Goal: Task Accomplishment & Management: Use online tool/utility

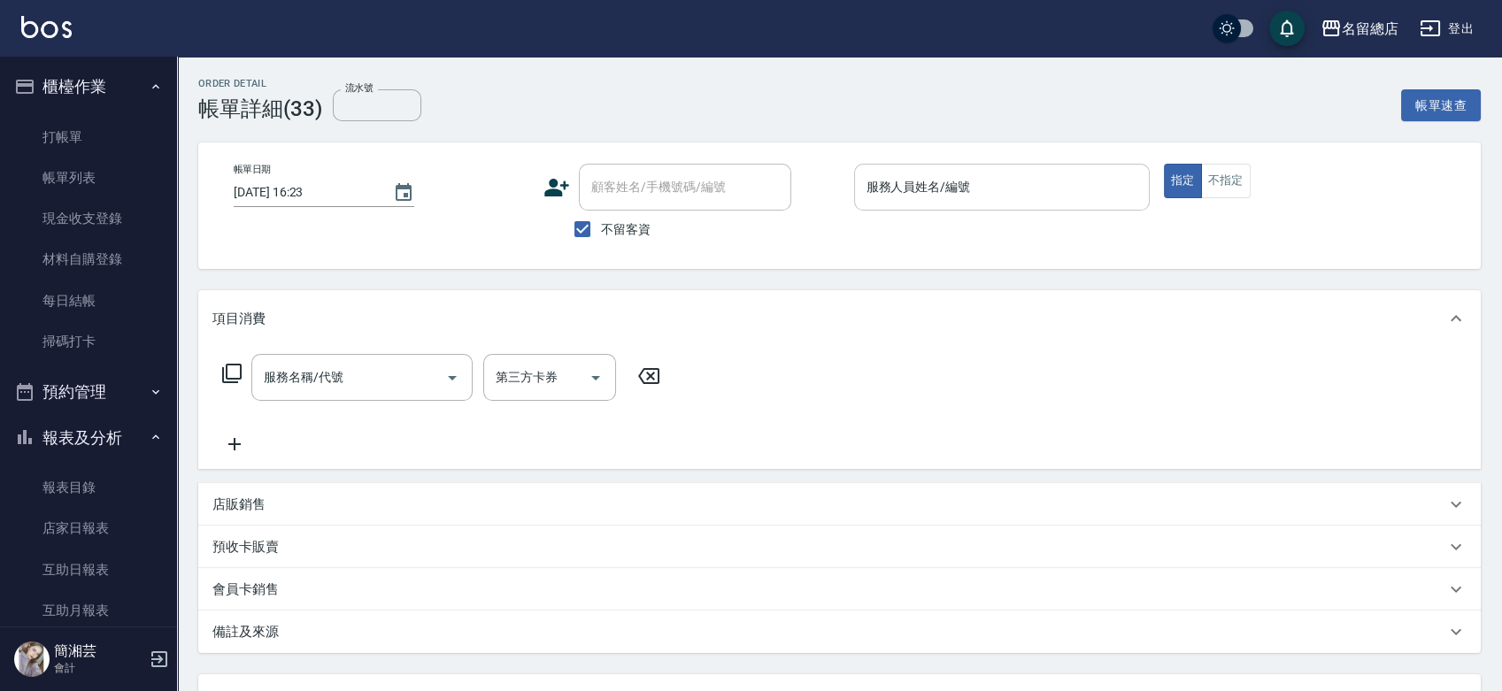
click at [921, 208] on div "服務人員姓名/編號" at bounding box center [1002, 187] width 296 height 47
click at [1208, 178] on button "不指定" at bounding box center [1226, 181] width 50 height 35
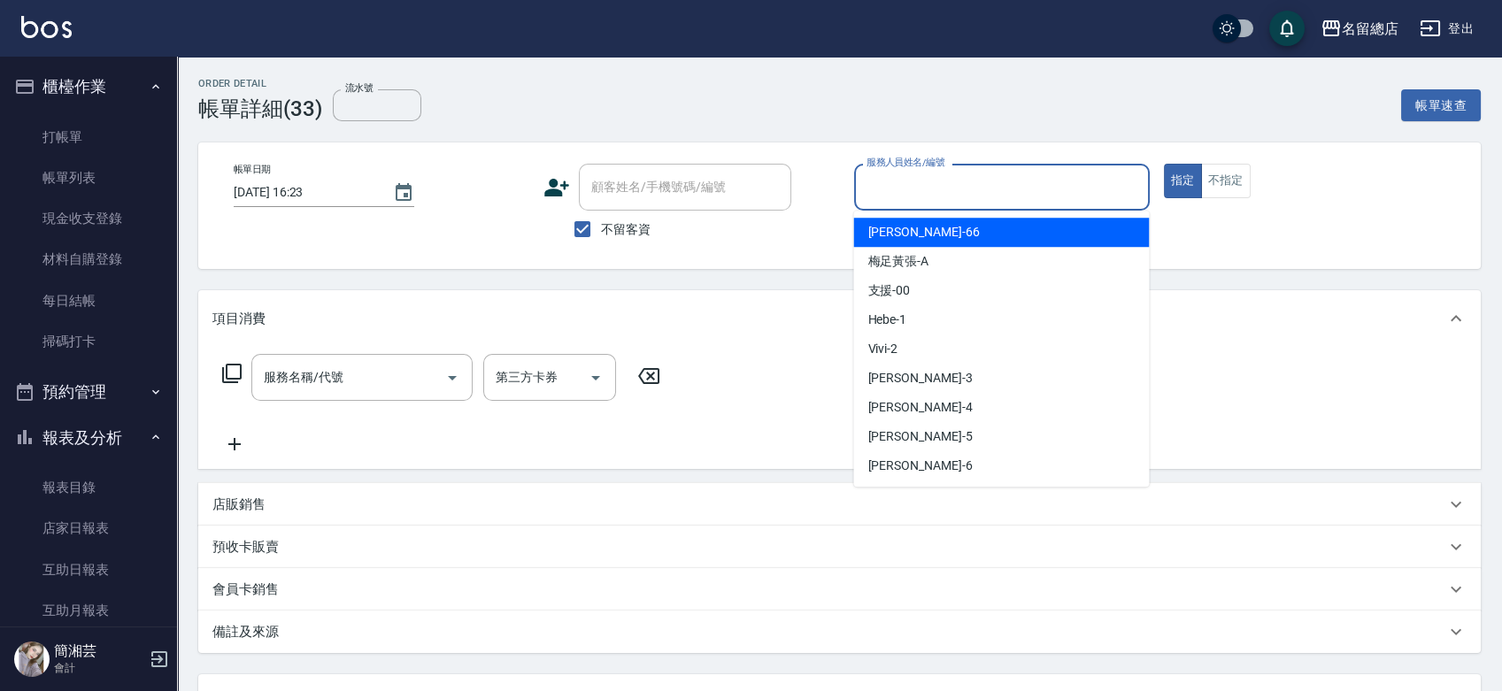
click at [935, 175] on div "服務人員姓名/編號 服務人員姓名/編號" at bounding box center [1002, 187] width 296 height 47
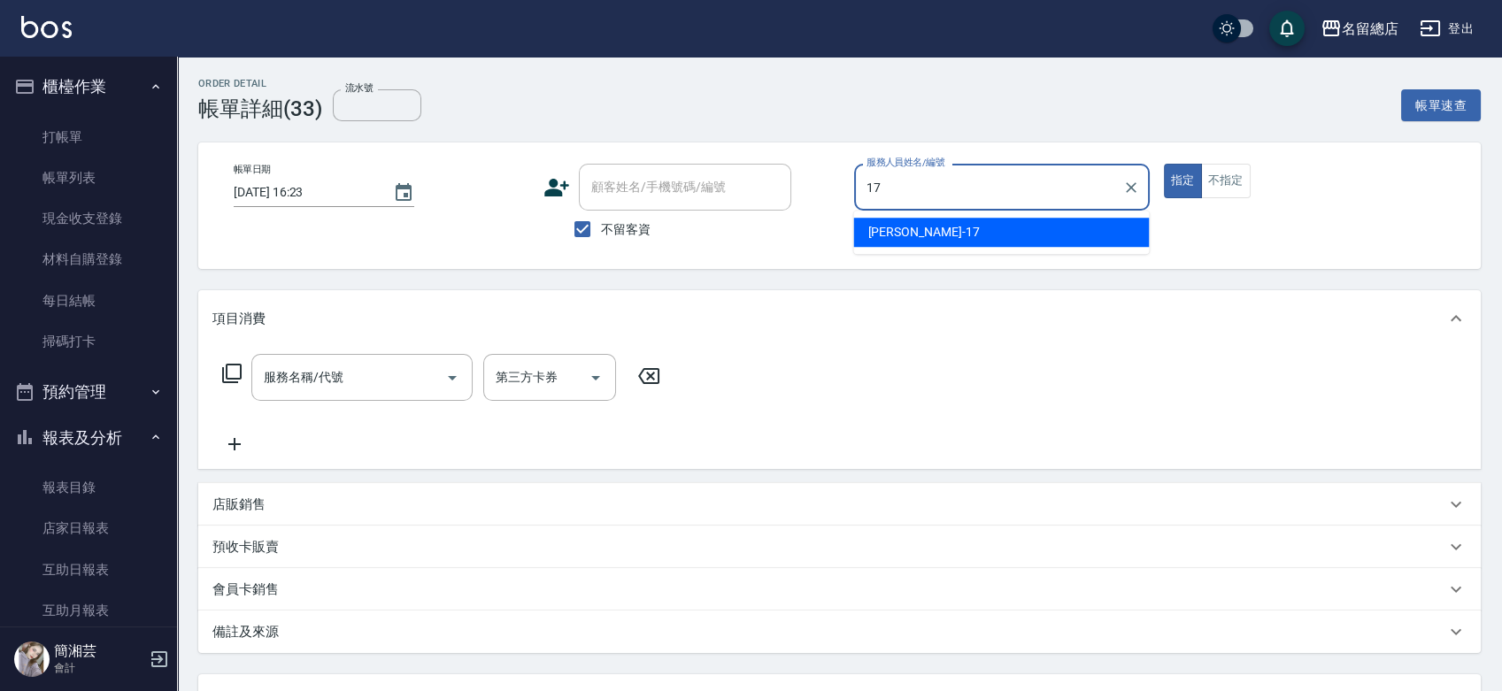
type input "[PERSON_NAME]-17"
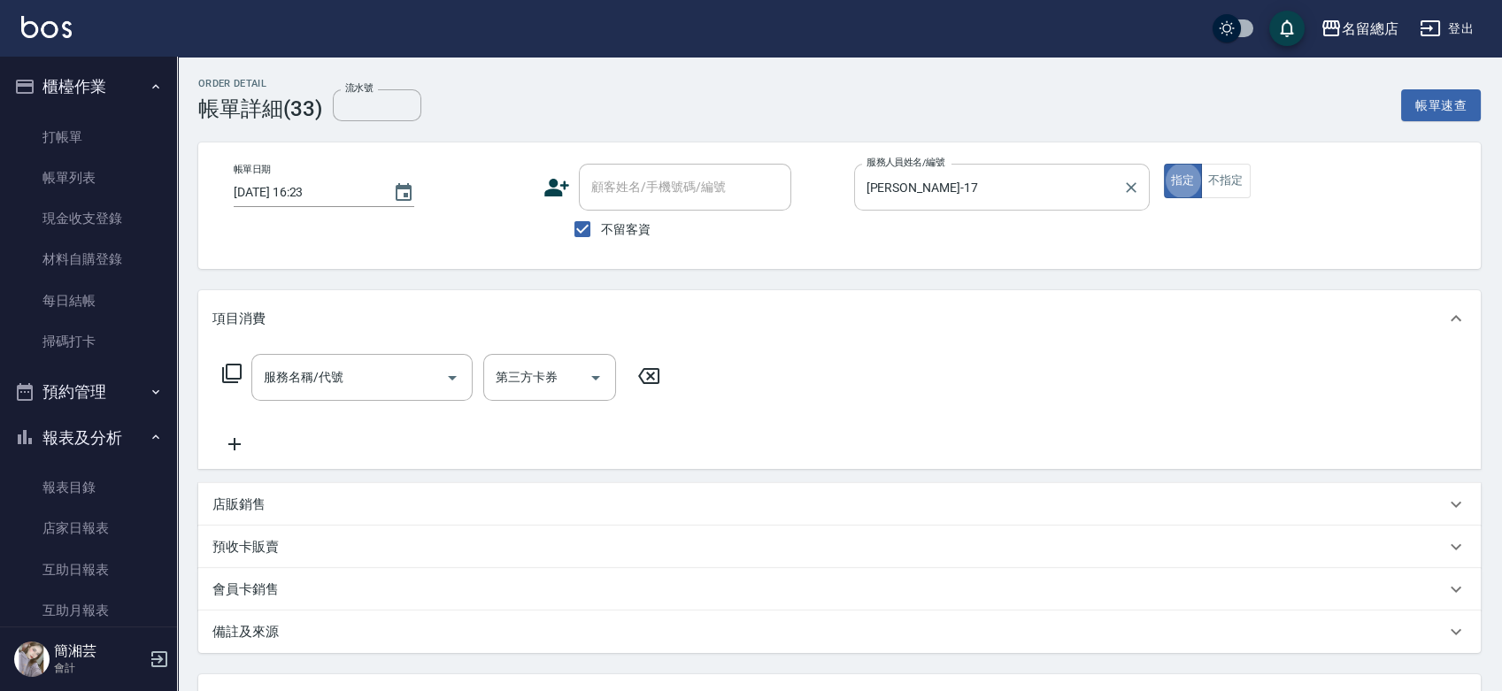
type button "true"
click at [354, 381] on input "服務名稱/代號" at bounding box center [348, 377] width 179 height 31
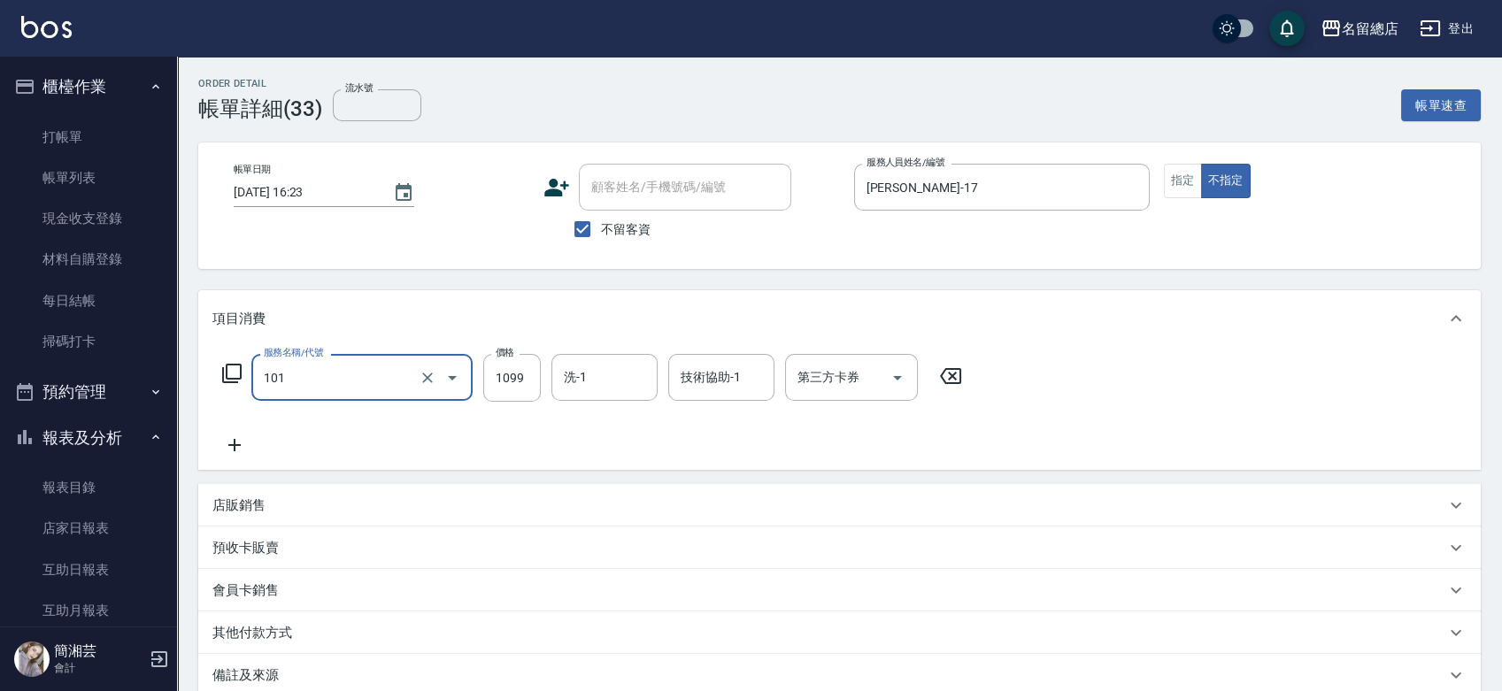
type input "蘊活頭皮1099(101)"
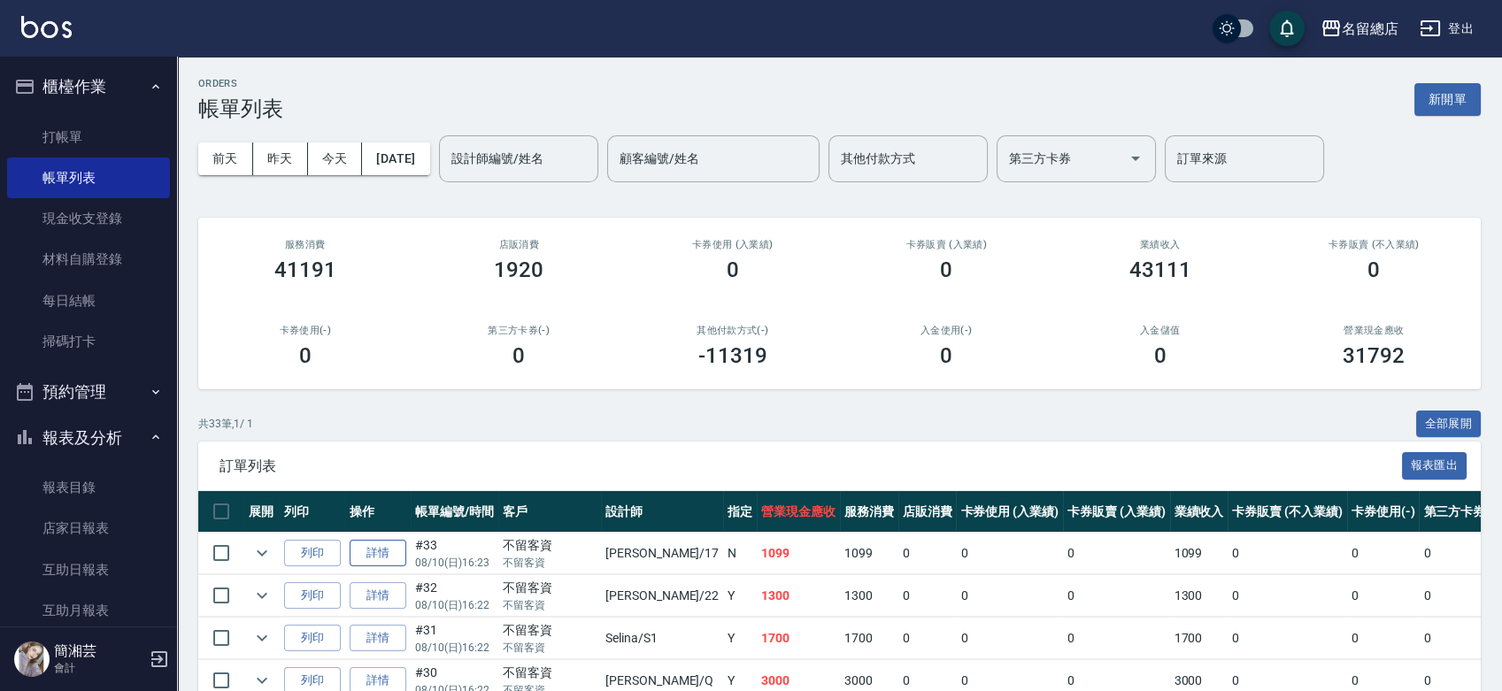
click at [390, 552] on link "詳情" at bounding box center [378, 553] width 57 height 27
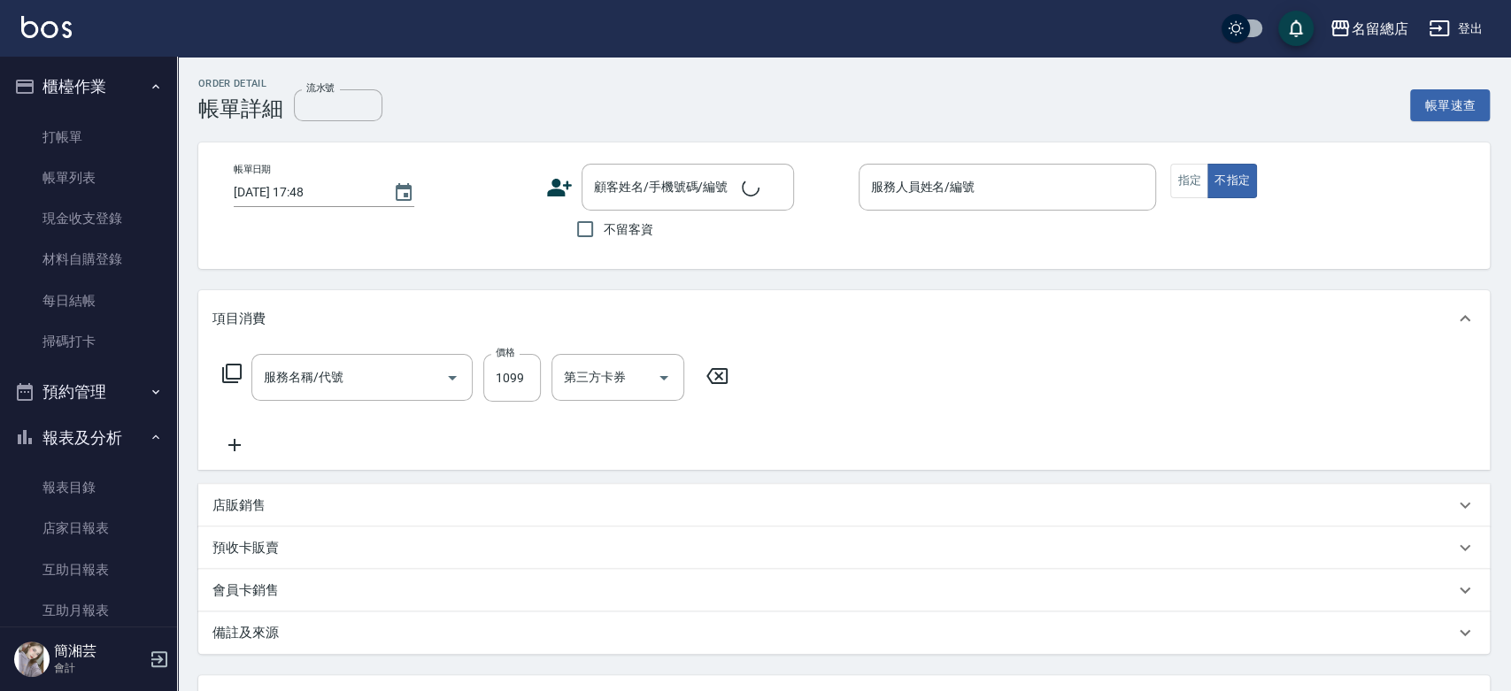
type input "蘊活頭皮1099(101)"
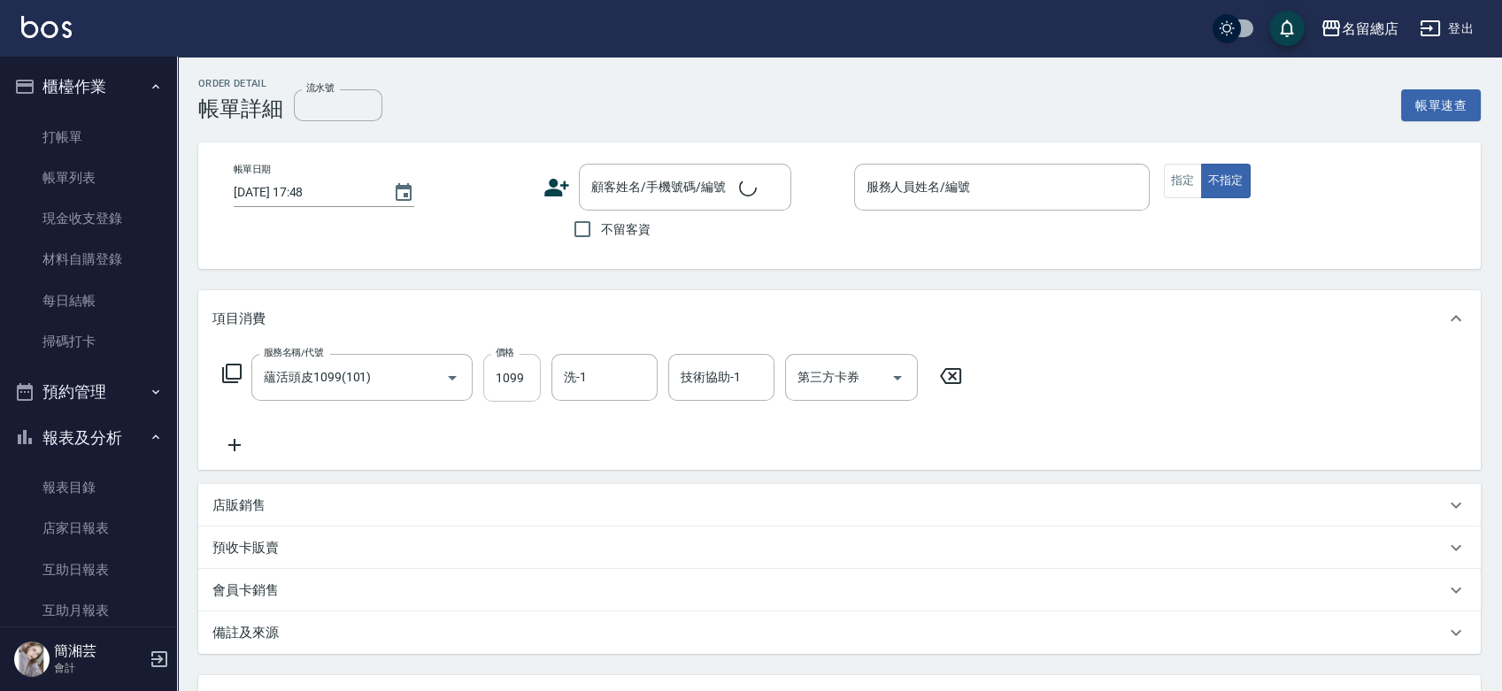
type input "[DATE] 16:23"
checkbox input "true"
type input "[PERSON_NAME]-17"
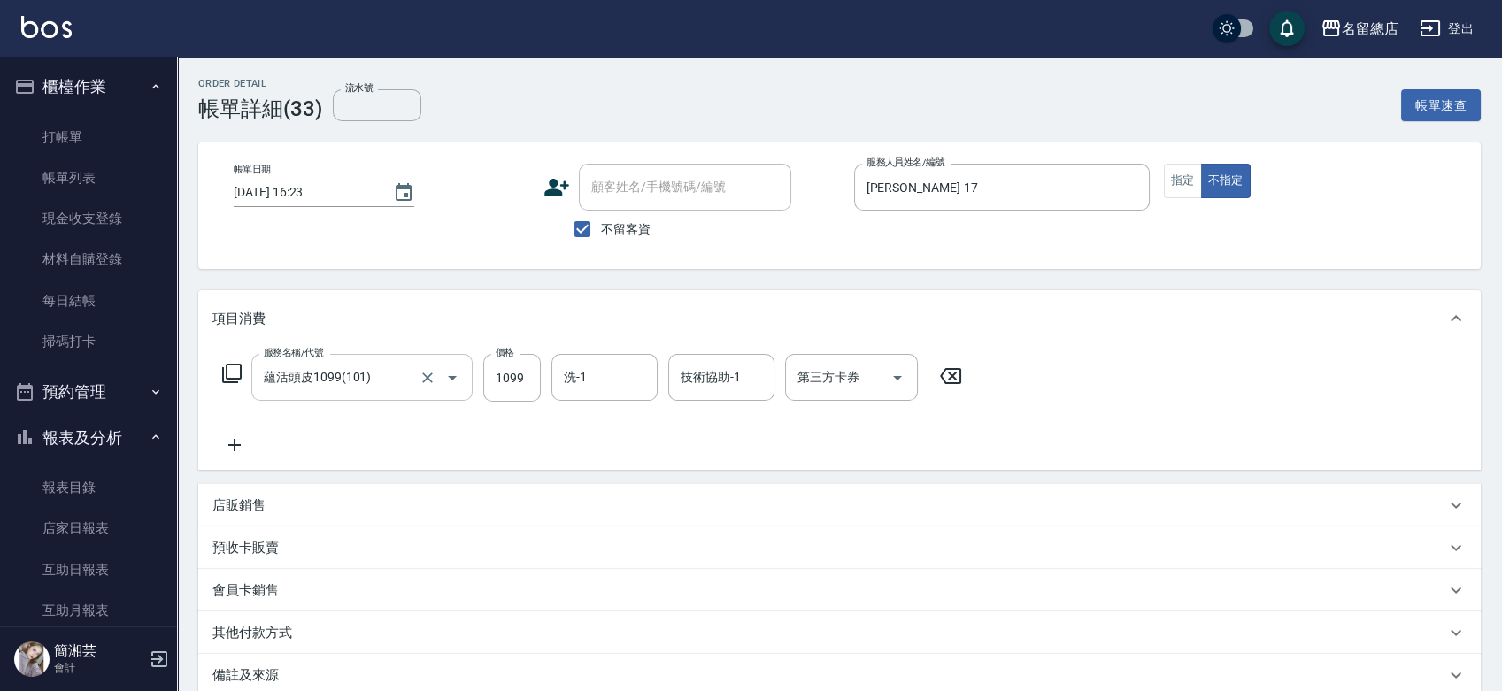
click at [452, 382] on icon "Open" at bounding box center [452, 377] width 21 height 21
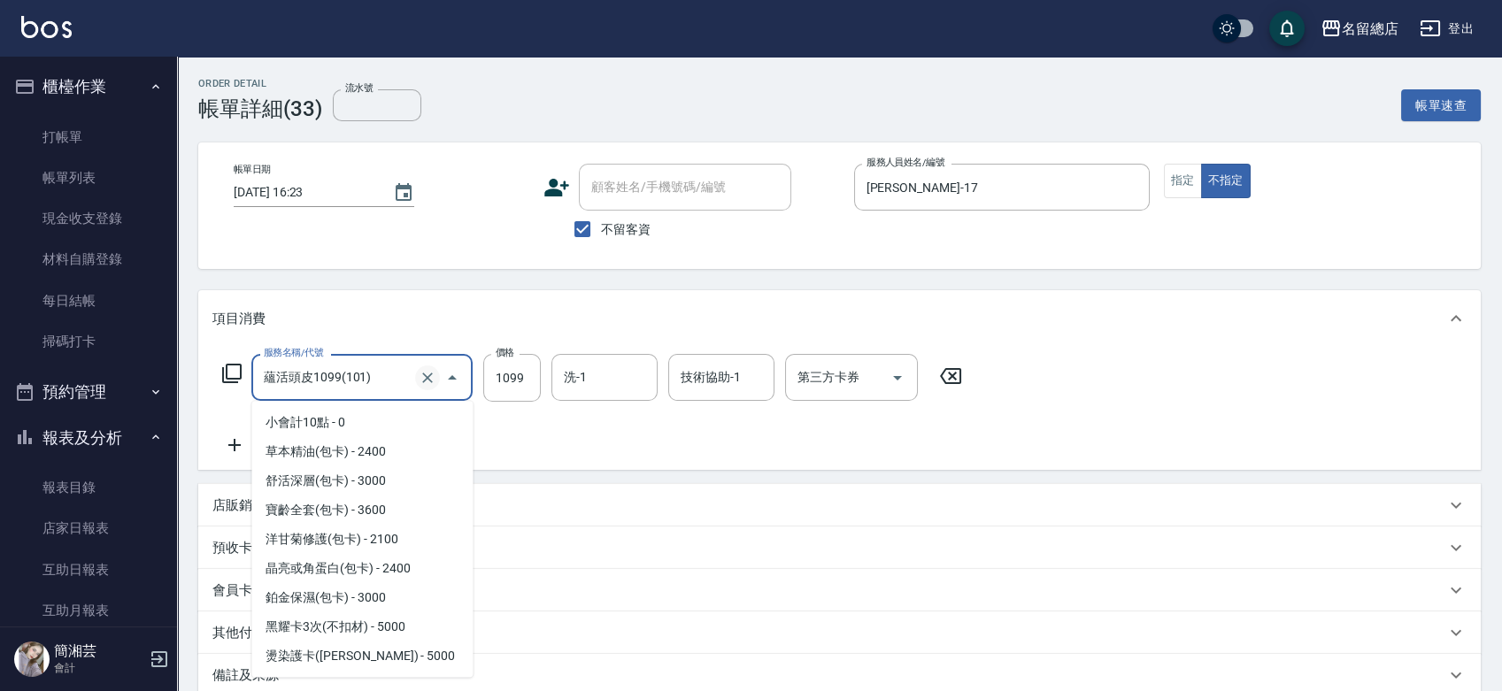
scroll to position [80, 0]
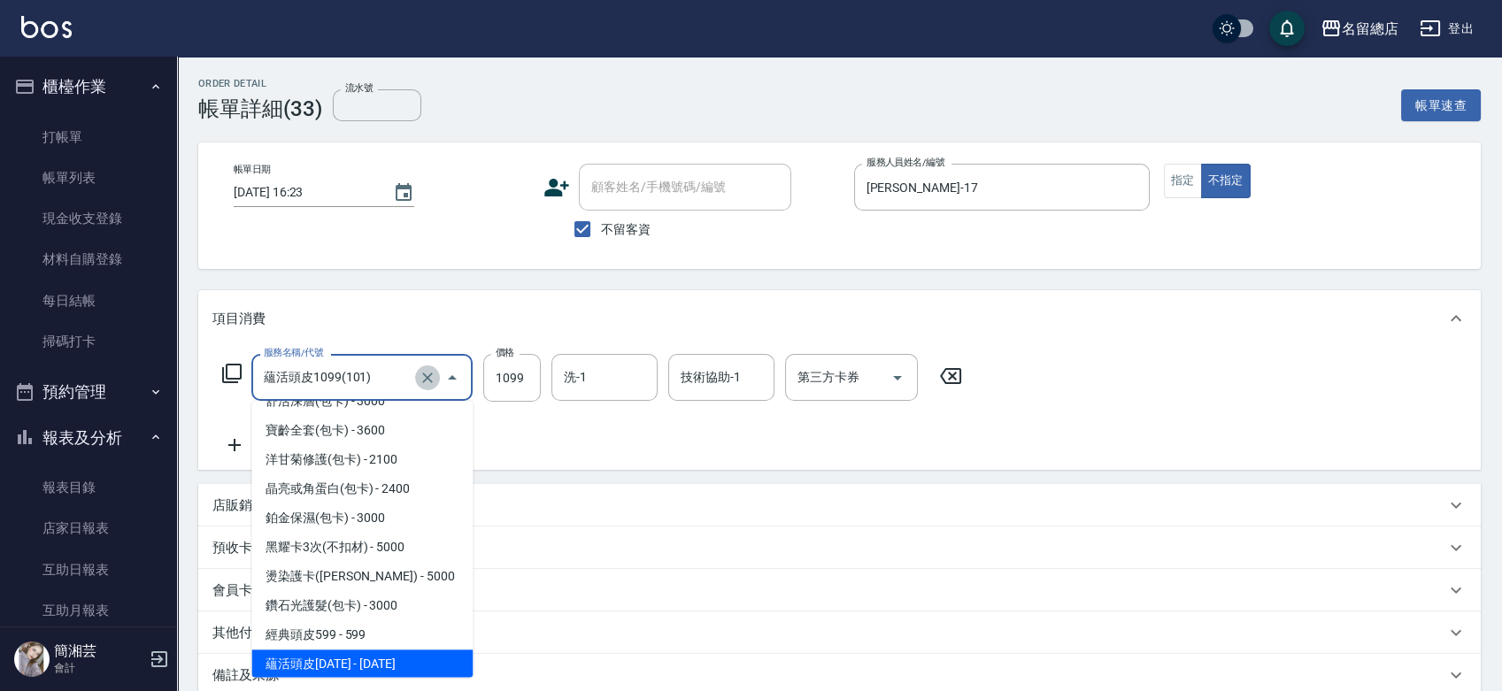
click at [434, 382] on icon "Clear" at bounding box center [428, 378] width 18 height 18
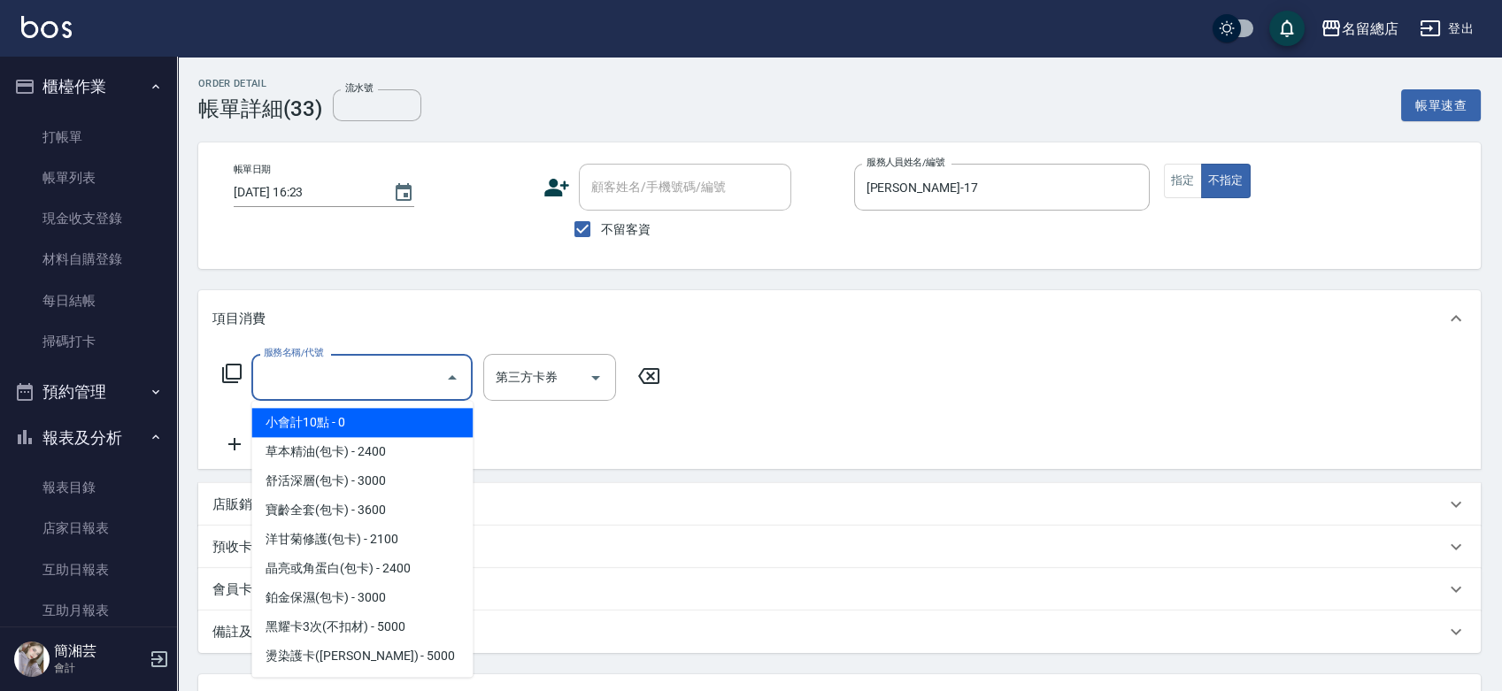
type input "0"
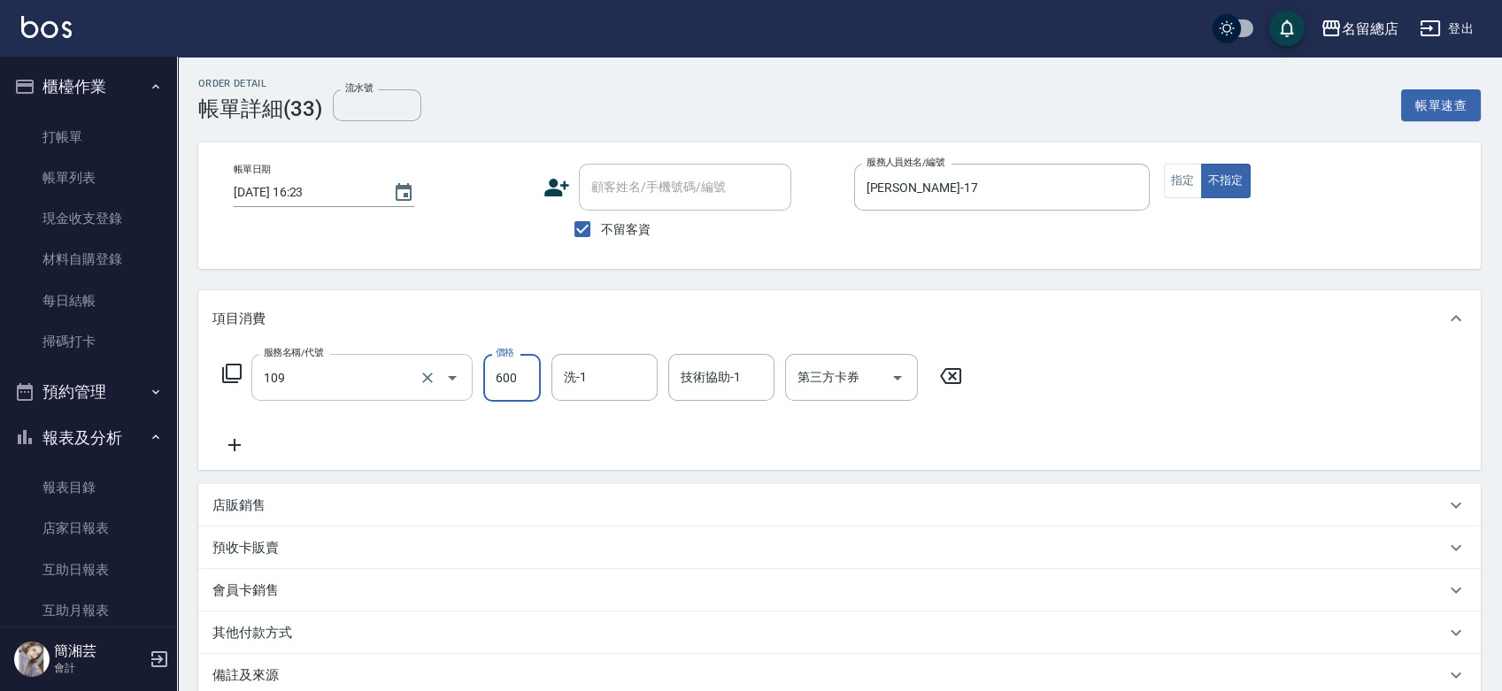
type input "寶齡頭皮600(109)"
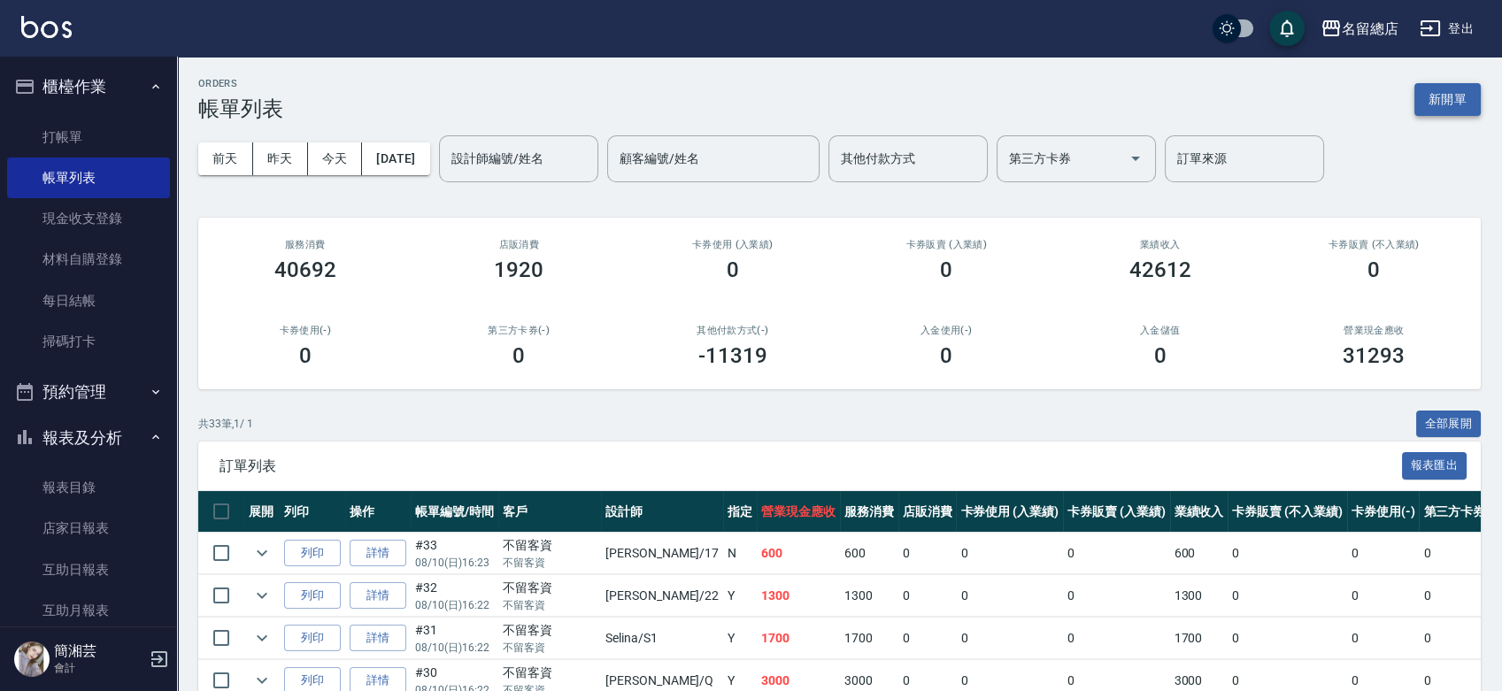
click at [1439, 101] on button "新開單" at bounding box center [1448, 99] width 66 height 33
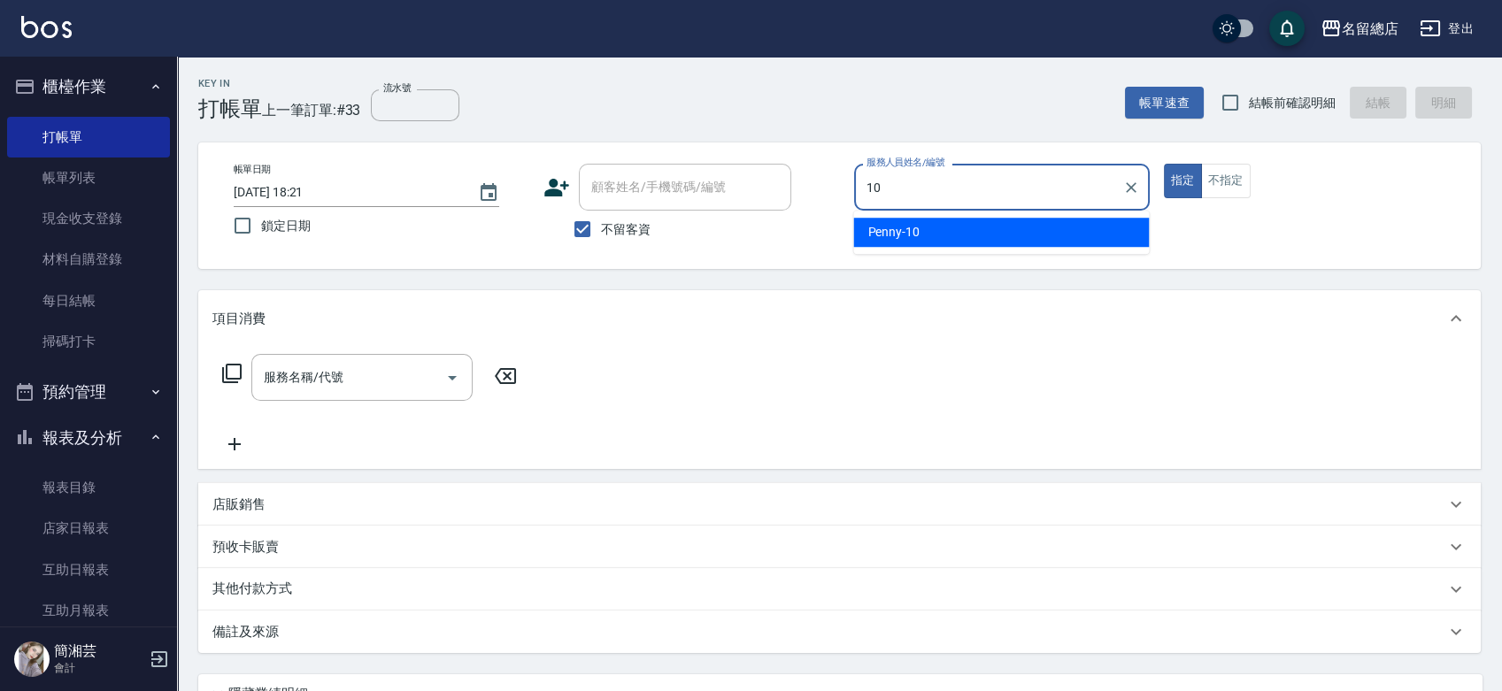
type input "Penny-10"
type button "true"
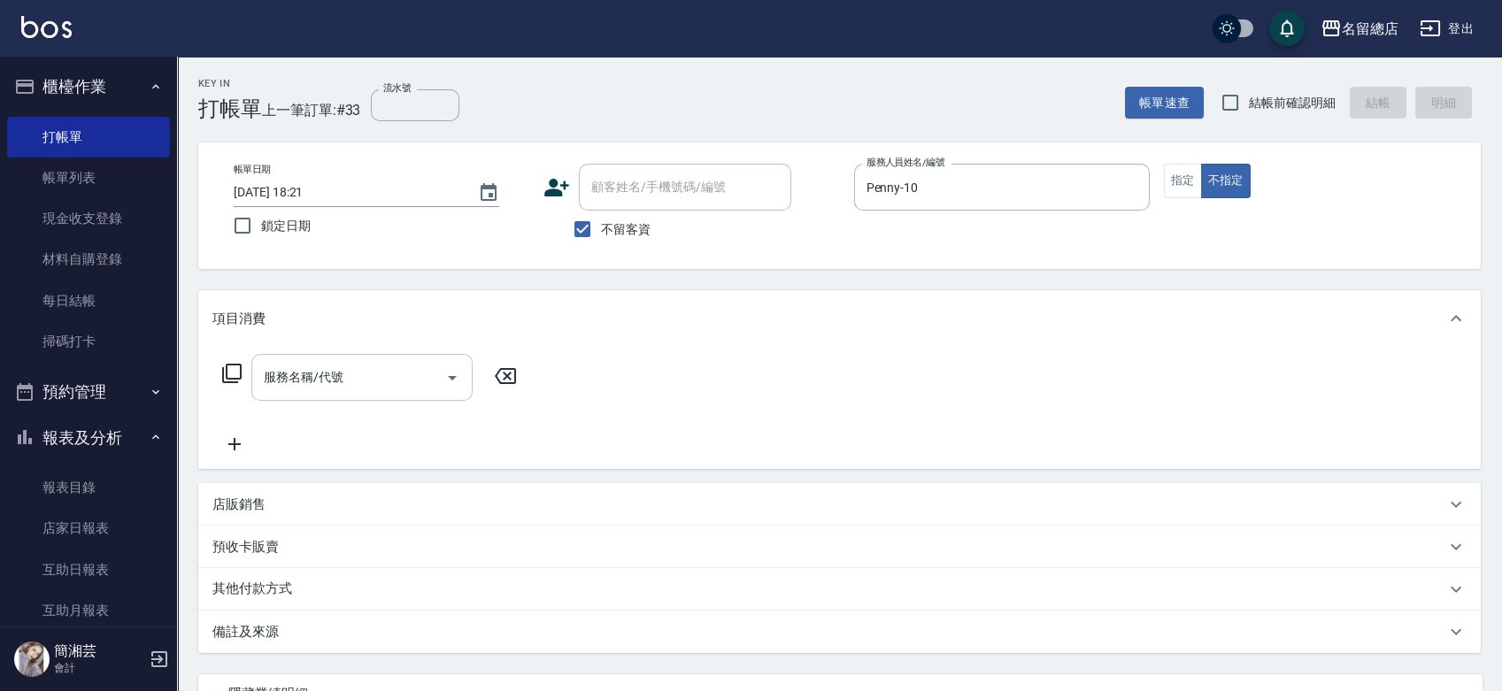
click at [382, 375] on input "服務名稱/代號" at bounding box center [348, 377] width 179 height 31
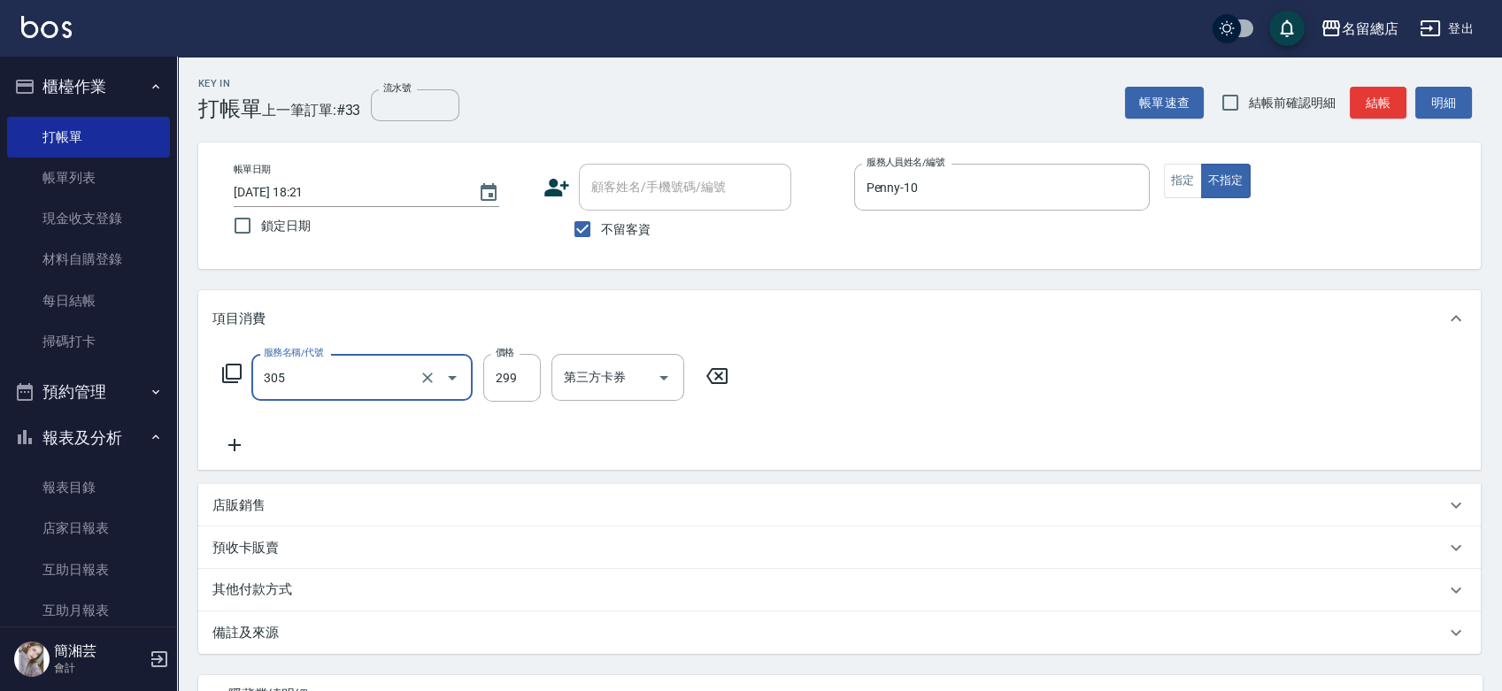
type input "剪髮(305)"
type input "100"
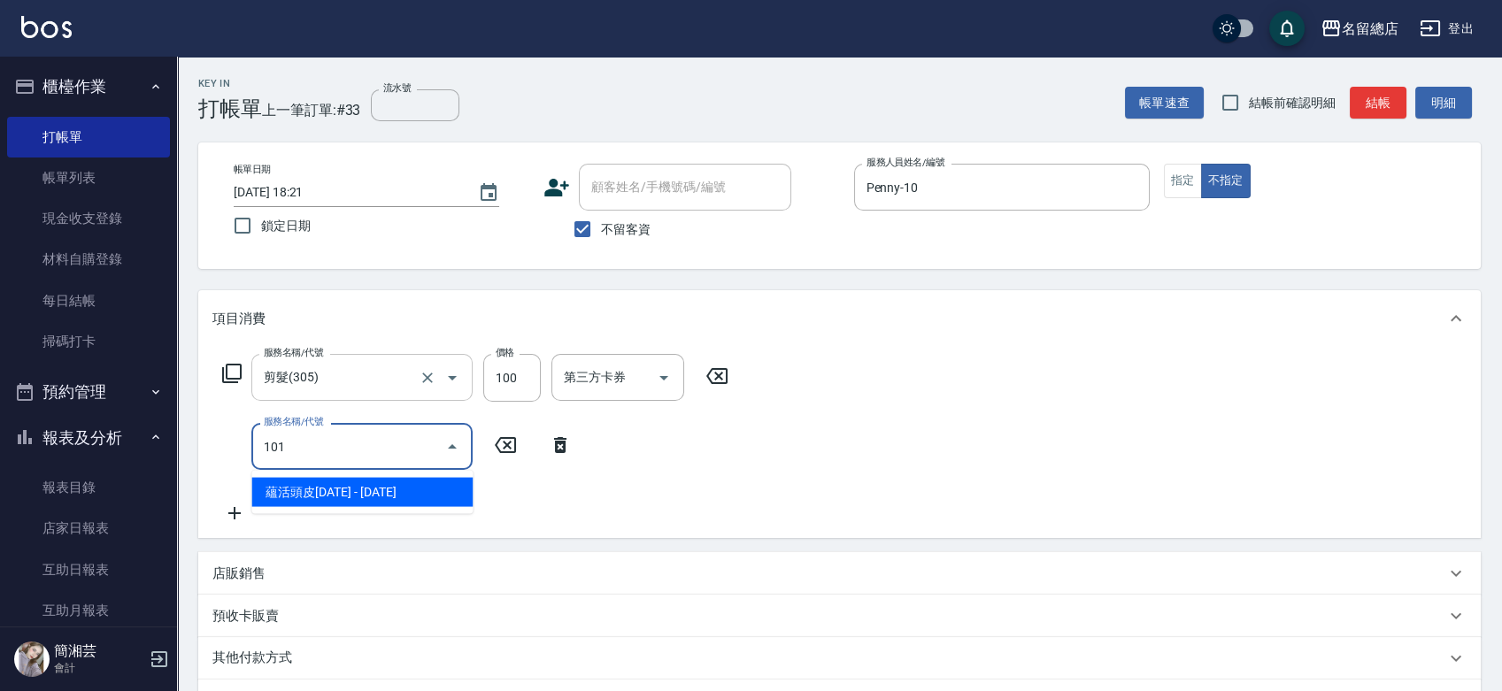
type input "蘊活頭皮1099(101)"
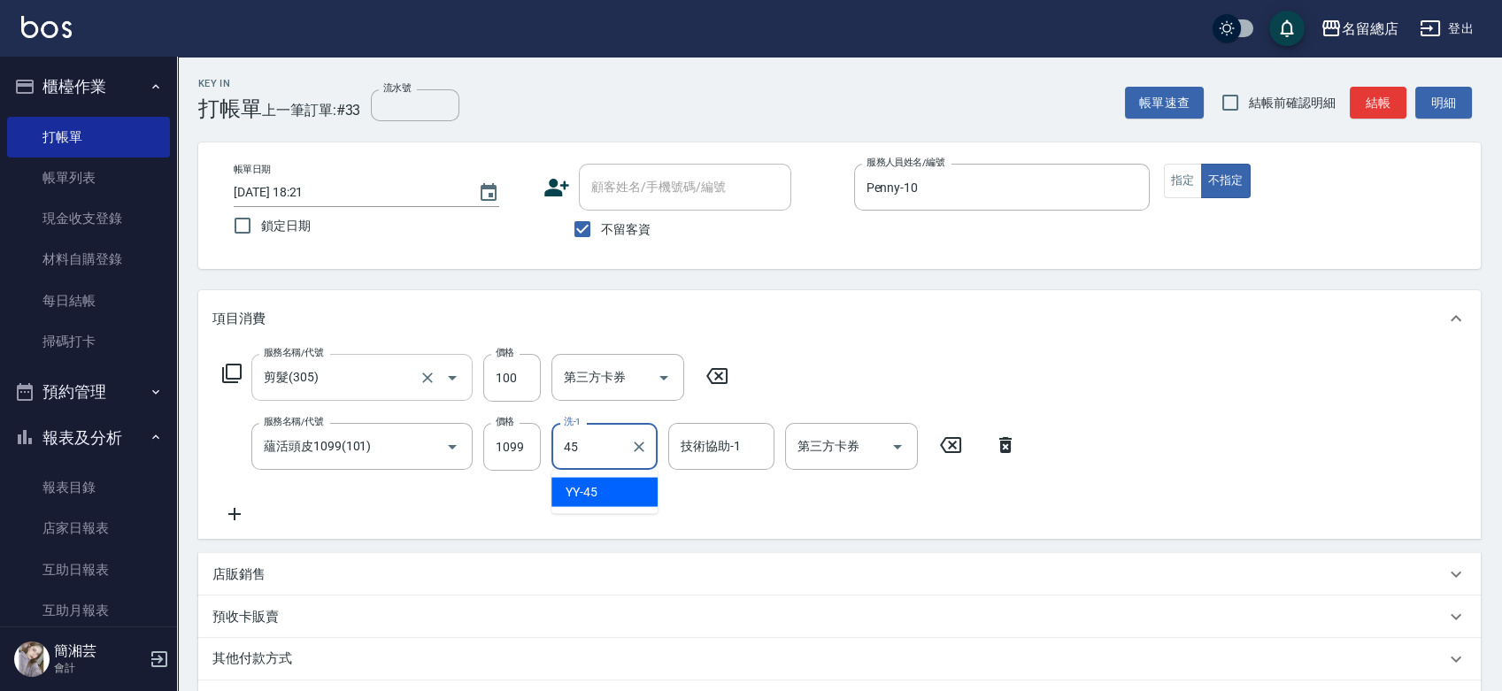
type input "YY-45"
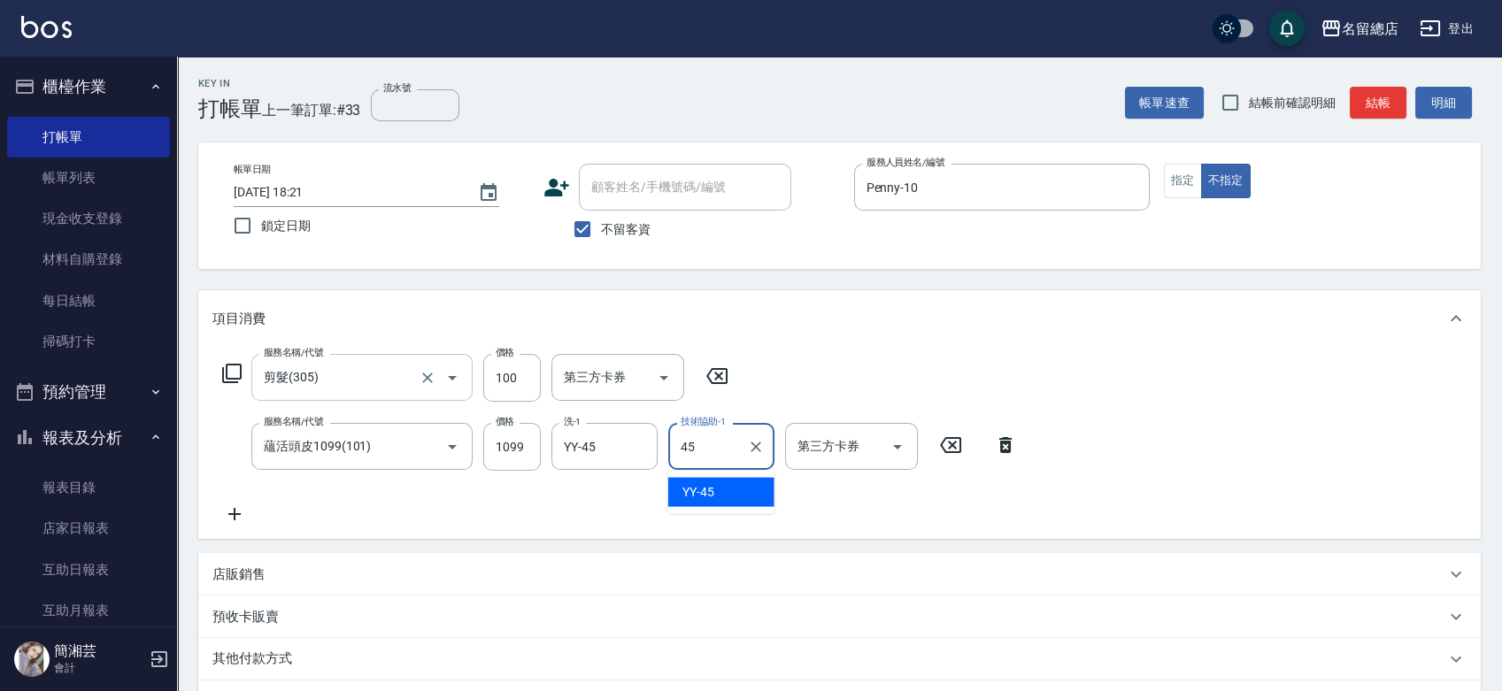
type input "YY-45"
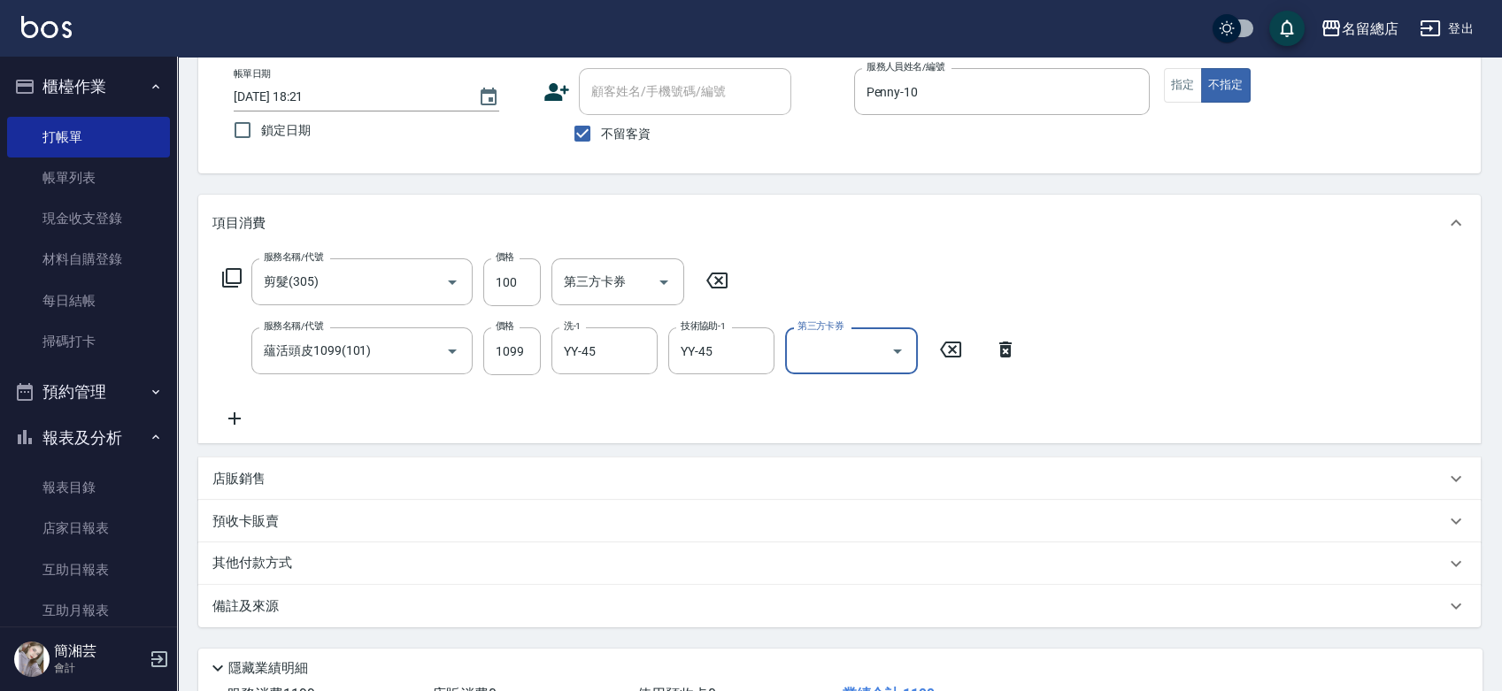
scroll to position [229, 0]
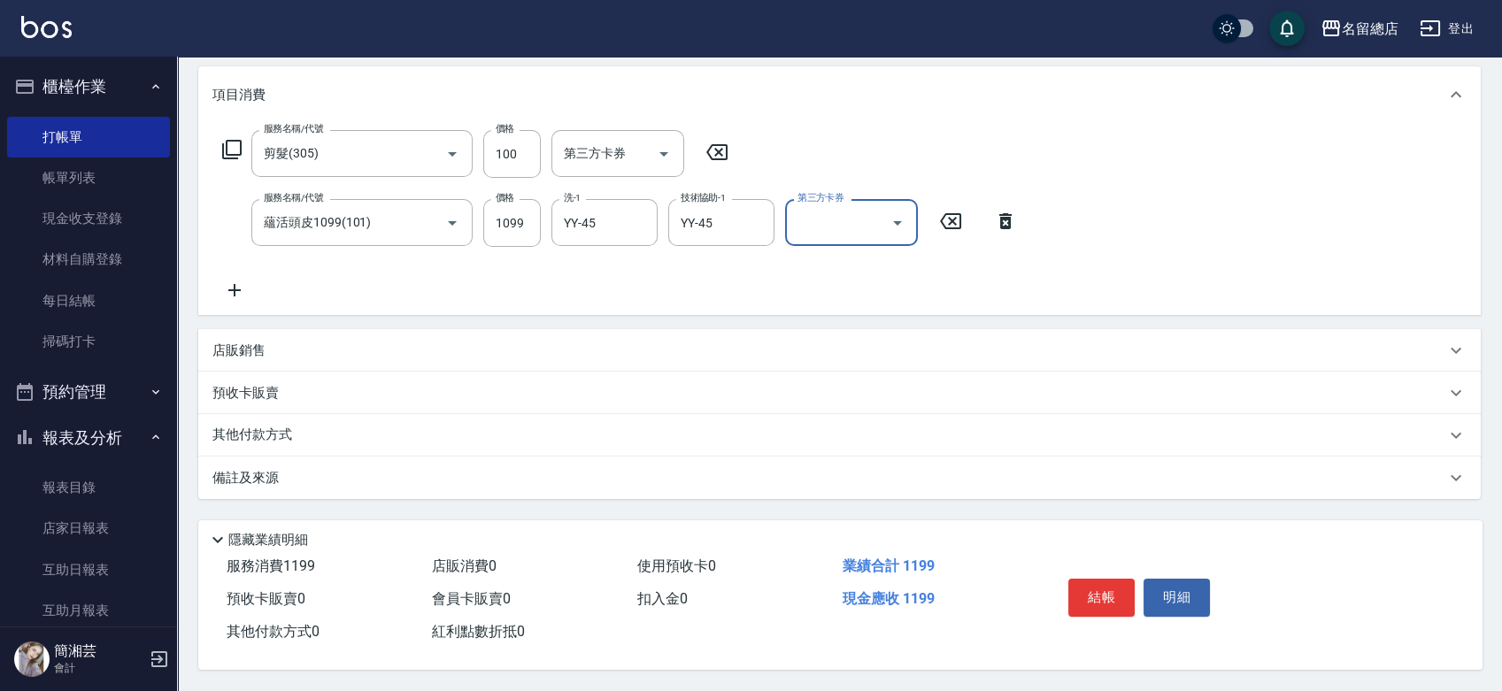
click at [250, 434] on p "其他付款方式" at bounding box center [256, 435] width 89 height 19
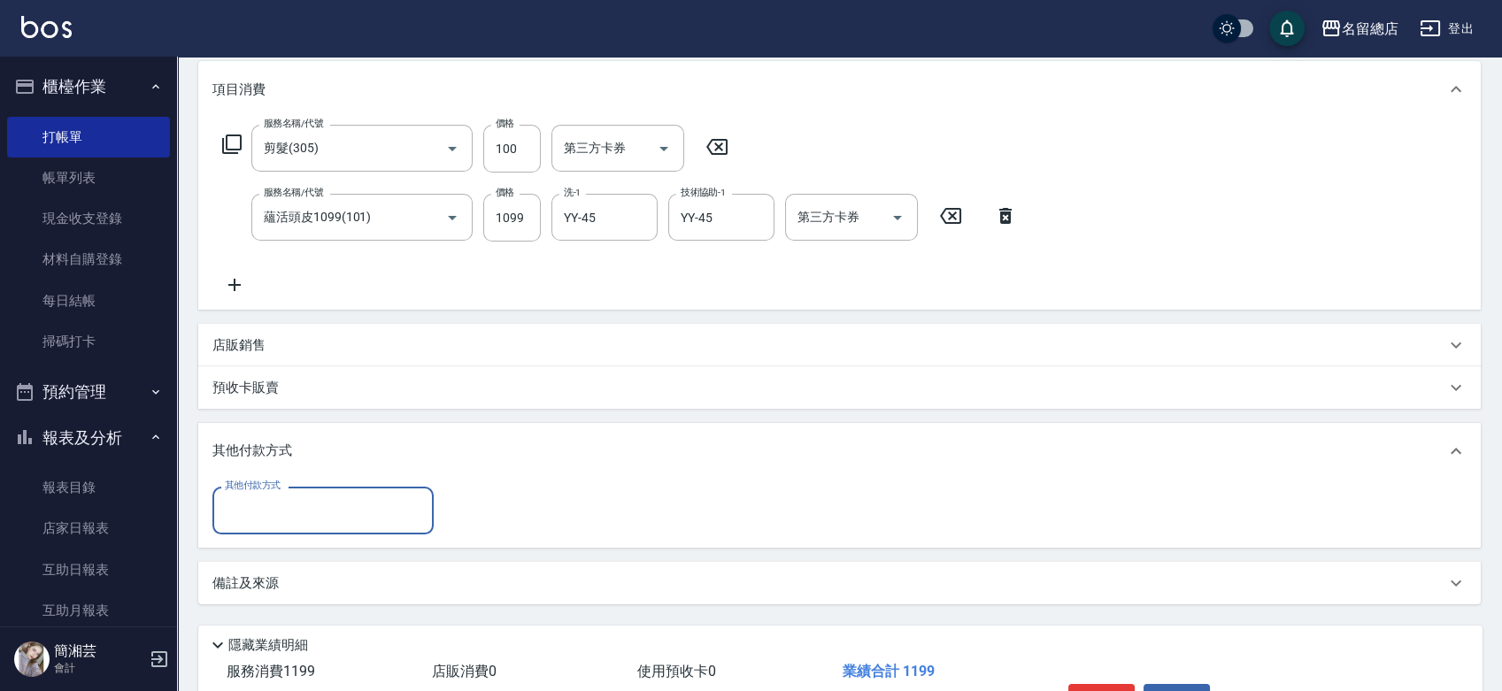
scroll to position [0, 0]
click at [306, 515] on input "其他付款方式" at bounding box center [322, 510] width 205 height 31
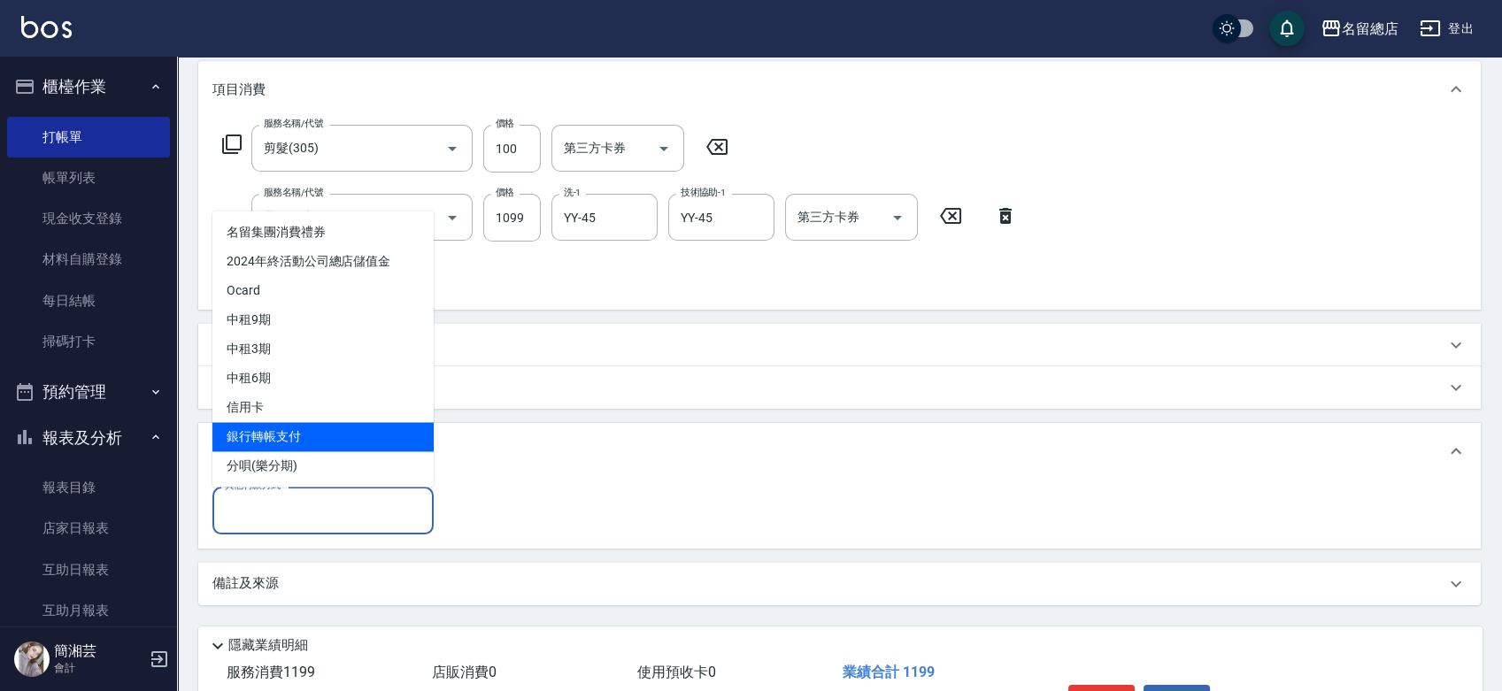
click at [305, 443] on span "銀行轉帳支付" at bounding box center [322, 436] width 221 height 29
type input "銀行轉帳支付"
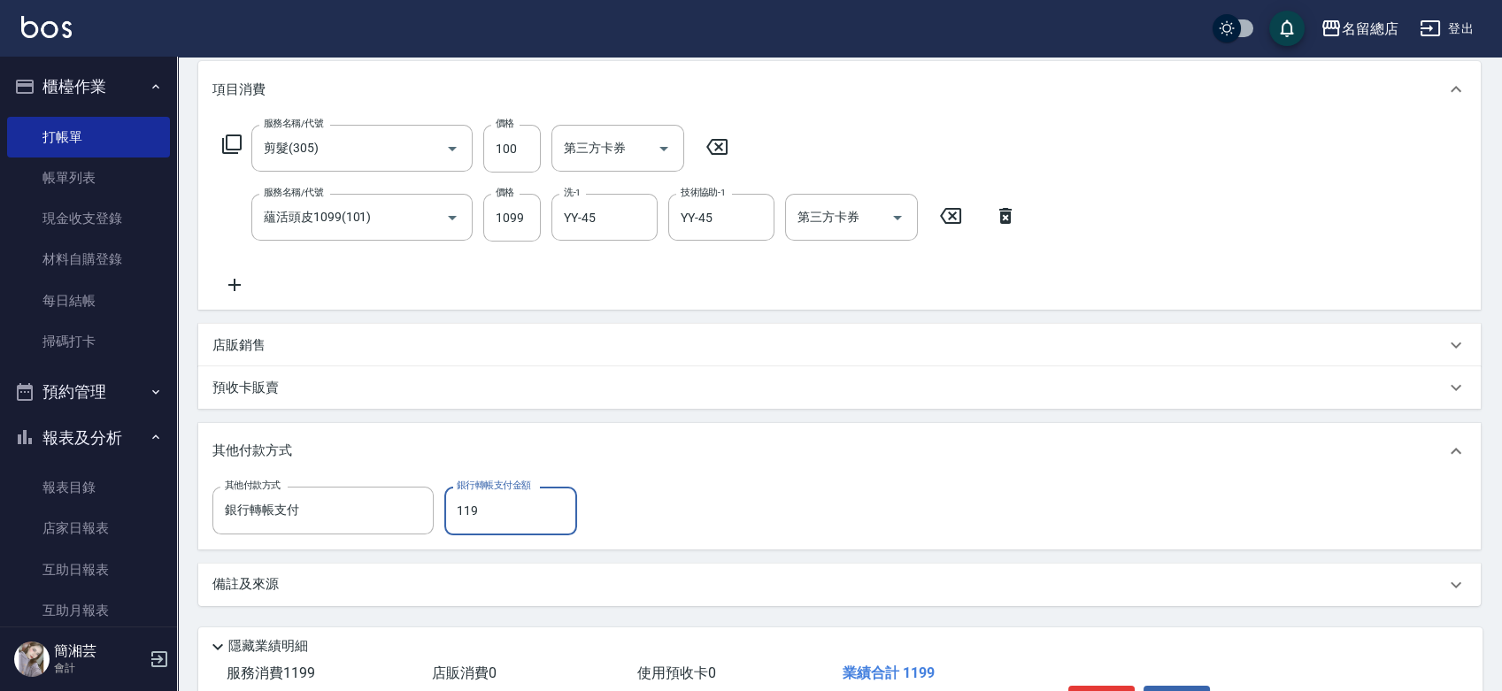
type input "1199"
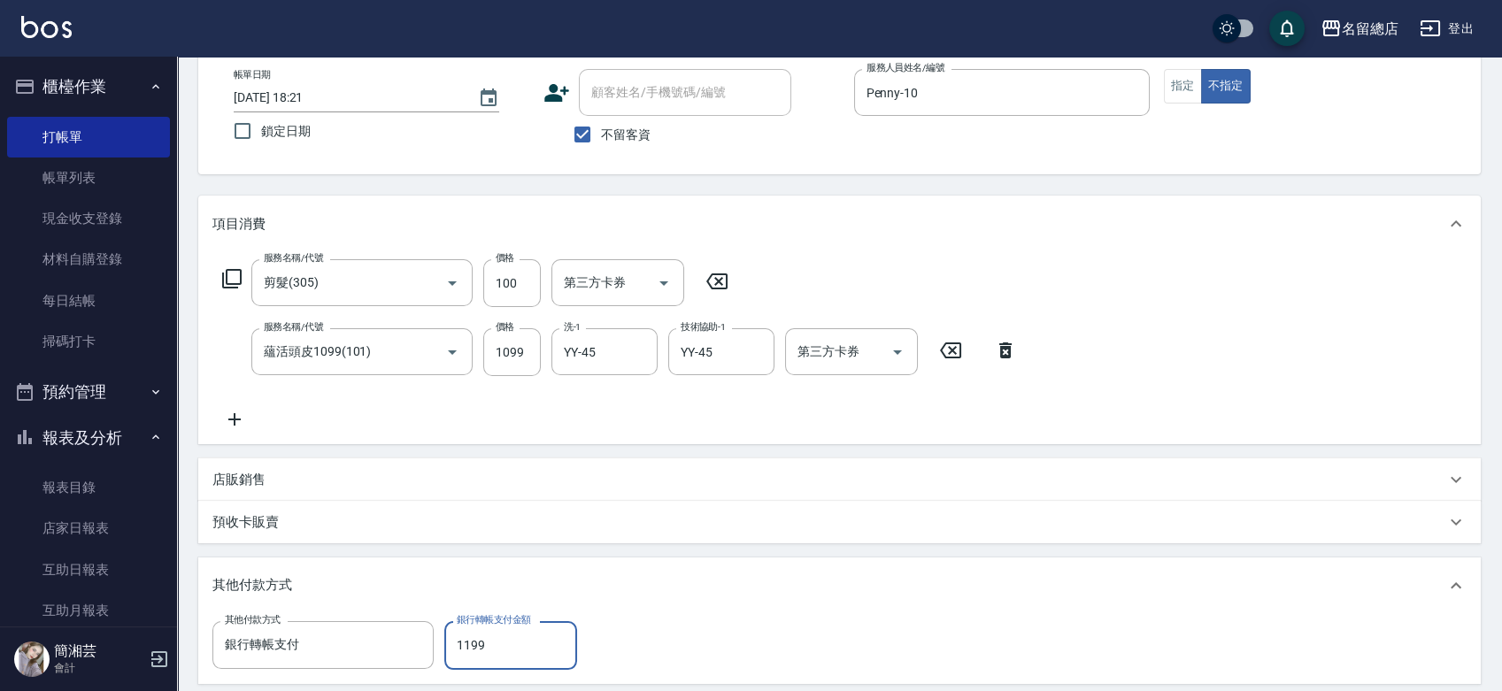
scroll to position [33, 0]
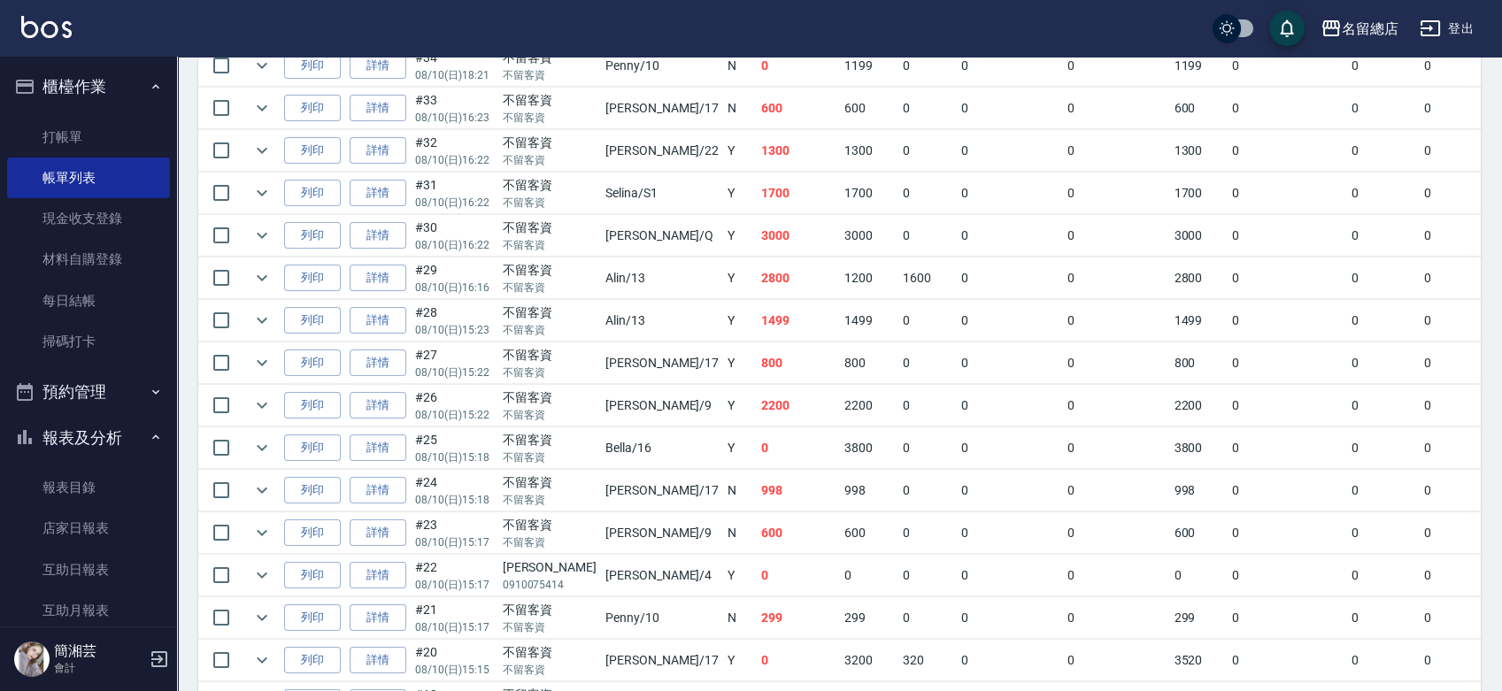
scroll to position [491, 0]
click at [379, 648] on link "詳情" at bounding box center [378, 657] width 57 height 27
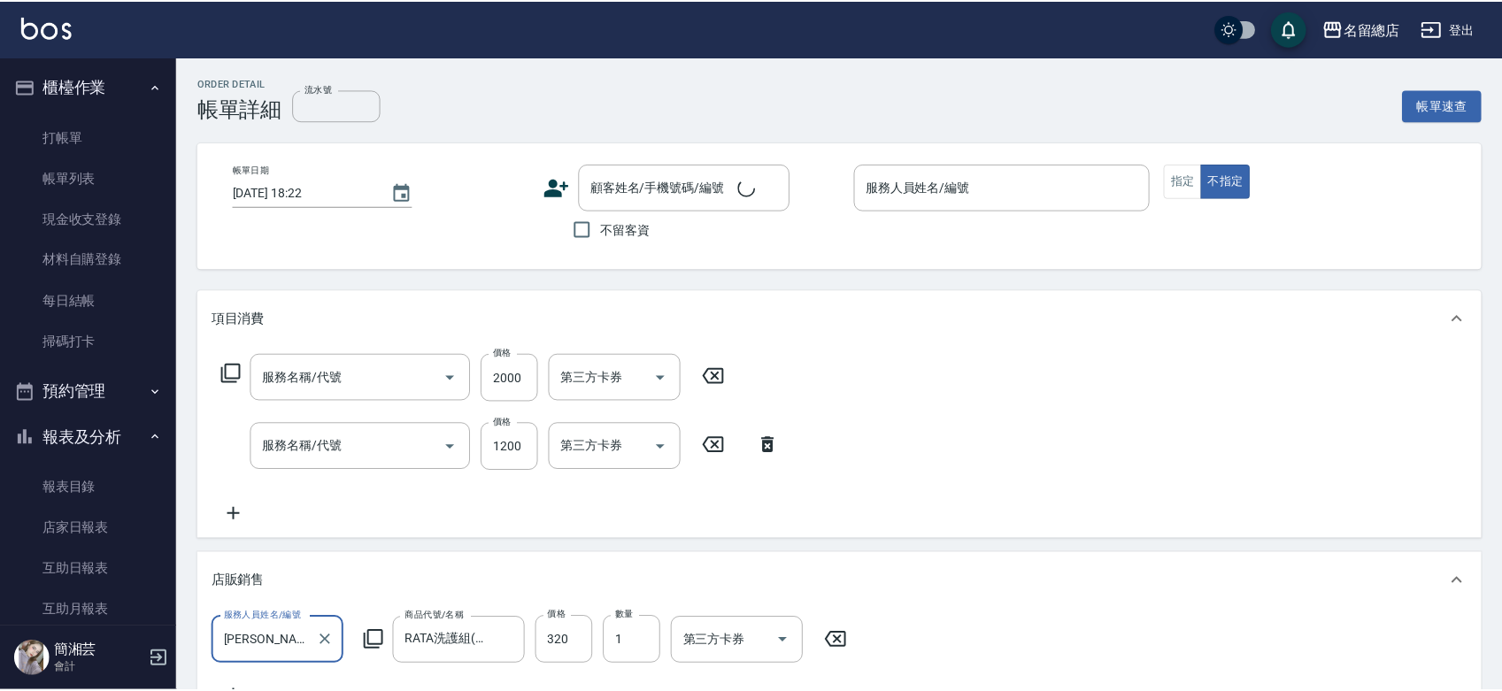
scroll to position [30, 0]
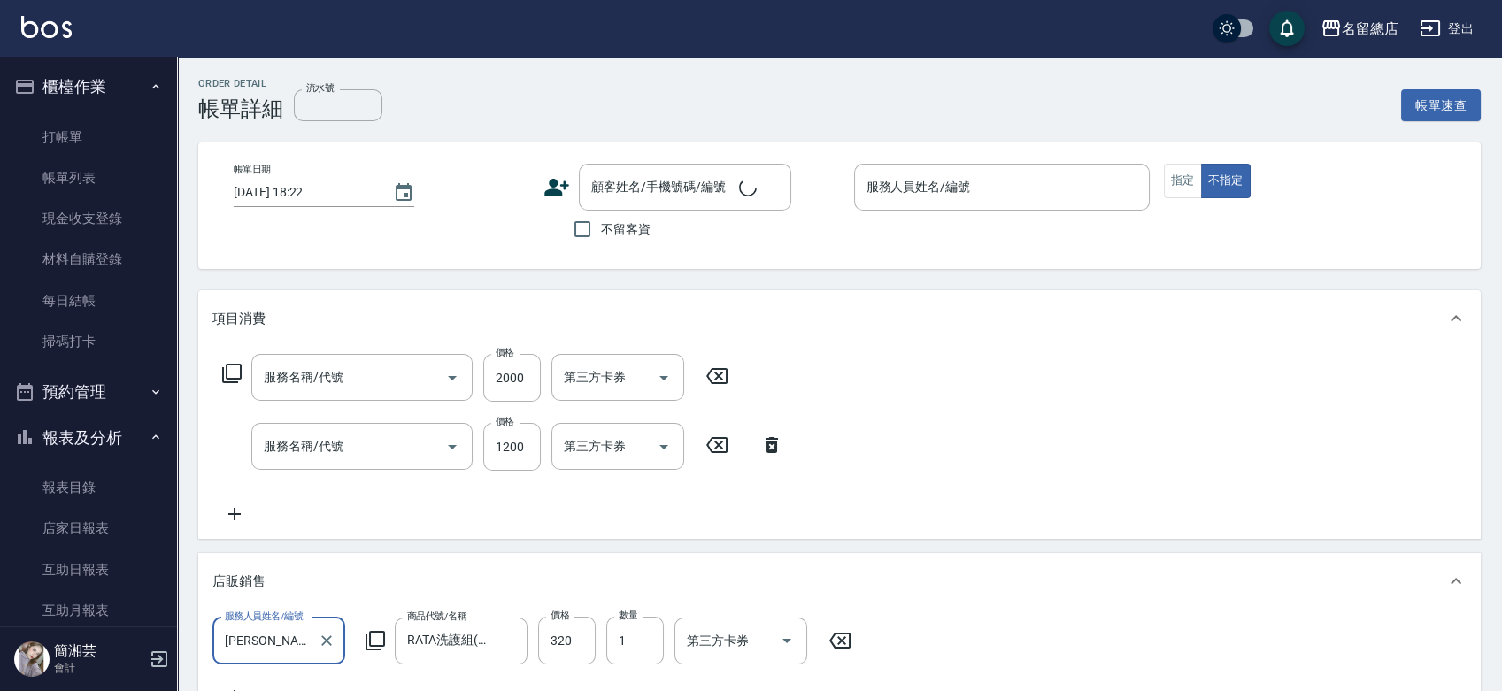
type input "燙髮2000以上(222)"
type input "燙髮1500以下(221)"
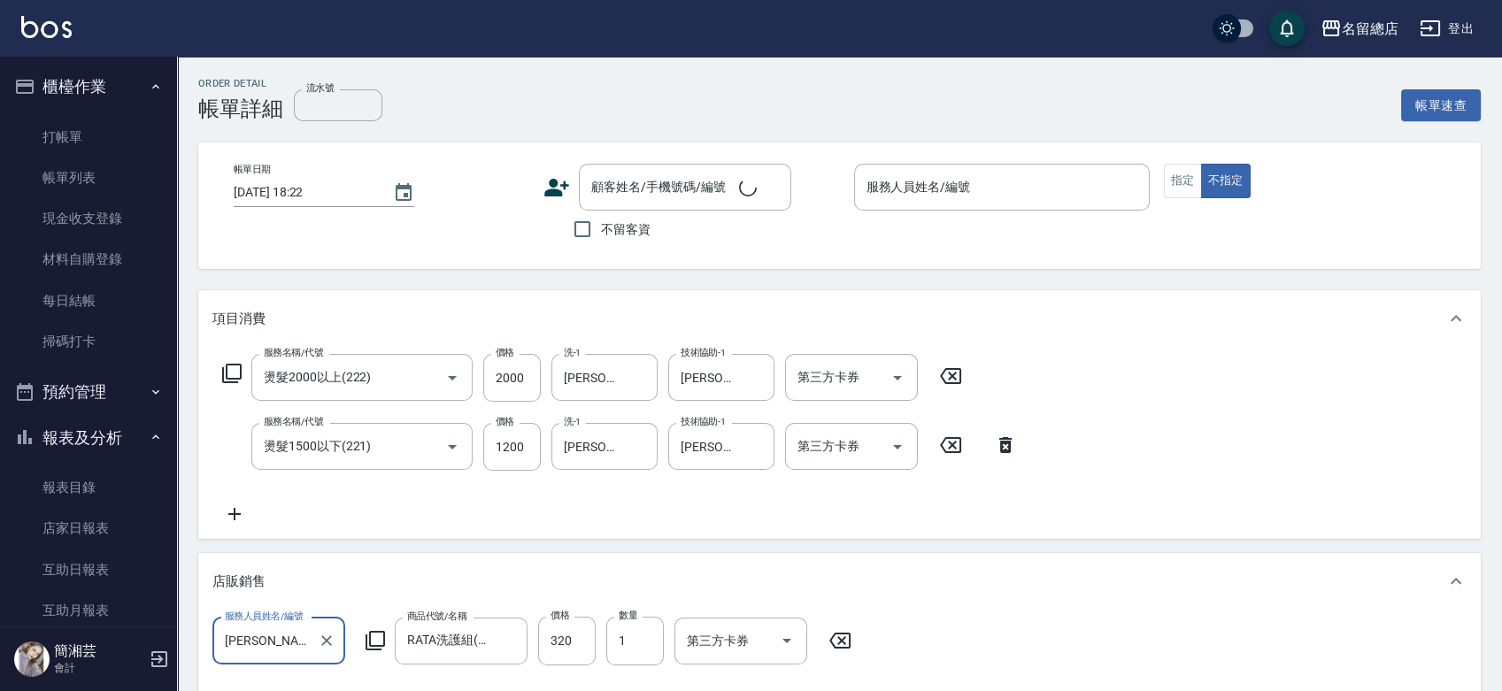
scroll to position [0, 0]
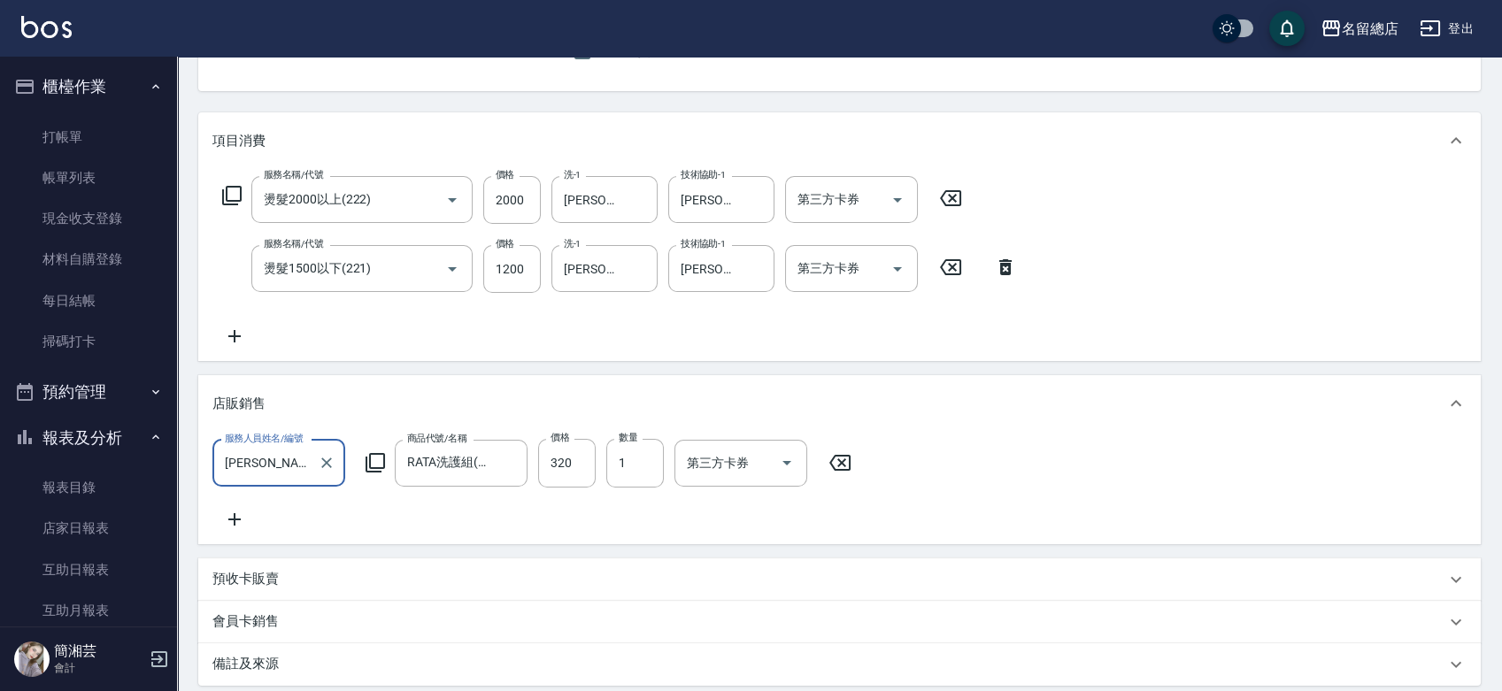
type input "[DATE] 15:15"
checkbox input "true"
type input "[PERSON_NAME]-17"
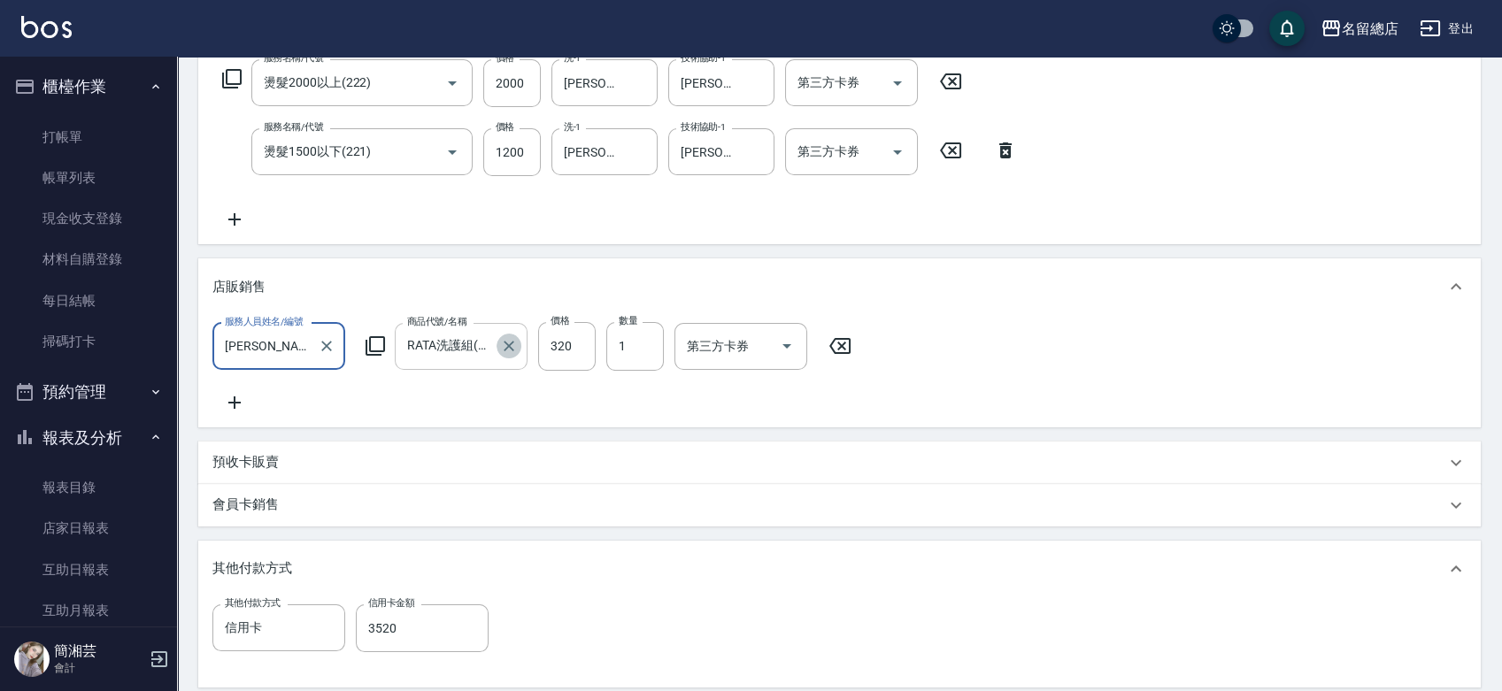
click at [510, 349] on icon "Clear" at bounding box center [509, 346] width 18 height 18
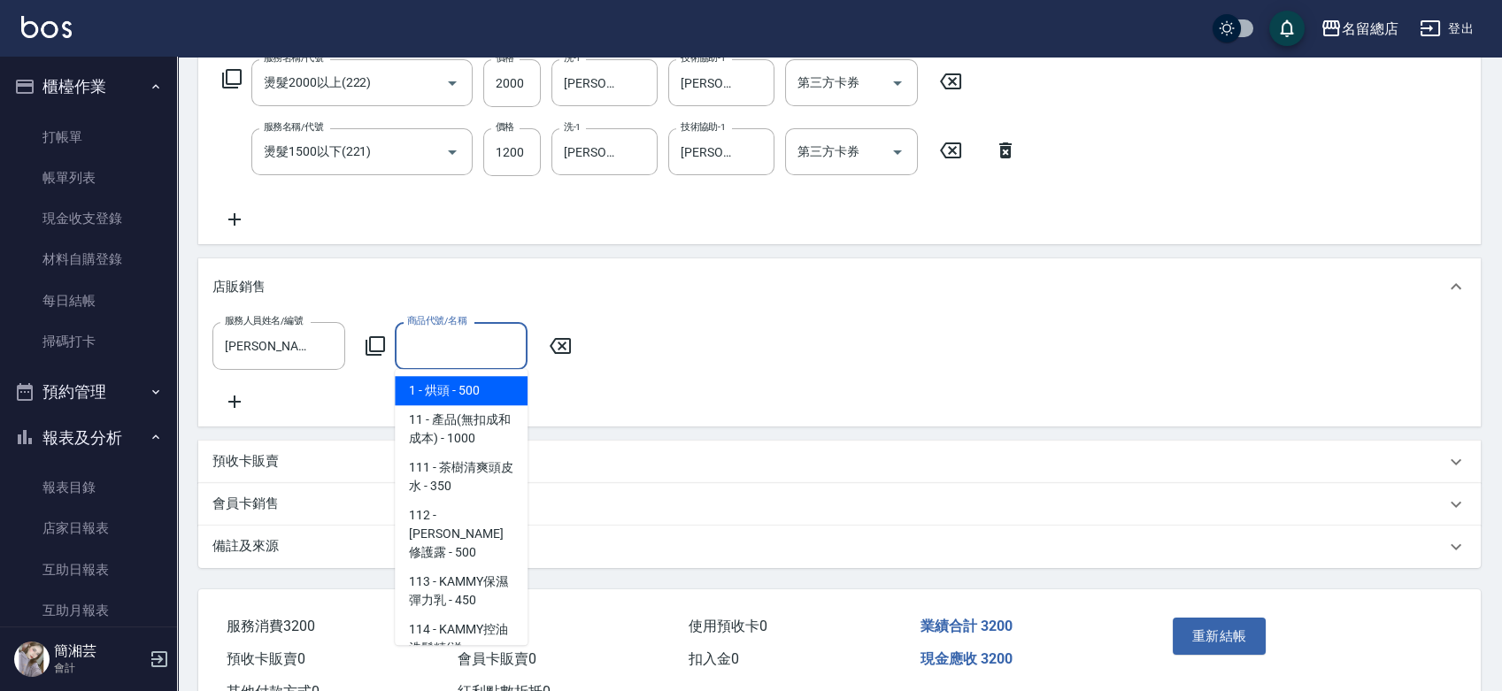
click at [454, 351] on input "商品代號/名稱" at bounding box center [461, 345] width 117 height 31
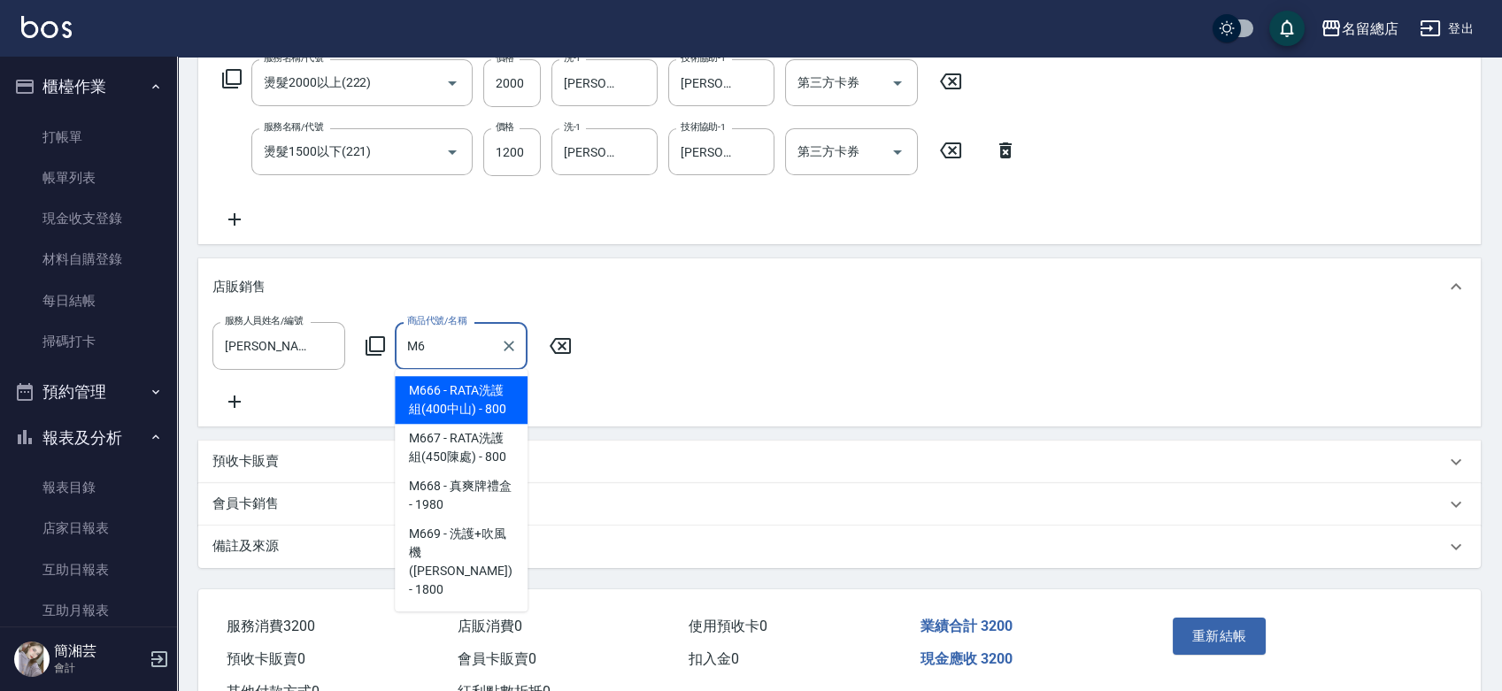
type input "M"
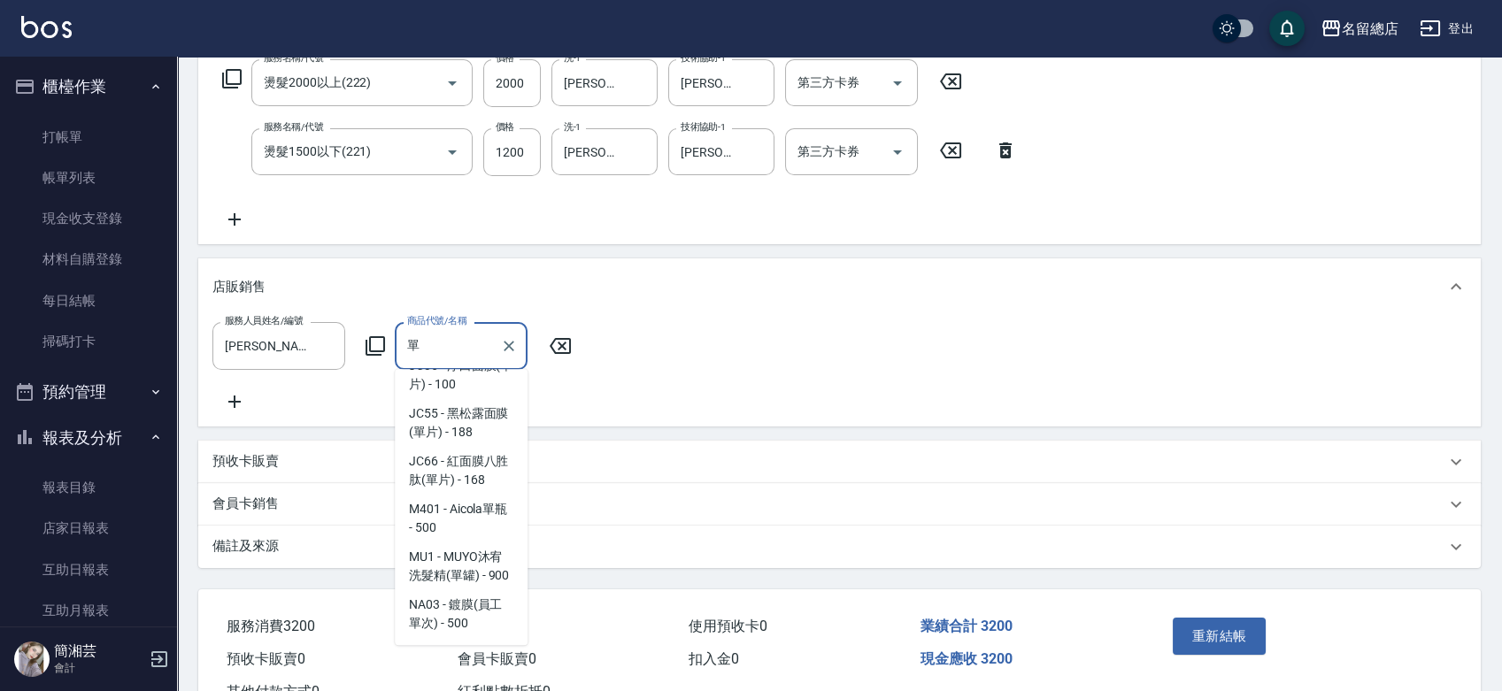
scroll to position [7, 0]
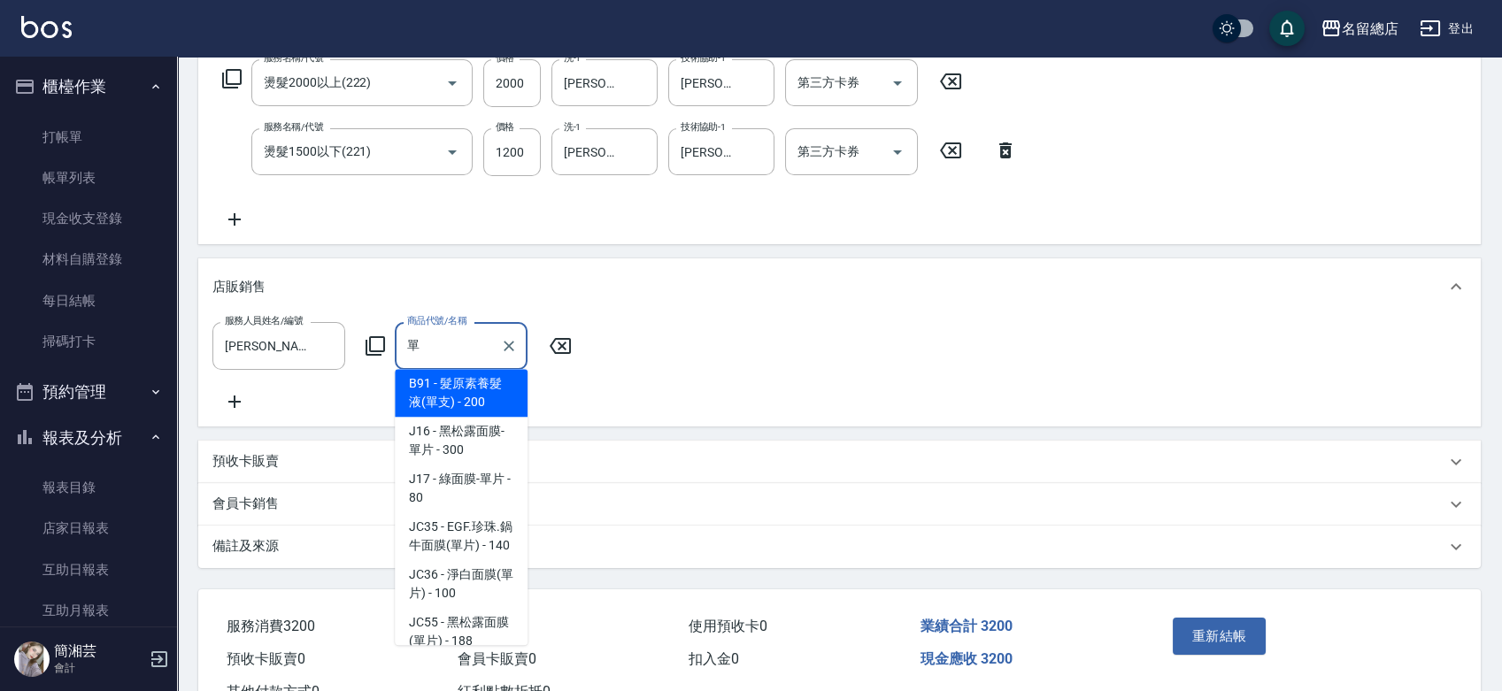
click at [465, 498] on span "J17 - 綠面膜-單片 - 80" at bounding box center [461, 489] width 133 height 48
type input "綠面膜-單片"
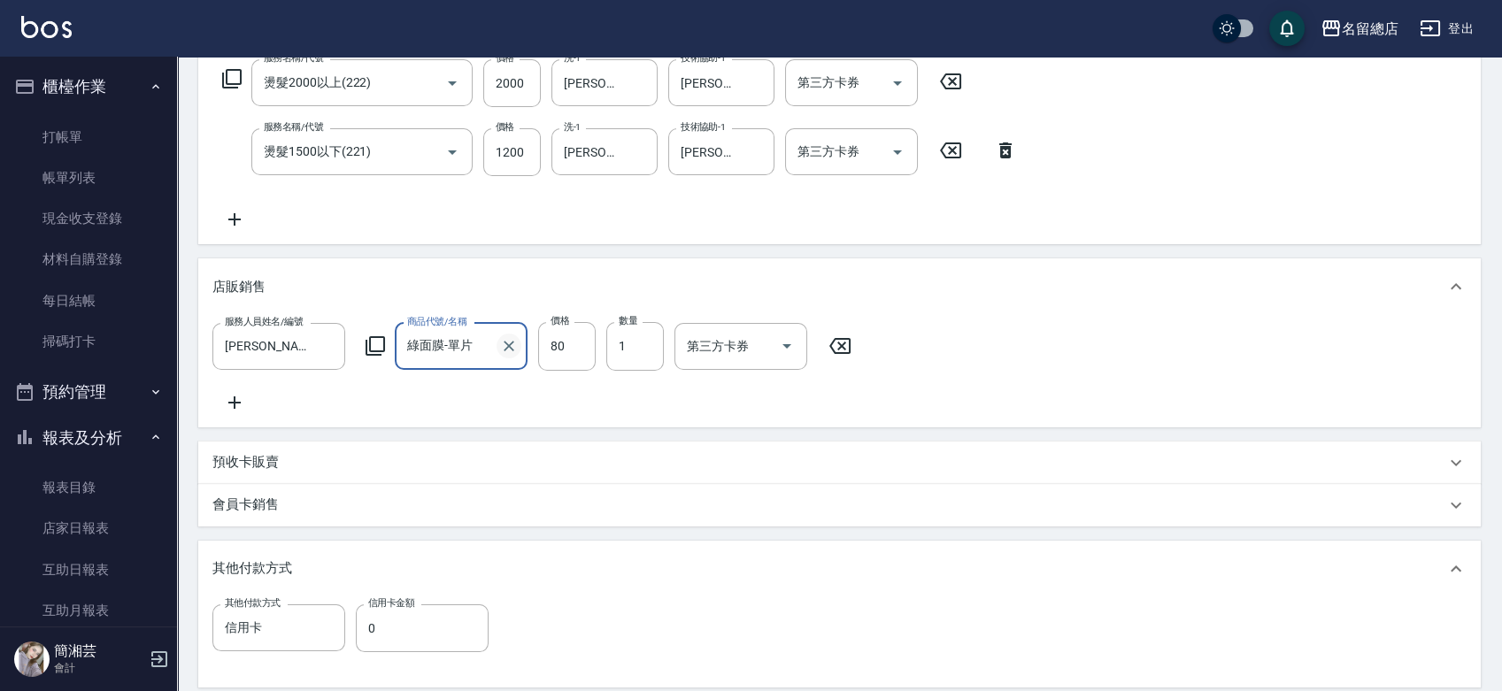
click at [516, 345] on icon "Clear" at bounding box center [509, 346] width 18 height 18
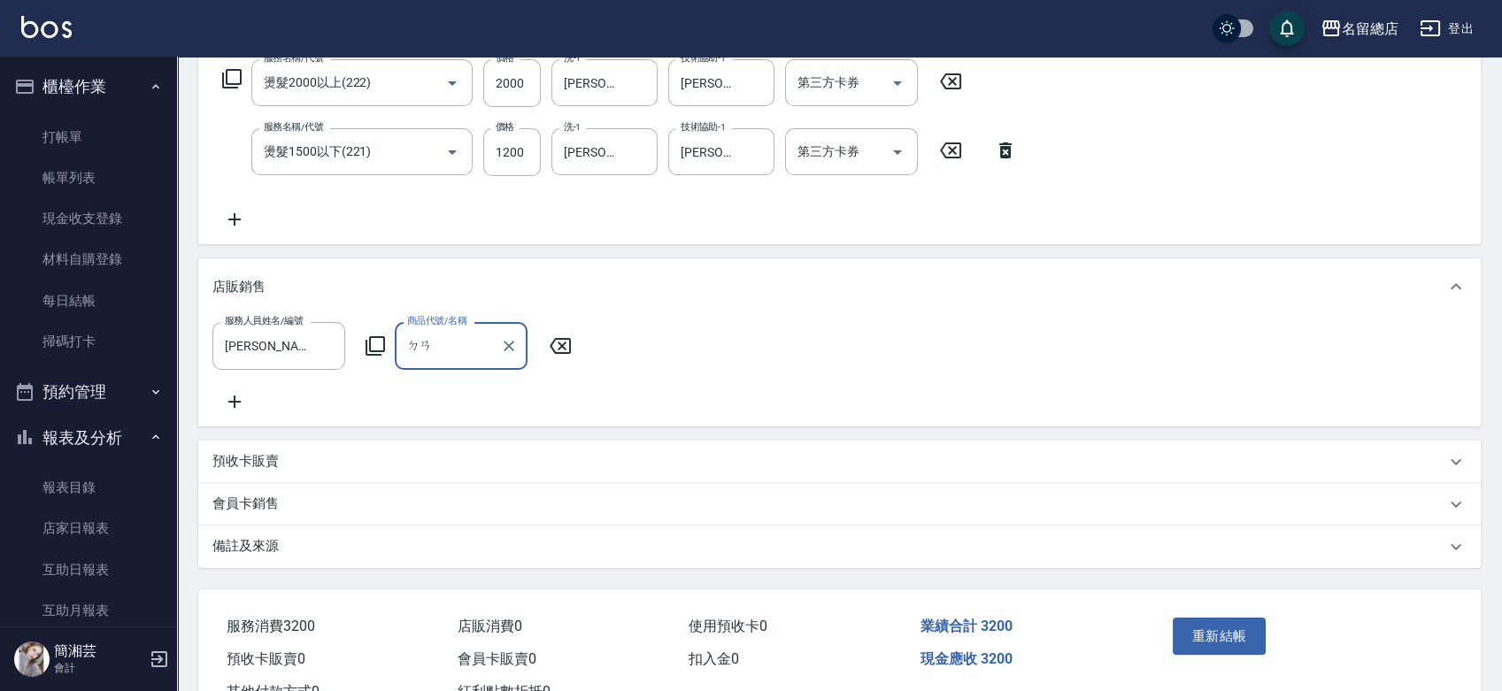
type input "單"
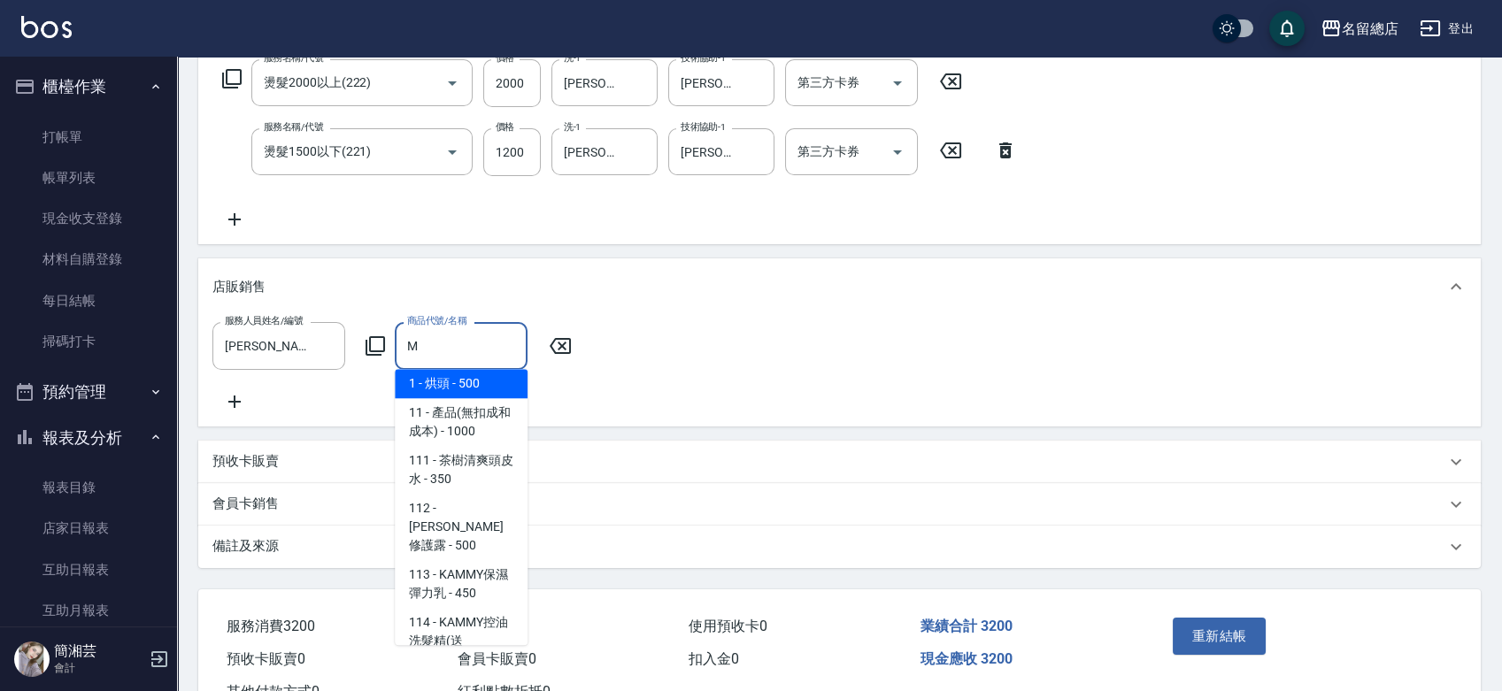
scroll to position [0, 0]
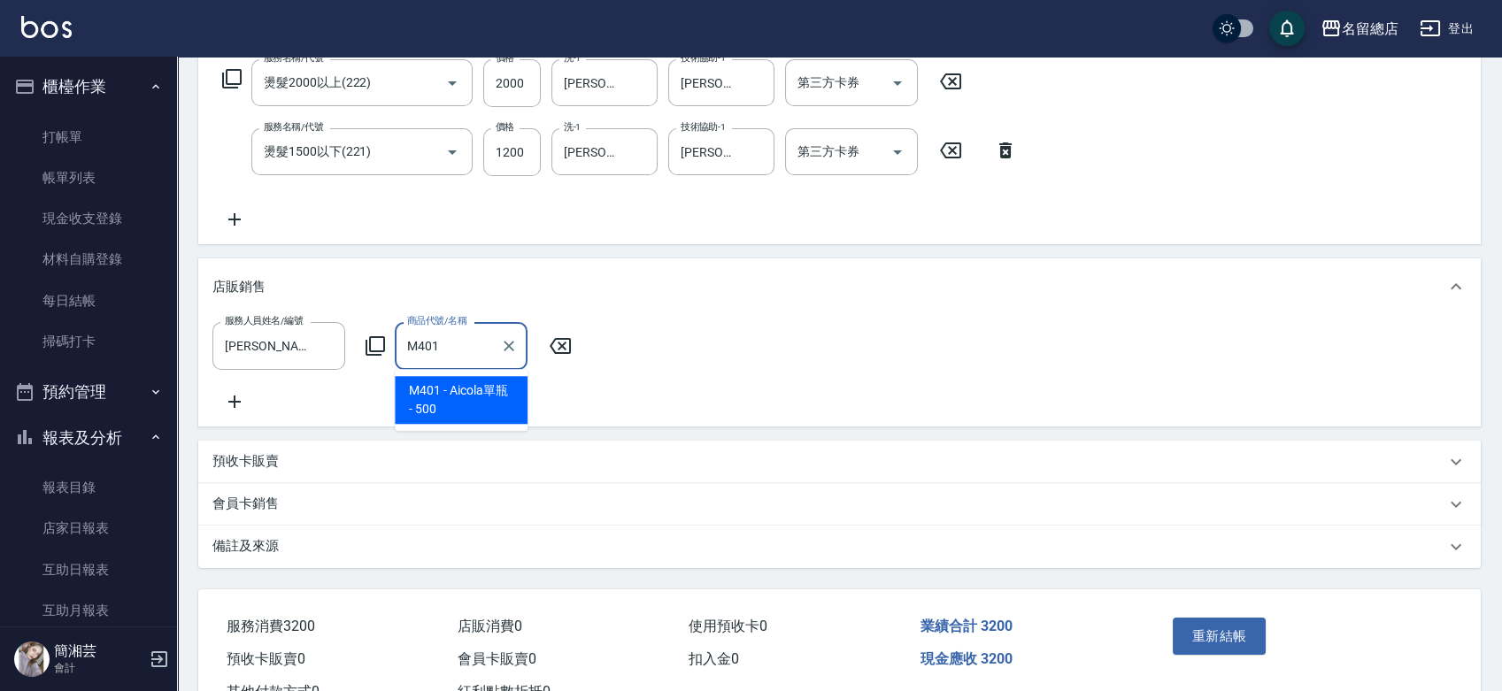
click at [478, 405] on span "M401 - Aicola單瓶 - 500" at bounding box center [461, 400] width 133 height 48
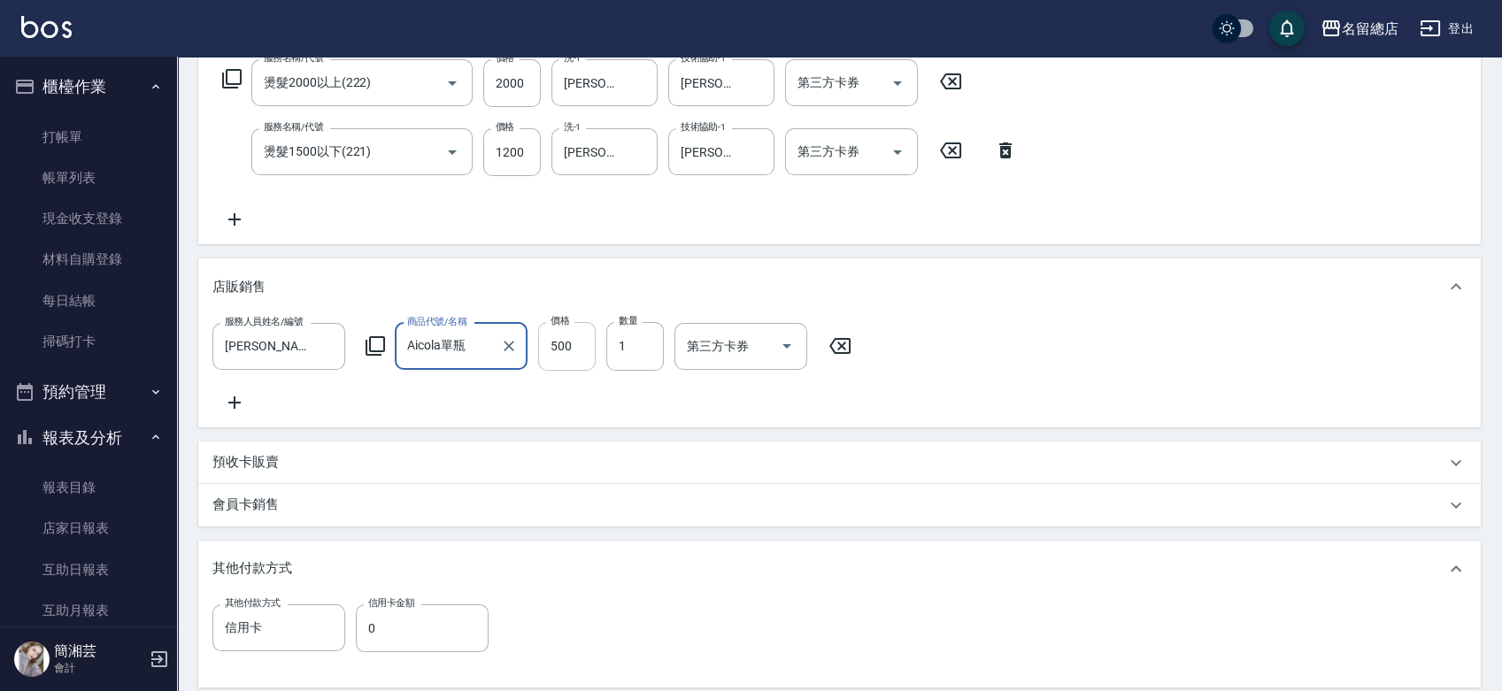
type input "Aicola單瓶"
click at [570, 347] on input "500" at bounding box center [567, 346] width 58 height 48
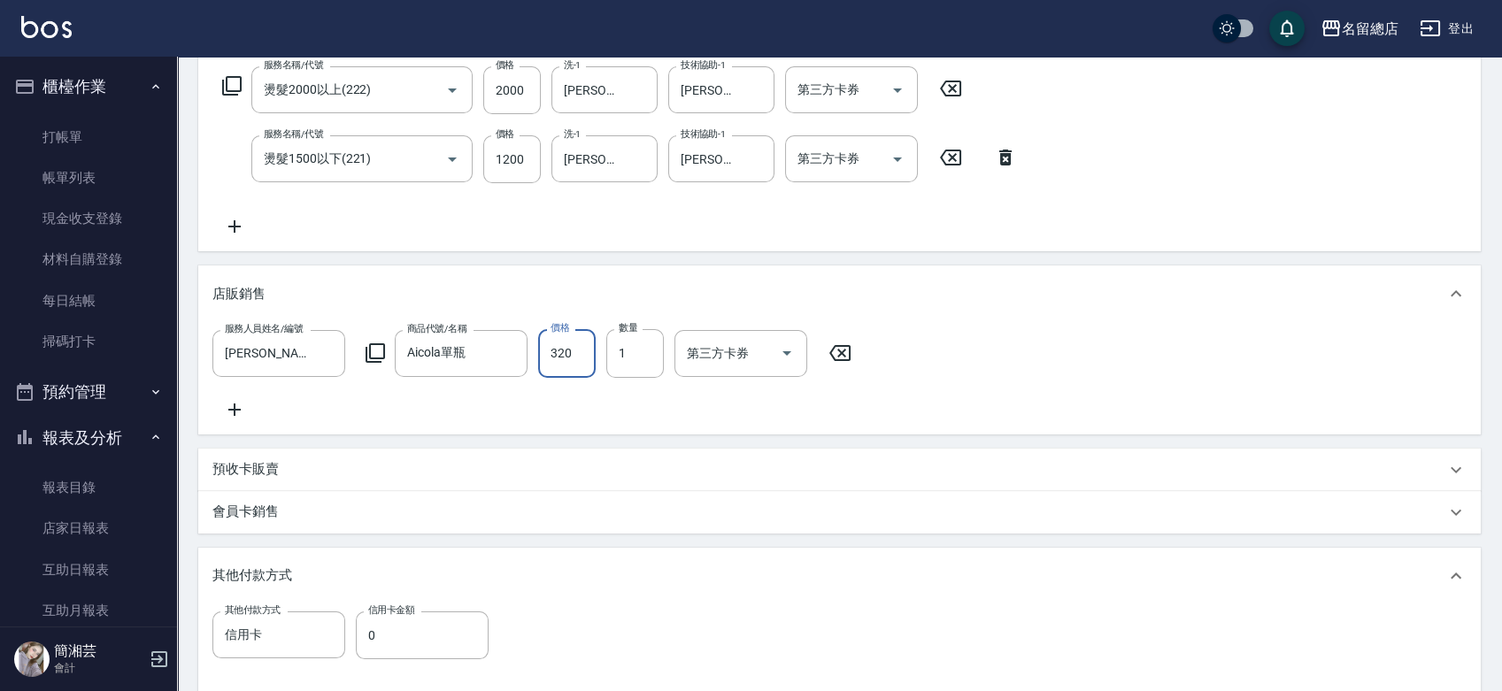
scroll to position [551, 0]
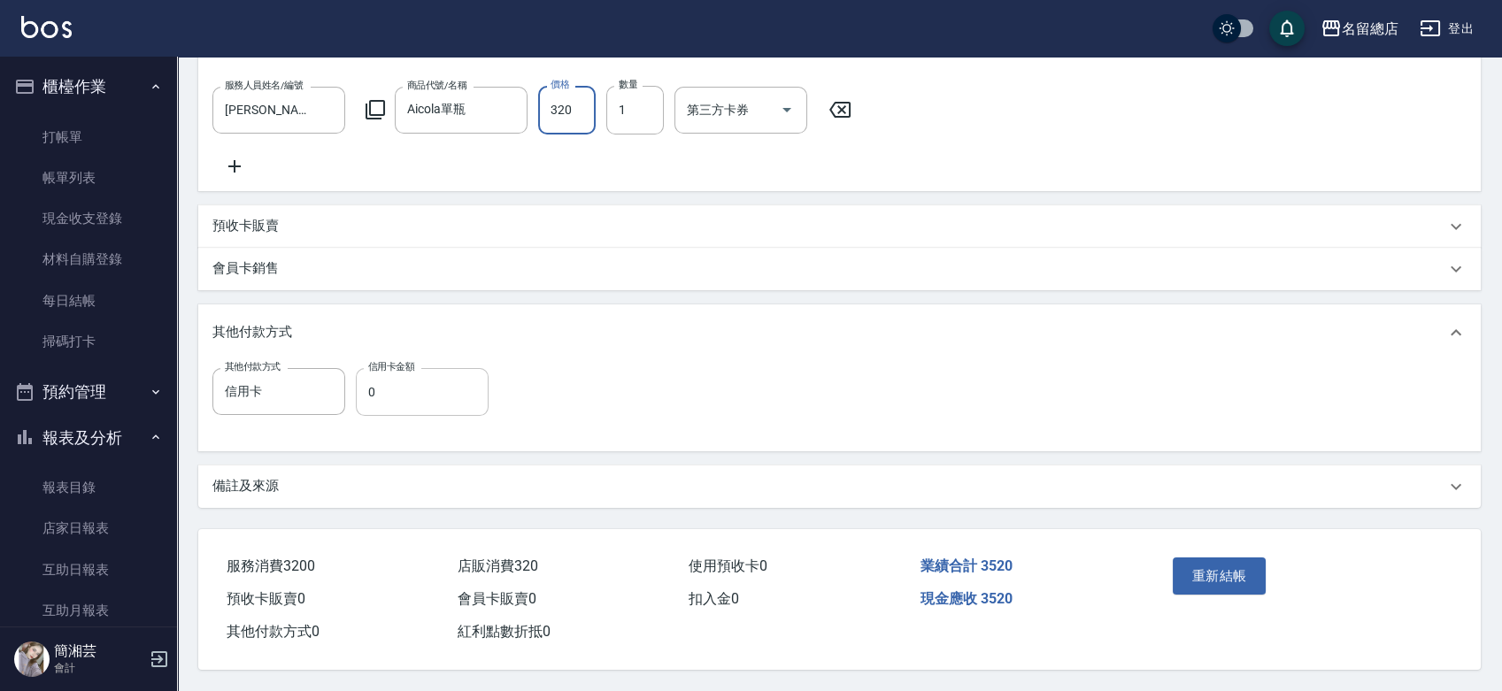
type input "320"
click at [402, 388] on input "0" at bounding box center [422, 392] width 133 height 48
type input "3520"
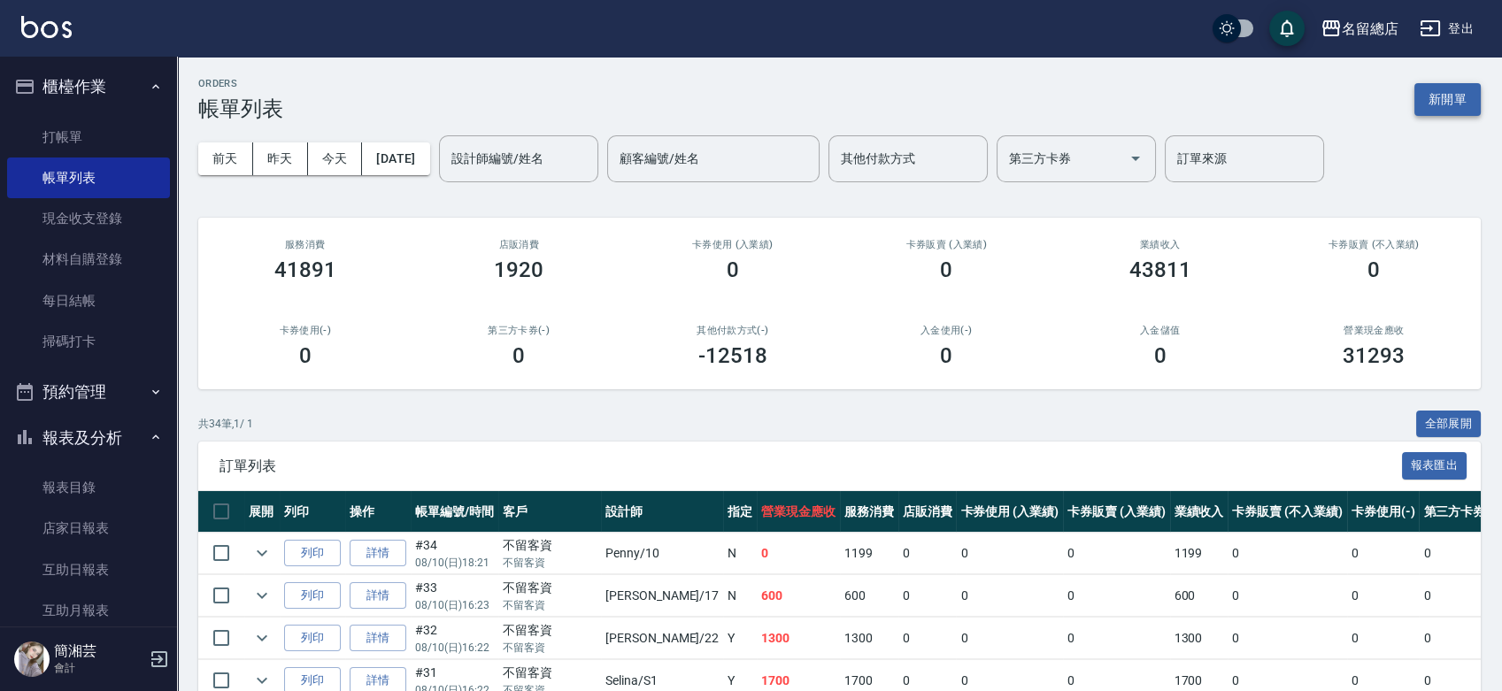
click at [1444, 106] on button "新開單" at bounding box center [1448, 99] width 66 height 33
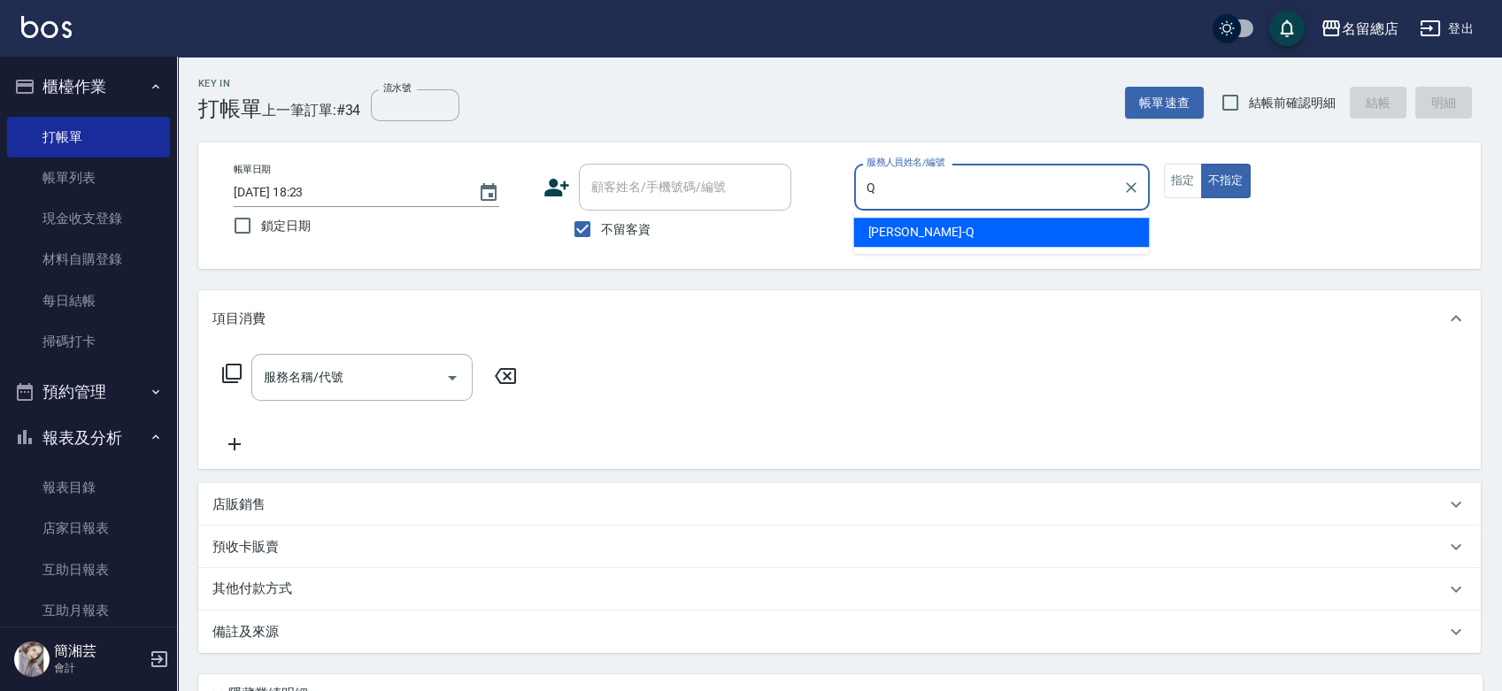
type input "[PERSON_NAME]"
type button "false"
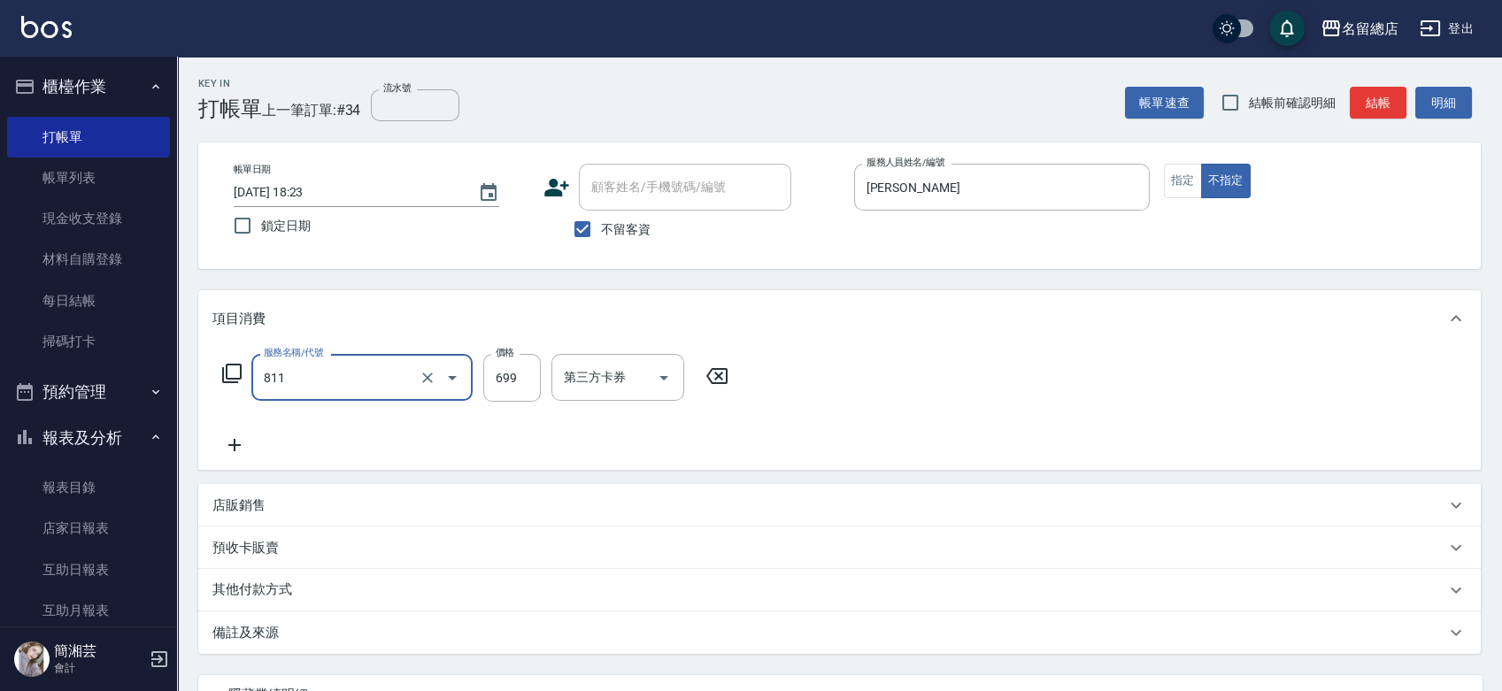
type input "洗+剪(811)"
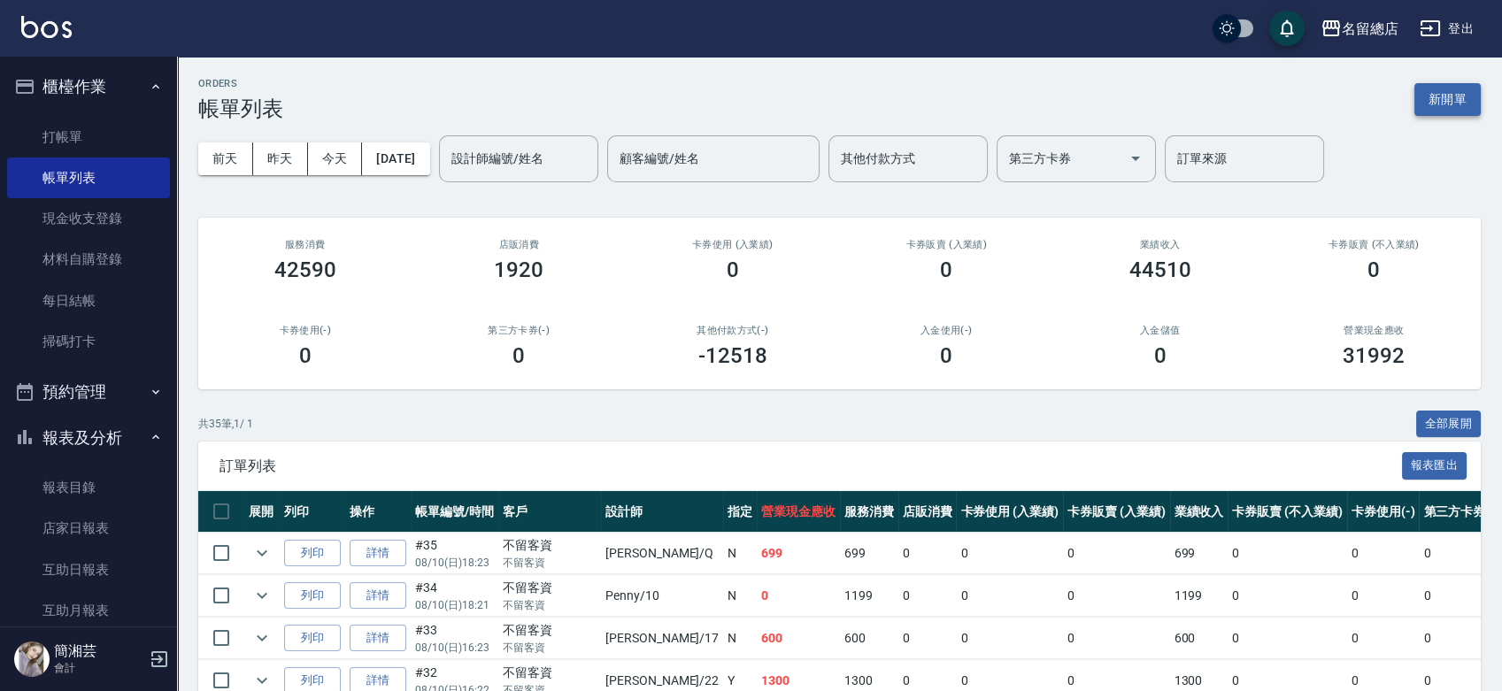
click at [1463, 90] on button "新開單" at bounding box center [1448, 99] width 66 height 33
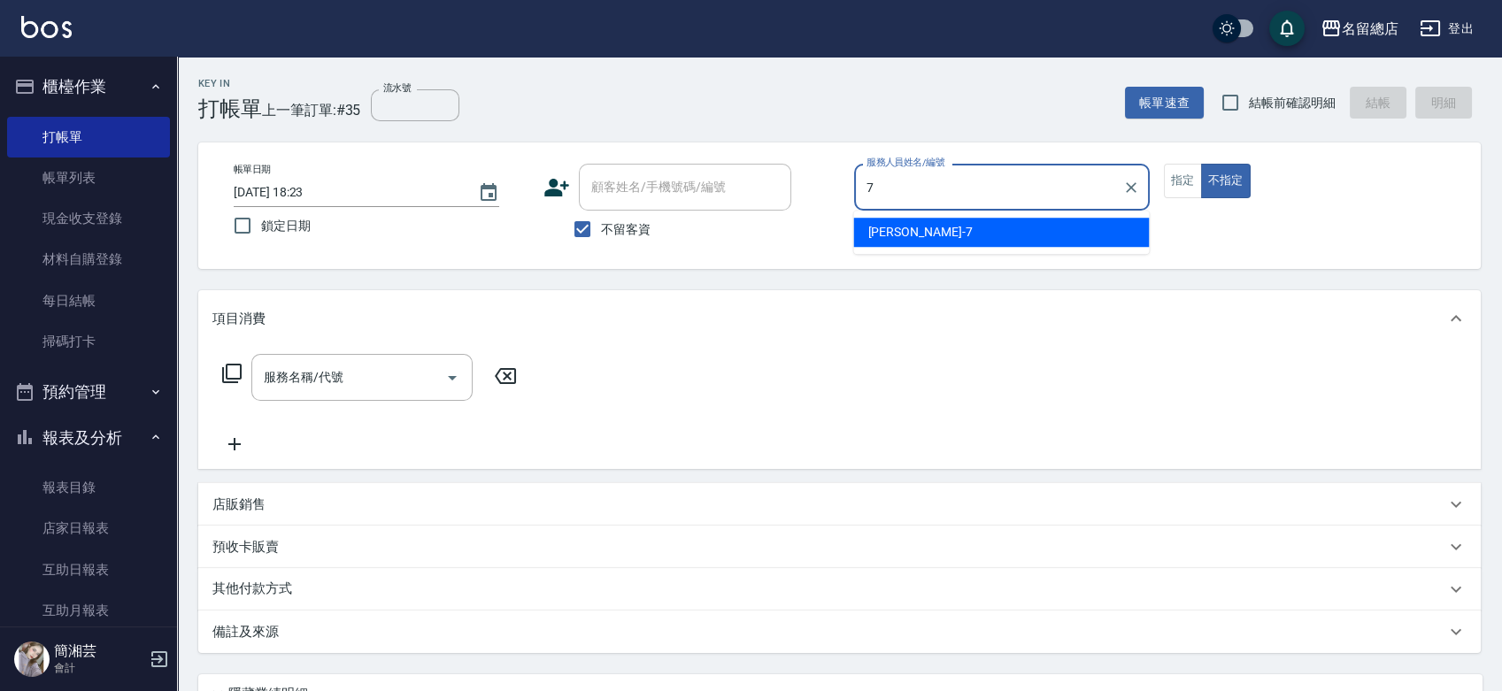
type input "Mick-7"
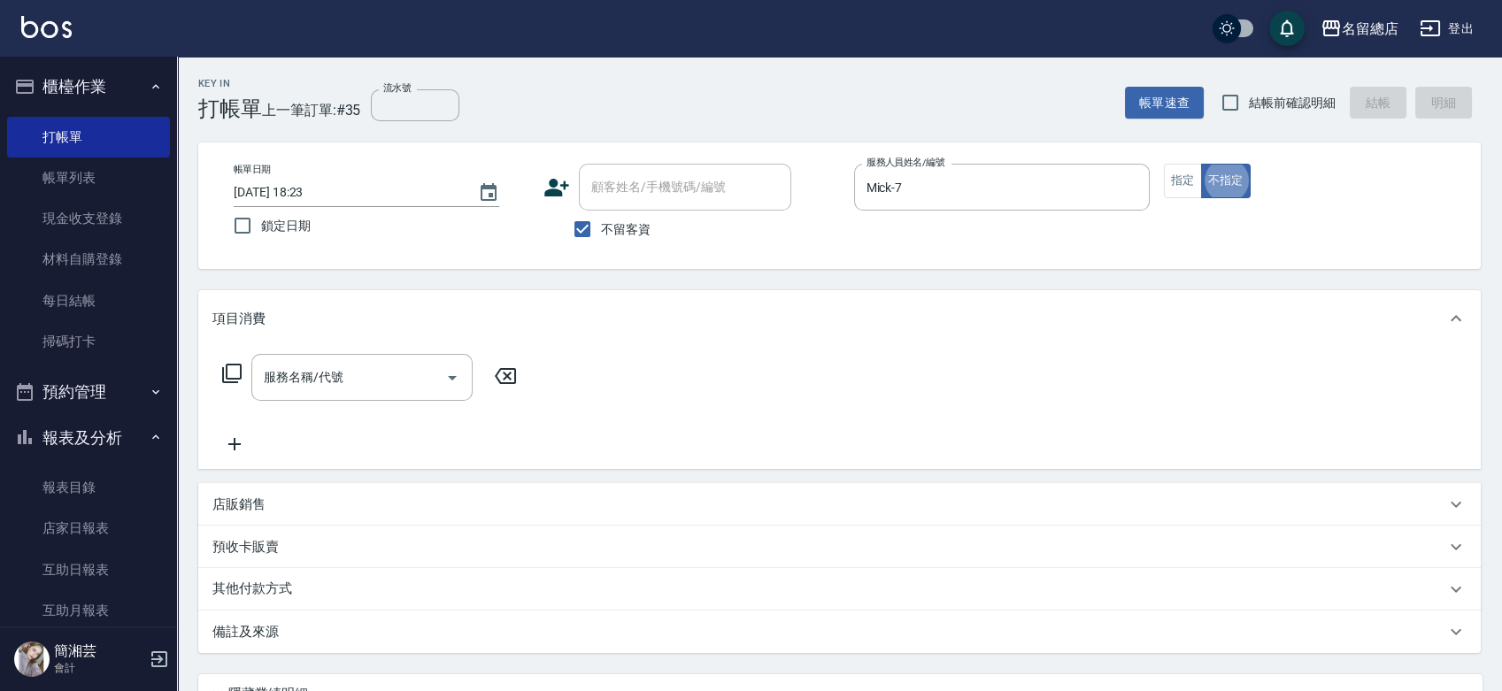
type button "false"
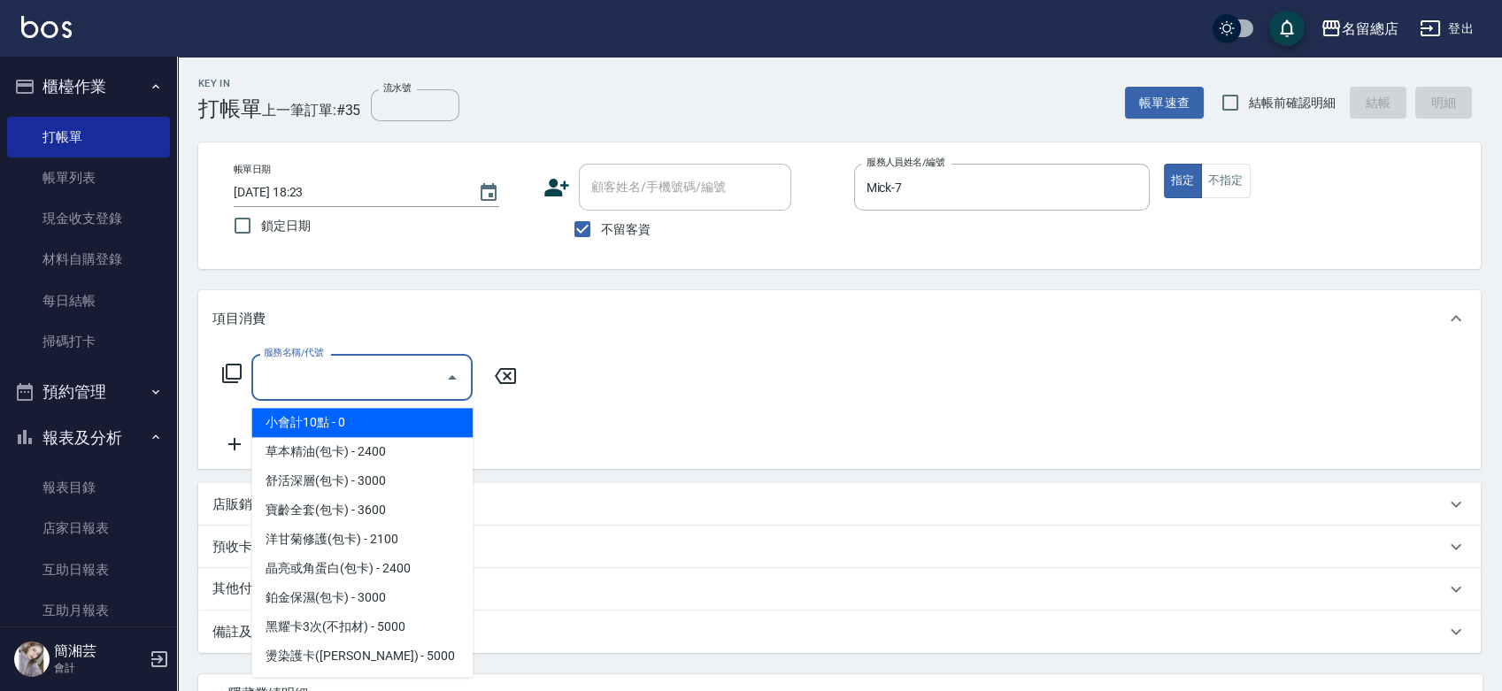
click at [355, 375] on input "服務名稱/代號" at bounding box center [348, 377] width 179 height 31
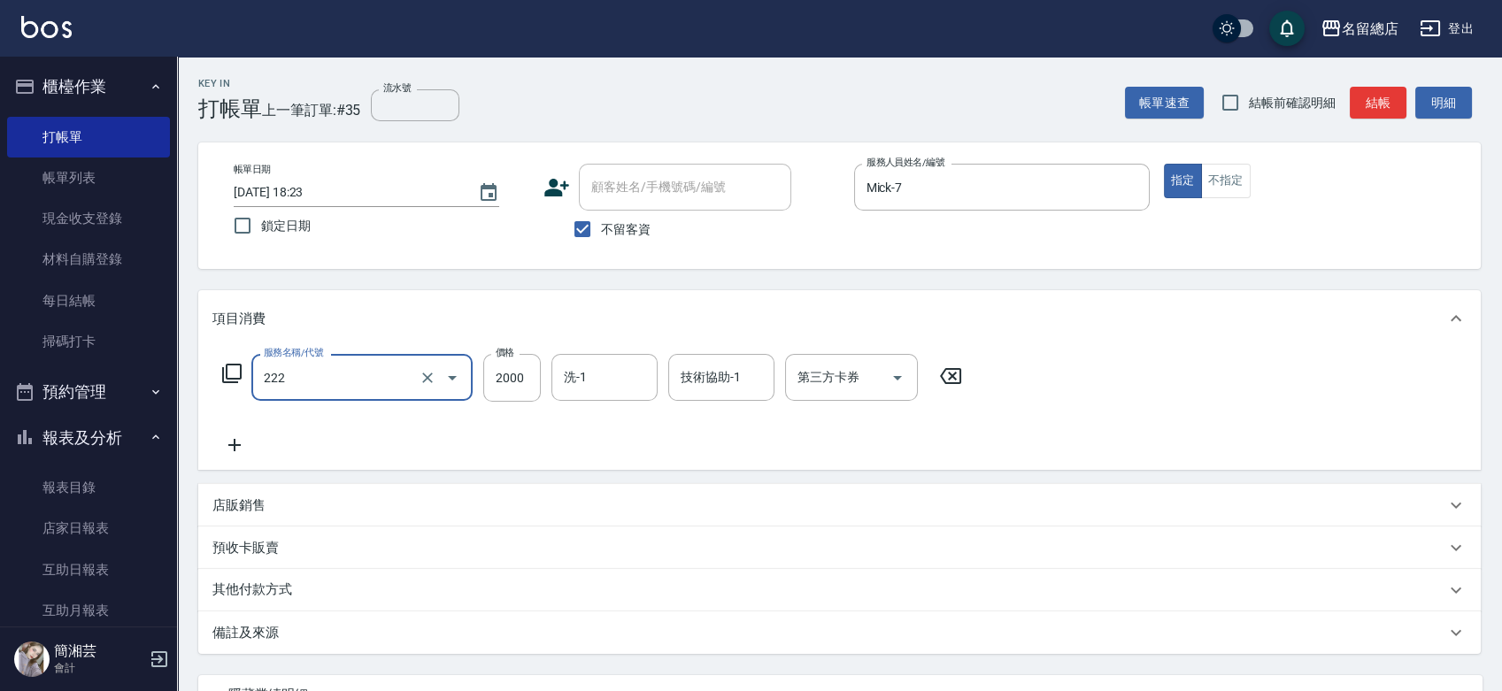
type input "燙髮2000以上(222)"
type input "3000"
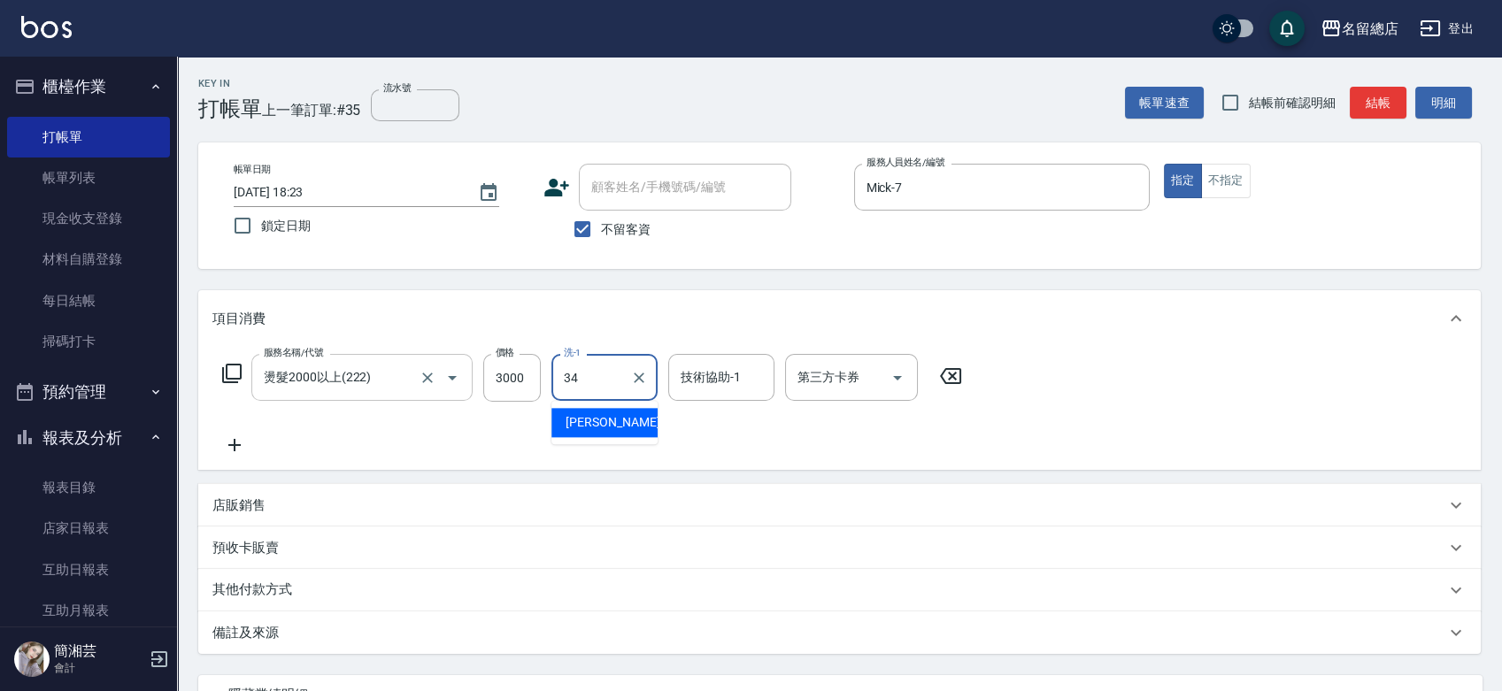
type input "[PERSON_NAME]-34"
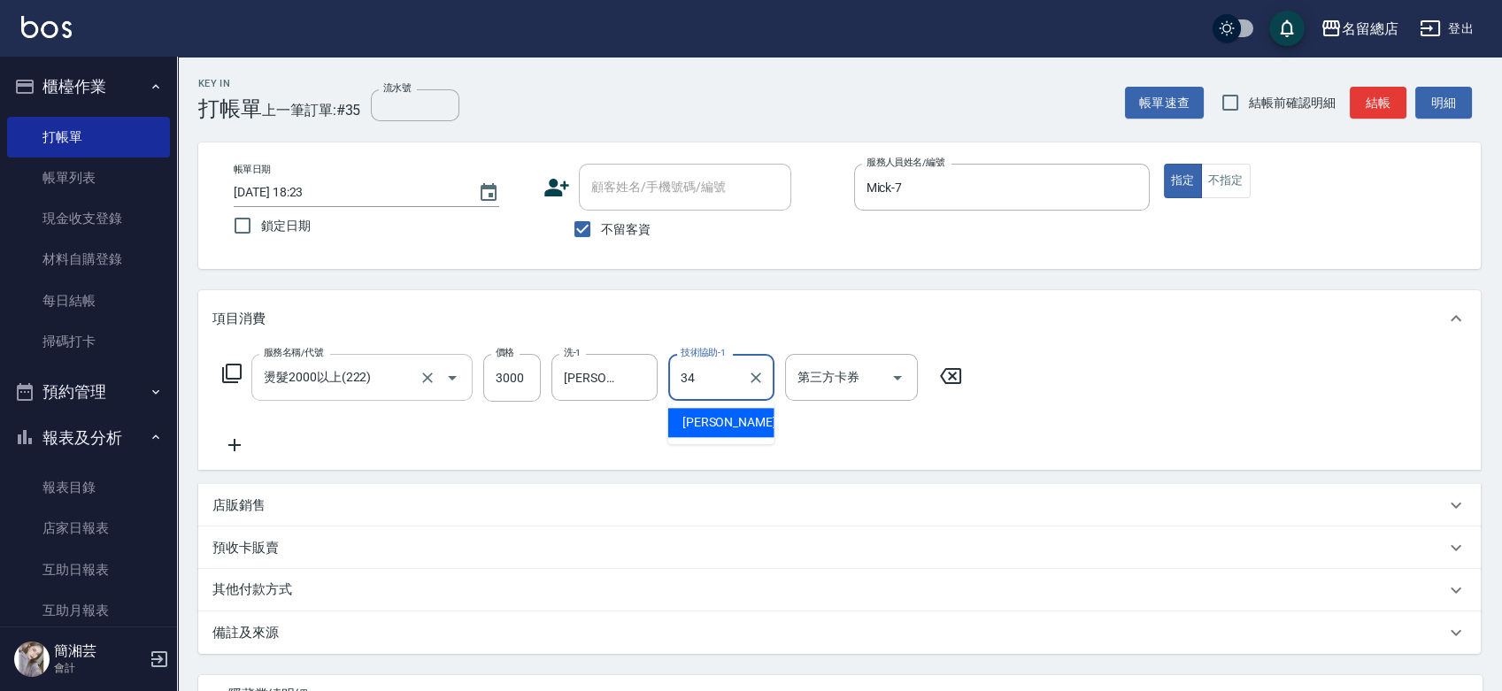
type input "[PERSON_NAME]-34"
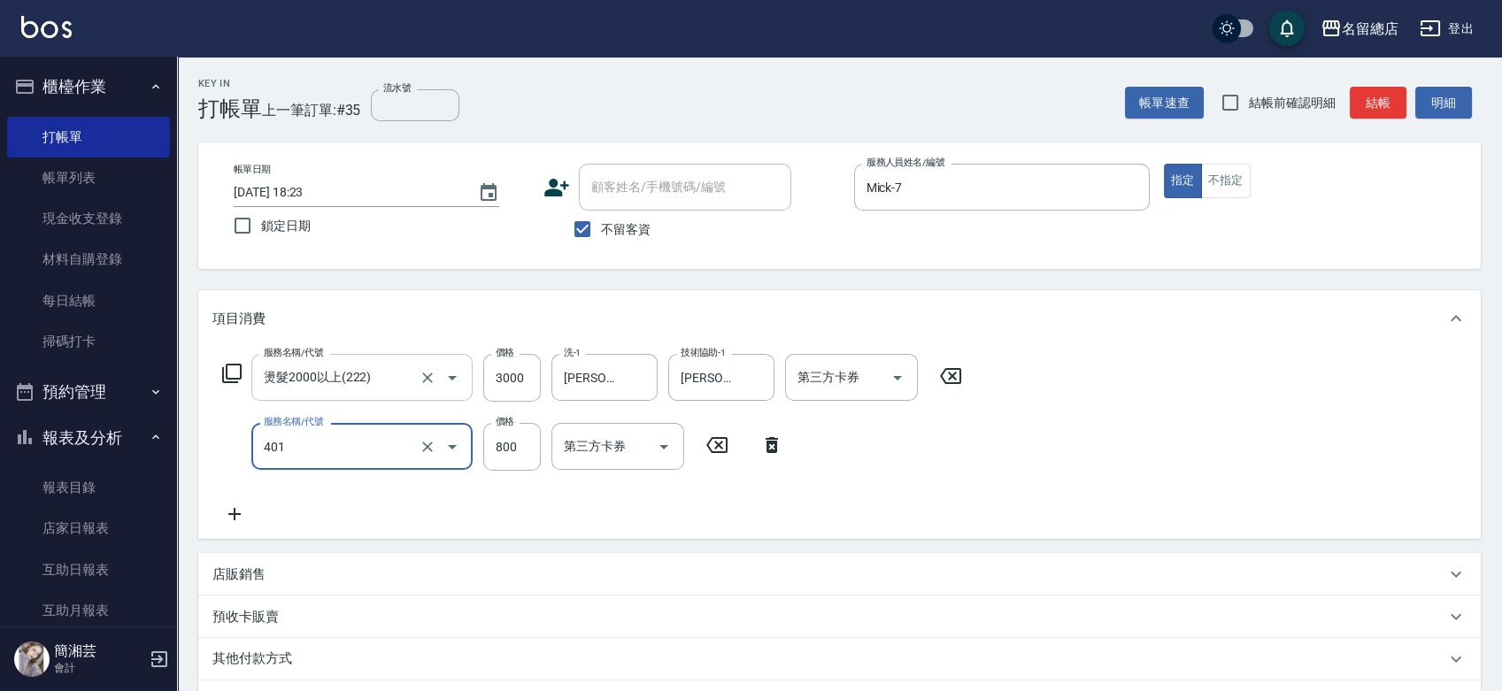
type input "自備護髮(401)"
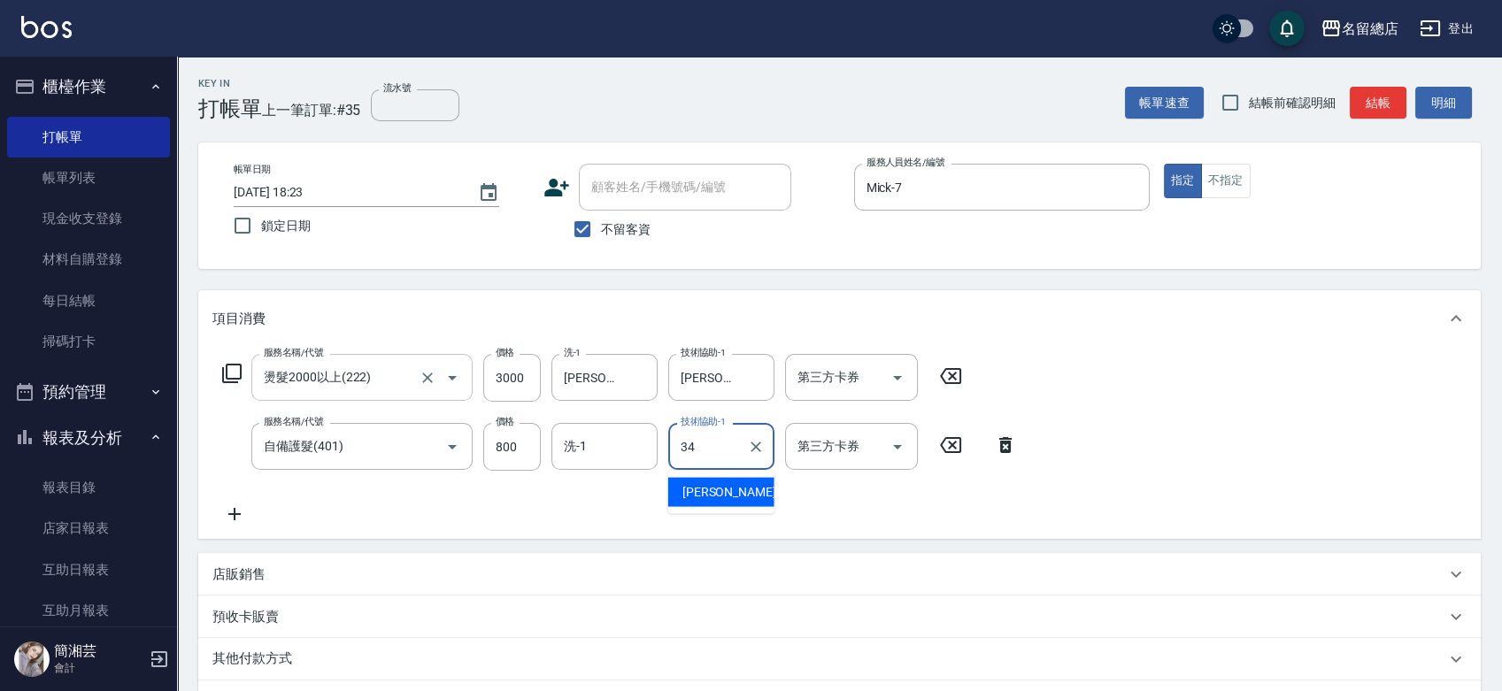
type input "[PERSON_NAME]-34"
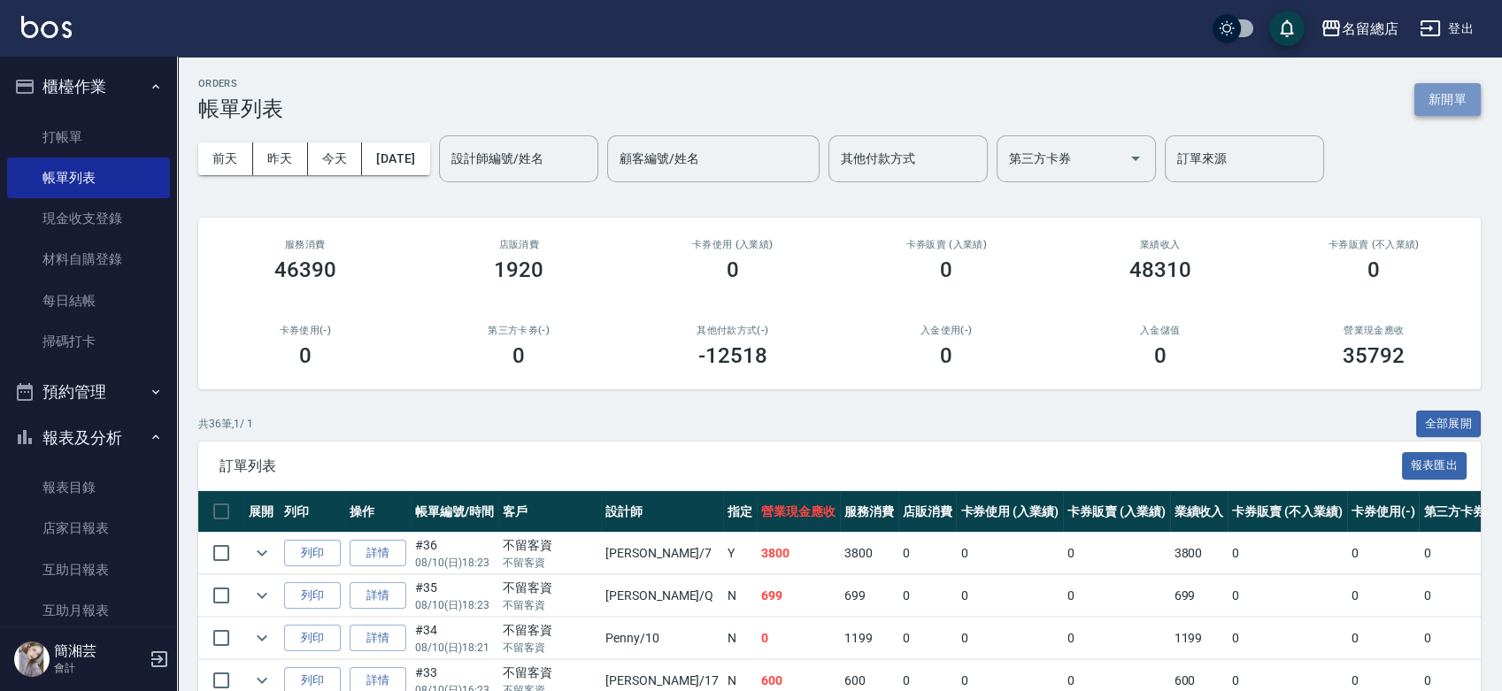
click at [1455, 95] on button "新開單" at bounding box center [1448, 99] width 66 height 33
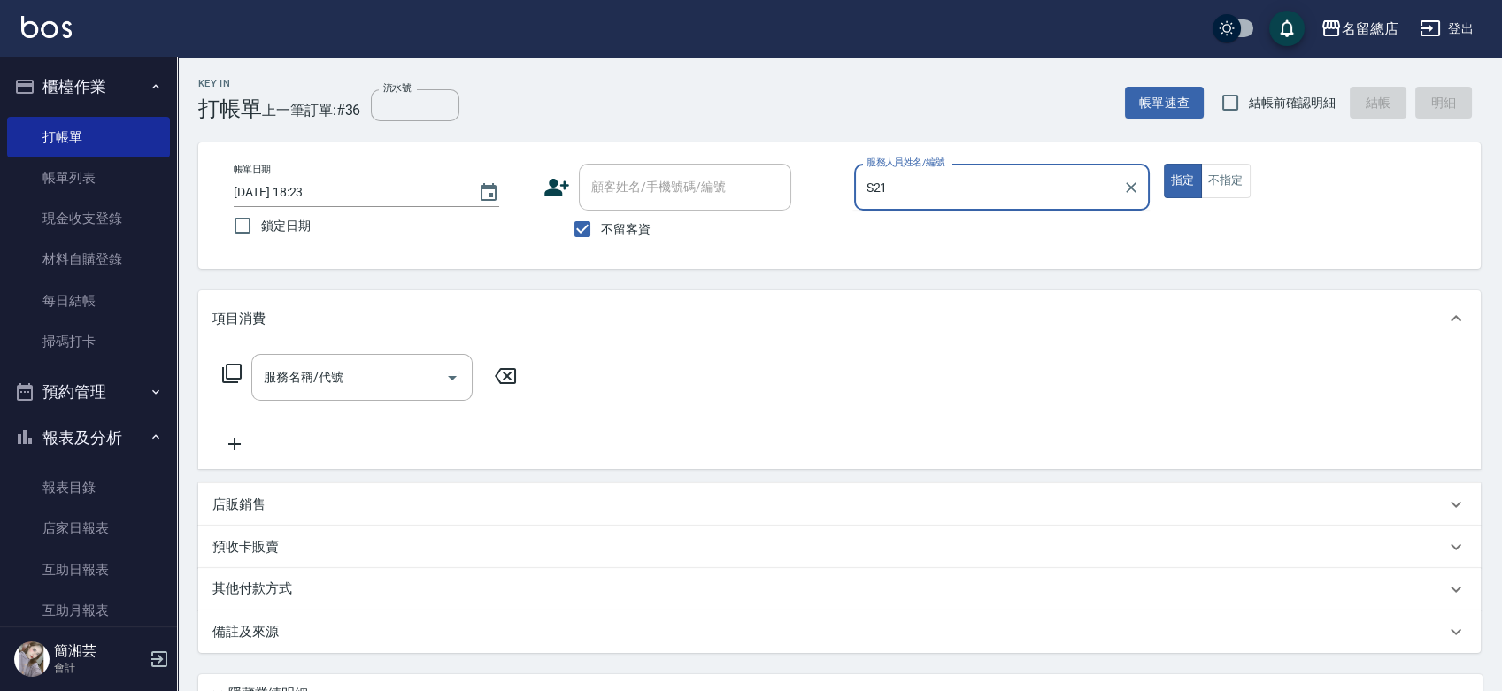
type input "S21"
click at [1164, 164] on button "指定" at bounding box center [1183, 181] width 38 height 35
type button "true"
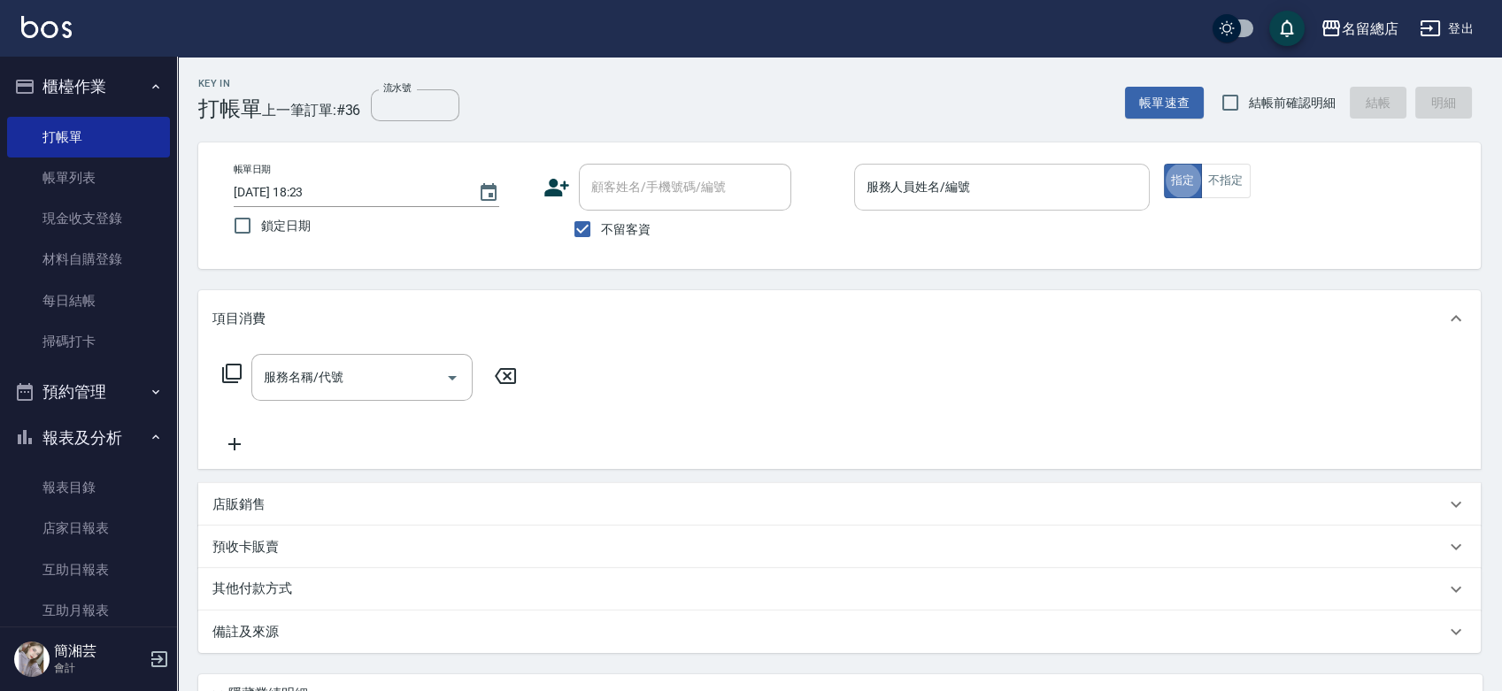
click at [883, 183] on input "服務人員姓名/編號" at bounding box center [1002, 187] width 280 height 31
type input "Selina-S1"
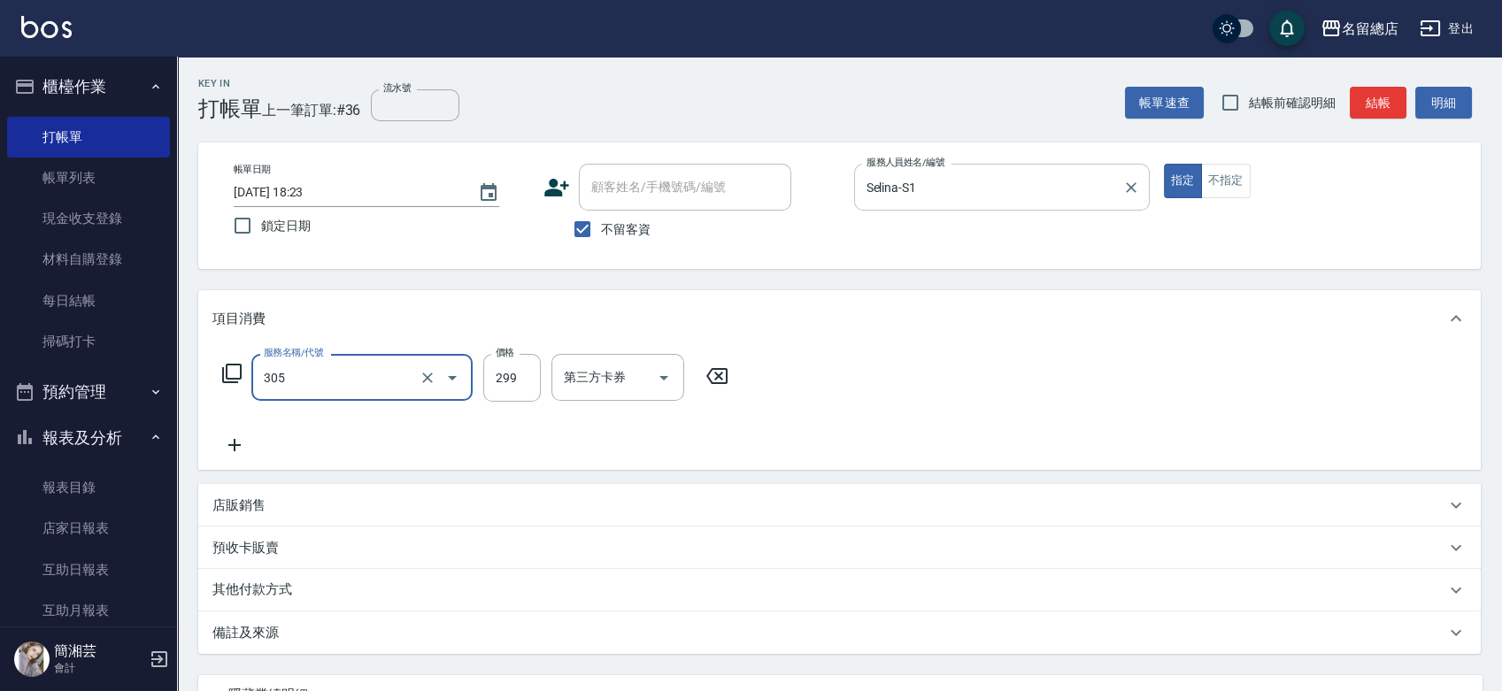
type input "剪髮(305)"
type input "400"
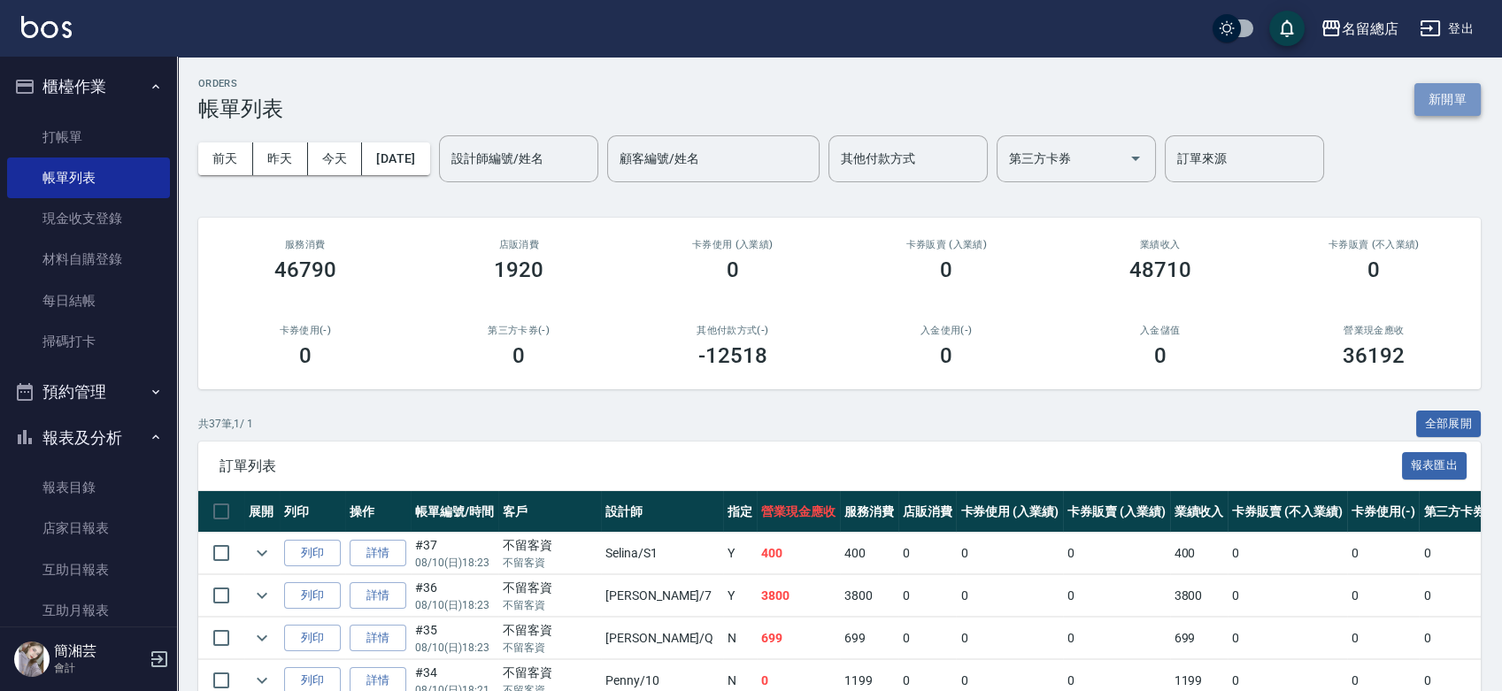
click at [1459, 111] on button "新開單" at bounding box center [1448, 99] width 66 height 33
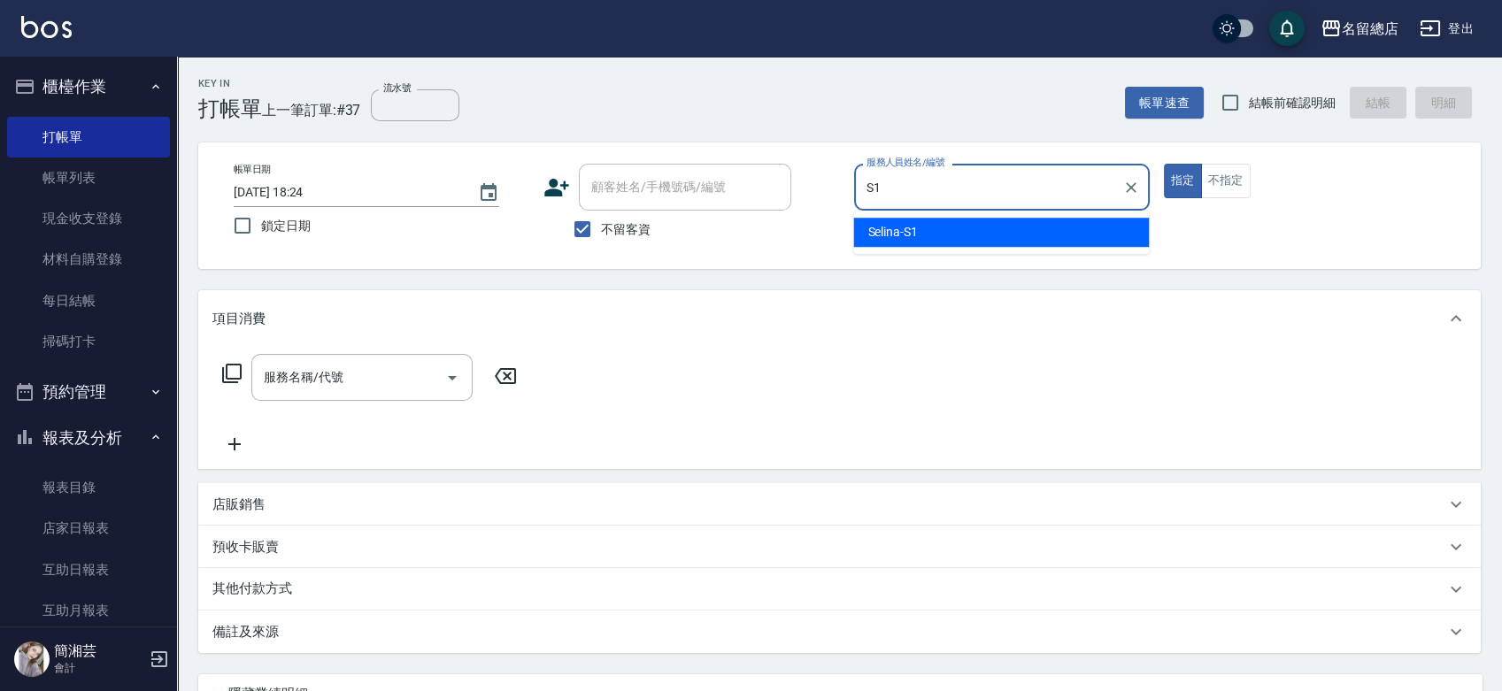
type input "Selina-S1"
type button "true"
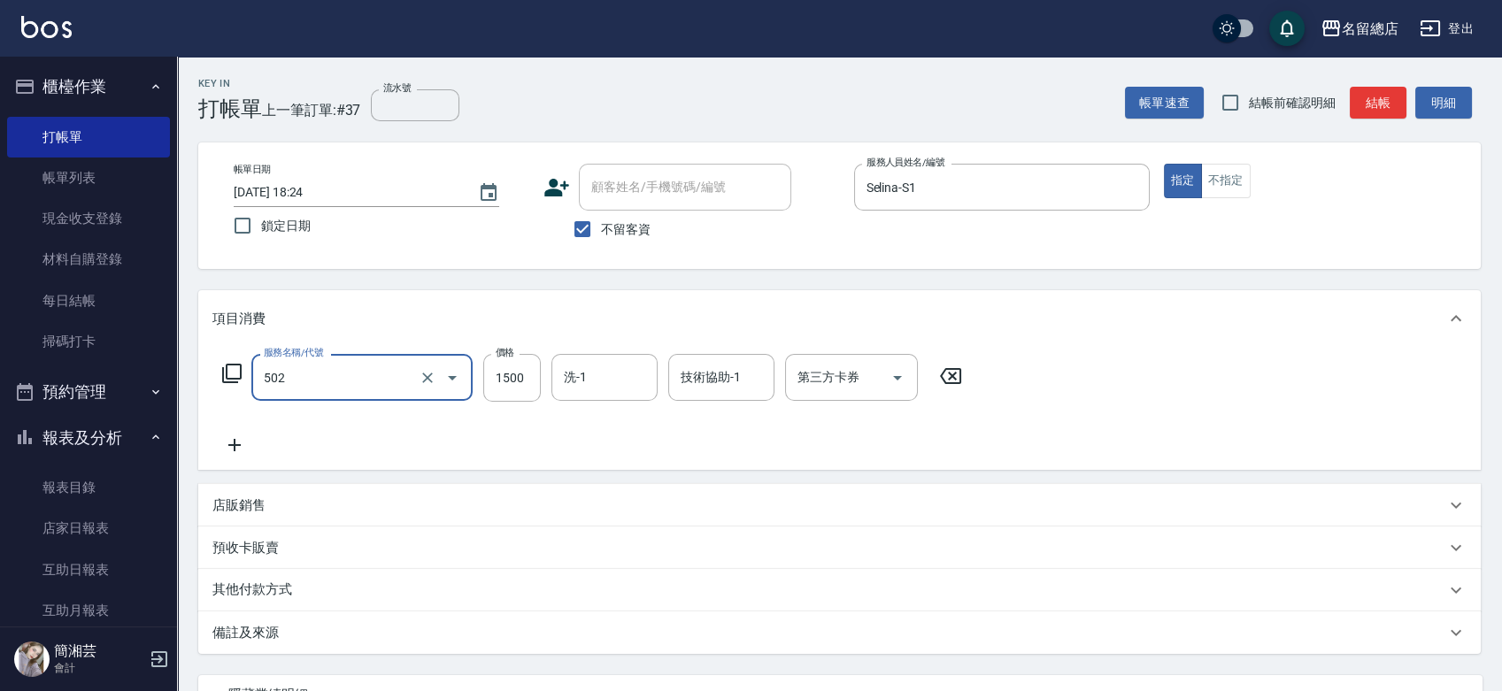
type input "染髮1500以上(502)"
type input "3500"
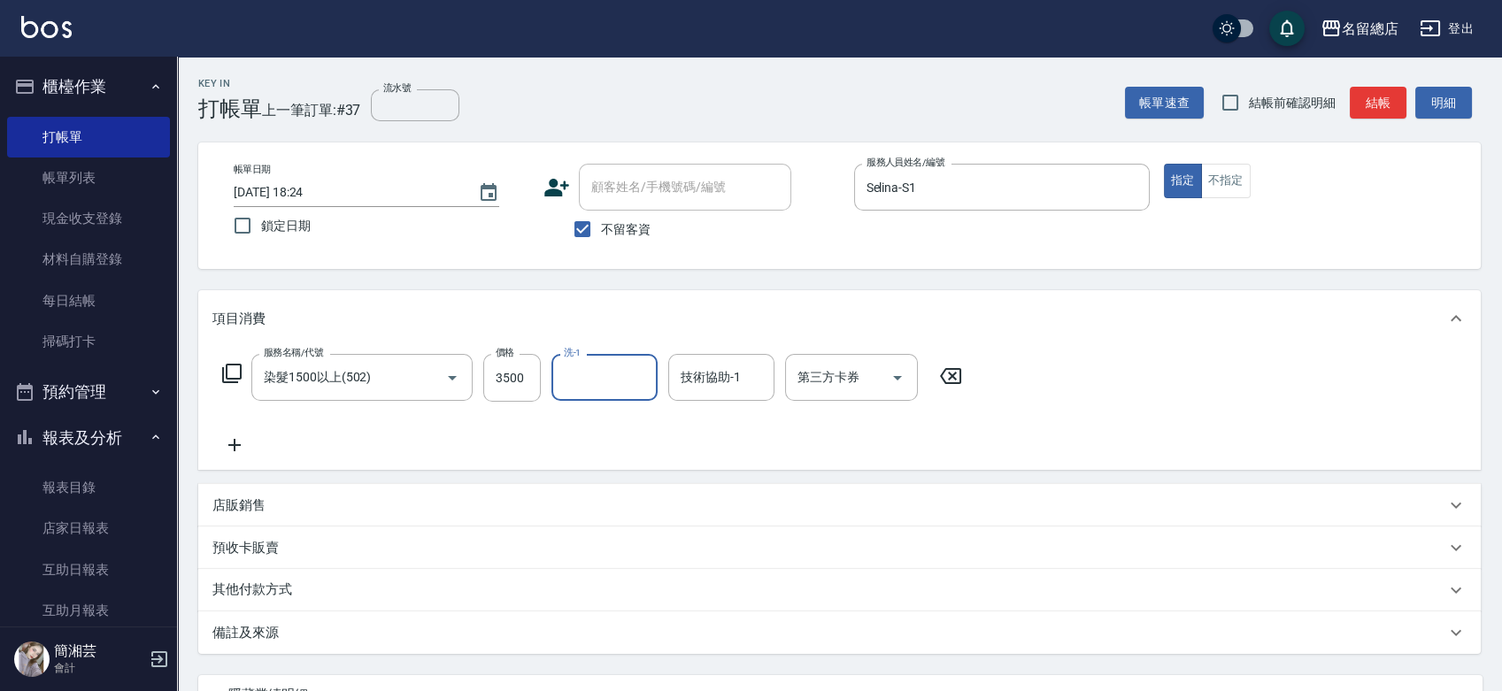
type input "3"
type input "[PERSON_NAME]-25"
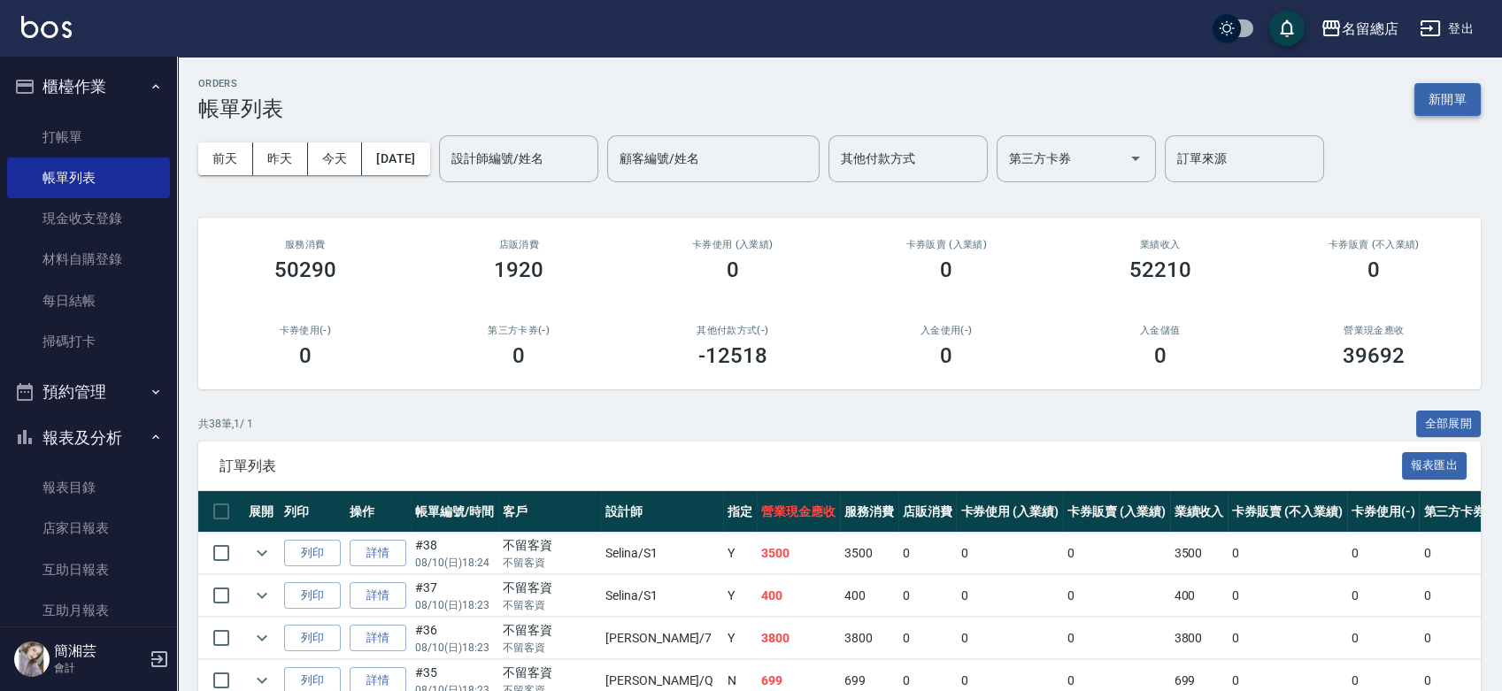
click at [1450, 89] on button "新開單" at bounding box center [1448, 99] width 66 height 33
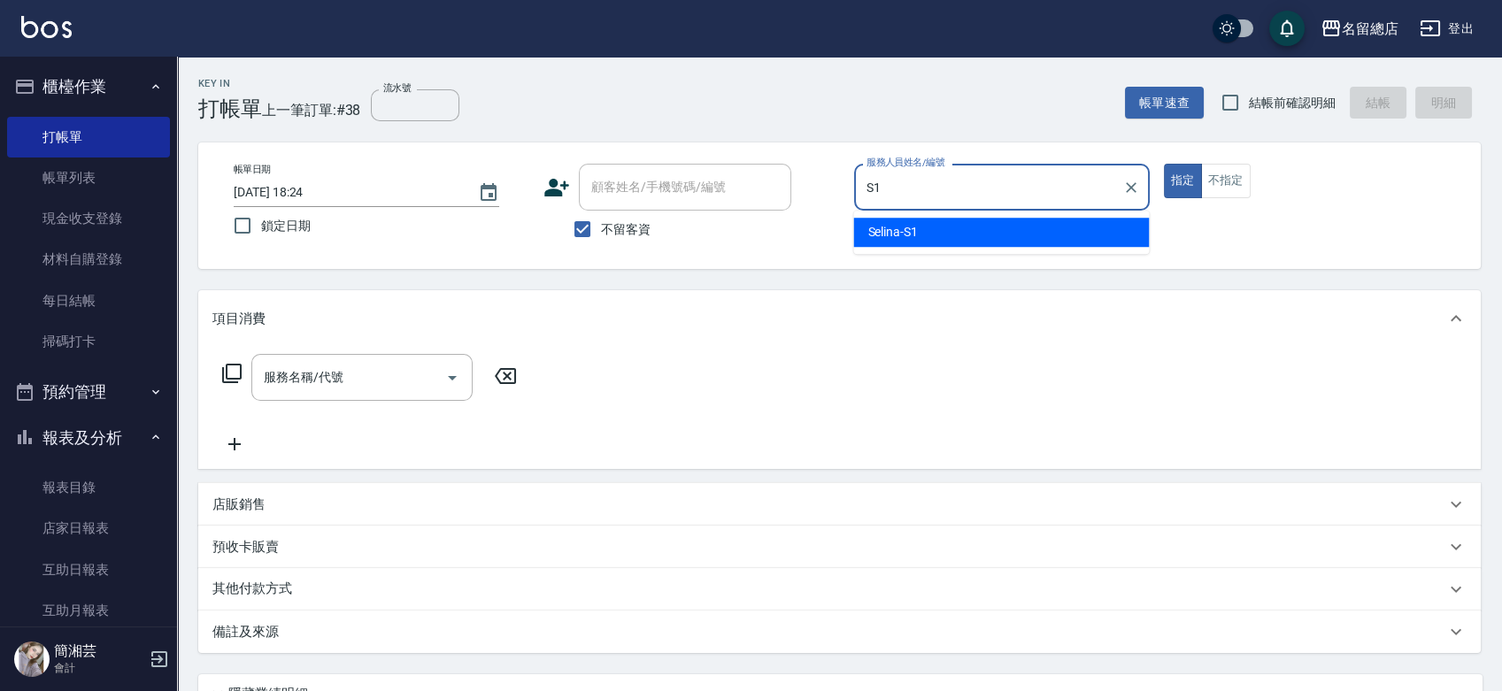
type input "Selina-S1"
type button "true"
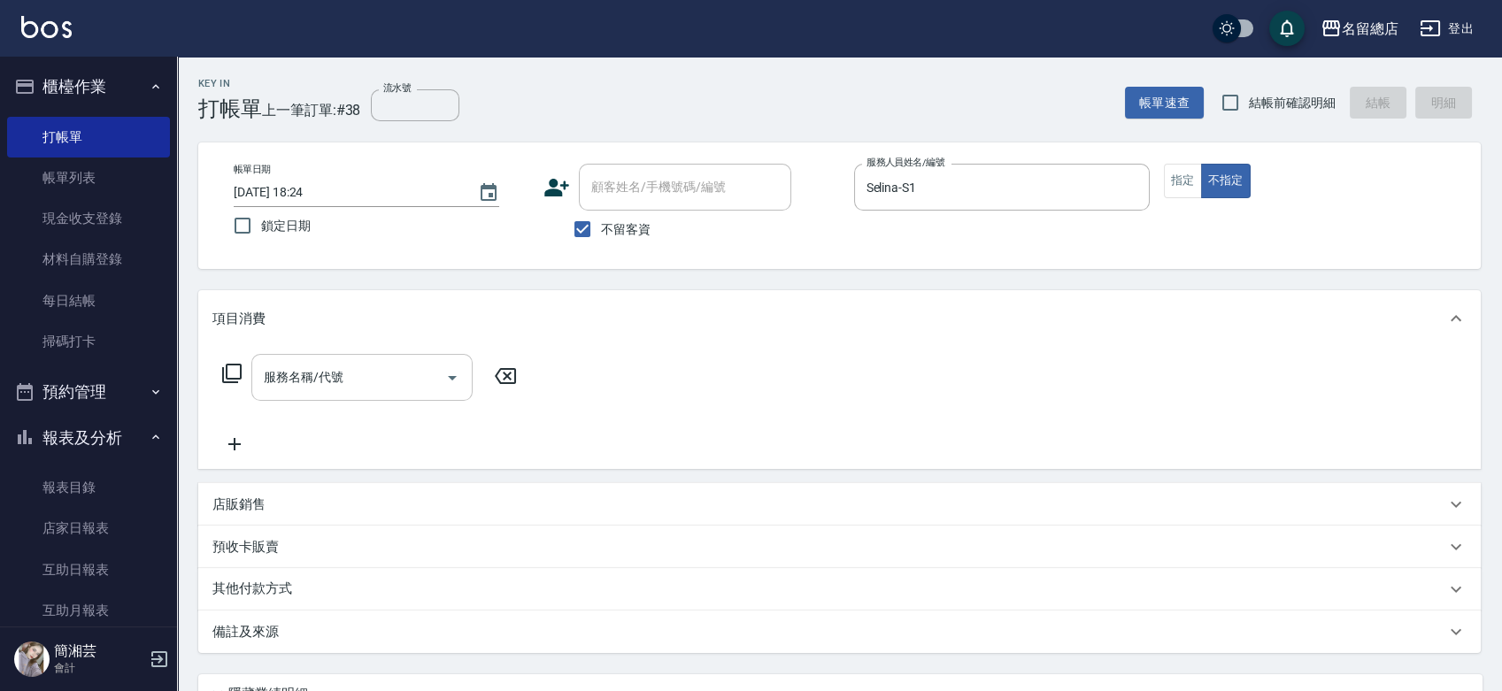
click at [357, 379] on input "服務名稱/代號" at bounding box center [348, 377] width 179 height 31
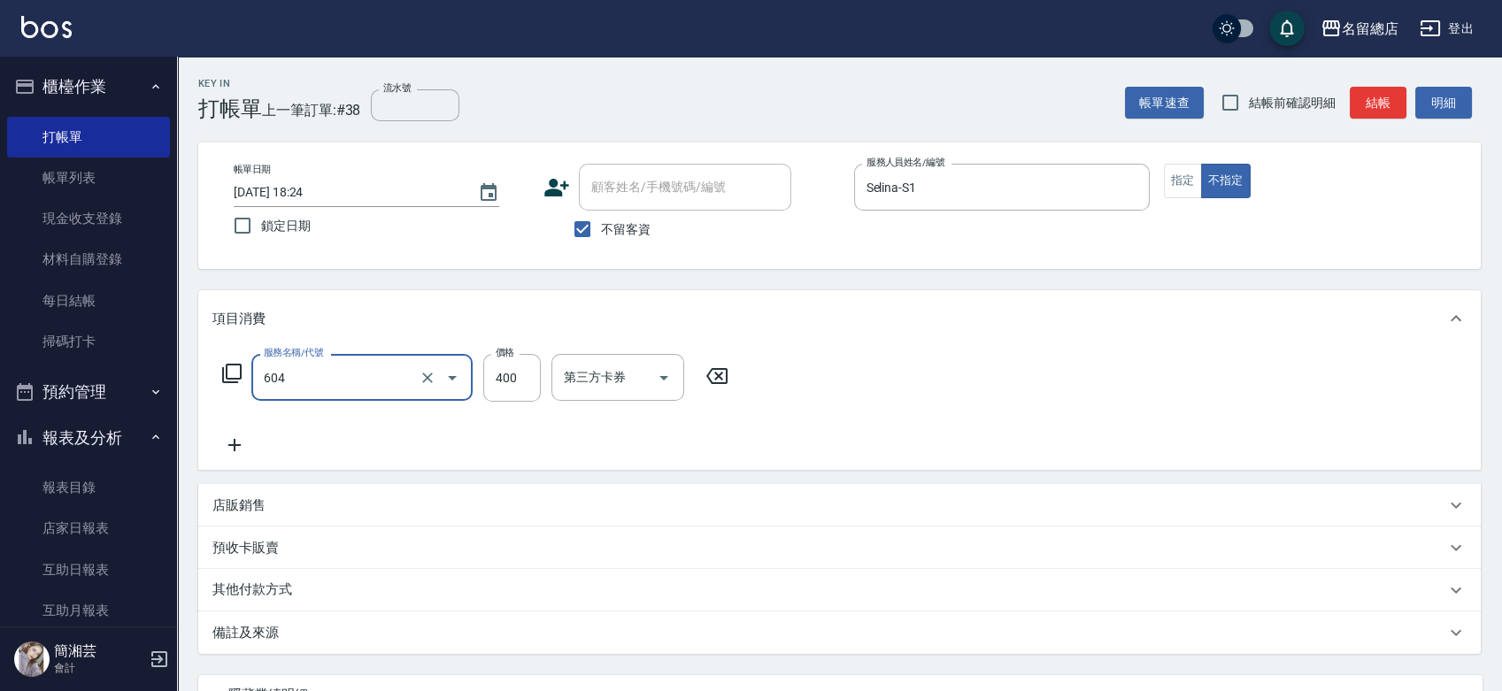
type input "健康洗髮(604)"
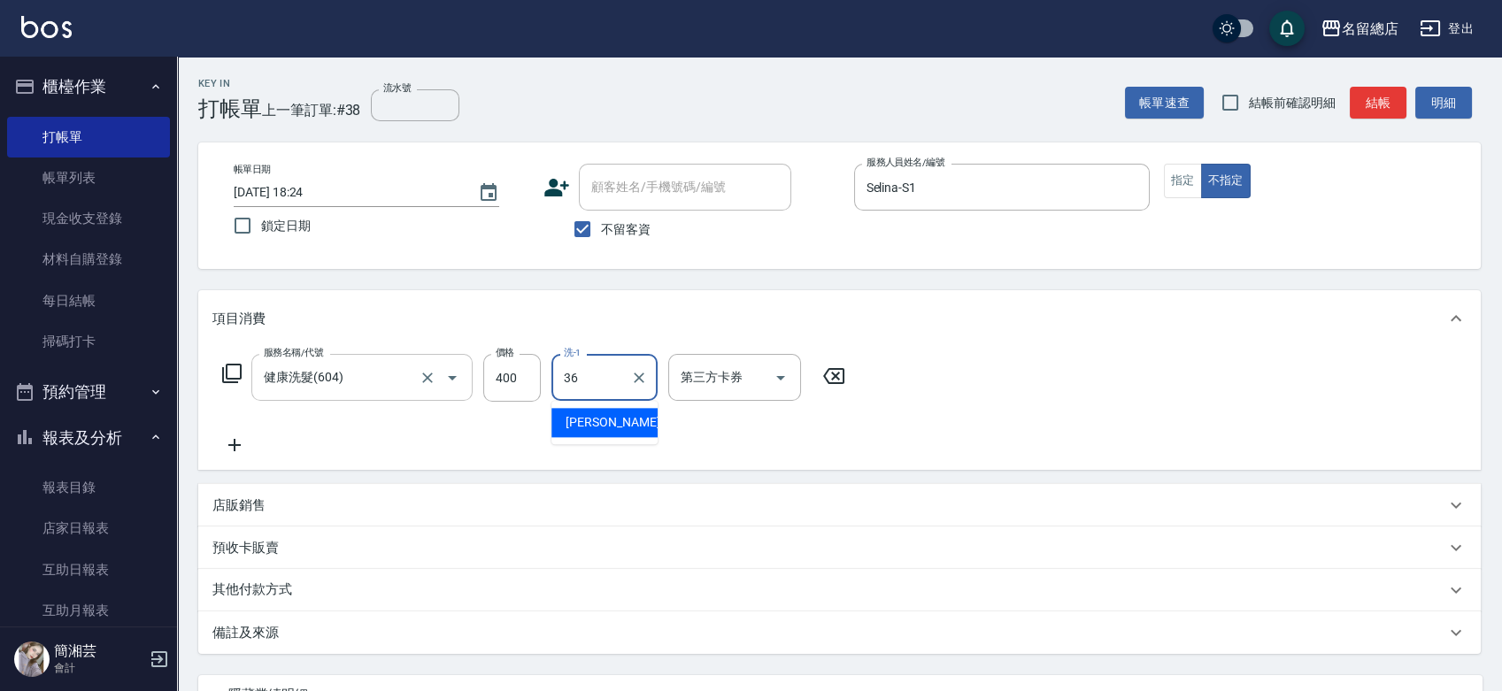
type input "[PERSON_NAME]-36"
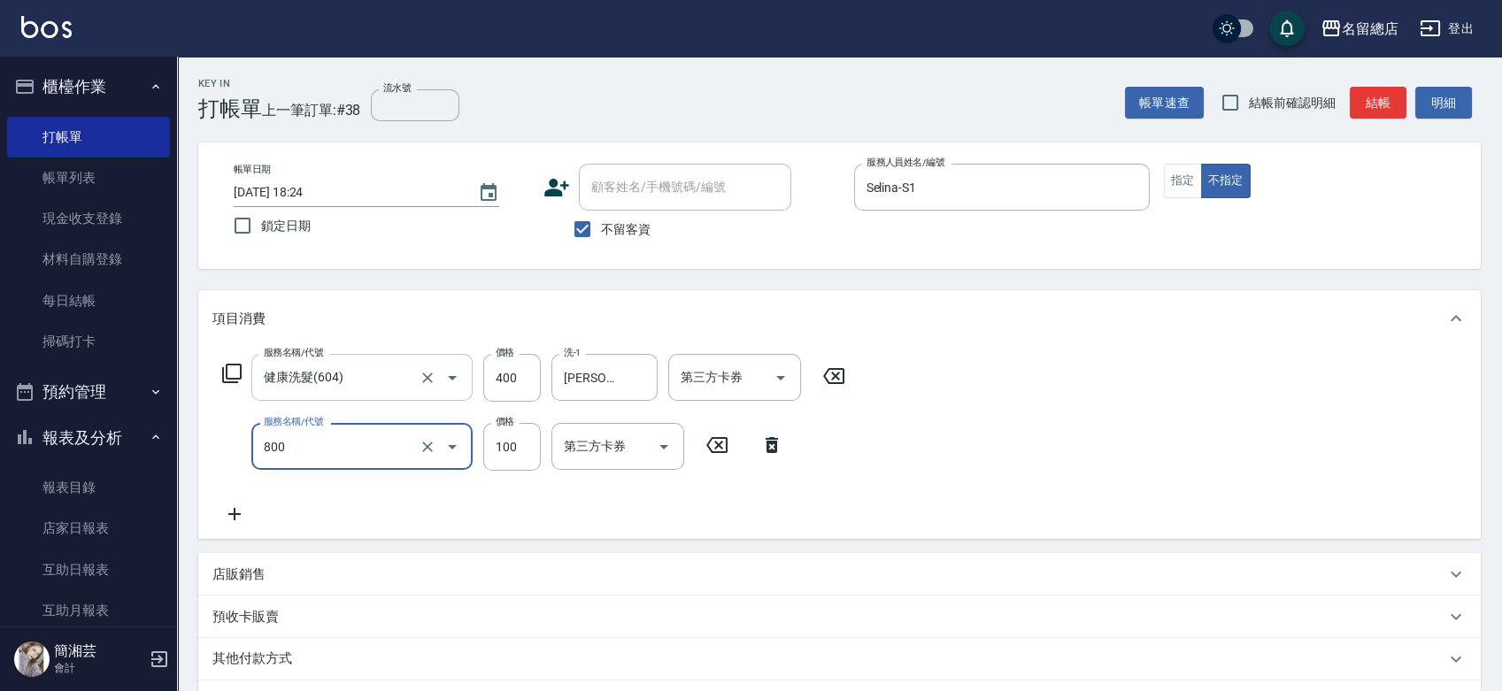
type input "梳髮(800)"
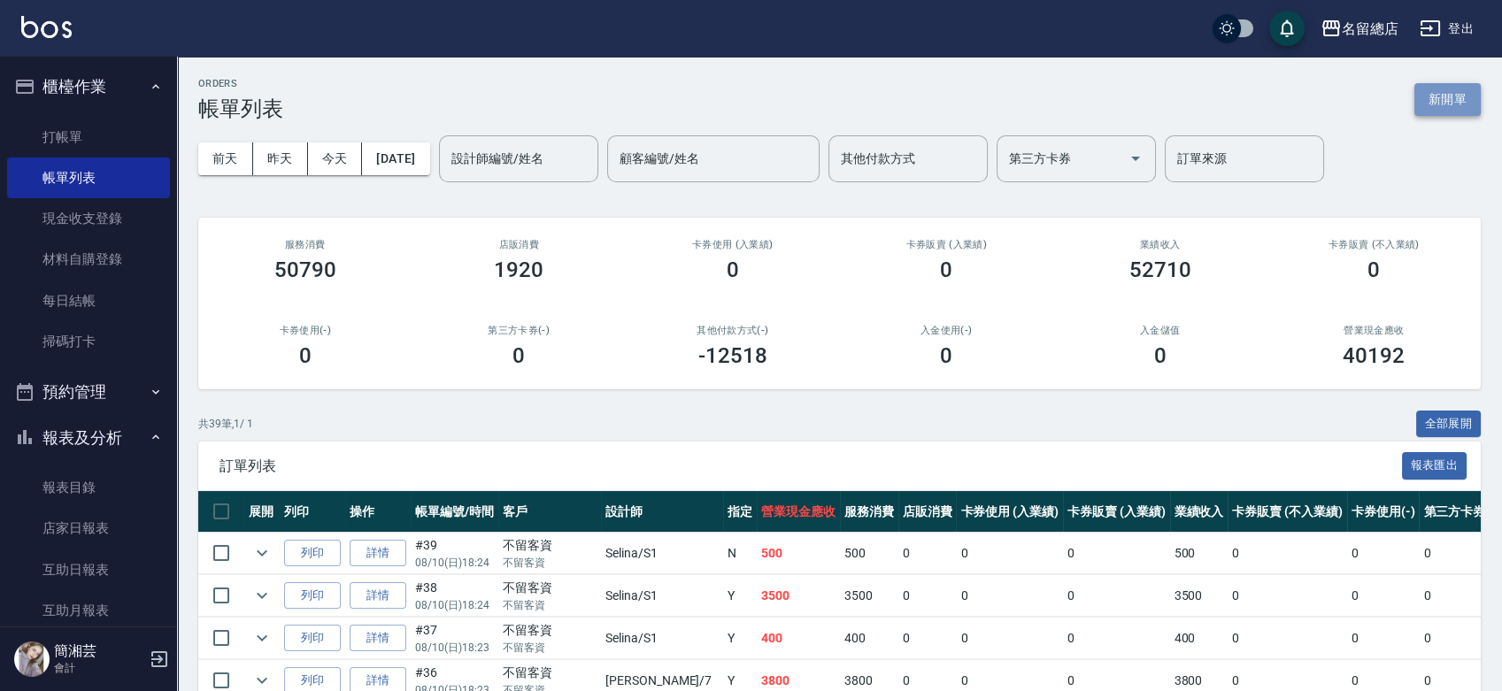
click at [1445, 96] on button "新開單" at bounding box center [1448, 99] width 66 height 33
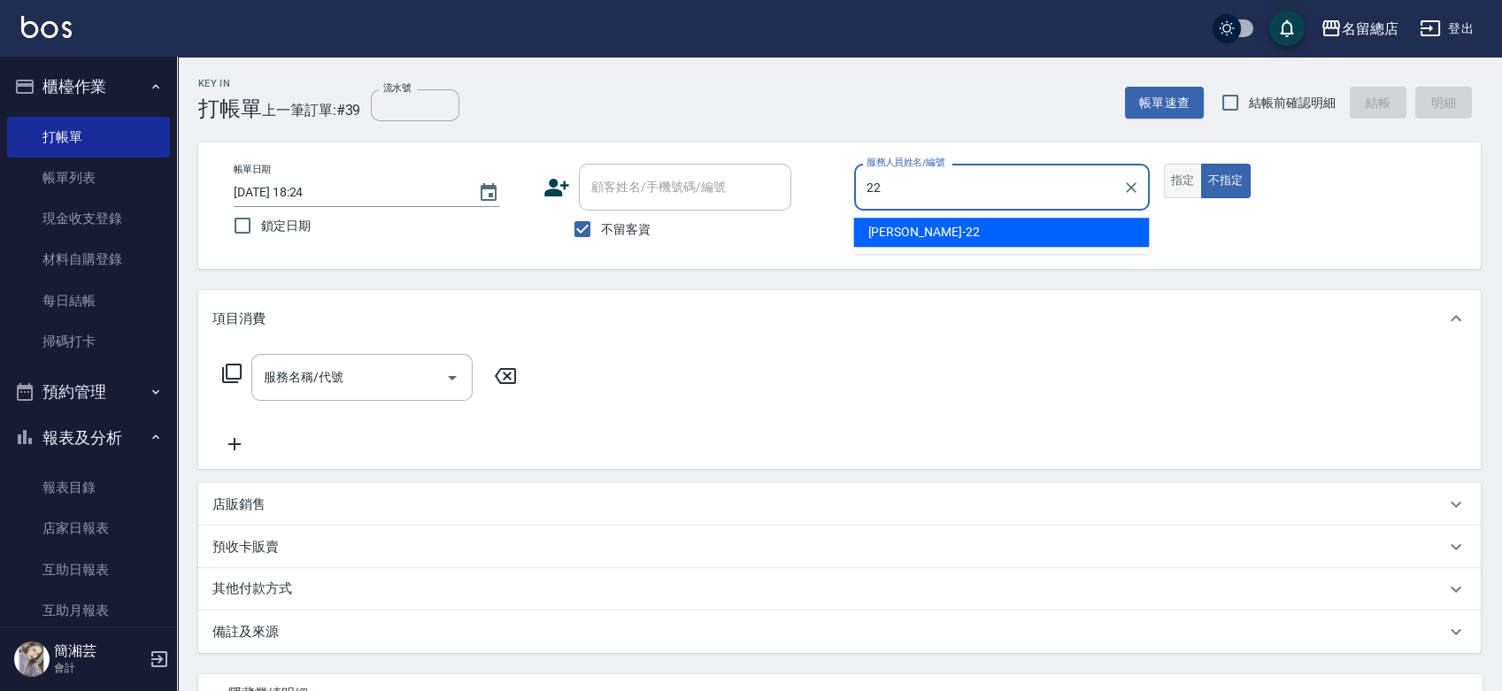
type input "Lydia-22"
type button "false"
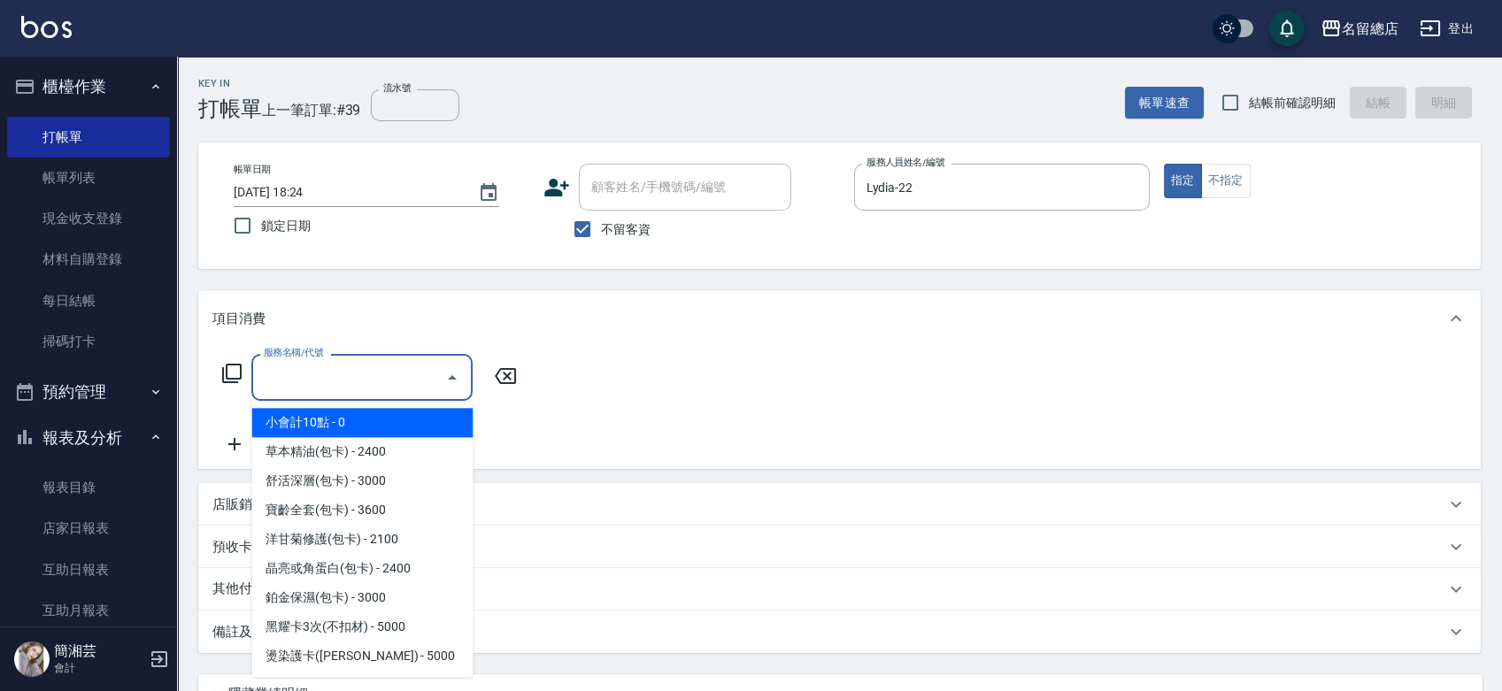
click at [382, 377] on input "服務名稱/代號" at bounding box center [348, 377] width 179 height 31
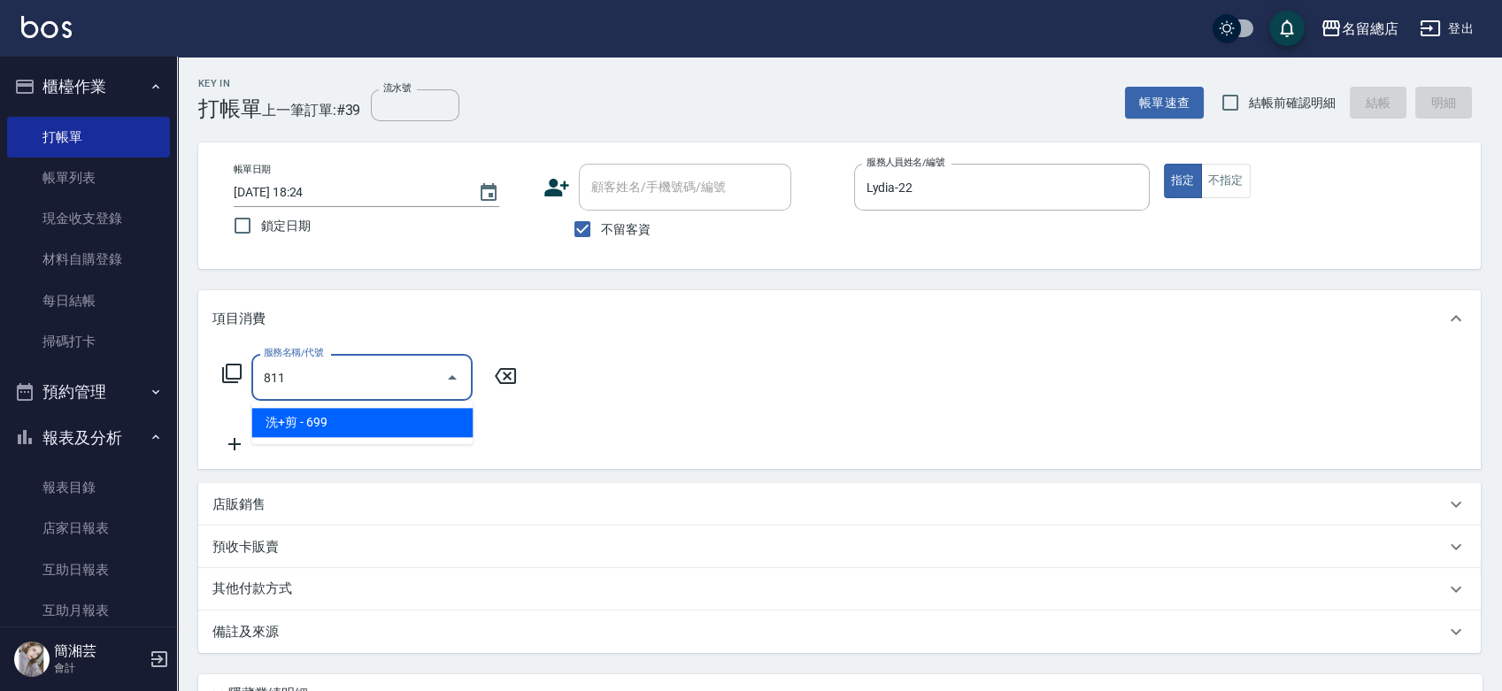
type input "洗+剪(811)"
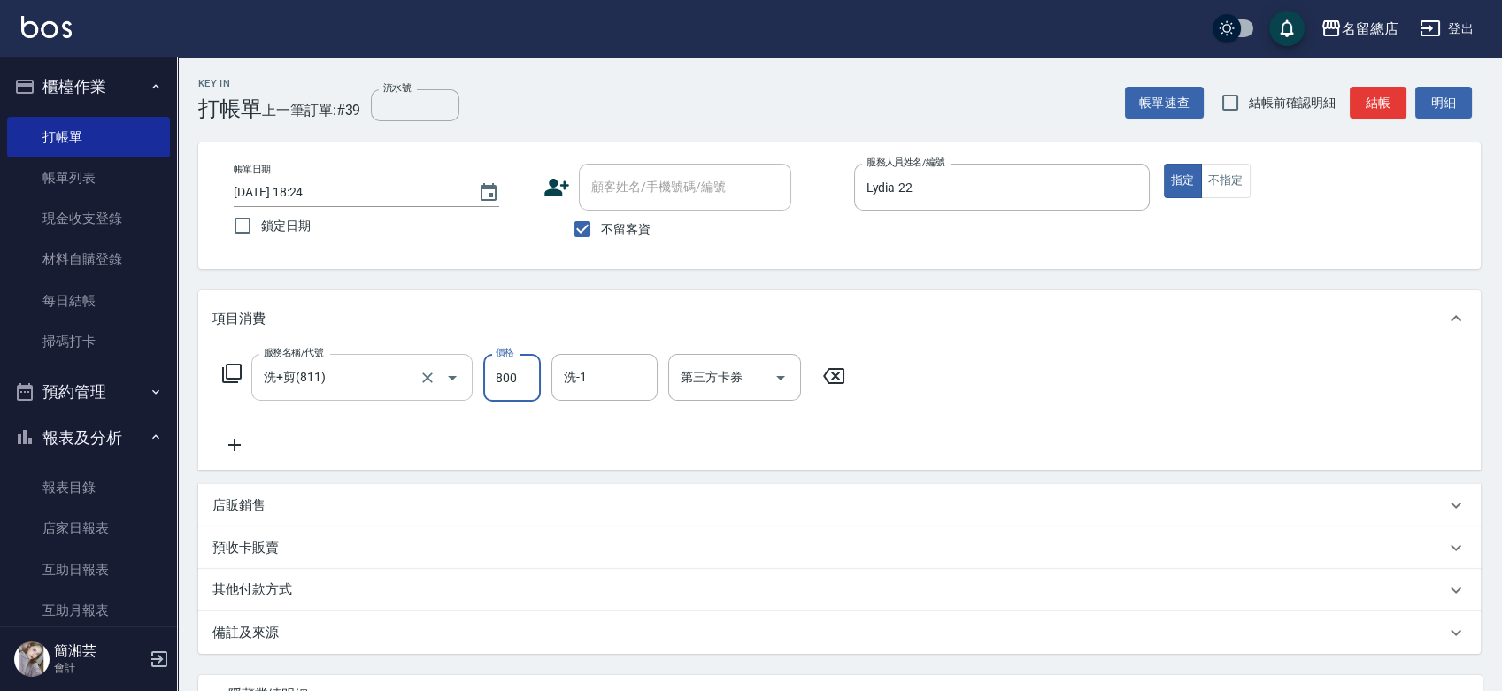
type input "800"
type input "[PERSON_NAME]-32"
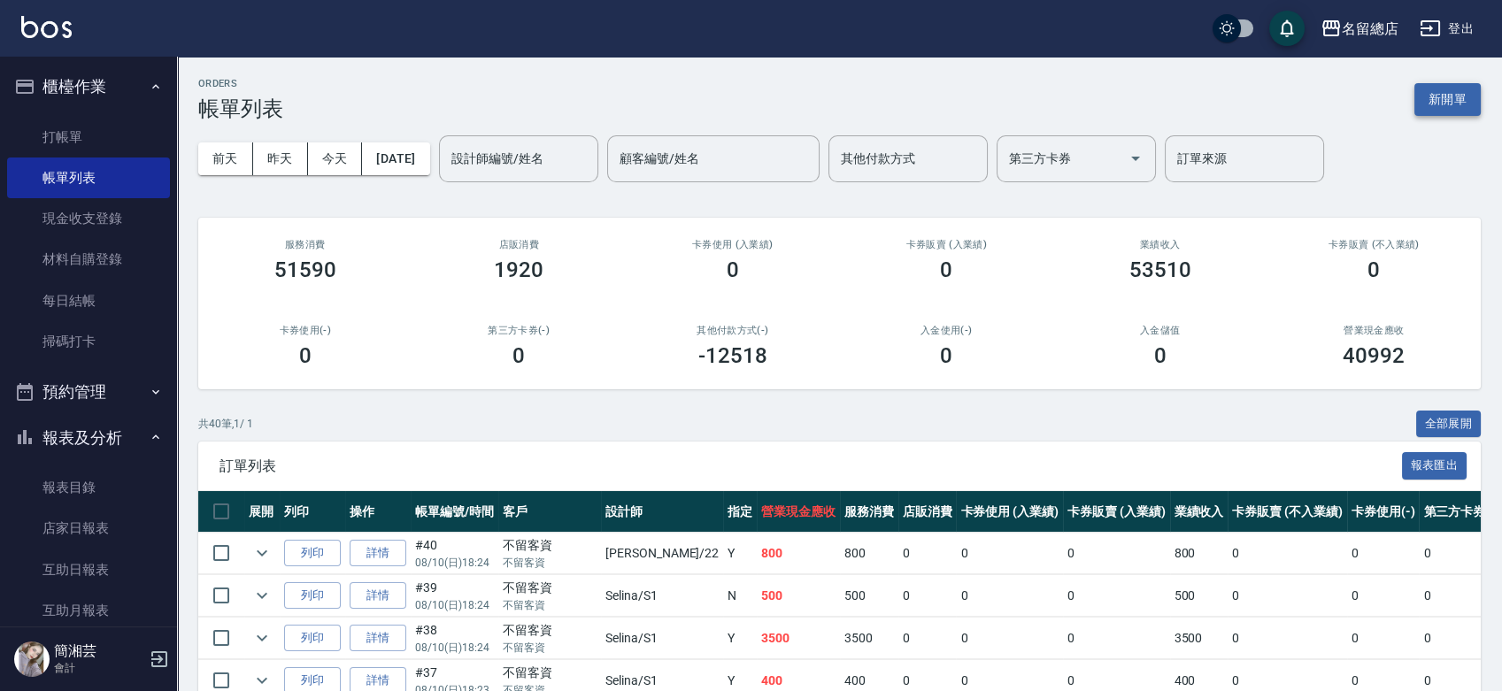
click at [1449, 96] on button "新開單" at bounding box center [1448, 99] width 66 height 33
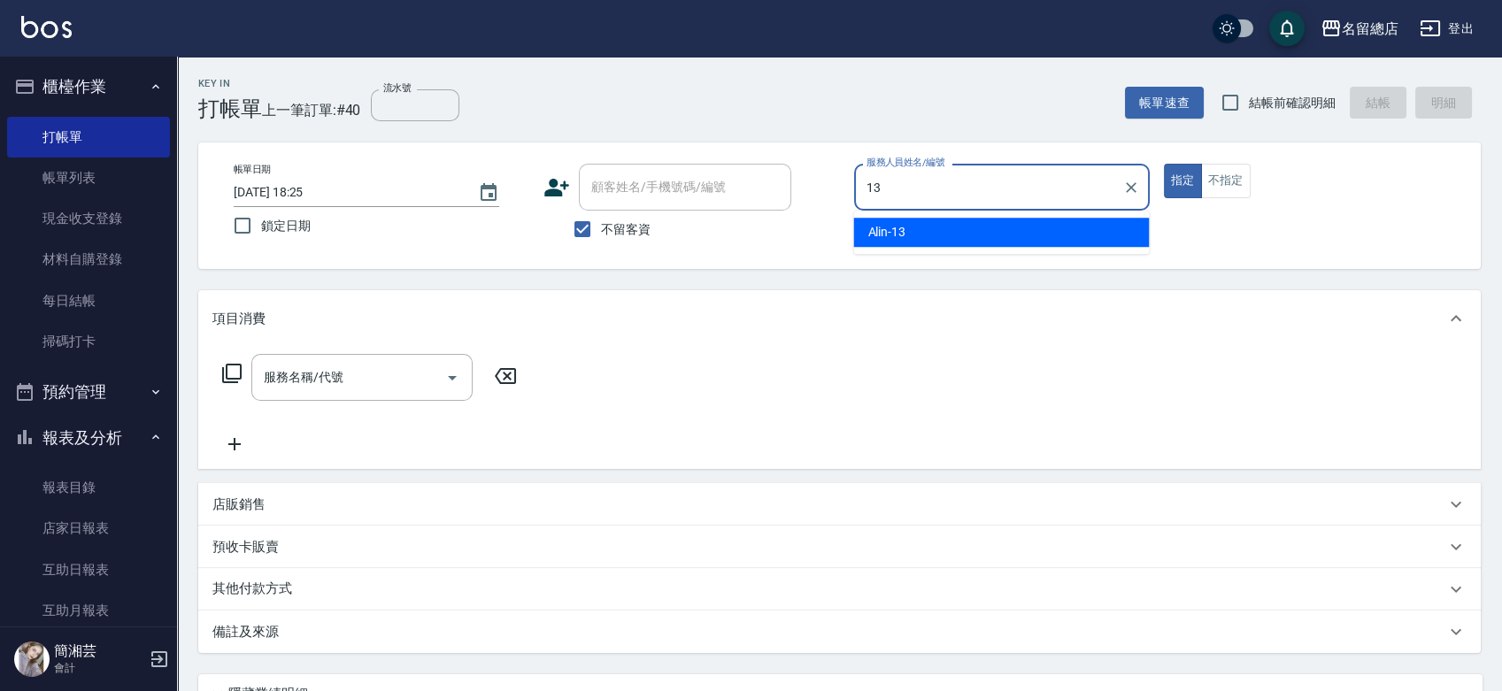
type input "Alin-13"
type button "true"
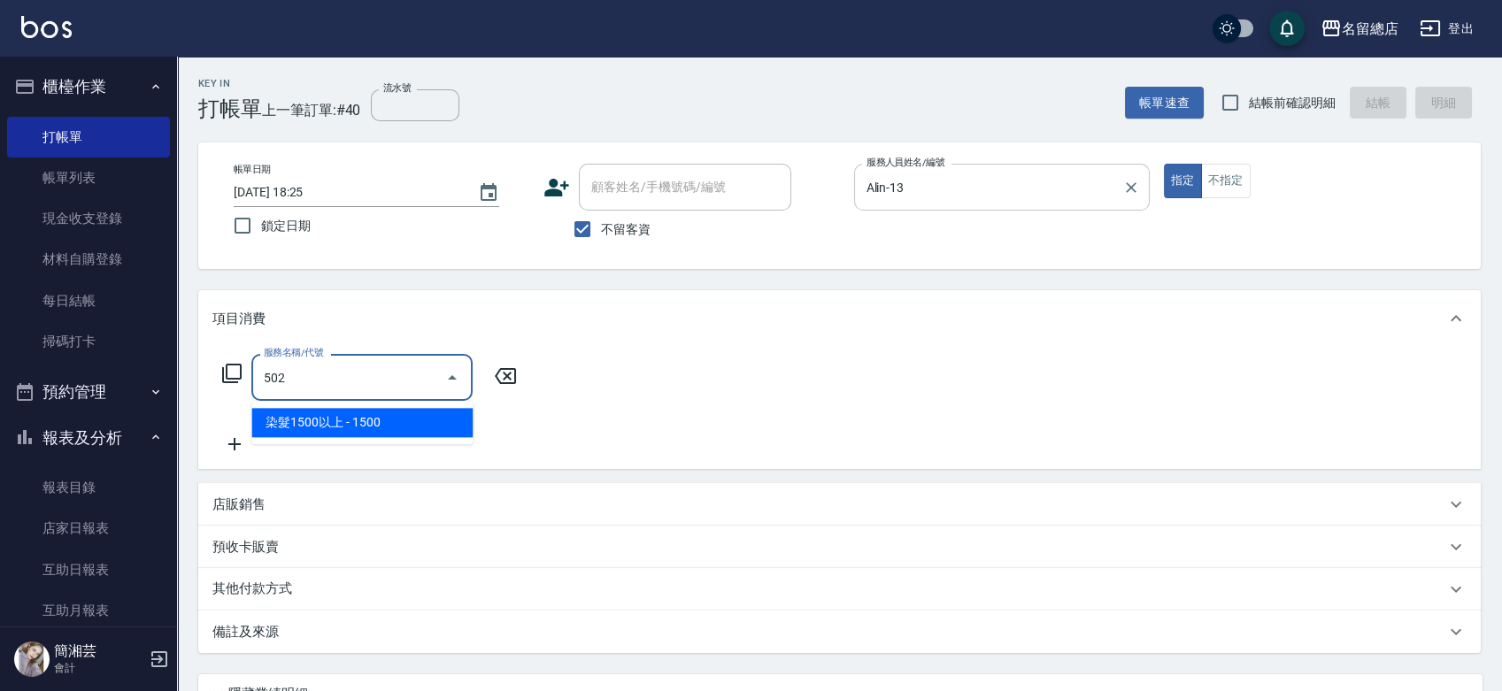
type input "染髮1500以上(502)"
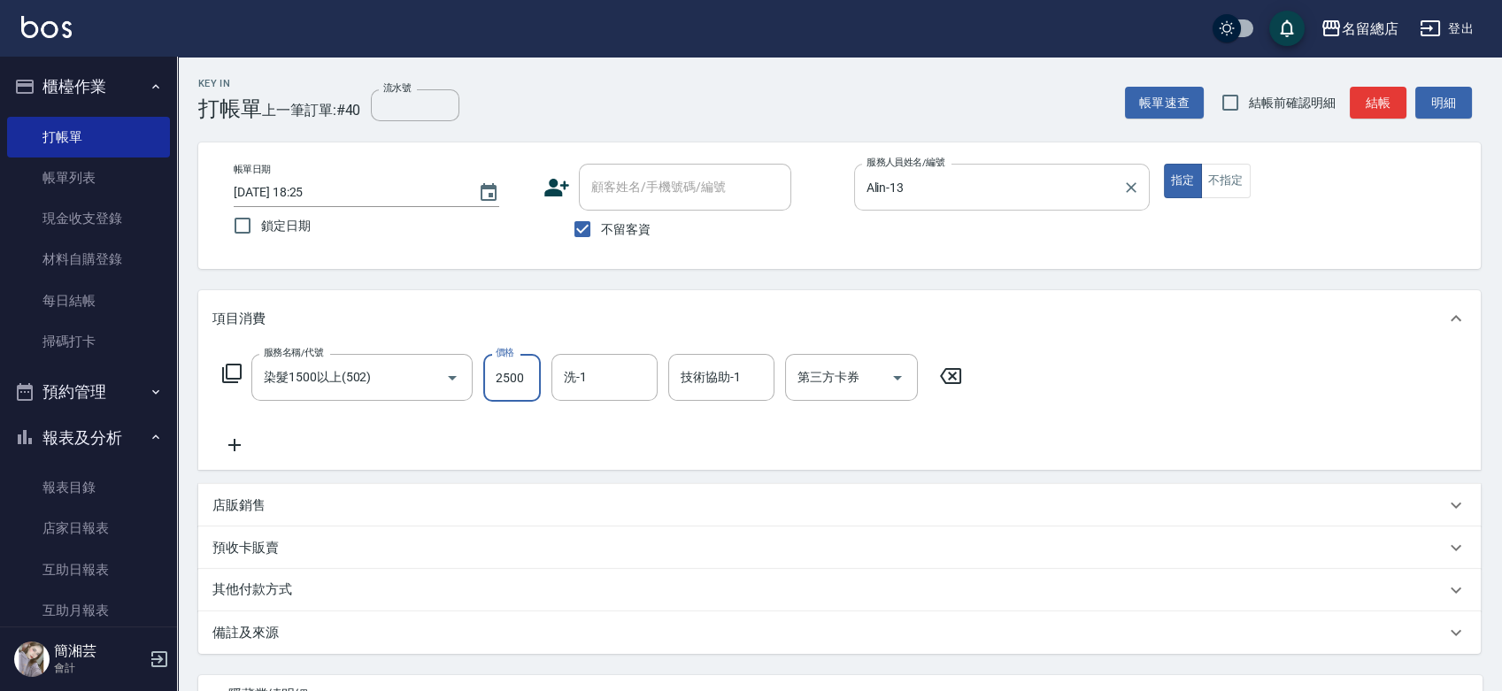
type input "2500"
type input "[PERSON_NAME]-35"
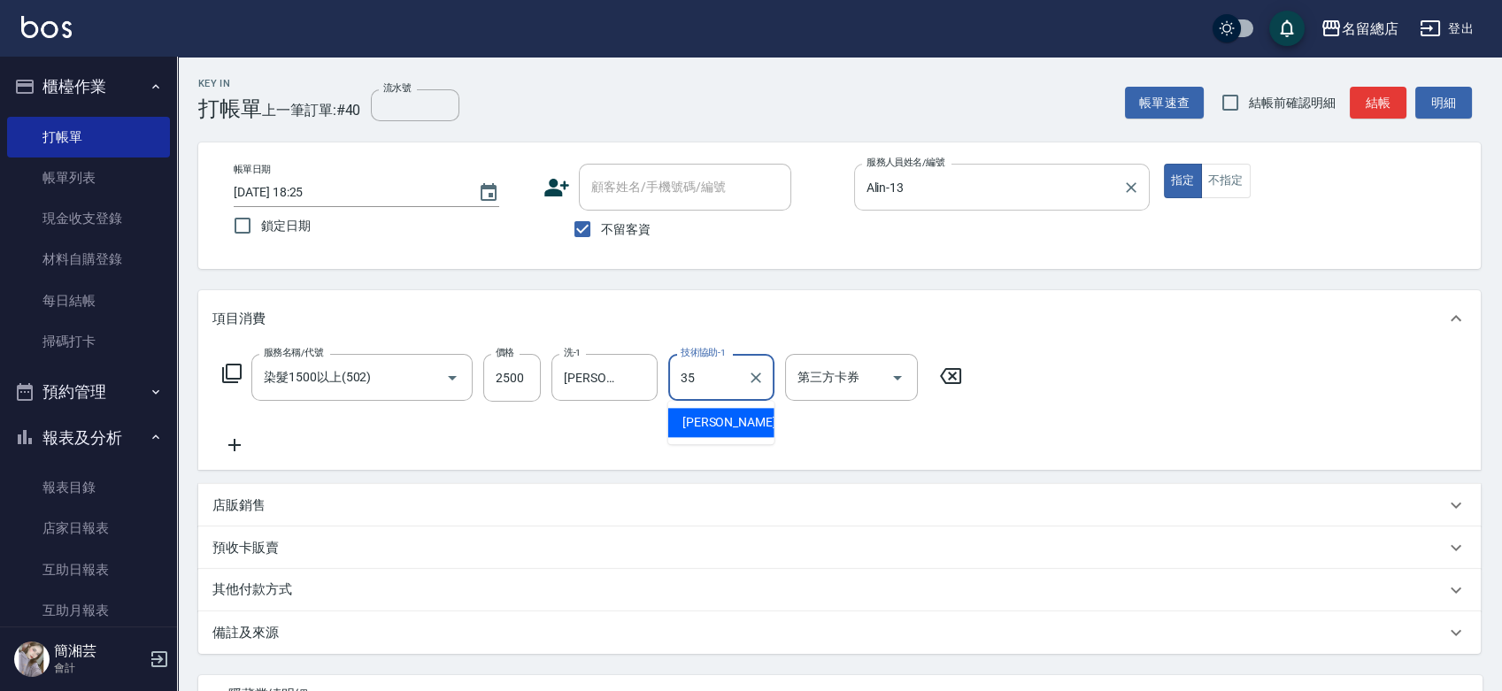
type input "[PERSON_NAME]-35"
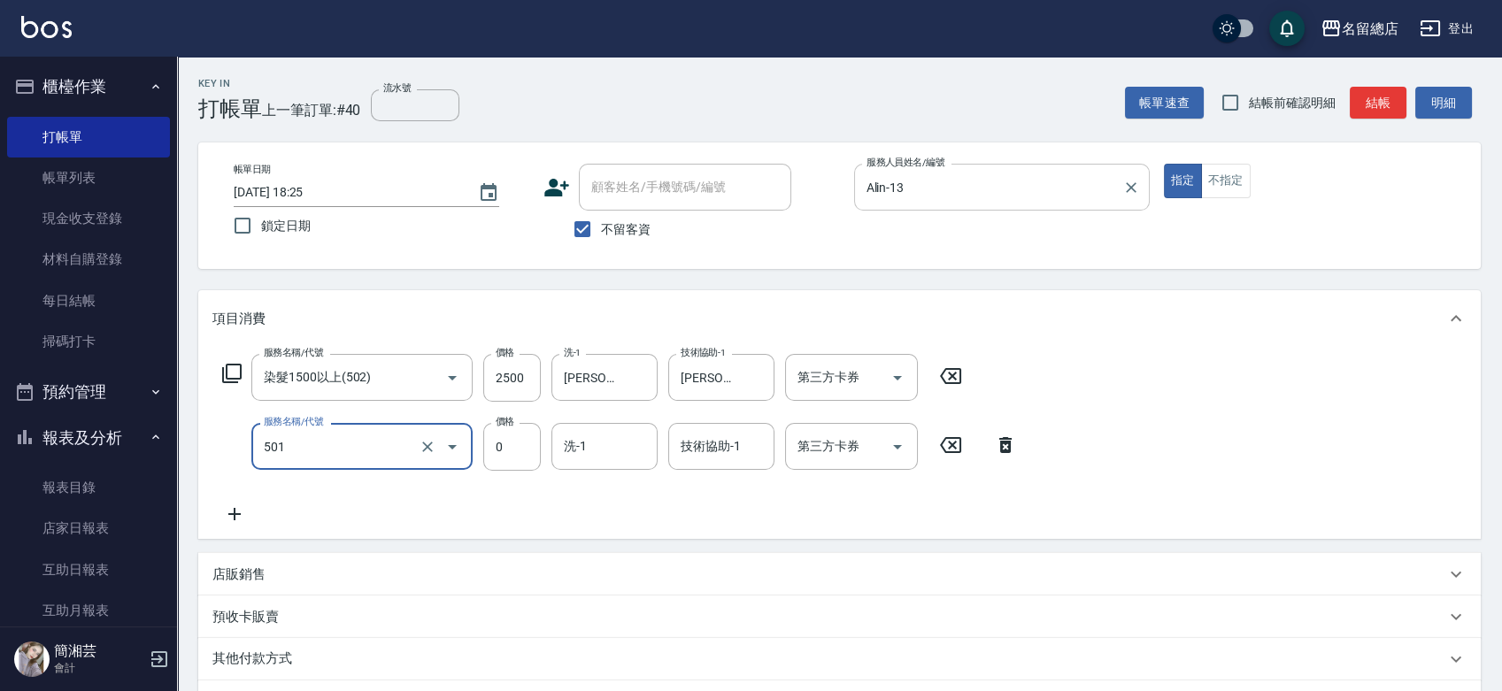
type input "2段蓋卡1300以上(501)"
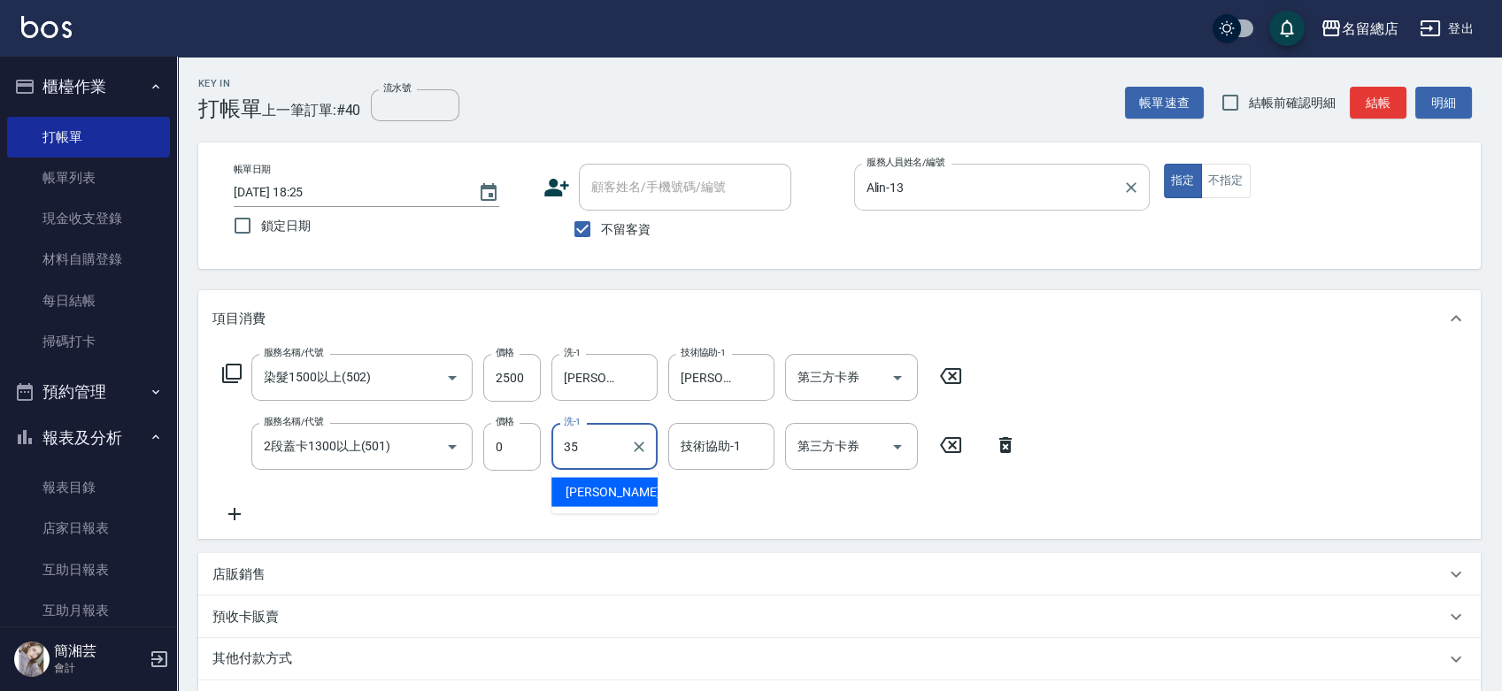
type input "[PERSON_NAME]-35"
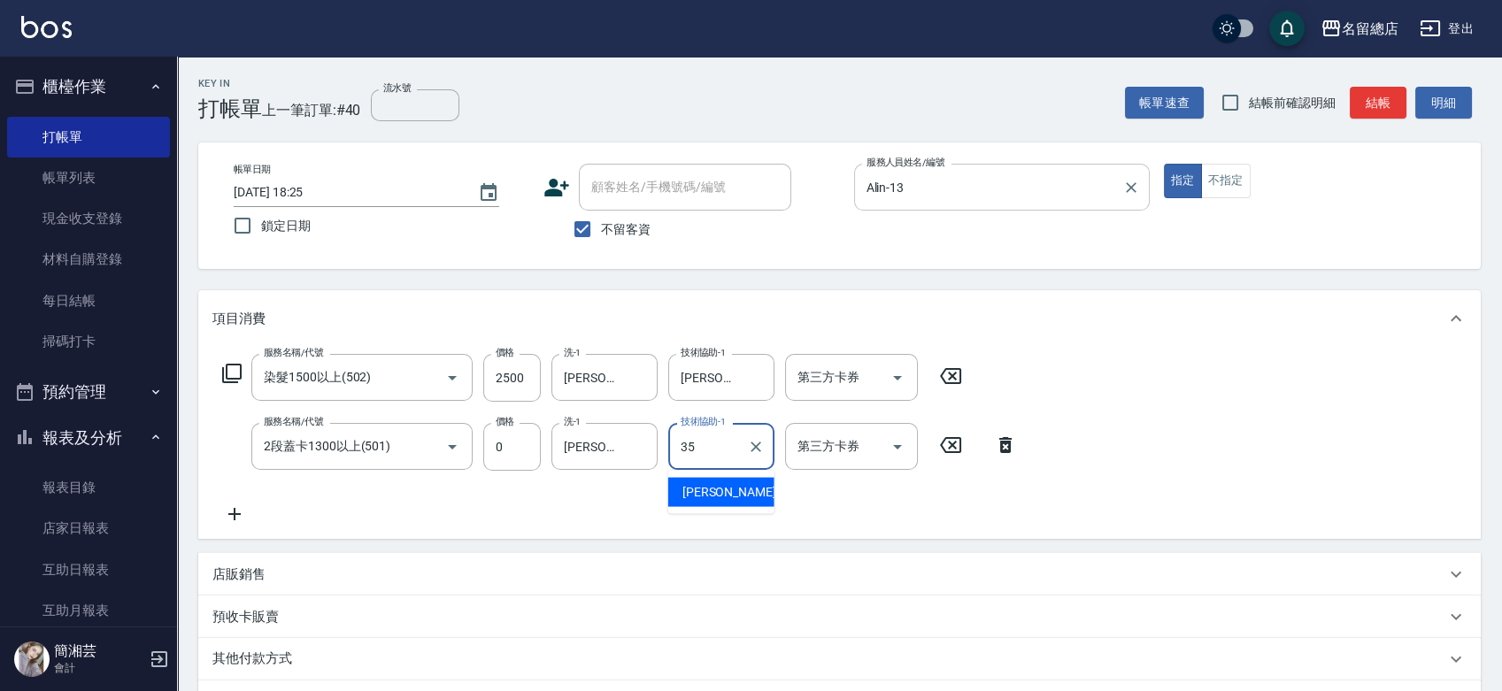
type input "[PERSON_NAME]-35"
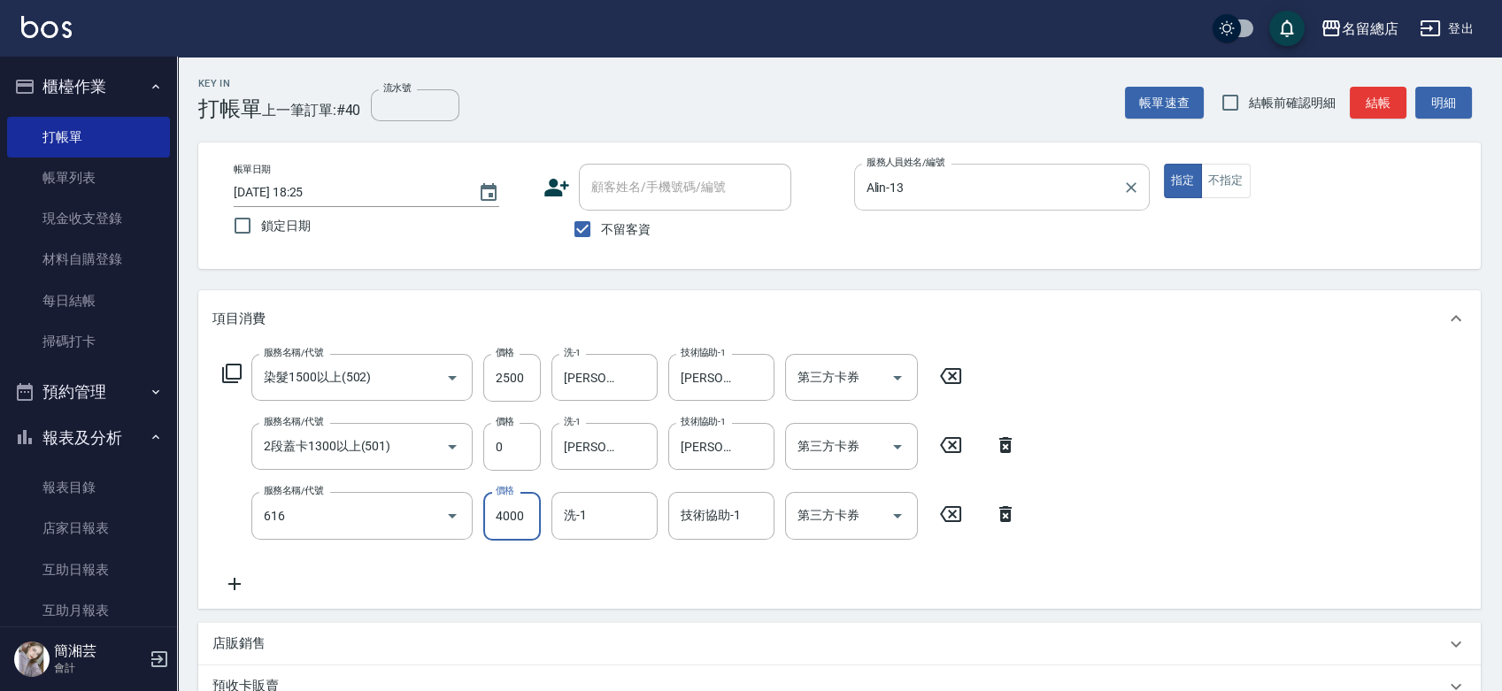
type input "自備接髮(616)"
type input "3500"
type input "[PERSON_NAME]-35"
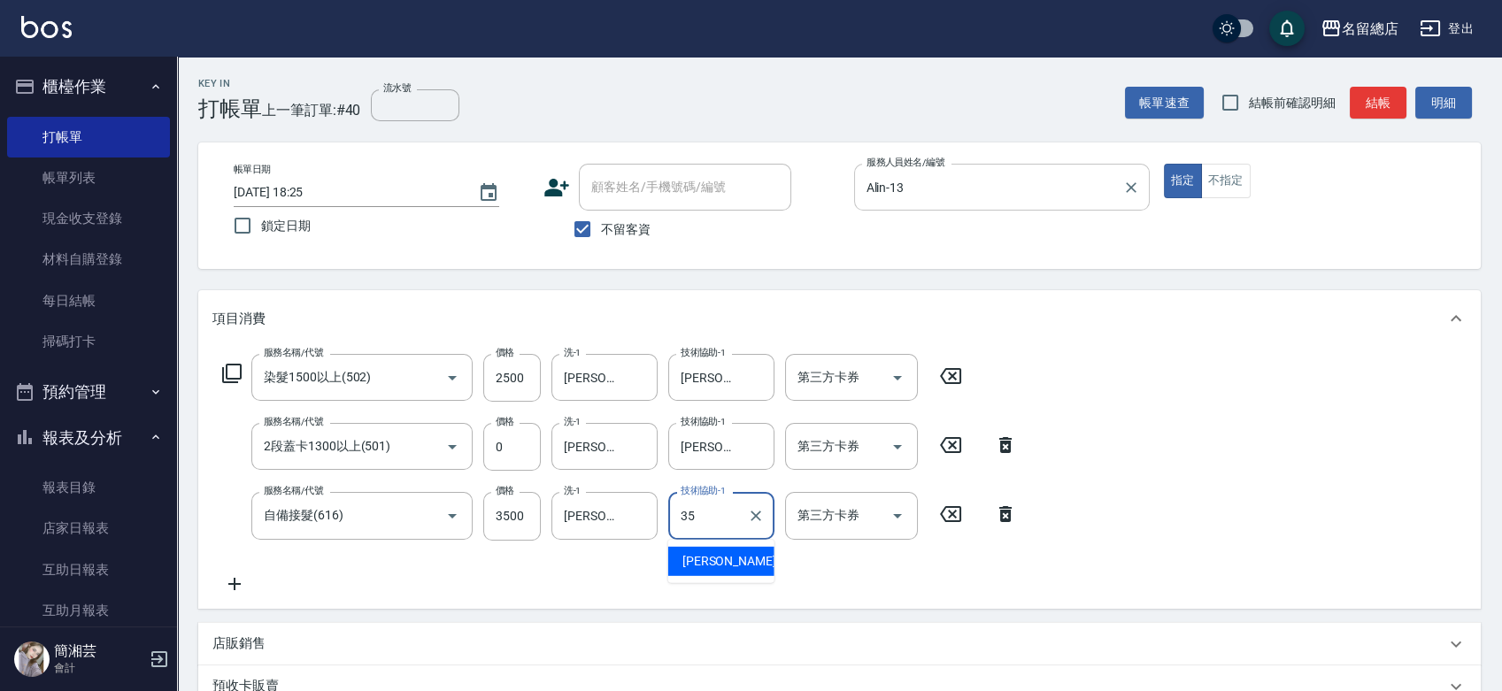
type input "[PERSON_NAME]-35"
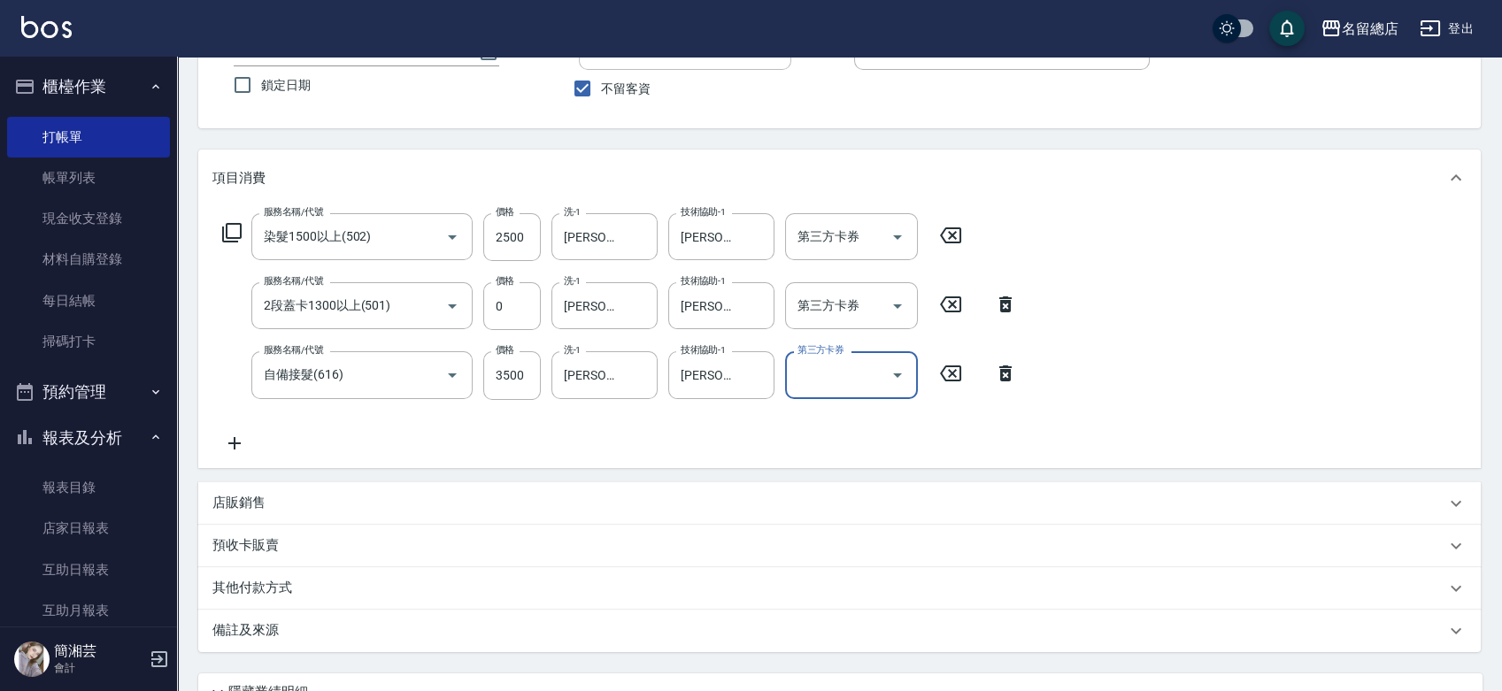
scroll to position [295, 0]
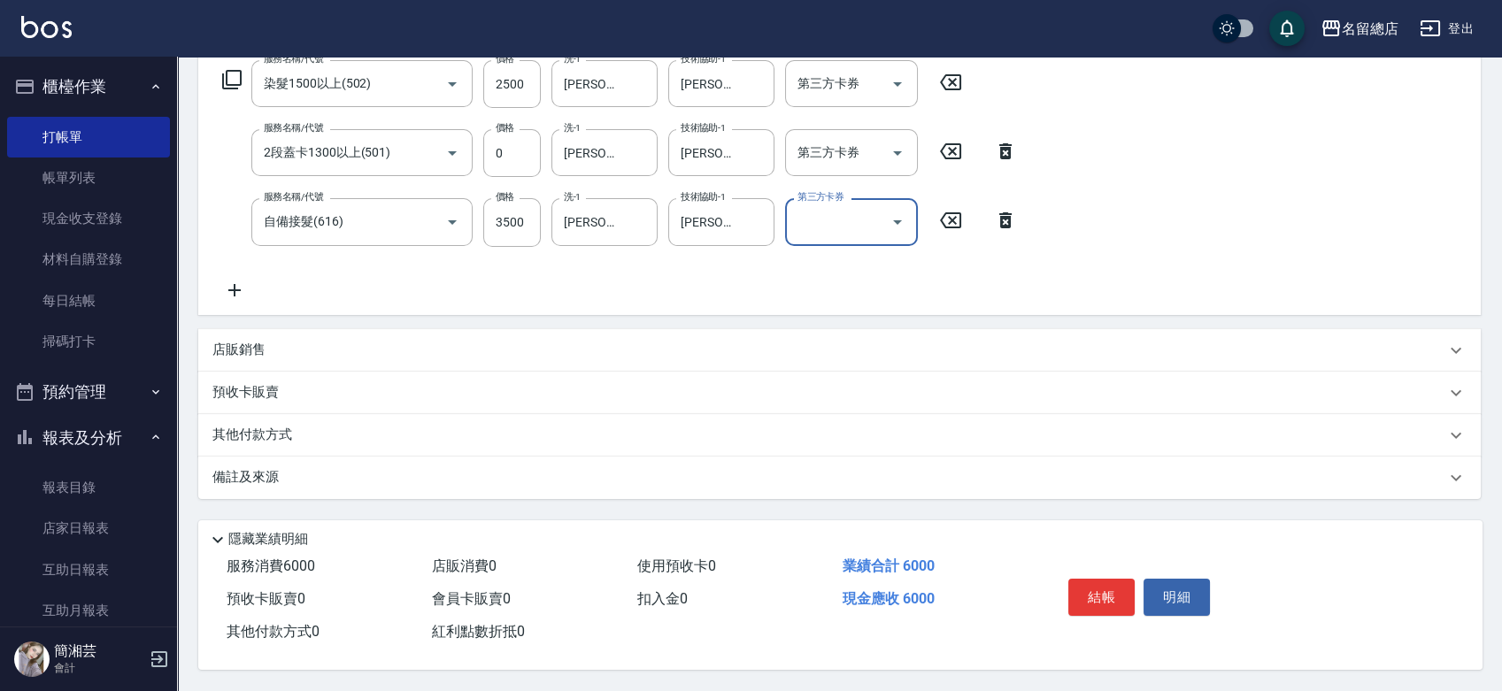
click at [290, 430] on p "其他付款方式" at bounding box center [256, 435] width 89 height 19
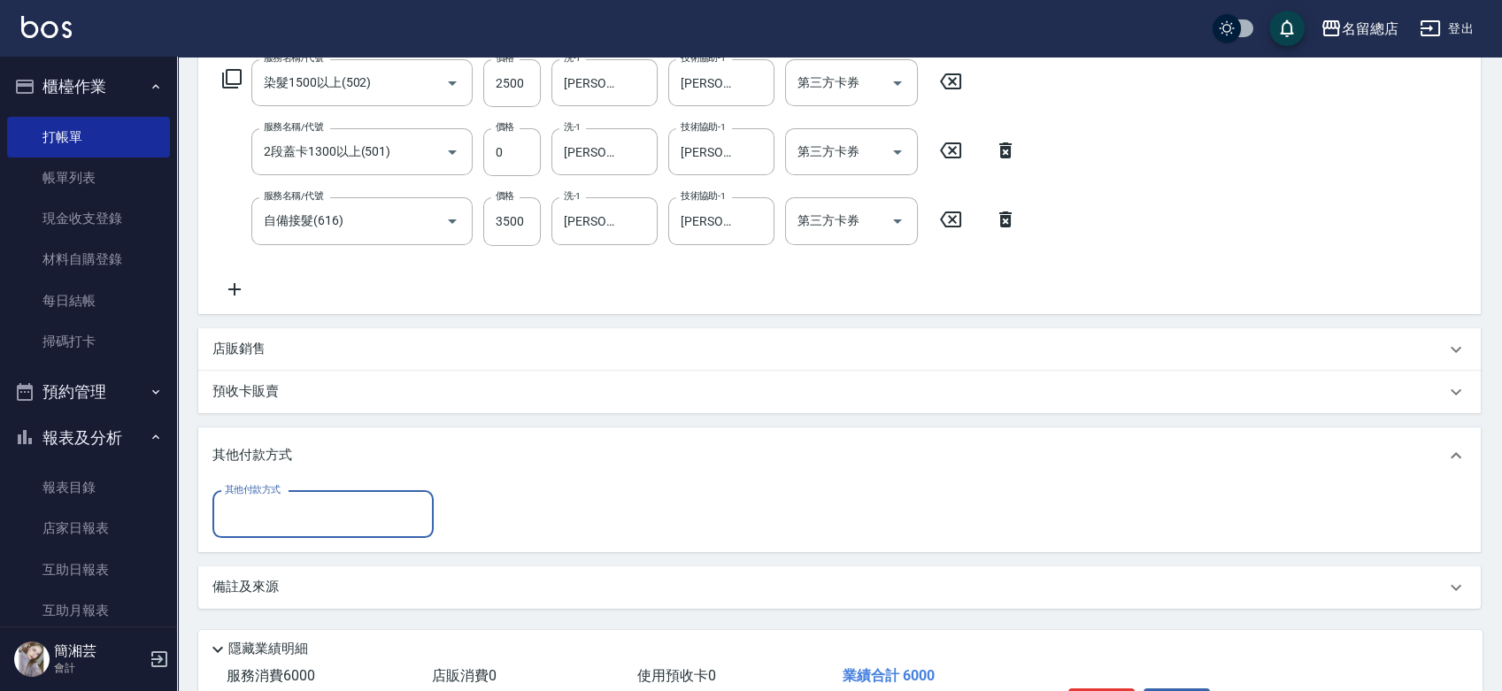
scroll to position [0, 0]
click at [333, 515] on input "其他付款方式" at bounding box center [322, 514] width 205 height 31
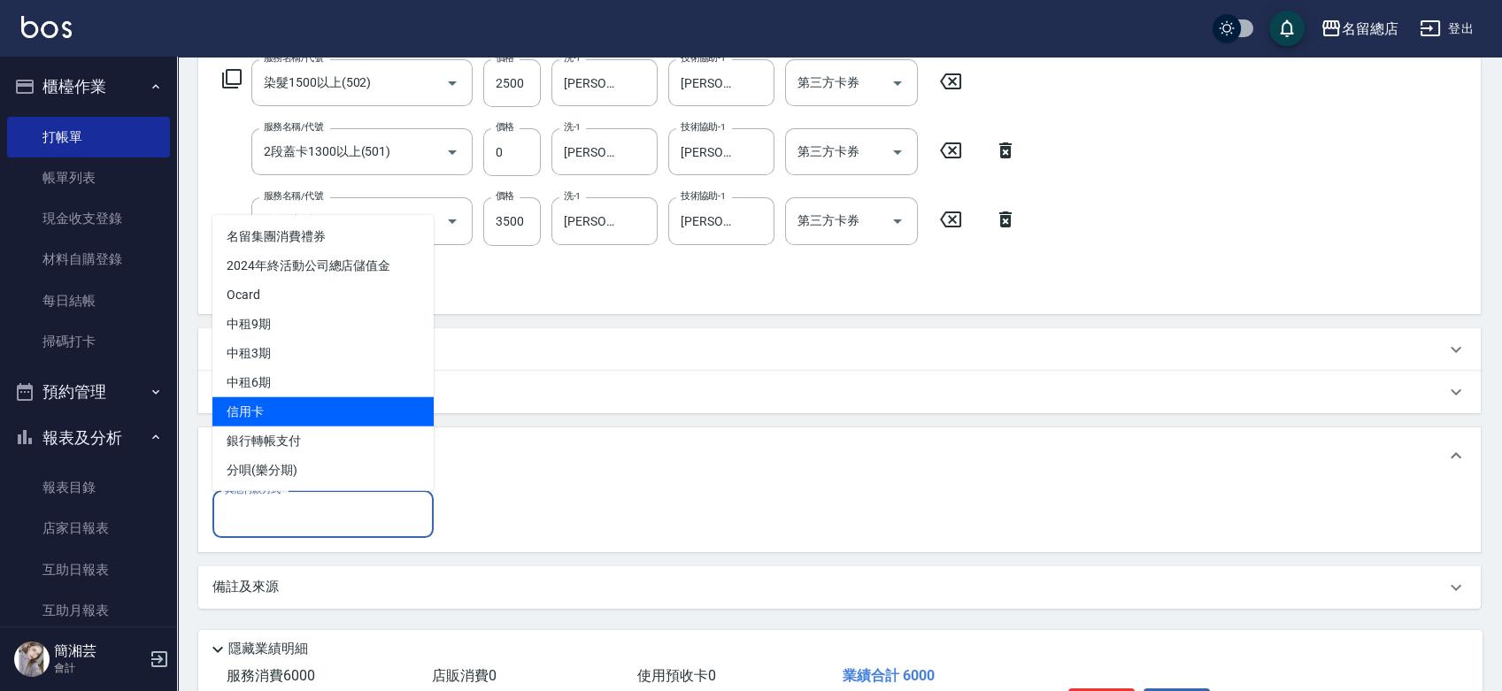
click at [312, 413] on span "信用卡" at bounding box center [322, 411] width 221 height 29
type input "信用卡"
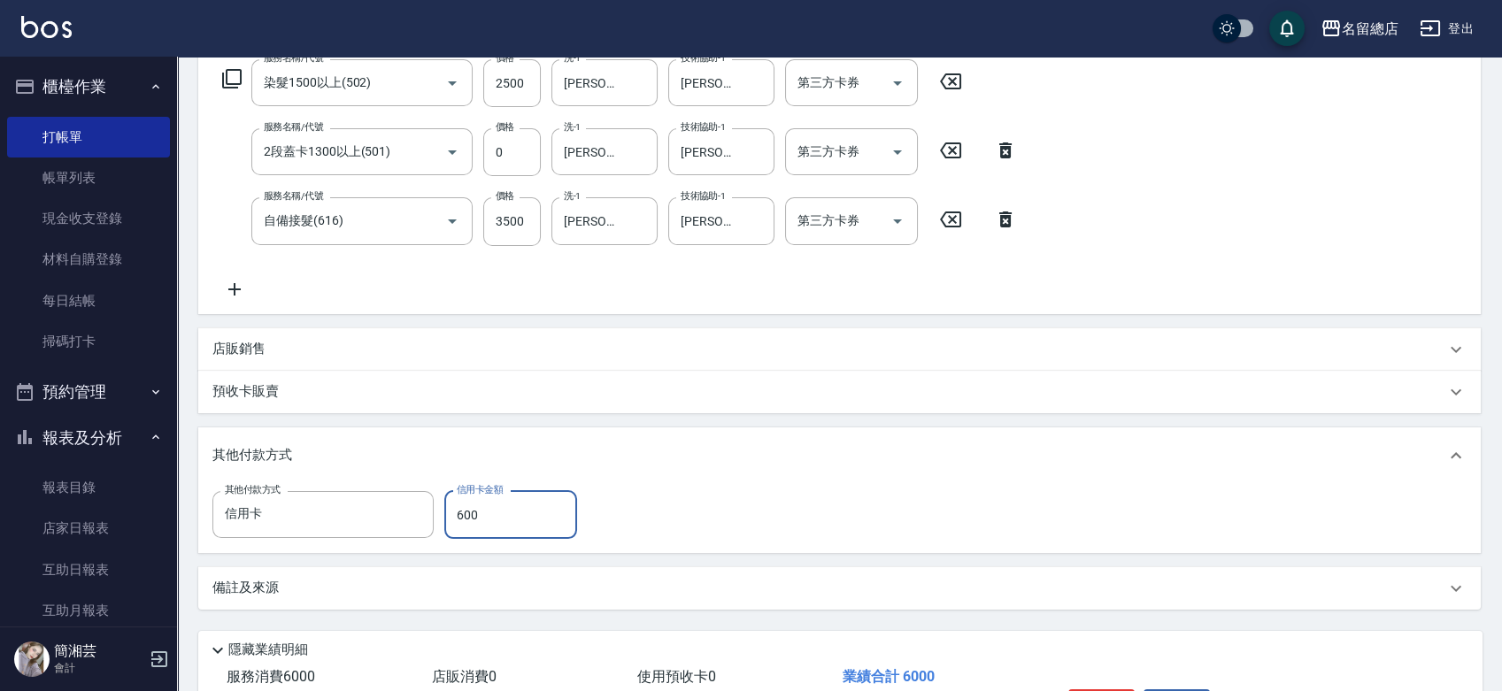
type input "6000"
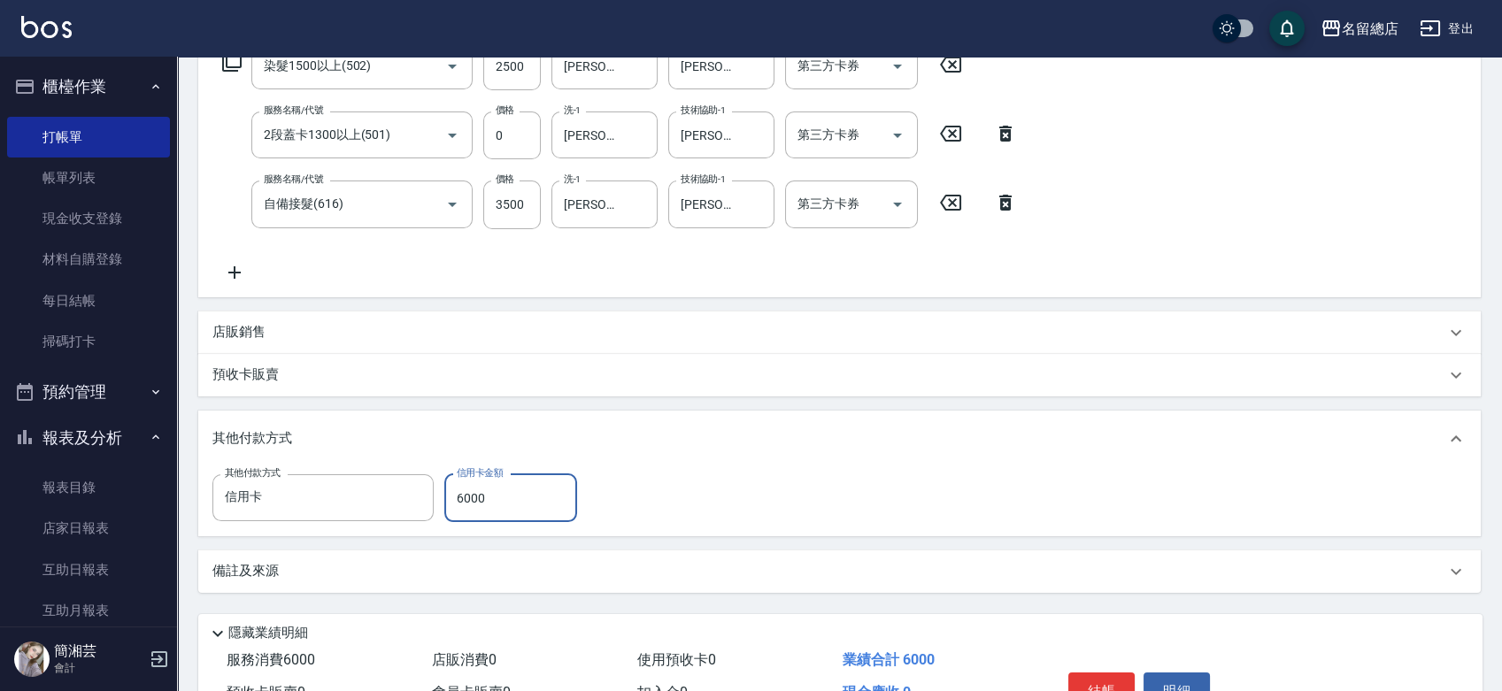
scroll to position [213, 0]
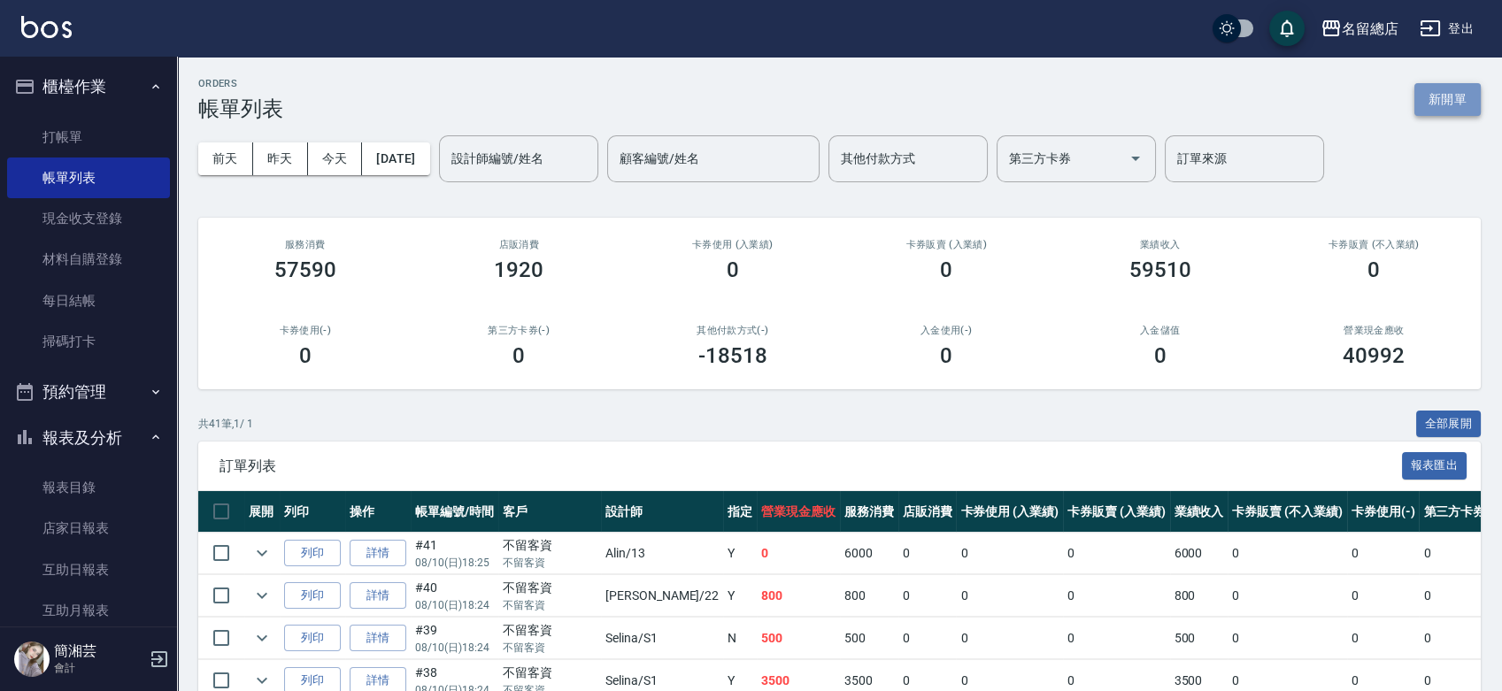
click at [1459, 104] on button "新開單" at bounding box center [1448, 99] width 66 height 33
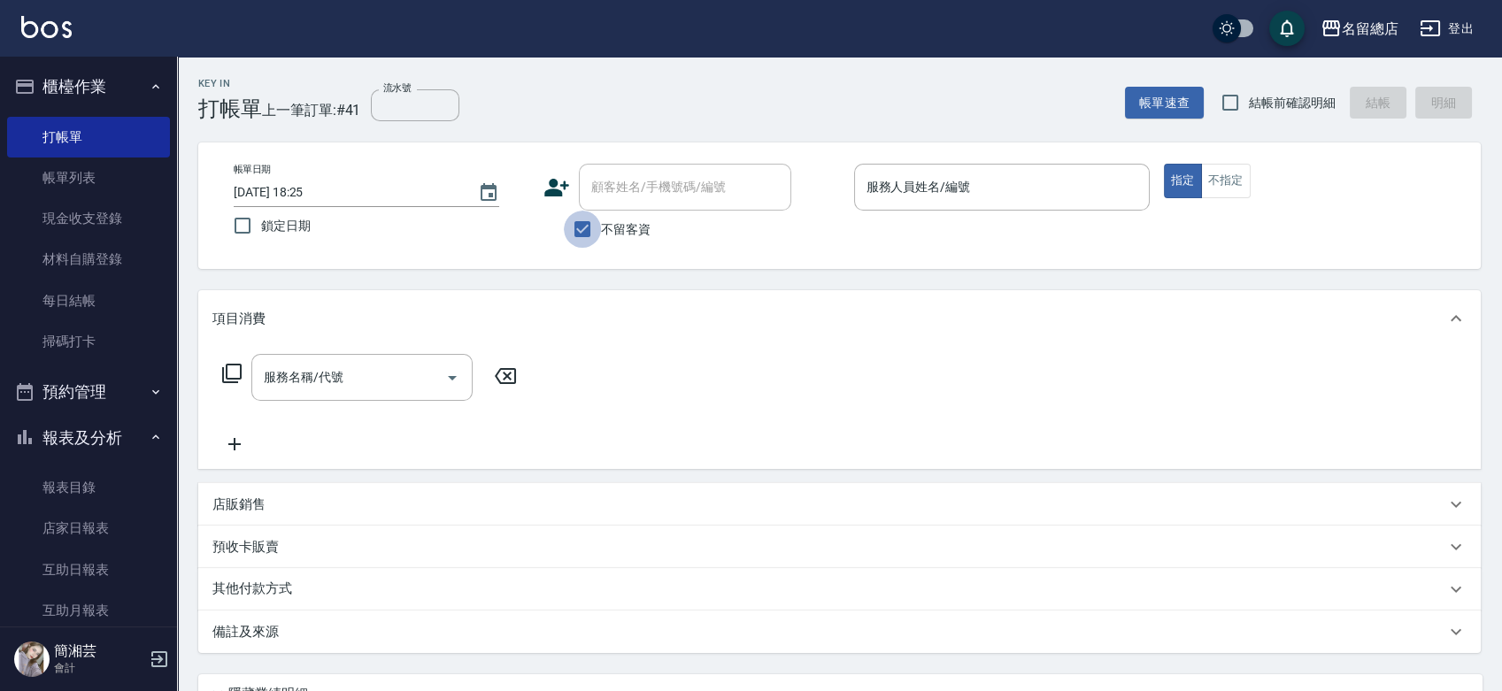
click at [575, 223] on input "不留客資" at bounding box center [582, 229] width 37 height 37
checkbox input "false"
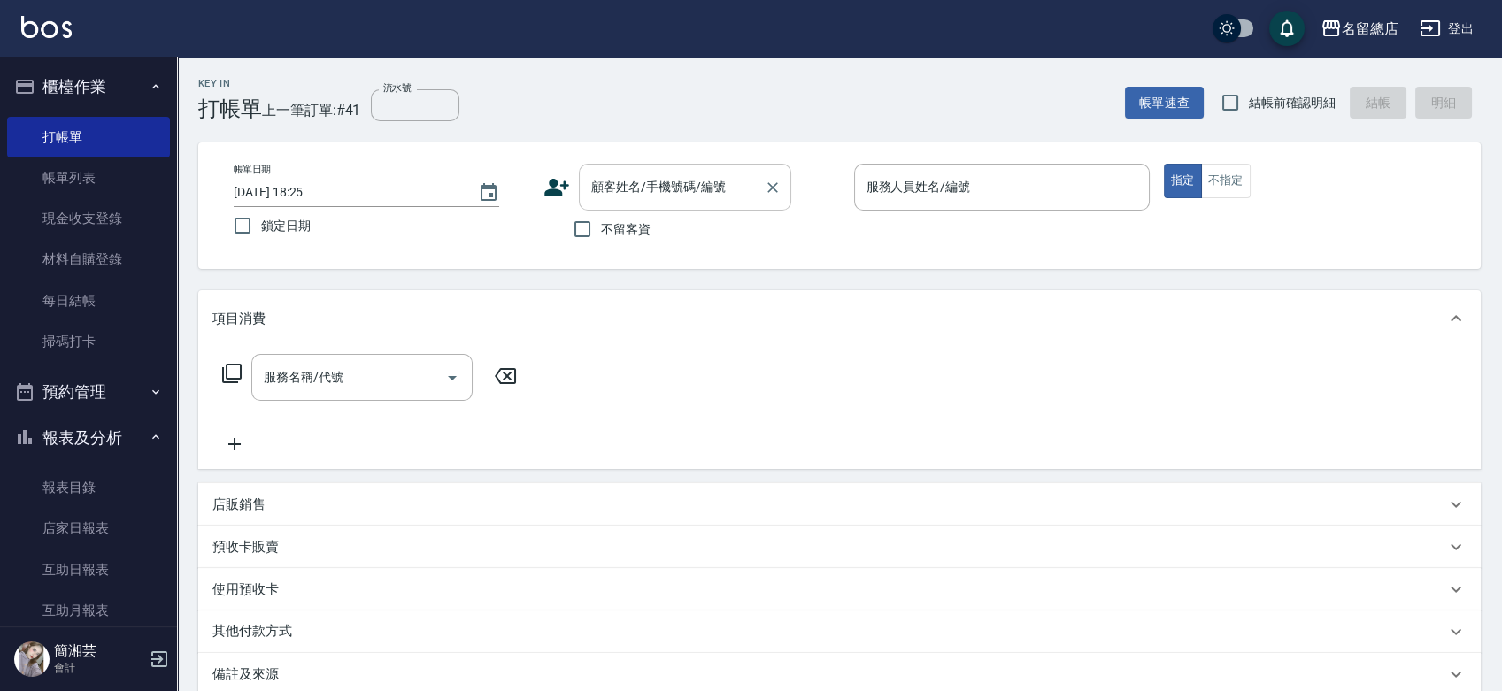
click at [599, 182] on input "顧客姓名/手機號碼/編號" at bounding box center [672, 187] width 170 height 31
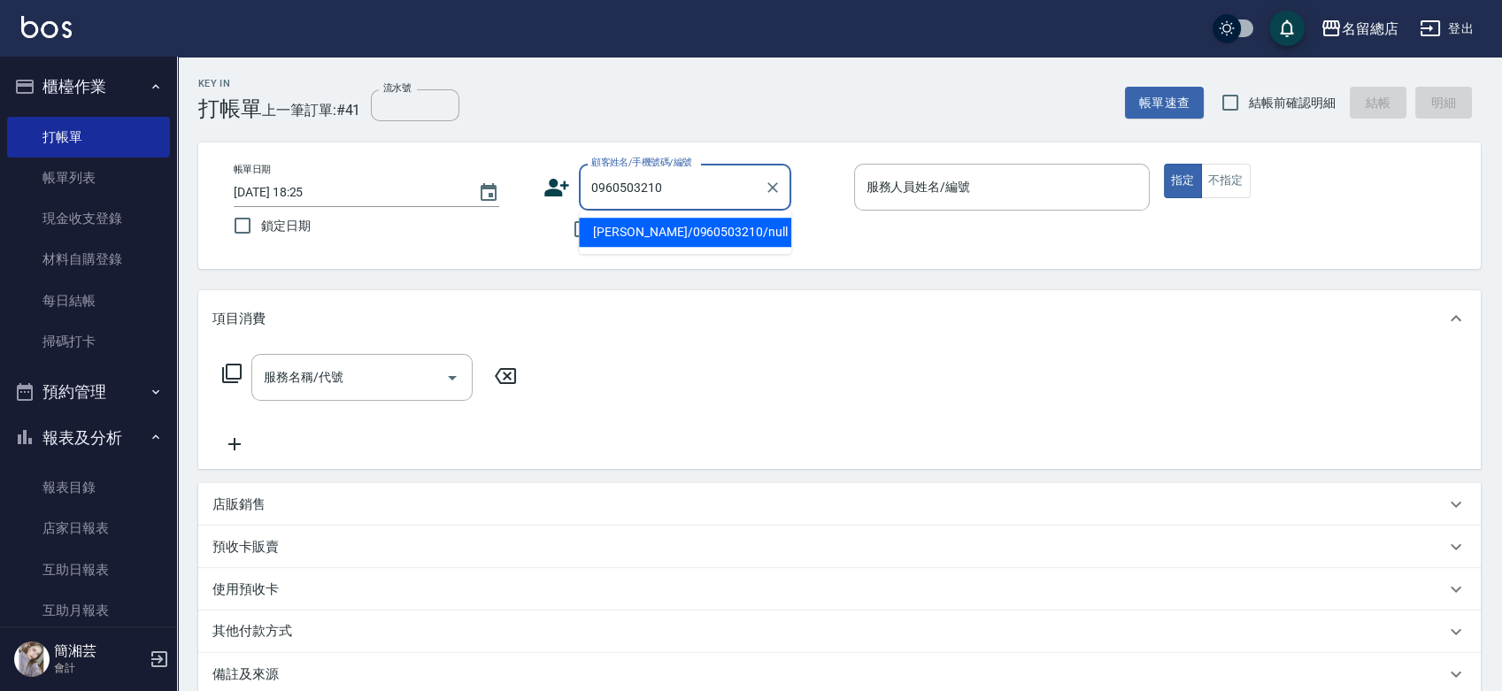
type input "[PERSON_NAME]/0960503210/null"
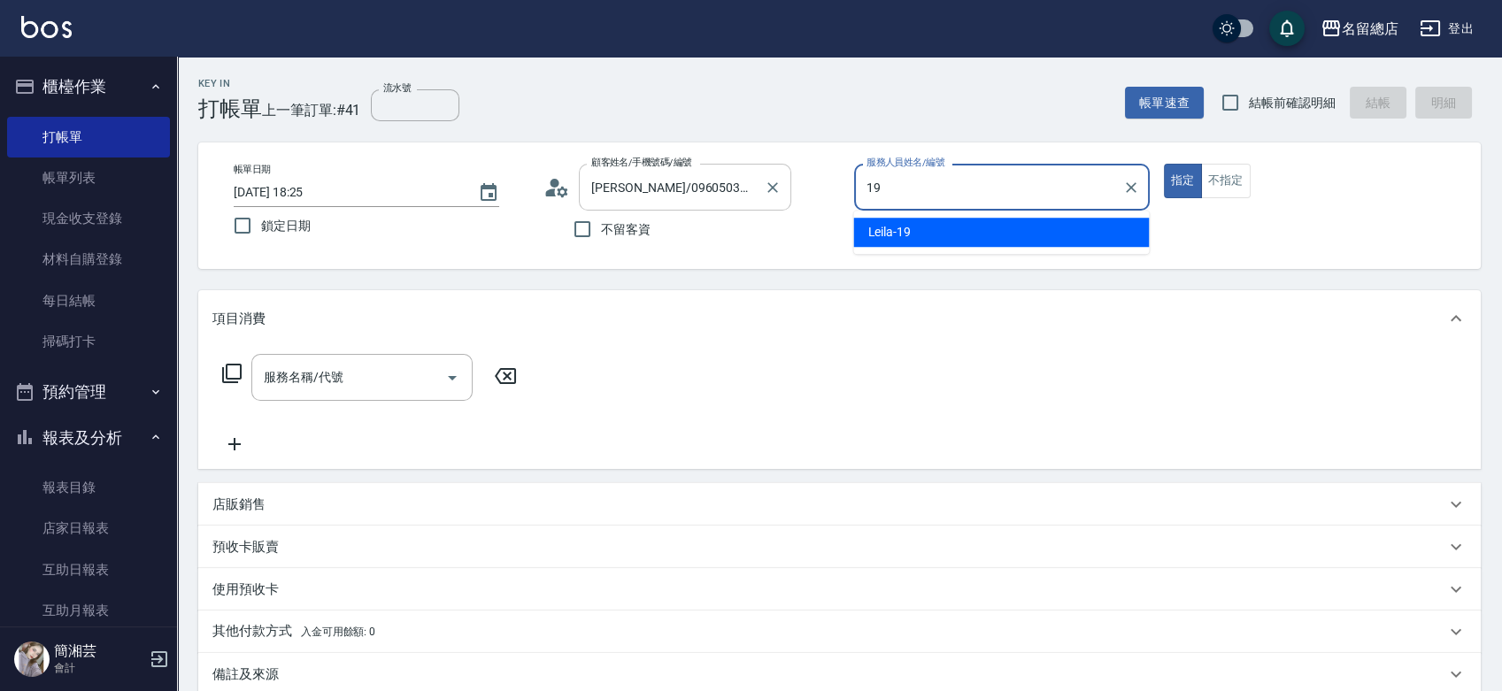
type input "Leila-19"
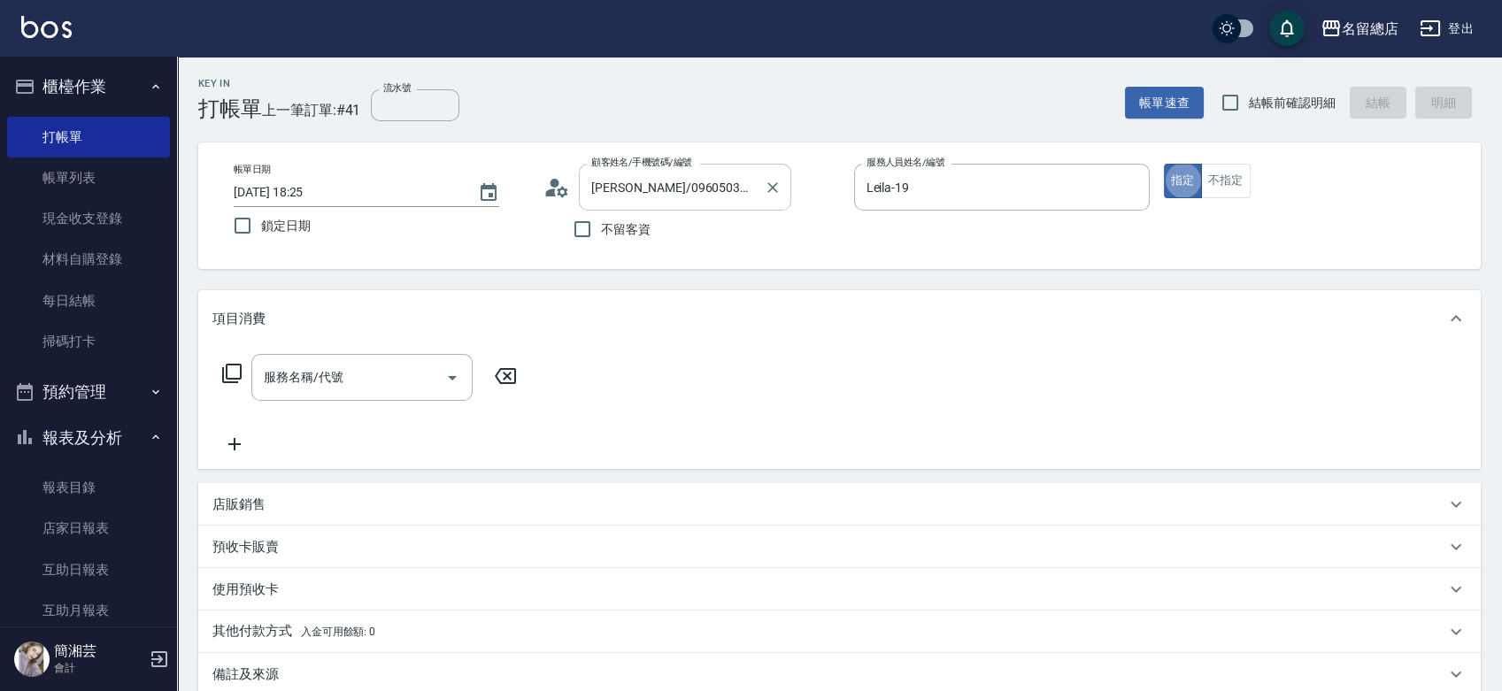
type button "true"
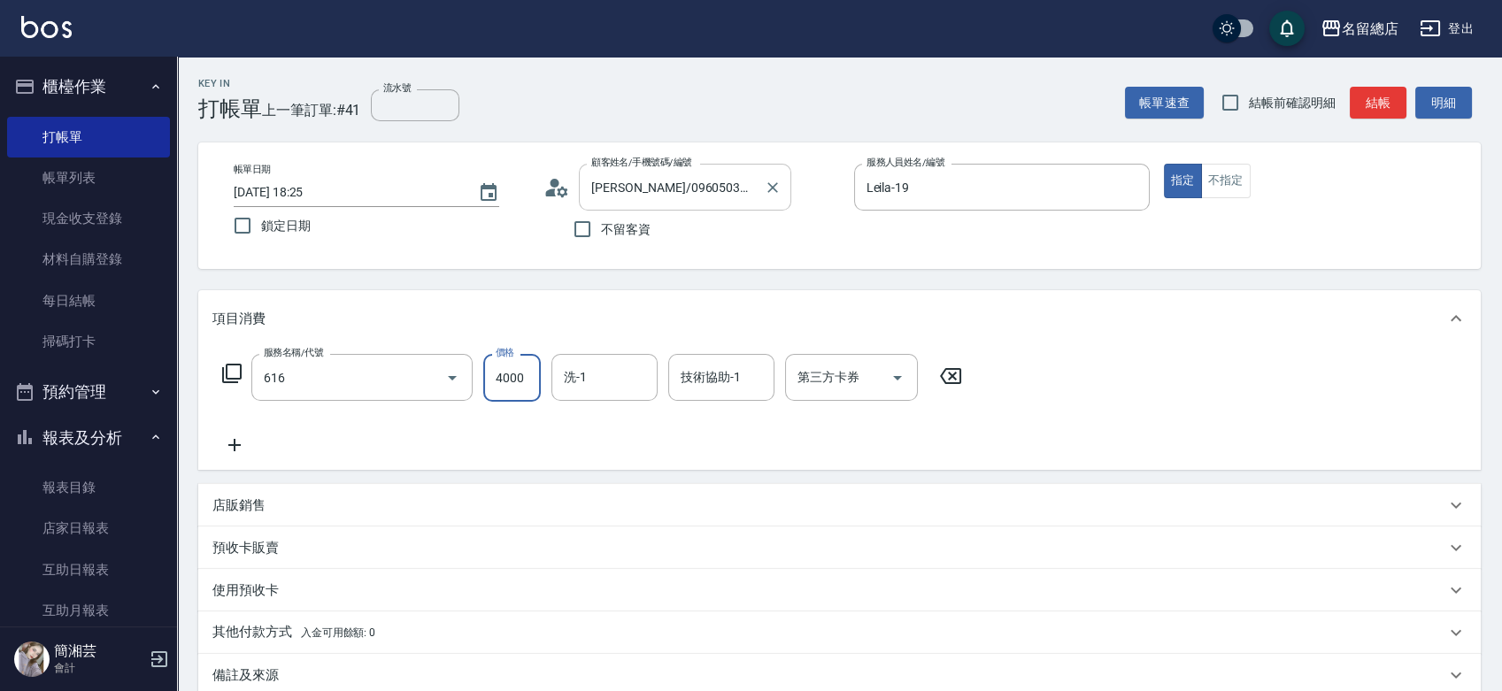
type input "自備接髮(616)"
type input "2500"
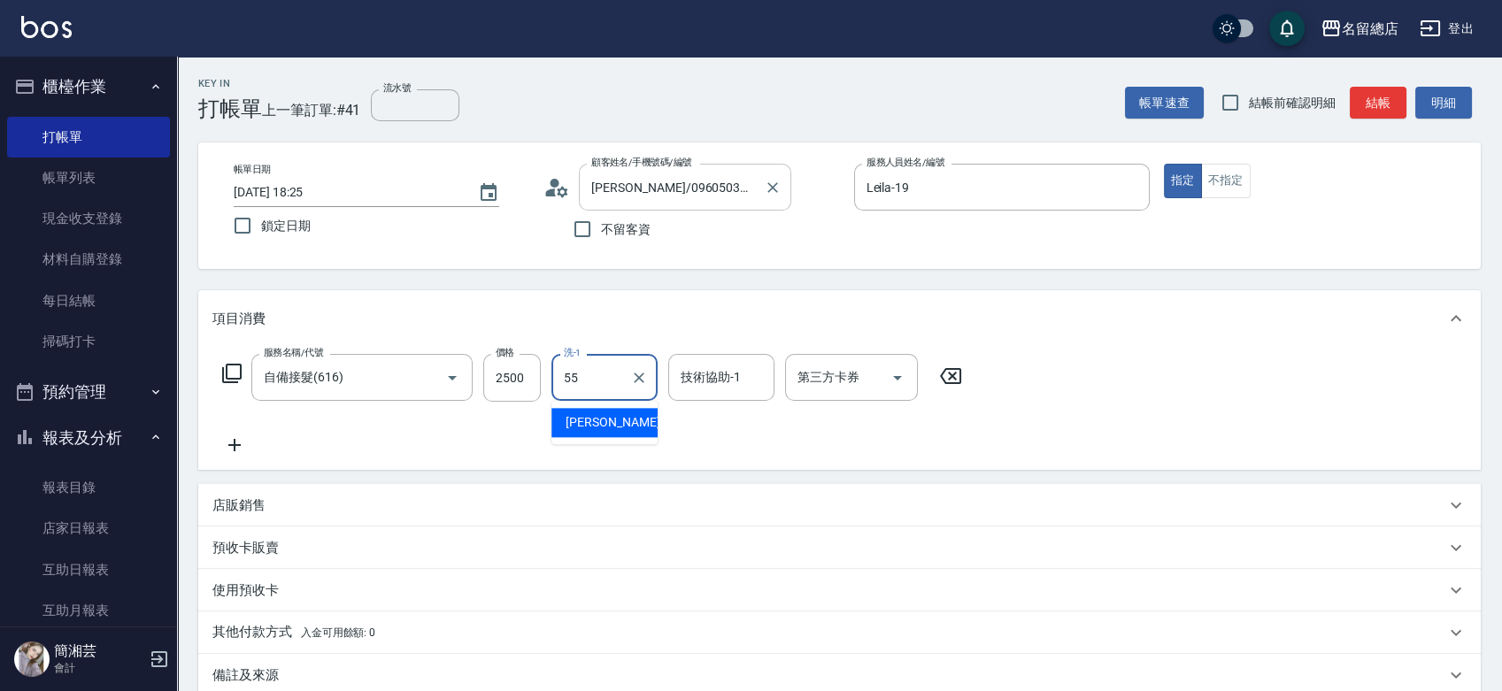
type input "[PERSON_NAME]-55"
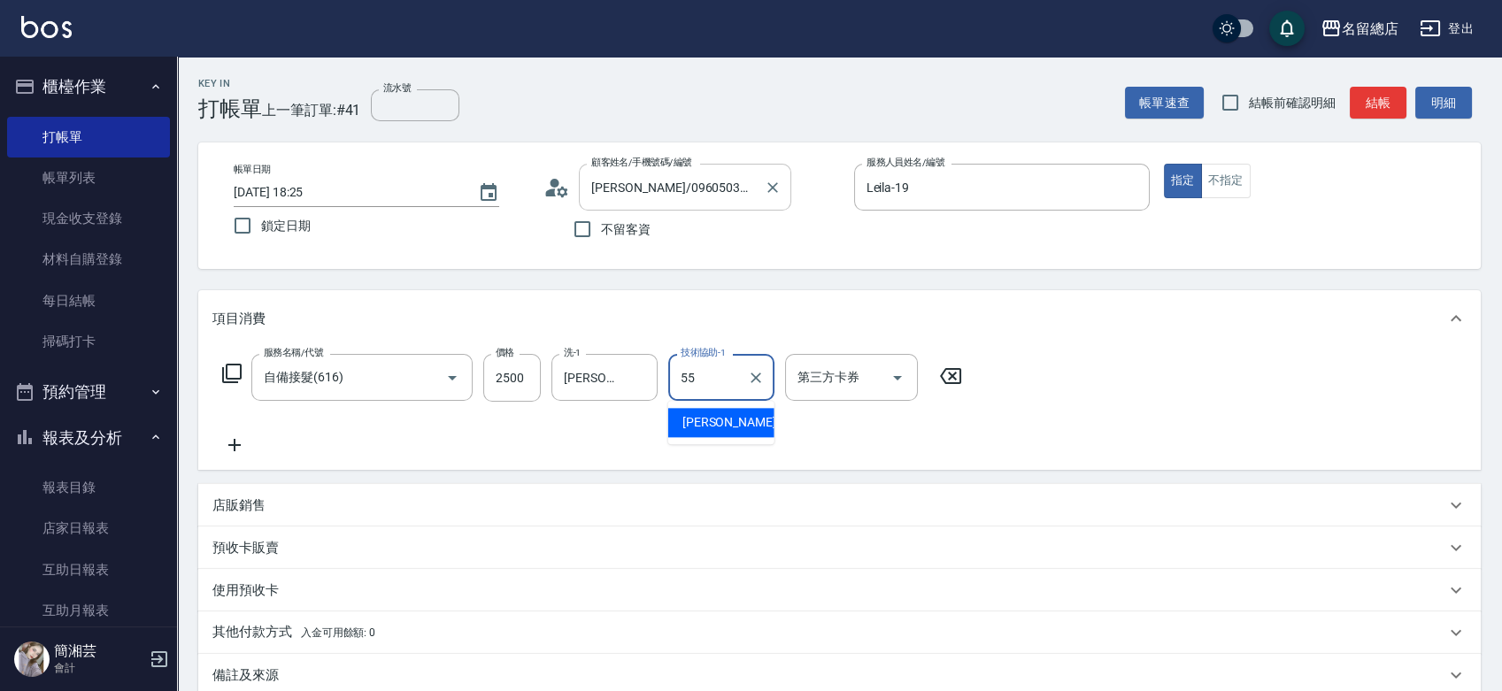
type input "[PERSON_NAME]-55"
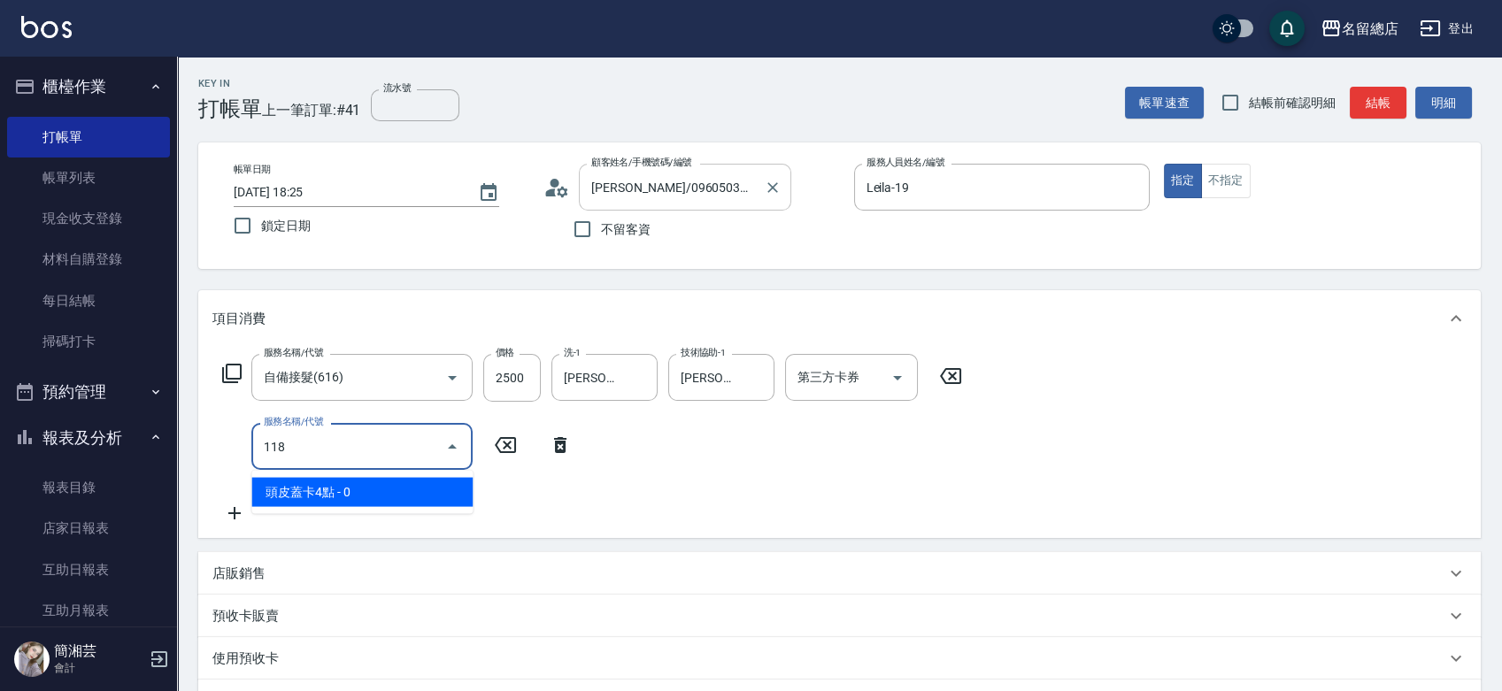
type input "頭皮蓋卡4點(118)"
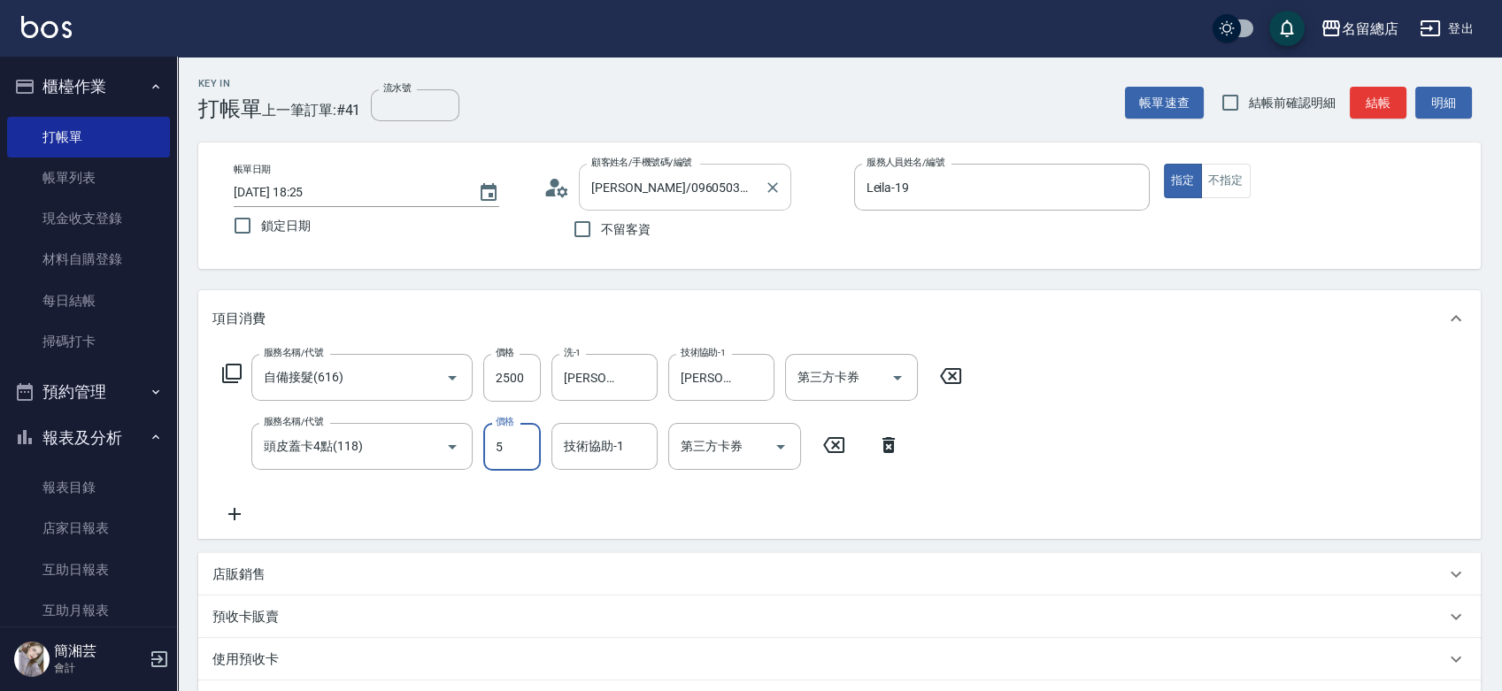
type input "0"
type input "[PERSON_NAME]-55"
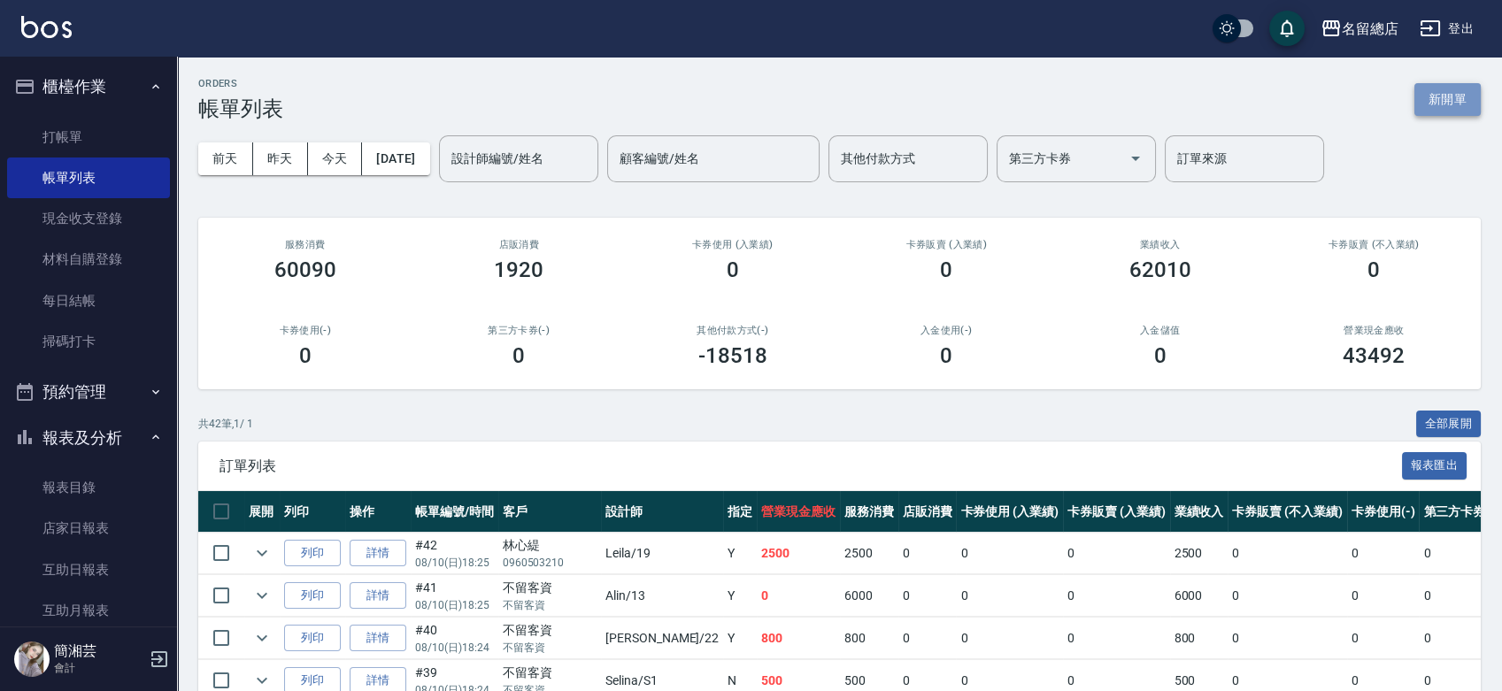
click at [1476, 104] on button "新開單" at bounding box center [1448, 99] width 66 height 33
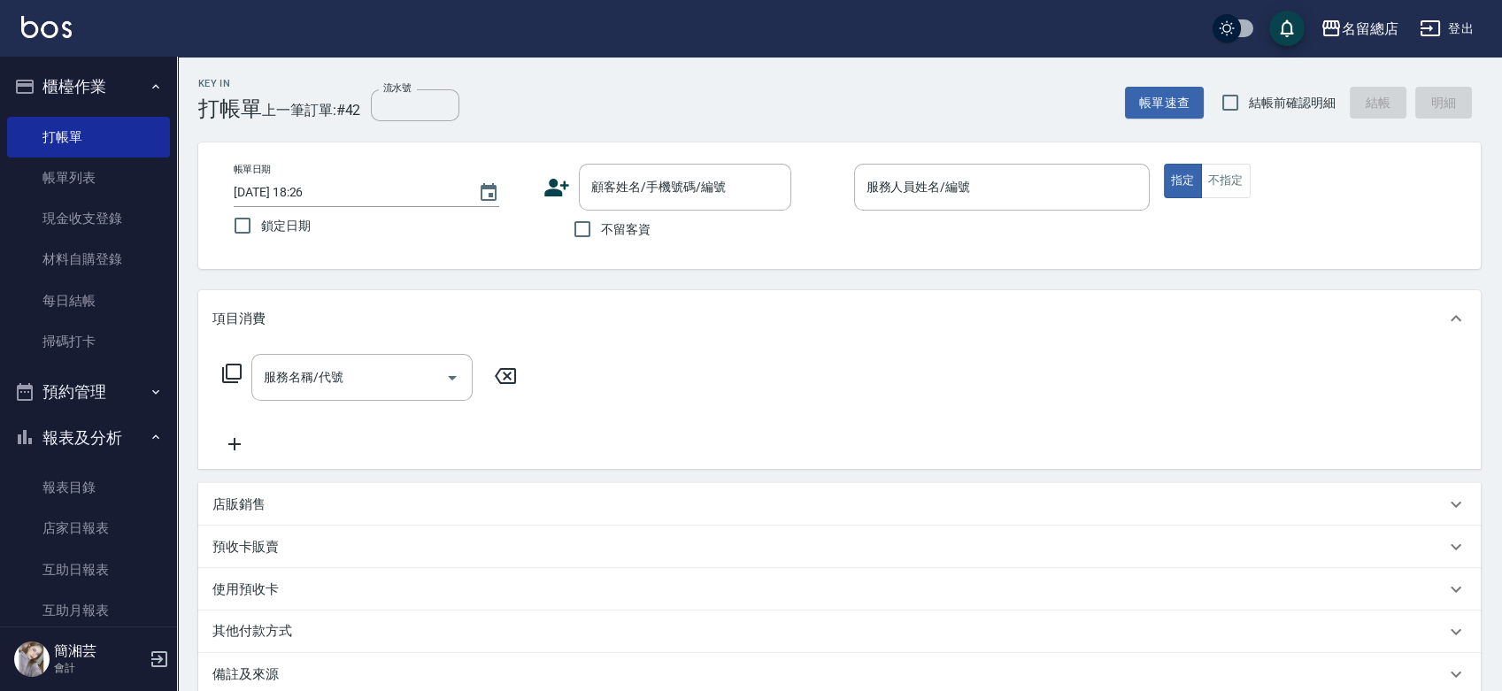
click at [614, 235] on span "不留客資" at bounding box center [626, 229] width 50 height 19
click at [601, 235] on input "不留客資" at bounding box center [582, 229] width 37 height 37
checkbox input "true"
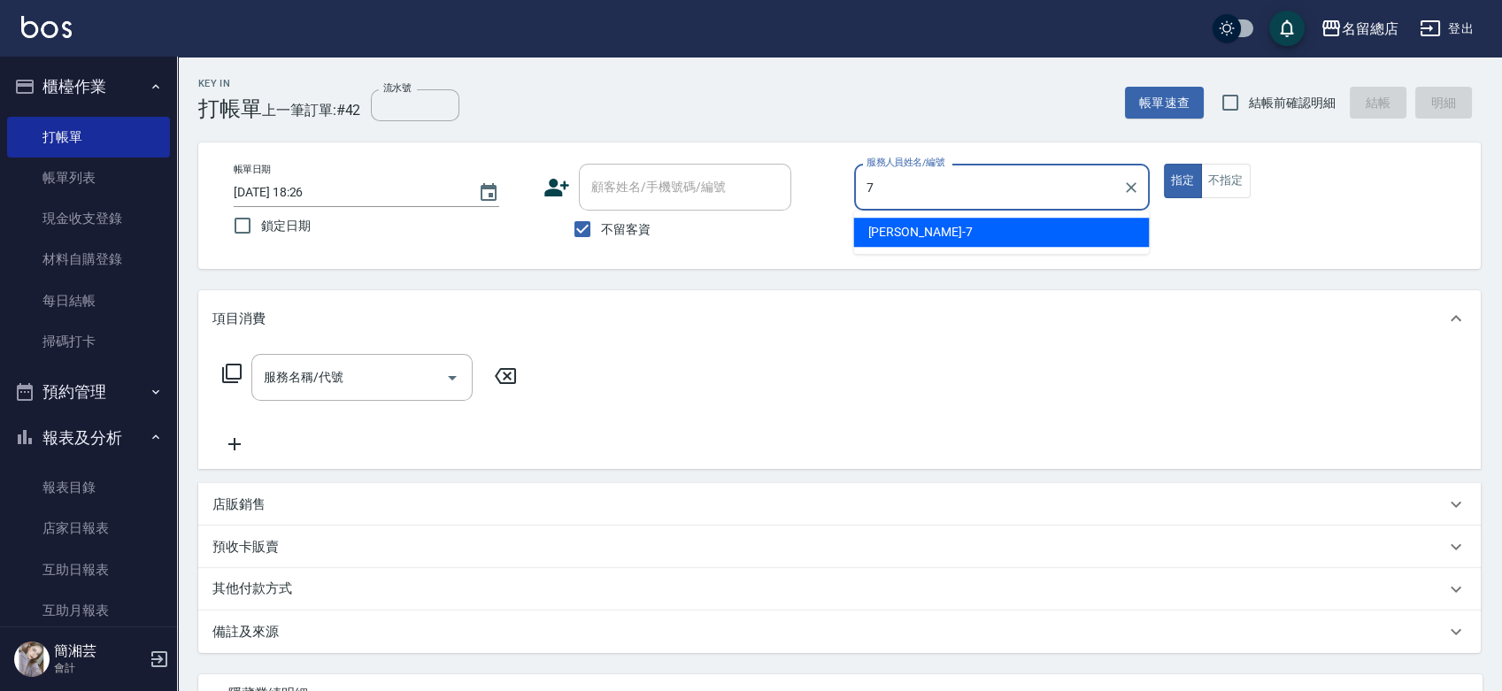
type input "Mick-7"
type button "true"
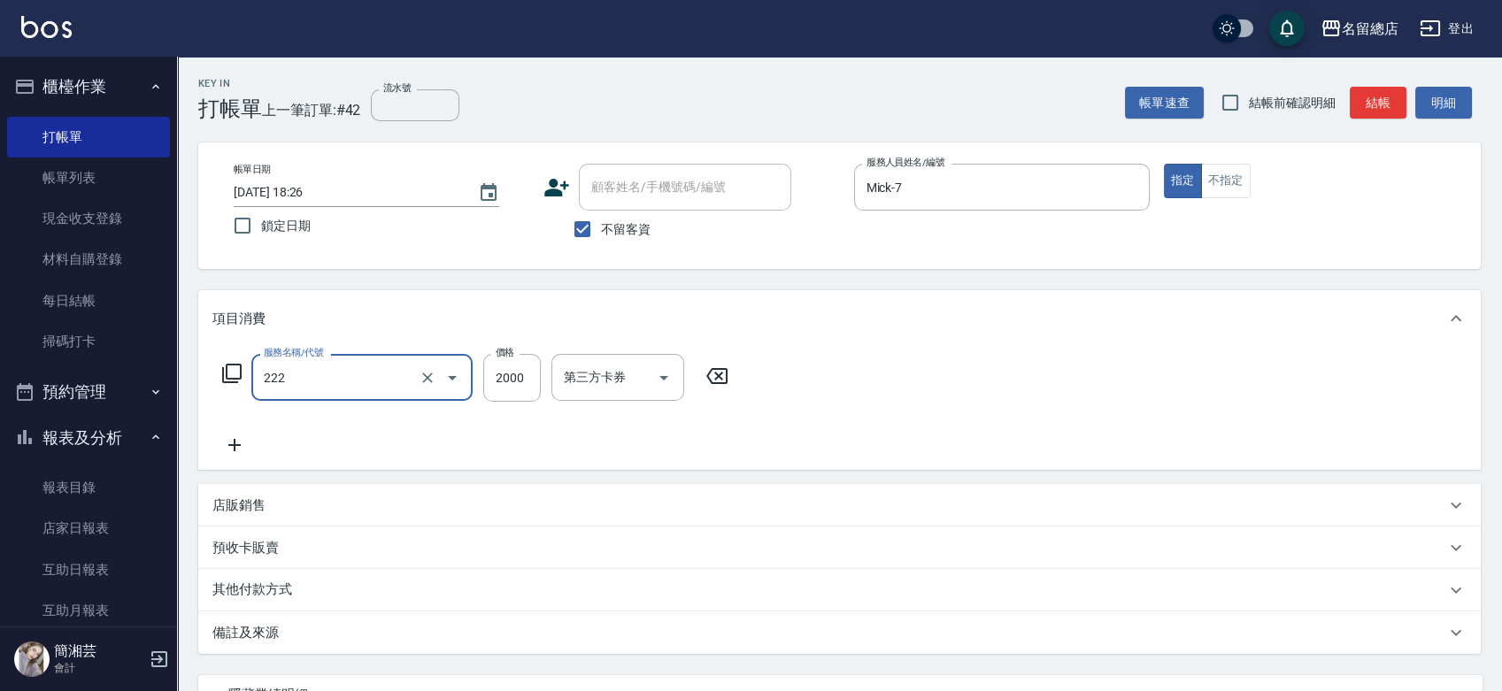
type input "燙髮2000以上(222)"
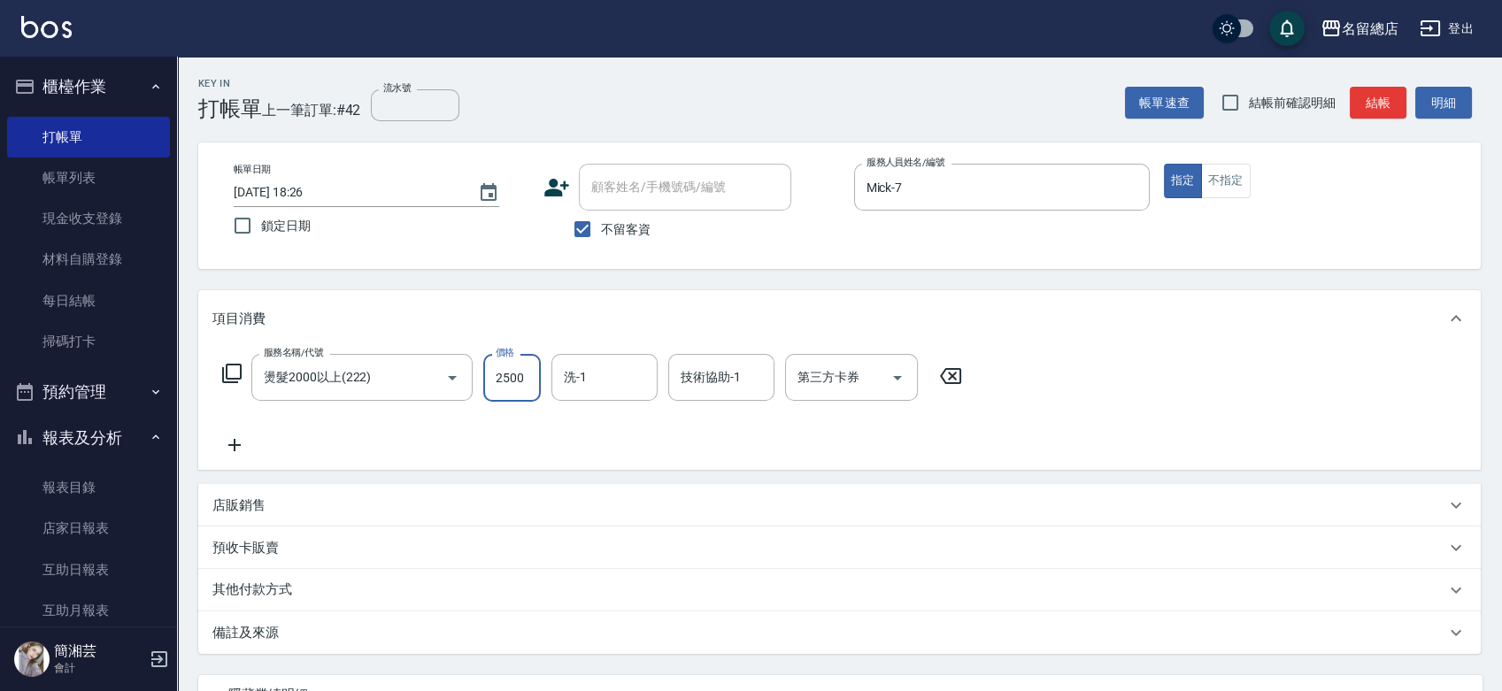
type input "2500"
type input "[PERSON_NAME]-34"
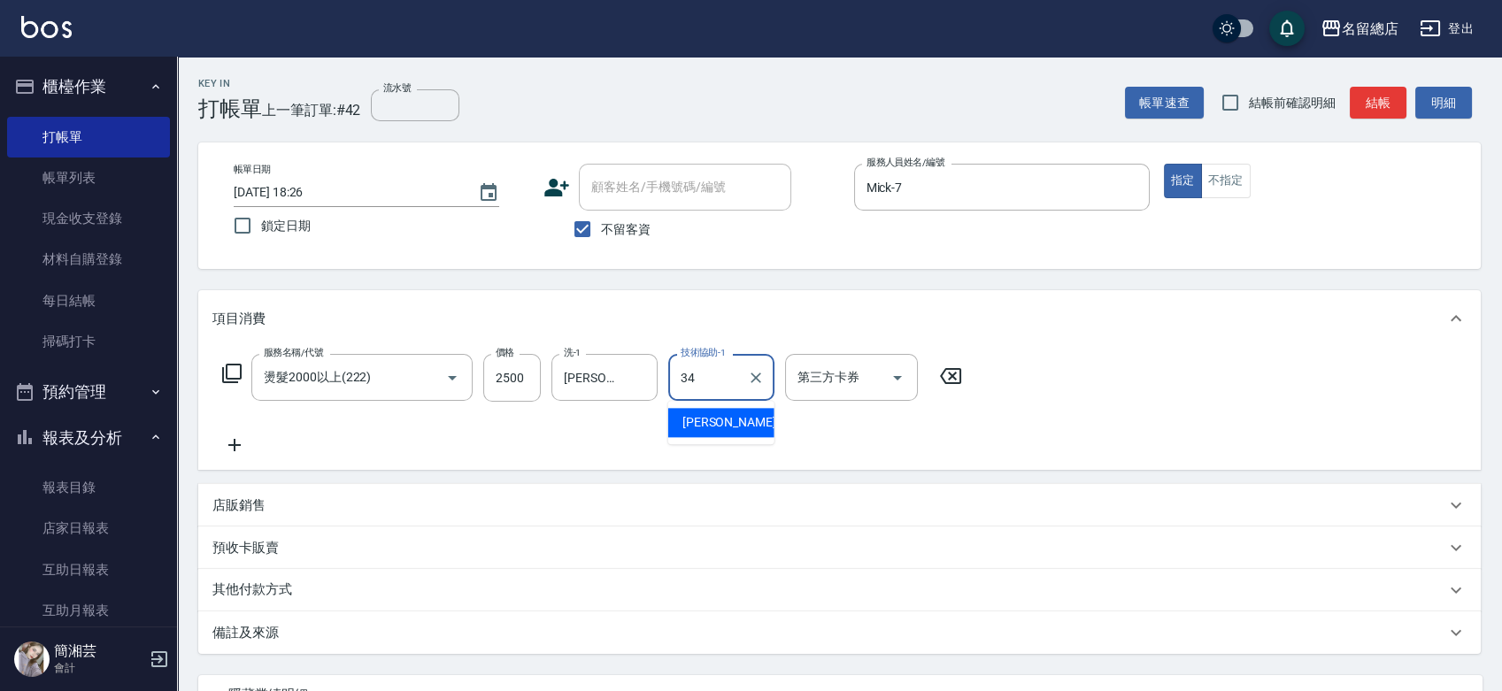
type input "[PERSON_NAME]-34"
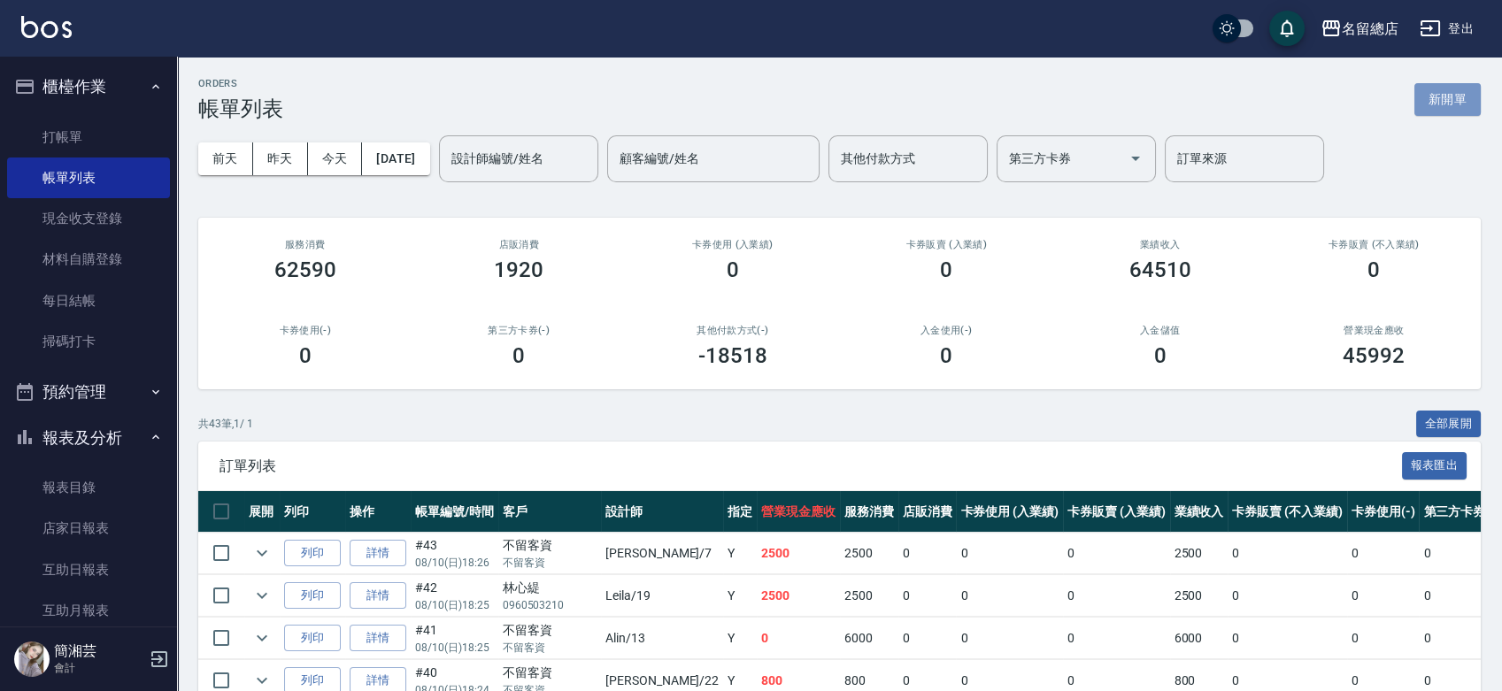
click at [1426, 104] on button "新開單" at bounding box center [1448, 99] width 66 height 33
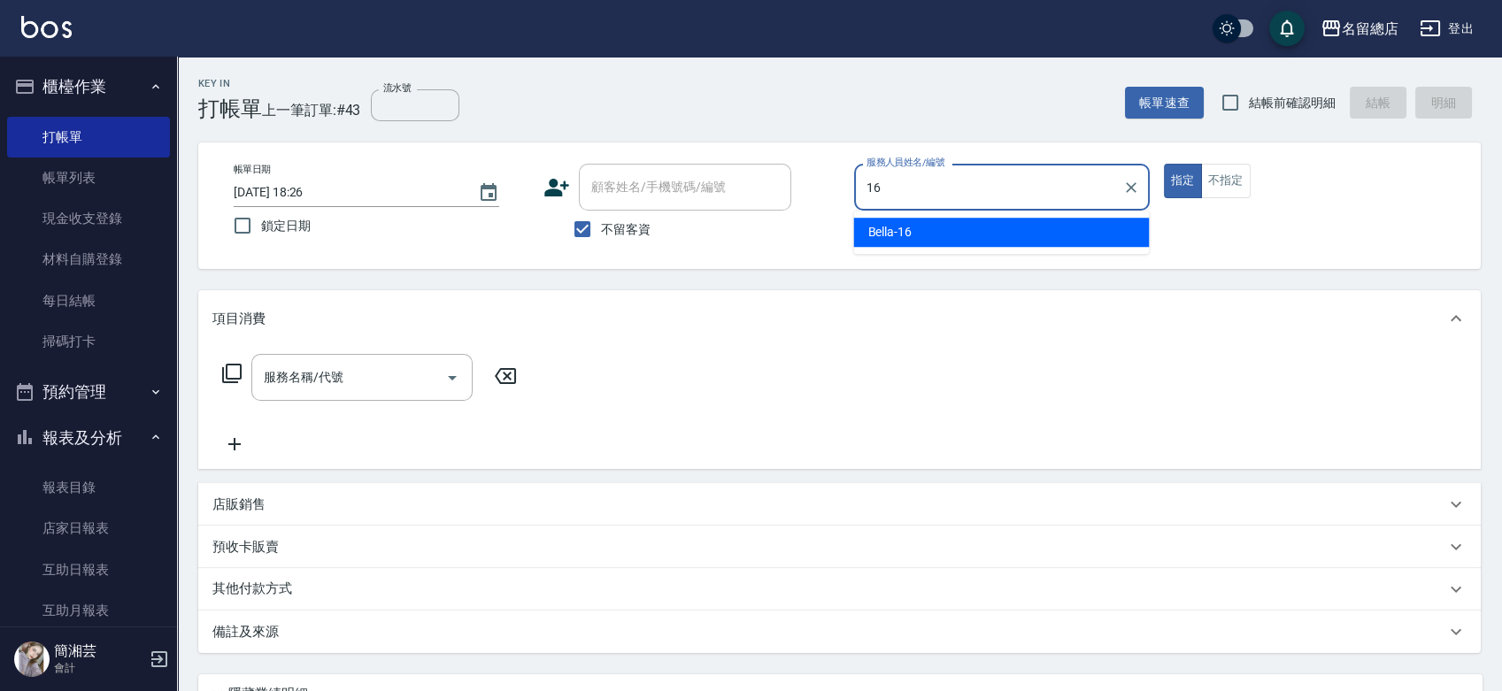
type input "Bella-16"
type button "true"
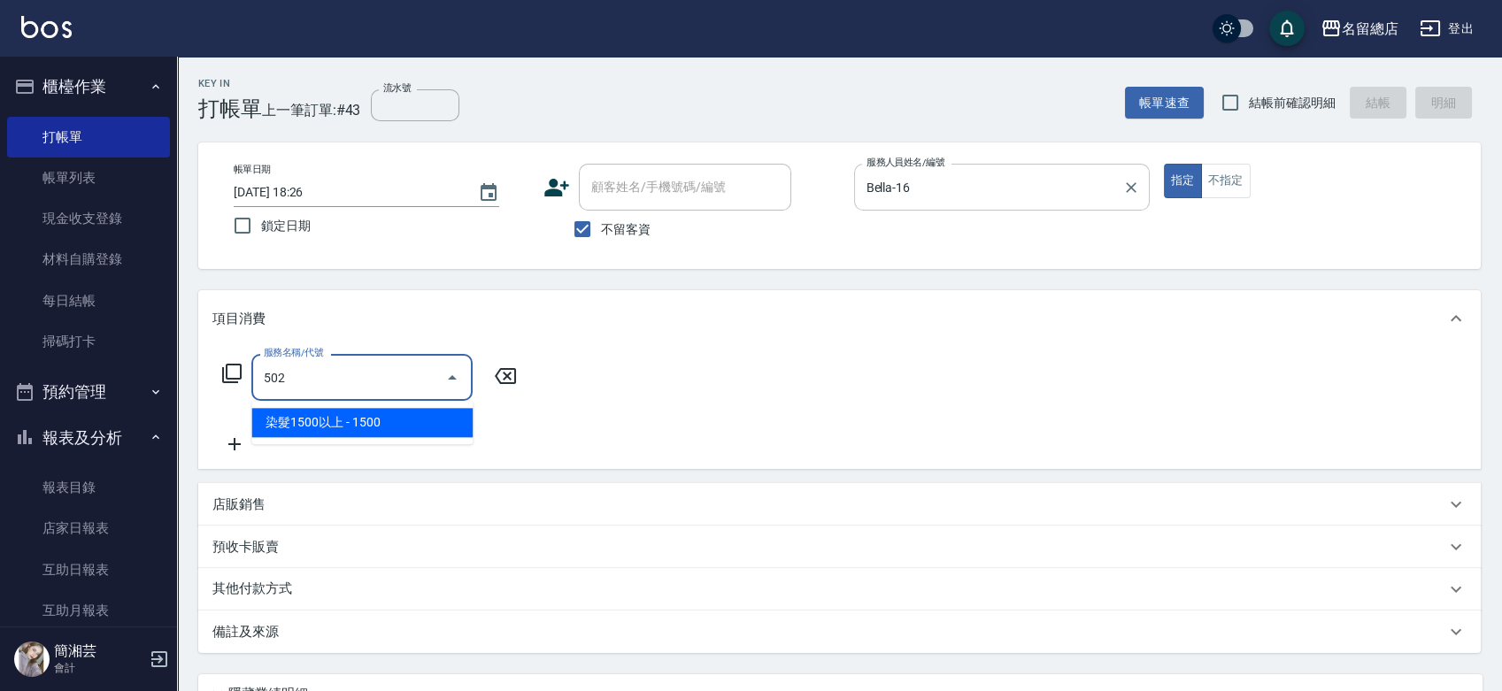
type input "染髮1500以上(502)"
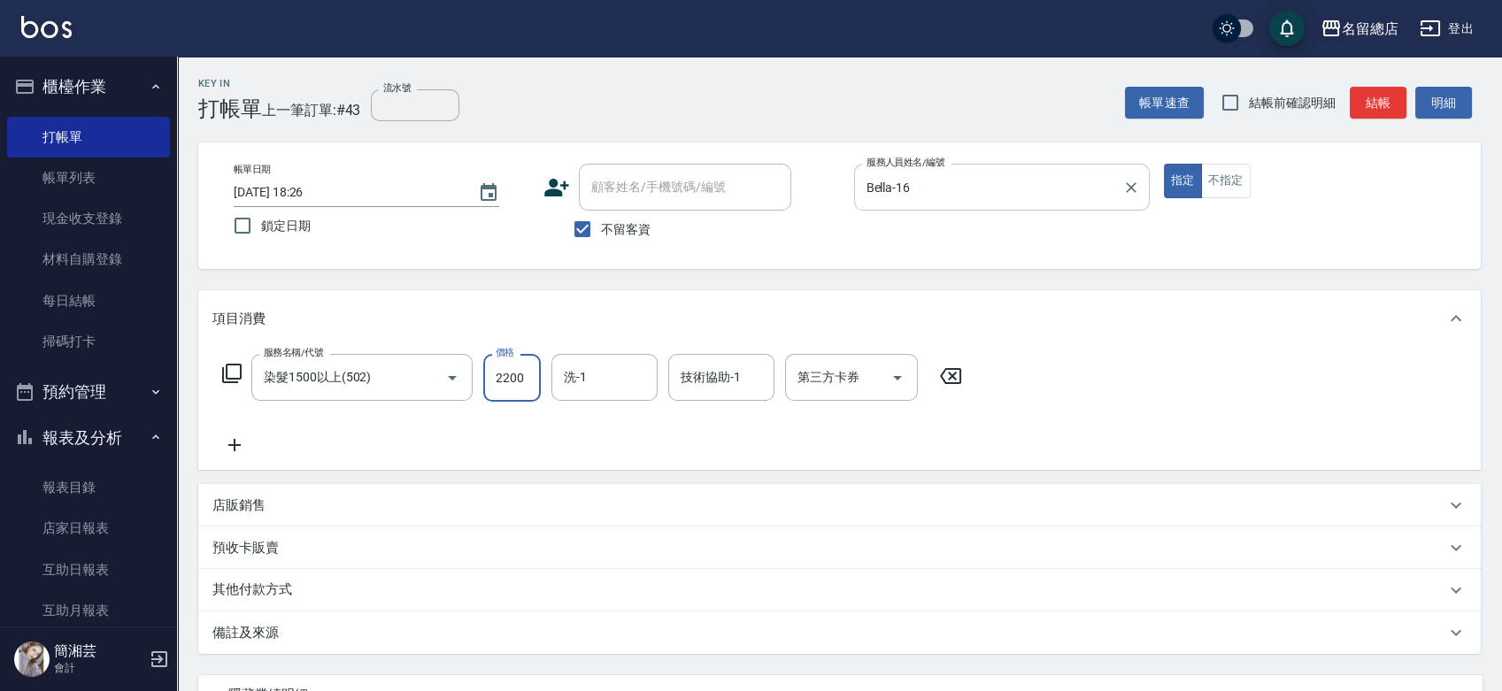
type input "2200"
type input "[PERSON_NAME]-26"
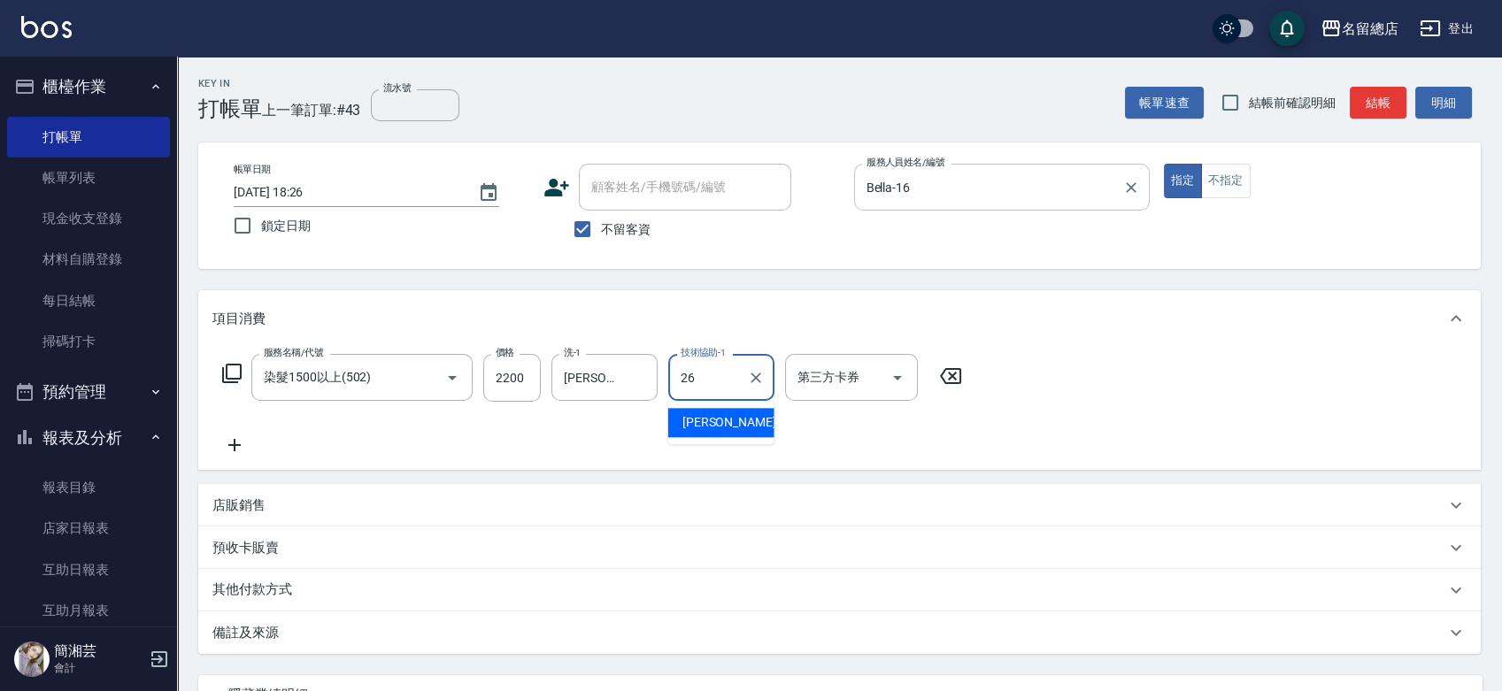
type input "[PERSON_NAME]-26"
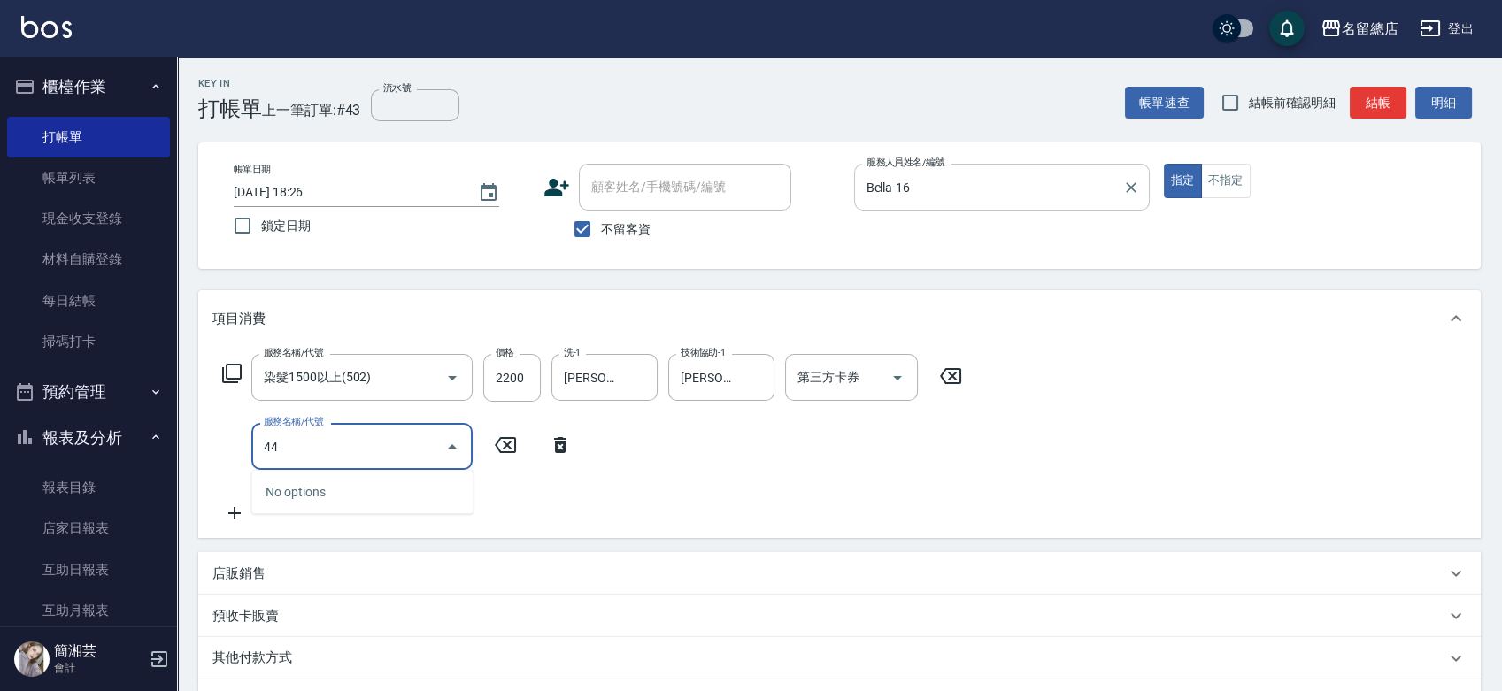
type input "441"
click at [427, 445] on icon "Clear" at bounding box center [427, 447] width 11 height 11
type input "2段自單次1300以上(441)"
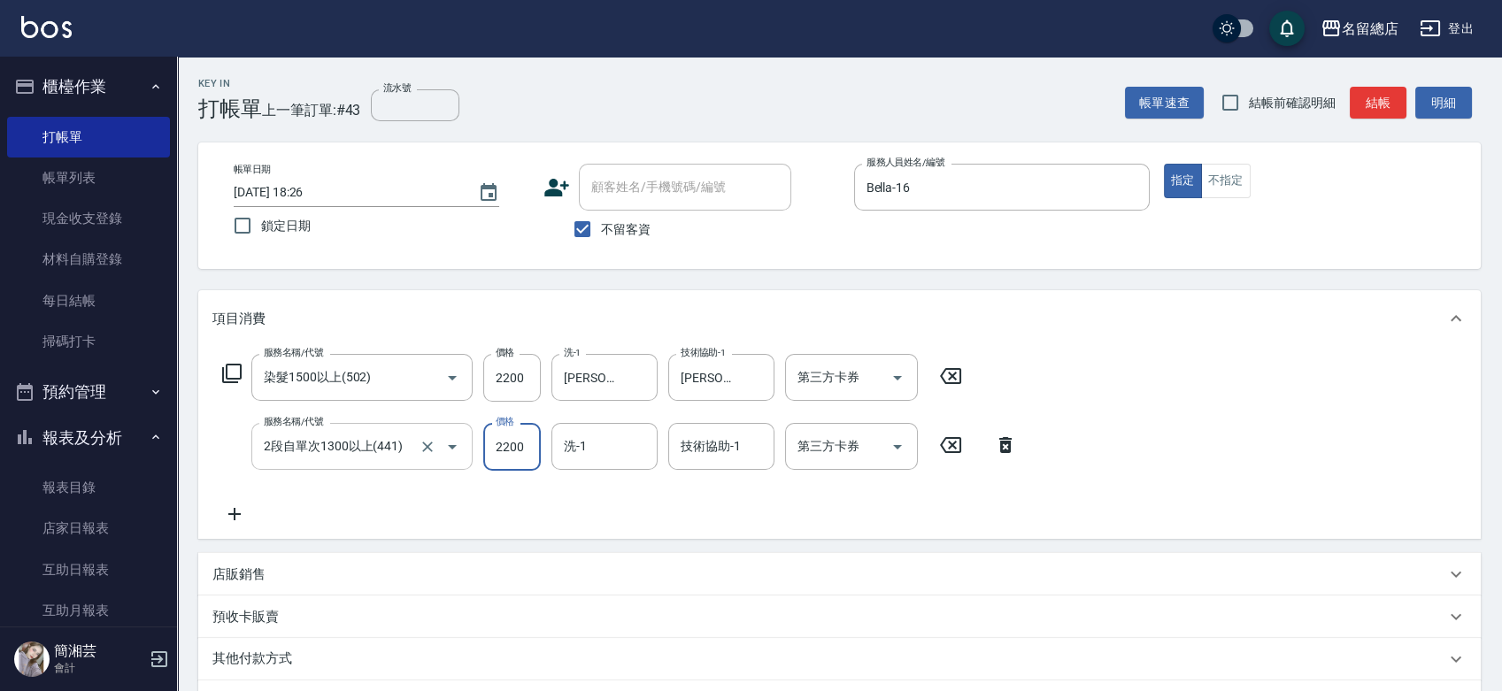
type input "2200"
type input "2626"
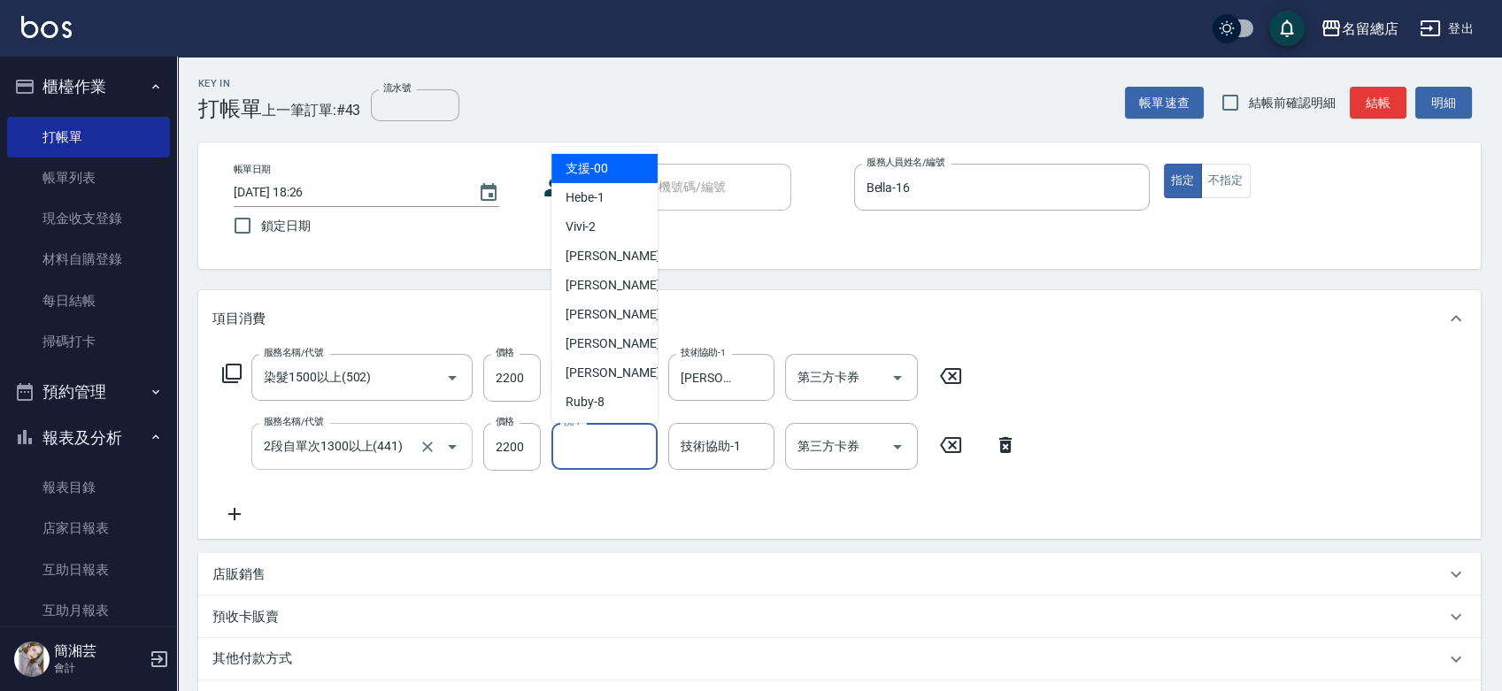
click at [635, 446] on input "洗-1" at bounding box center [604, 446] width 90 height 31
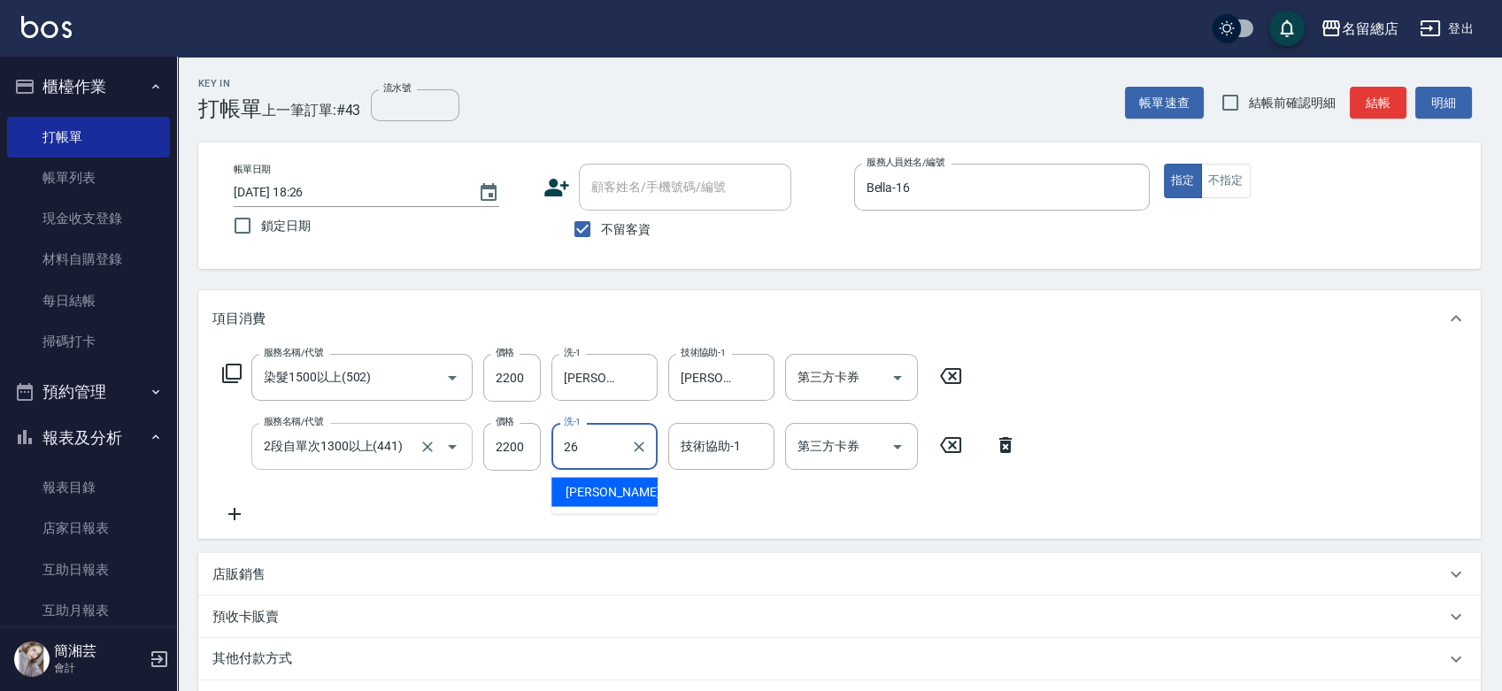
type input "[PERSON_NAME]-26"
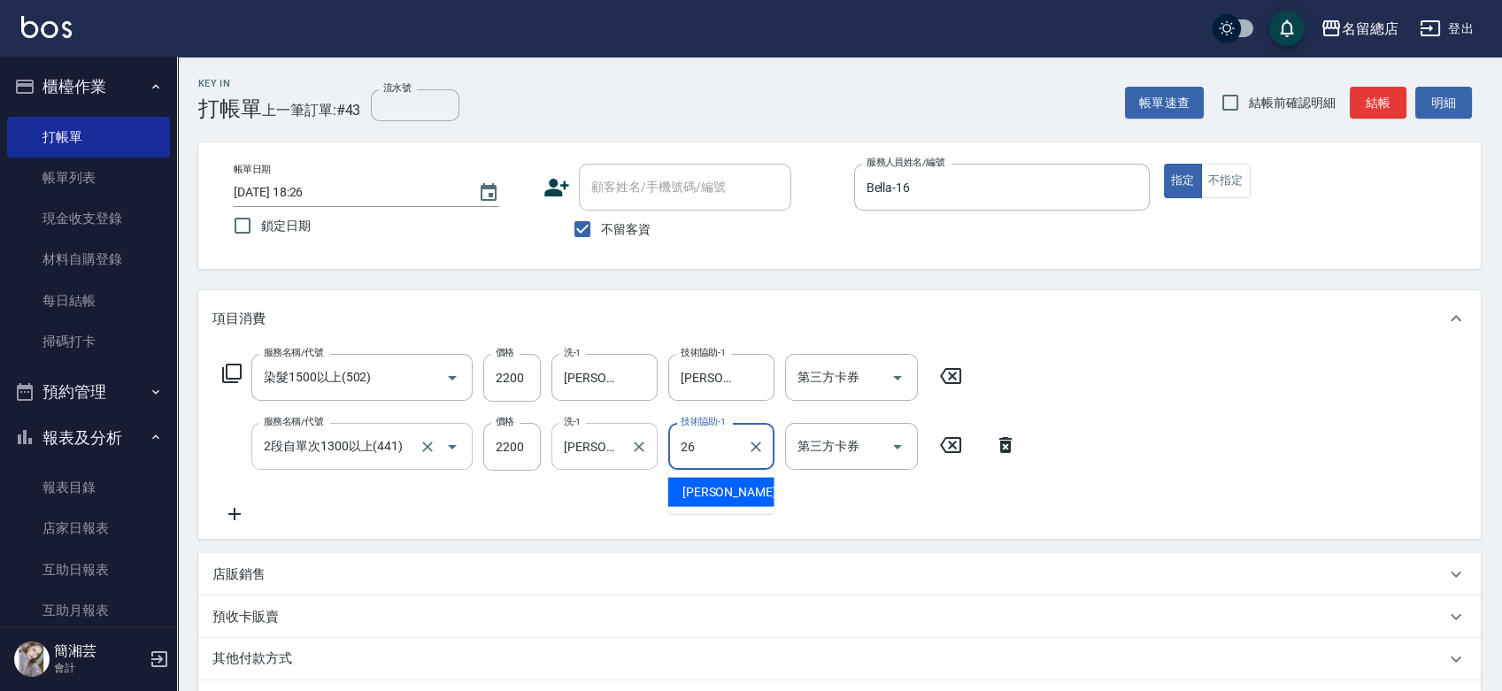
type input "[PERSON_NAME]-26"
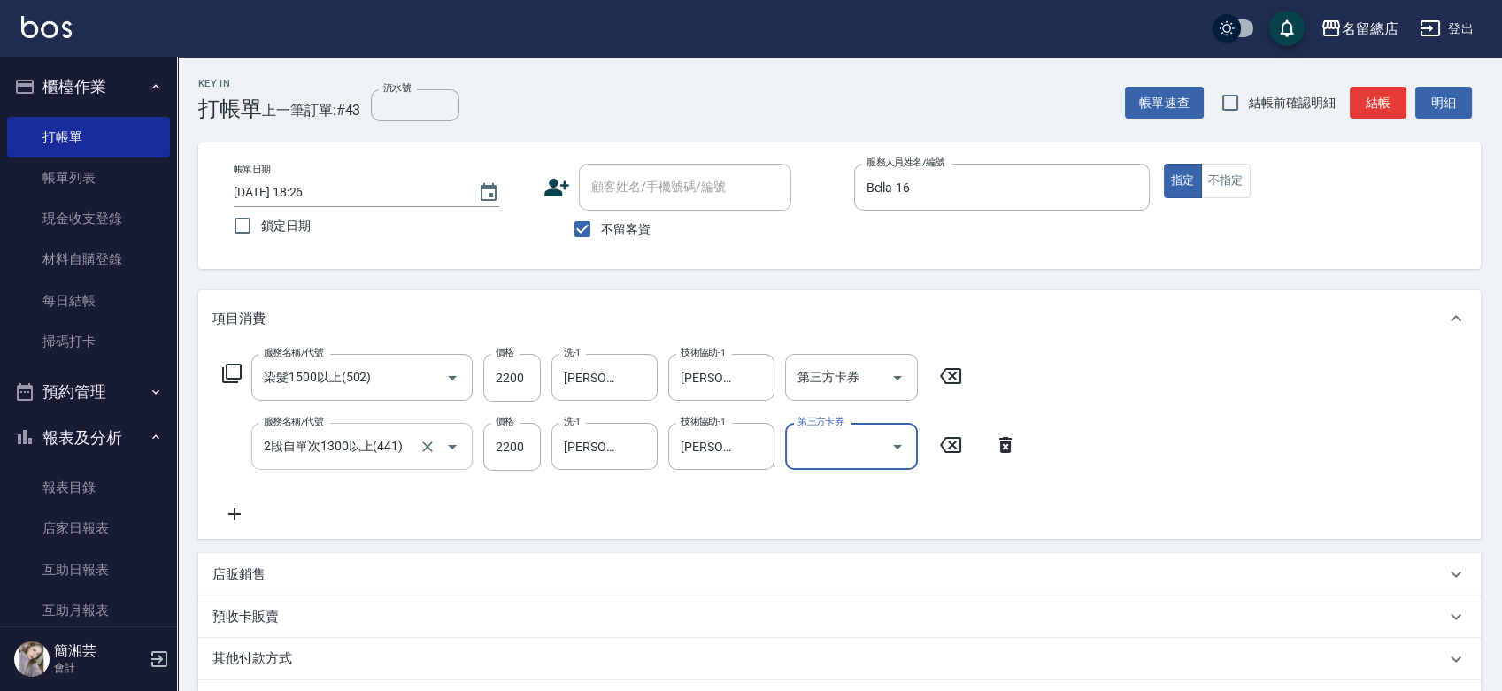
scroll to position [229, 0]
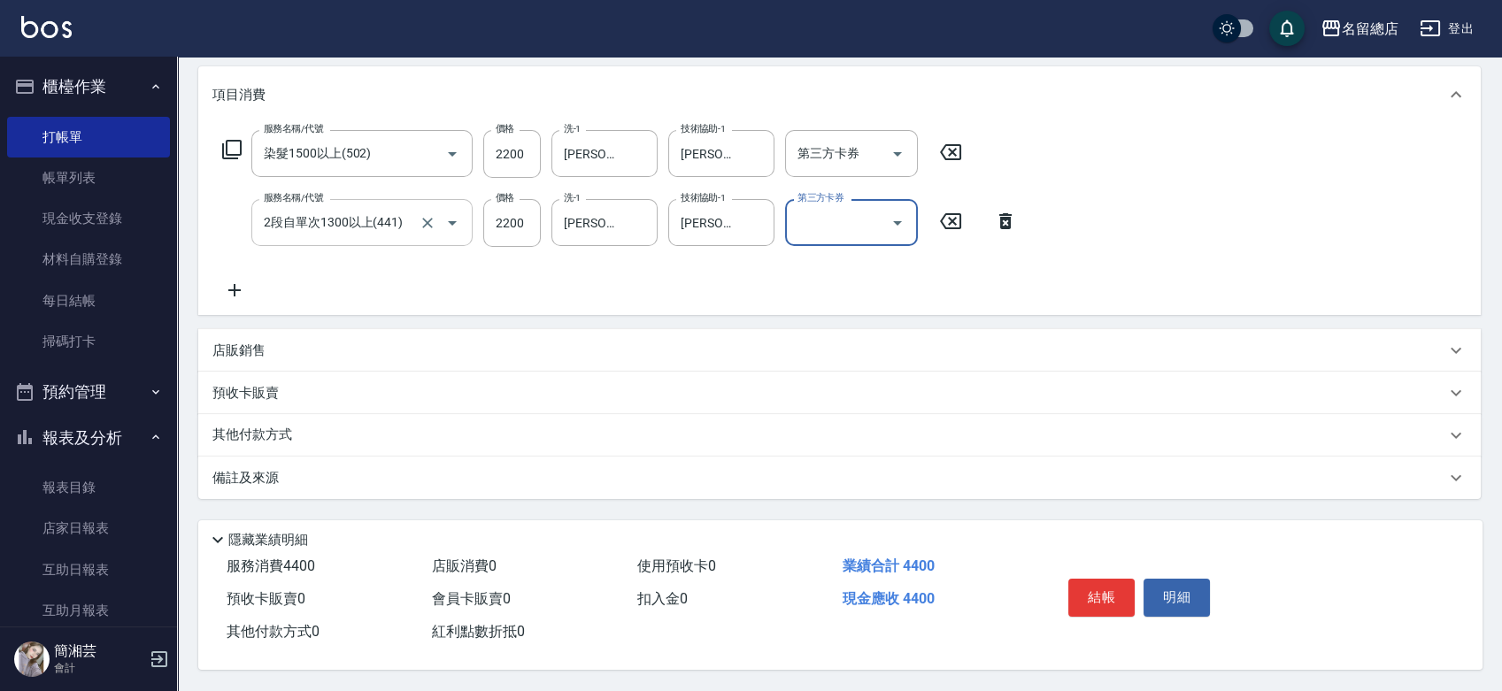
click at [339, 342] on div "店販銷售" at bounding box center [828, 351] width 1233 height 19
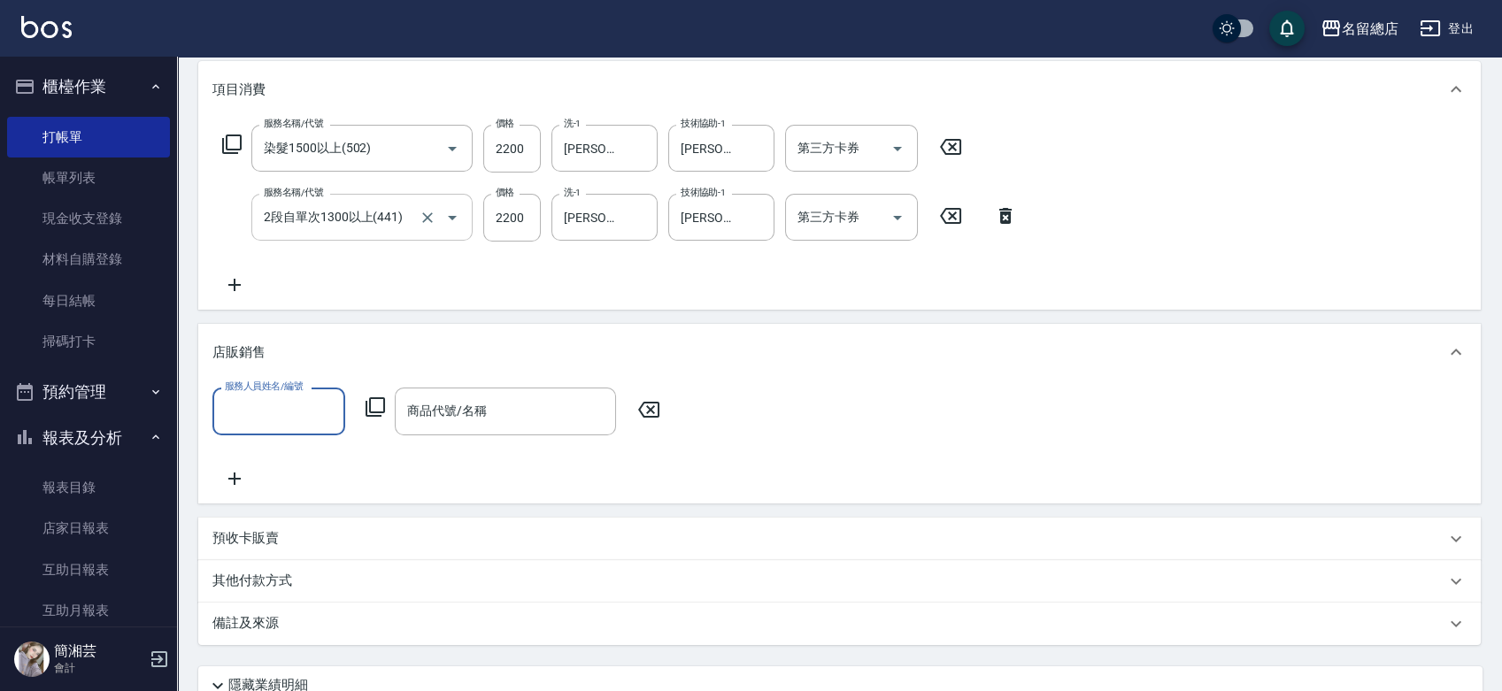
scroll to position [0, 0]
type input "Bella-16"
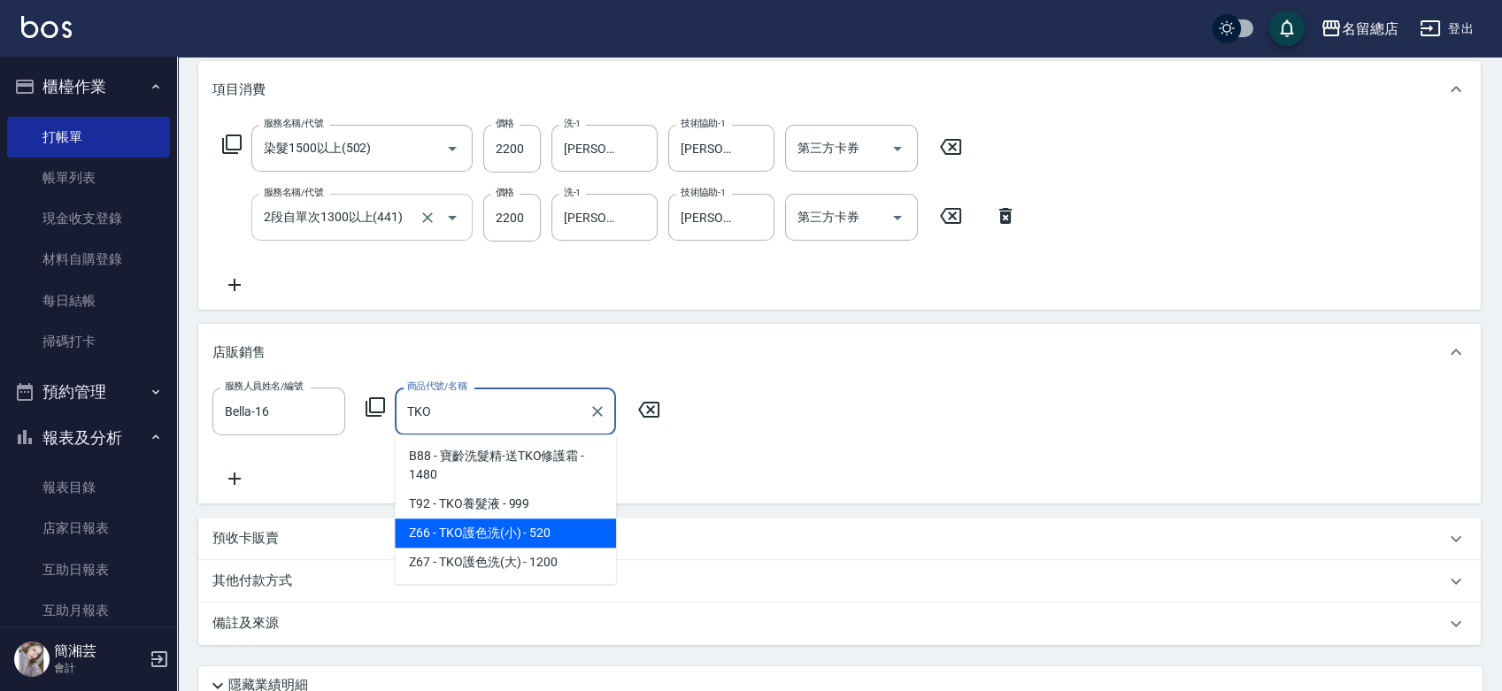
click at [468, 529] on span "Z66 - TKO護色洗(小) - 520" at bounding box center [505, 533] width 221 height 29
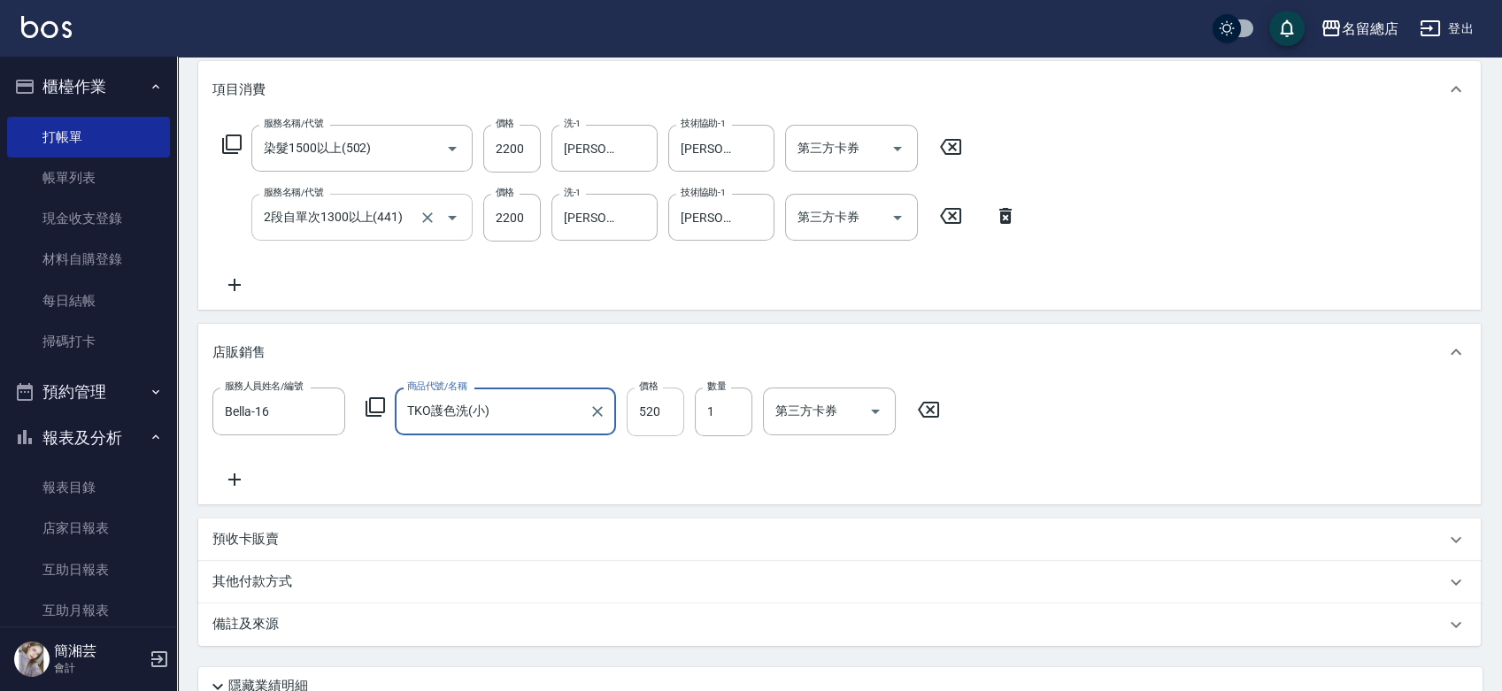
type input "TKO護色洗(小)"
click at [649, 414] on input "520" at bounding box center [656, 412] width 58 height 48
type input "600"
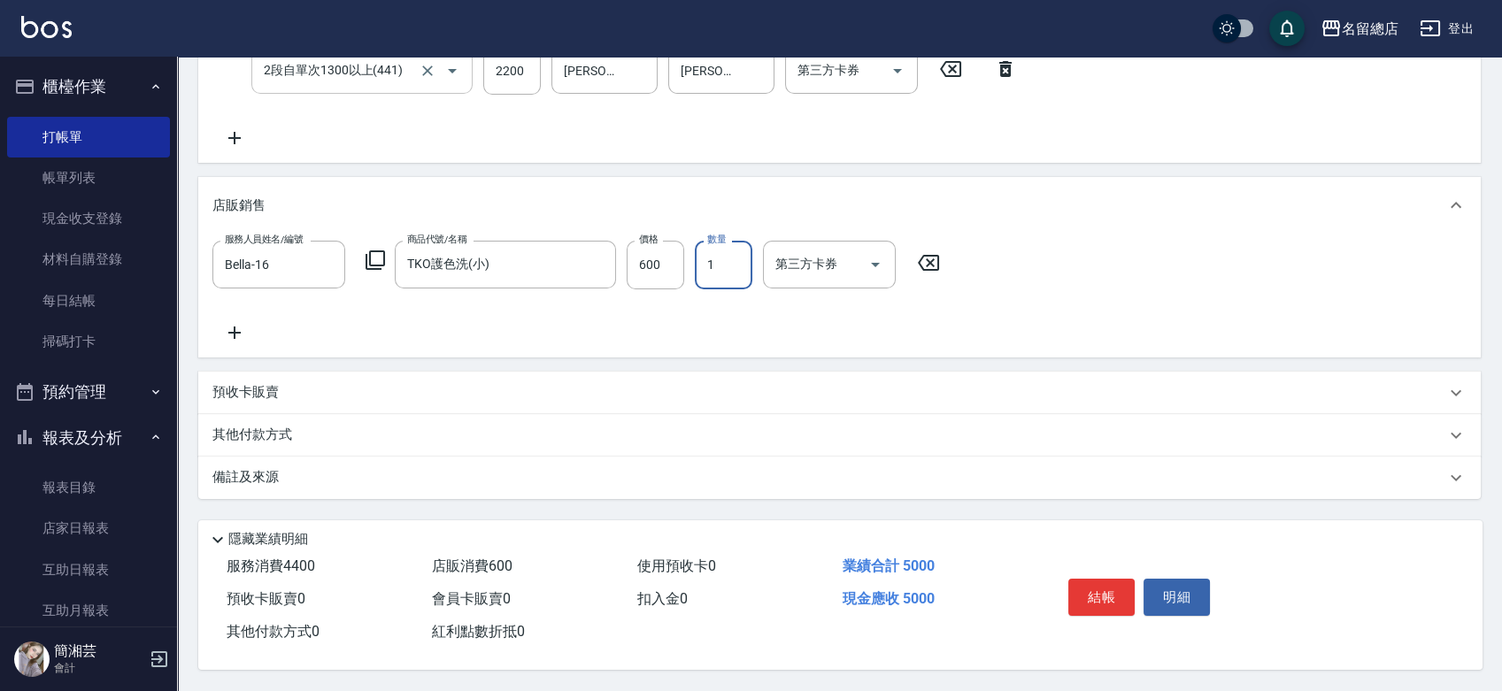
click at [324, 426] on div "其他付款方式" at bounding box center [828, 435] width 1233 height 19
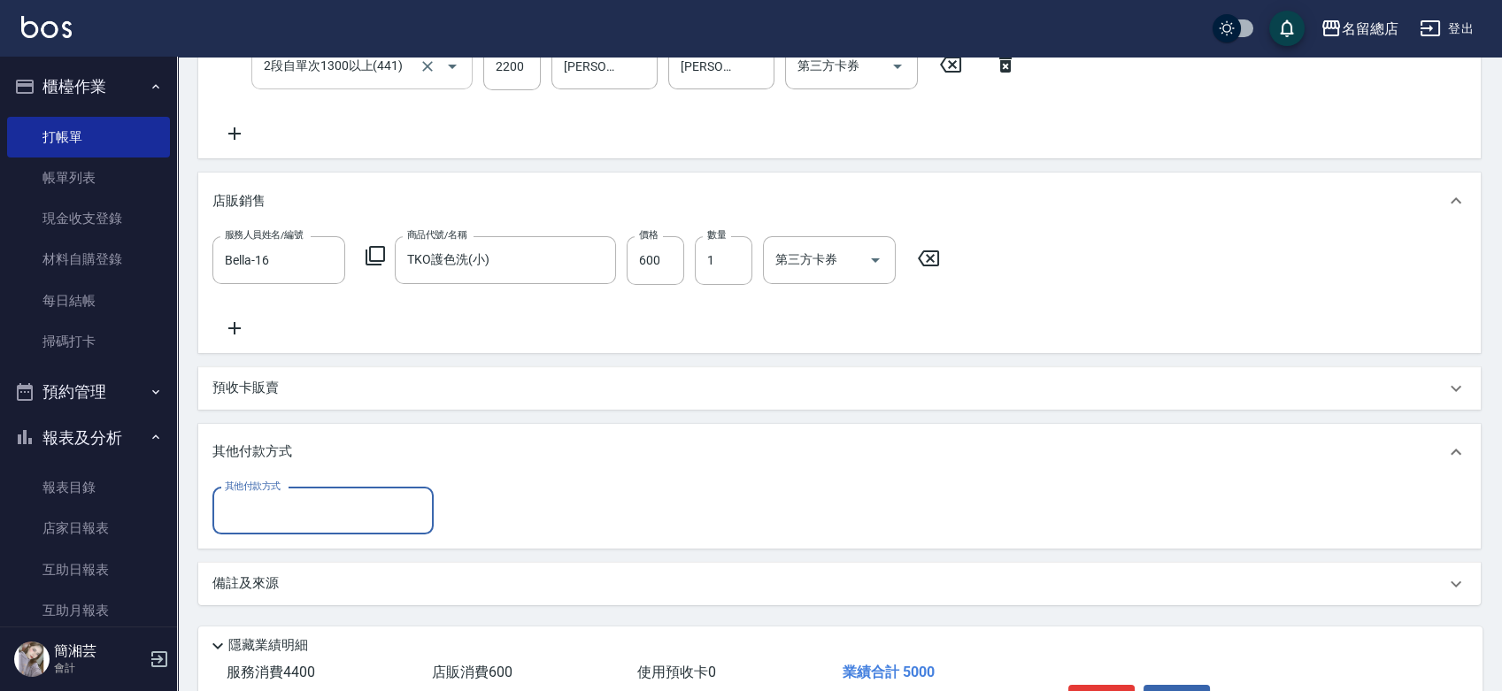
scroll to position [0, 0]
click at [274, 529] on div "其他付款方式" at bounding box center [322, 511] width 221 height 47
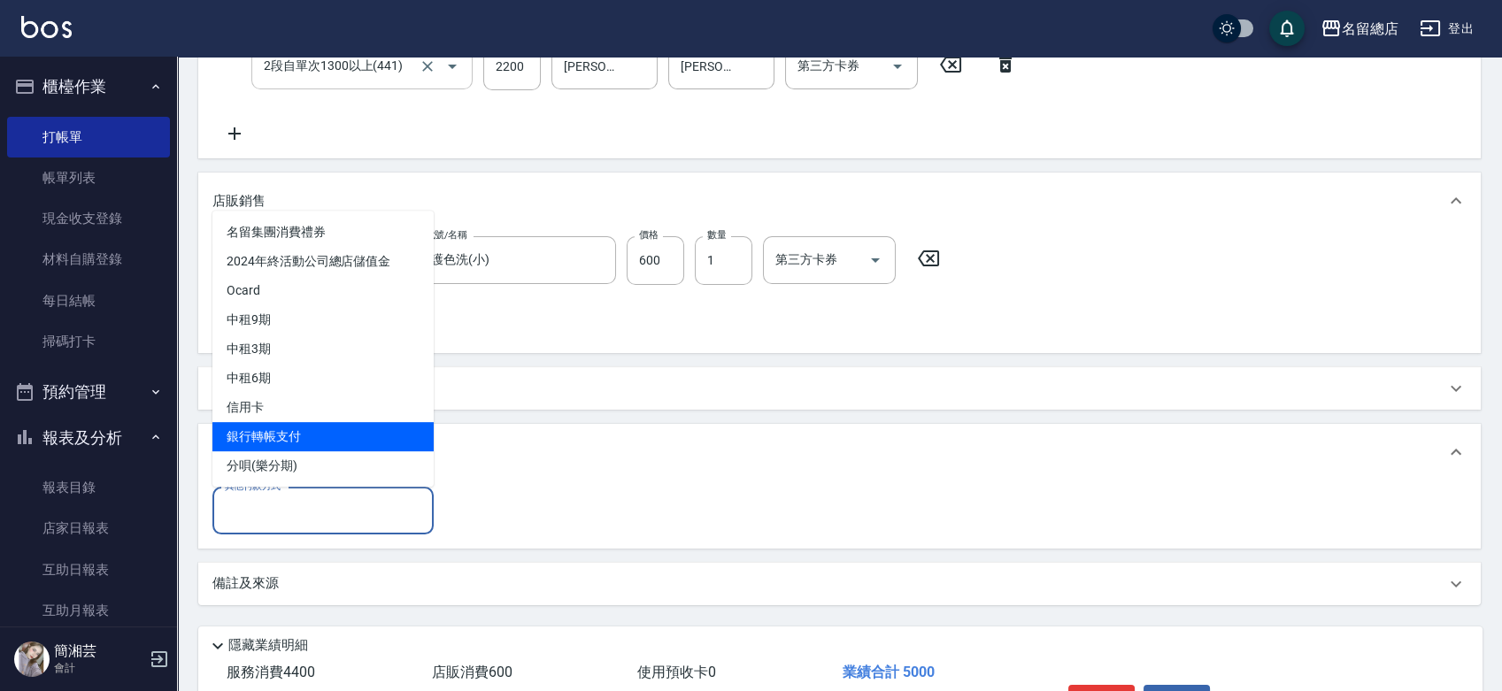
click at [263, 437] on span "銀行轉帳支付" at bounding box center [322, 436] width 221 height 29
type input "銀行轉帳支付"
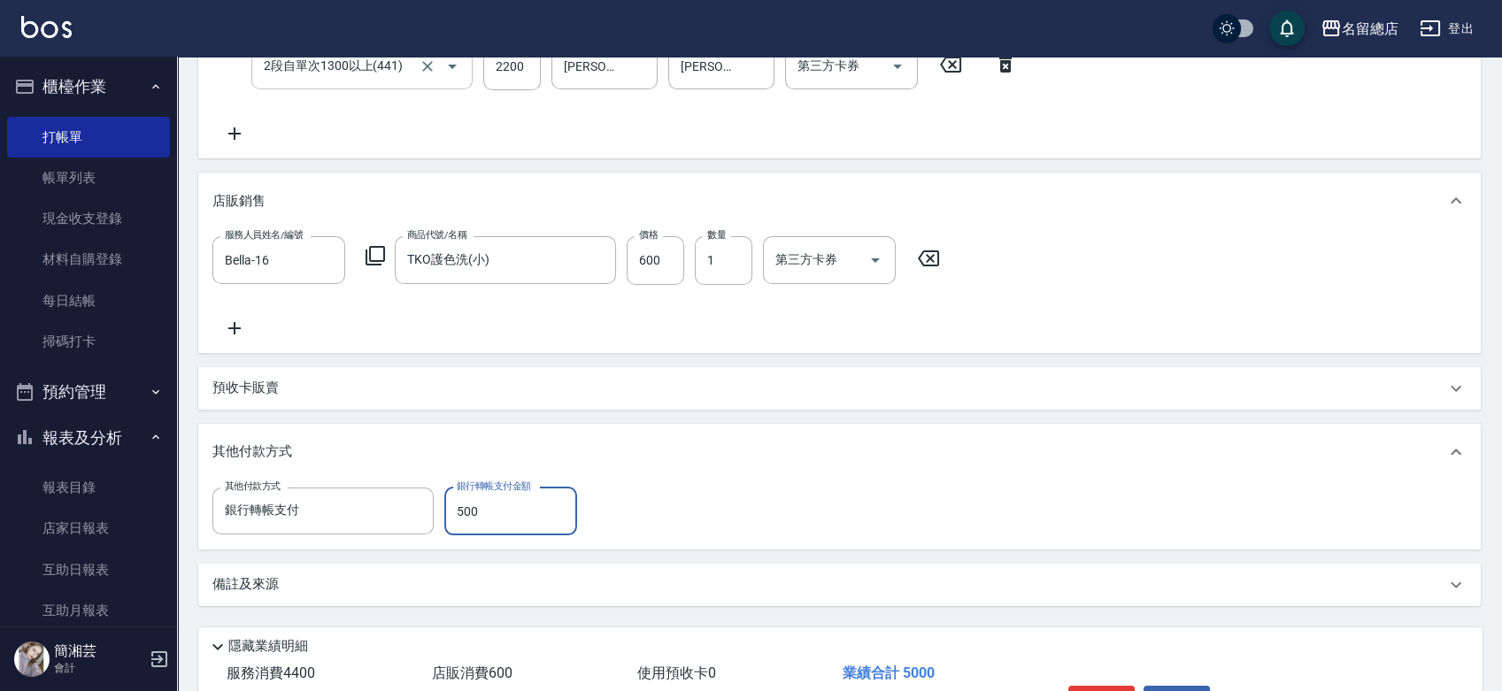
type input "5000"
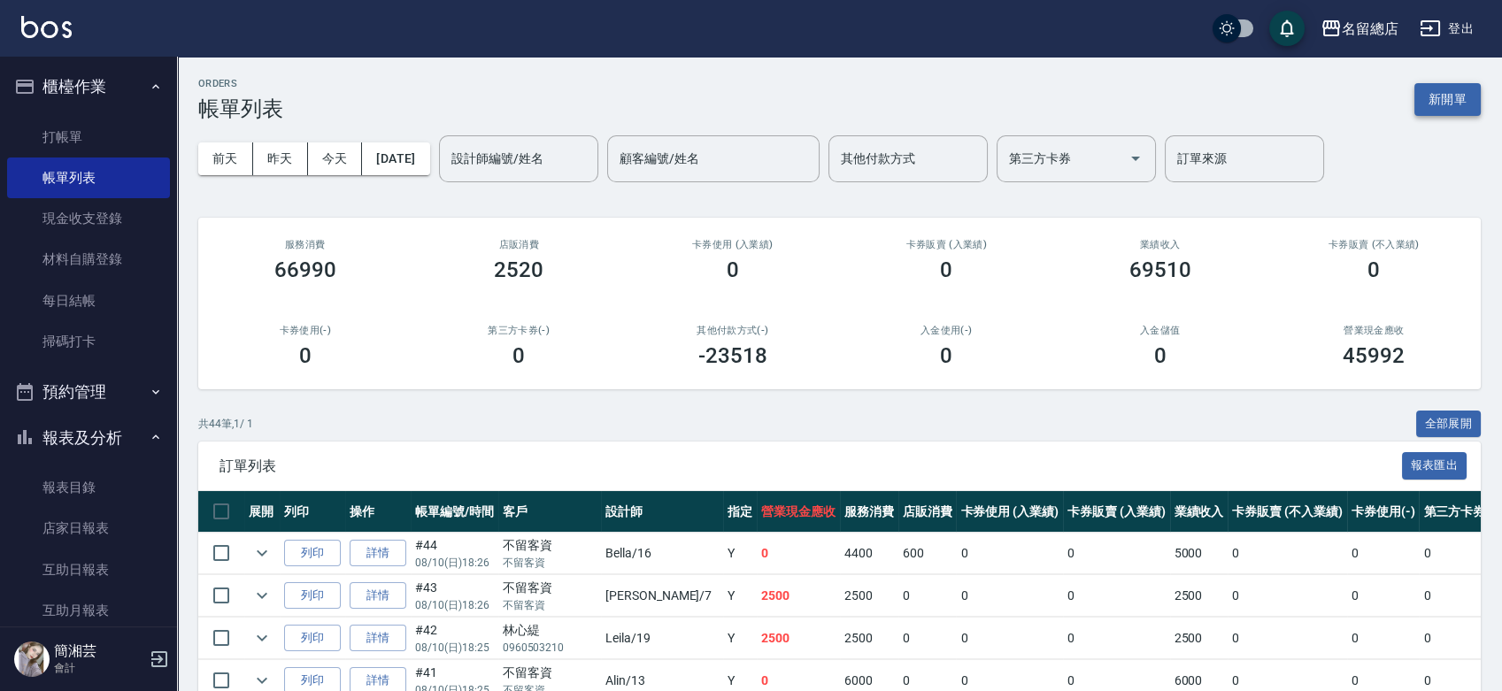
drag, startPoint x: 1447, startPoint y: 72, endPoint x: 1435, endPoint y: 100, distance: 30.9
click at [1435, 102] on button "新開單" at bounding box center [1448, 99] width 66 height 33
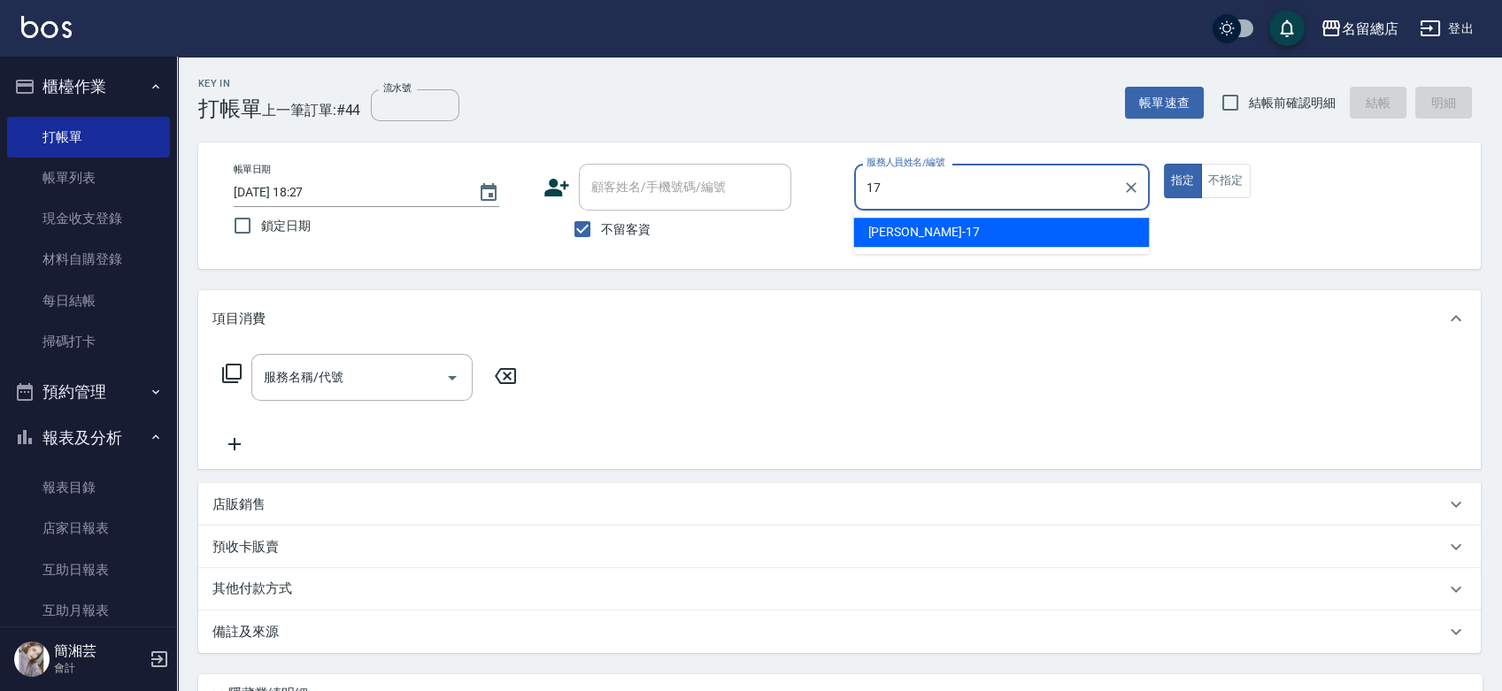
type input "[PERSON_NAME]-17"
type button "true"
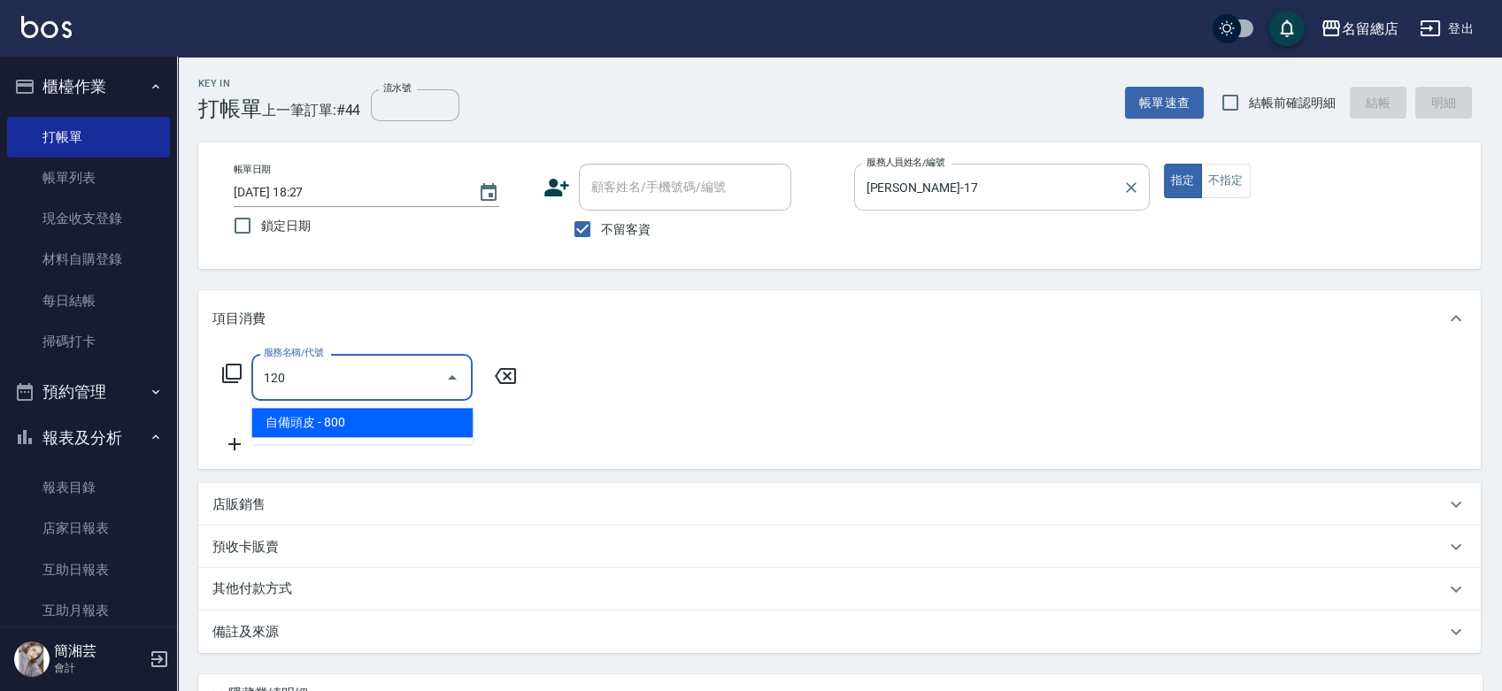
type input "自備頭皮(120)"
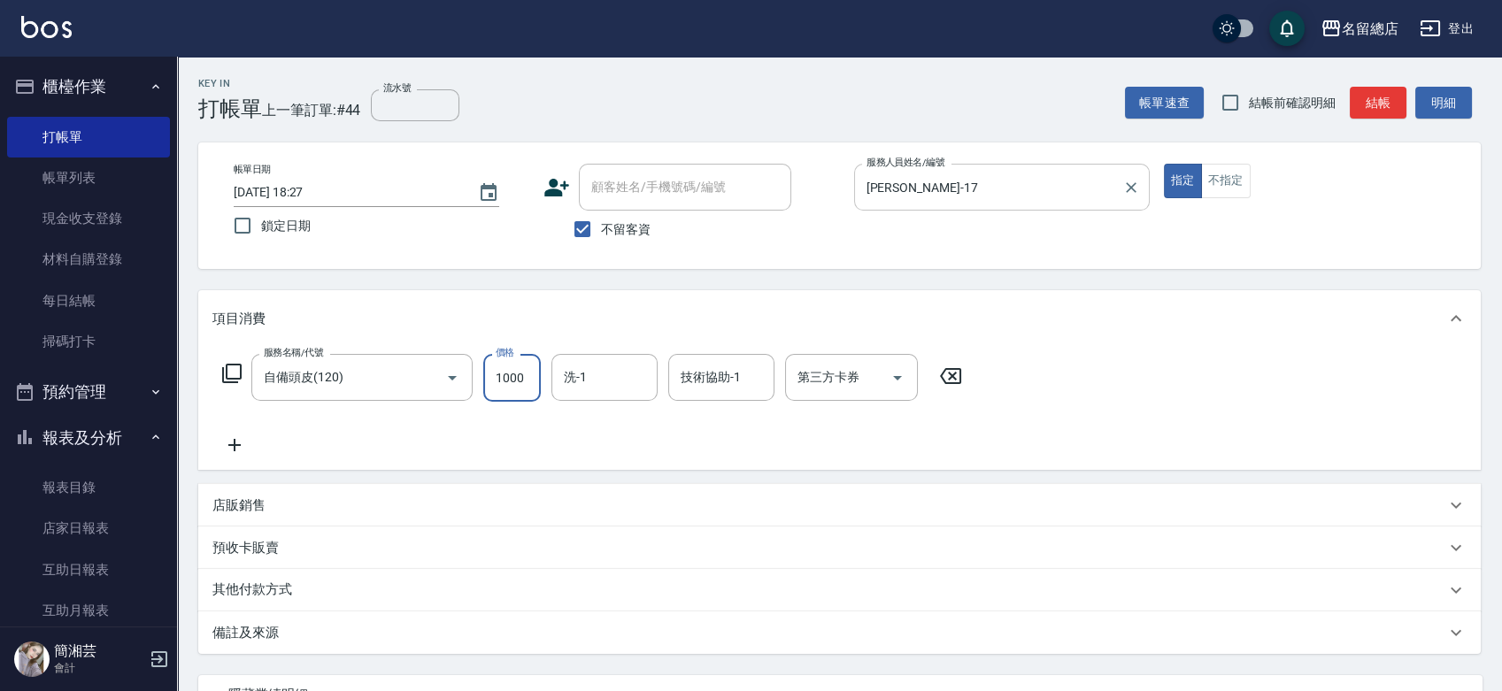
type input "1000"
type input "YY-45"
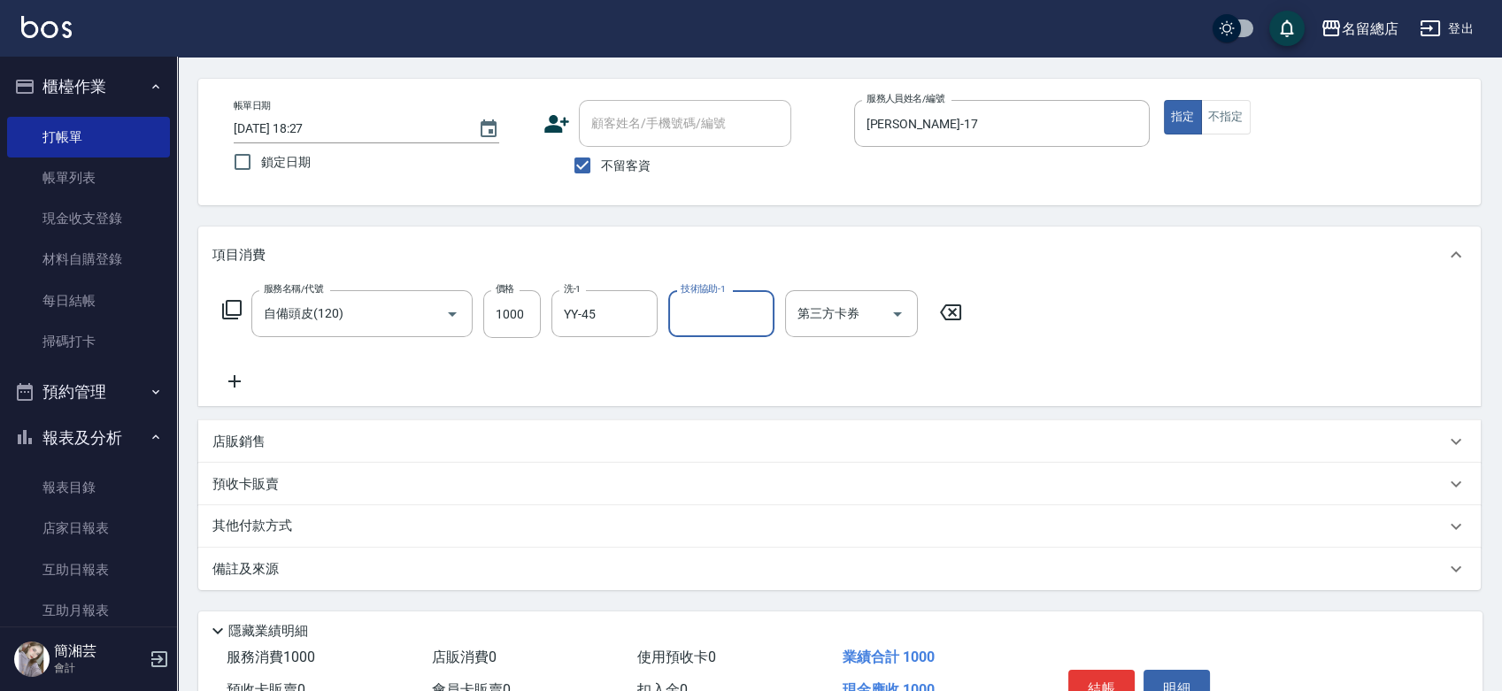
scroll to position [160, 0]
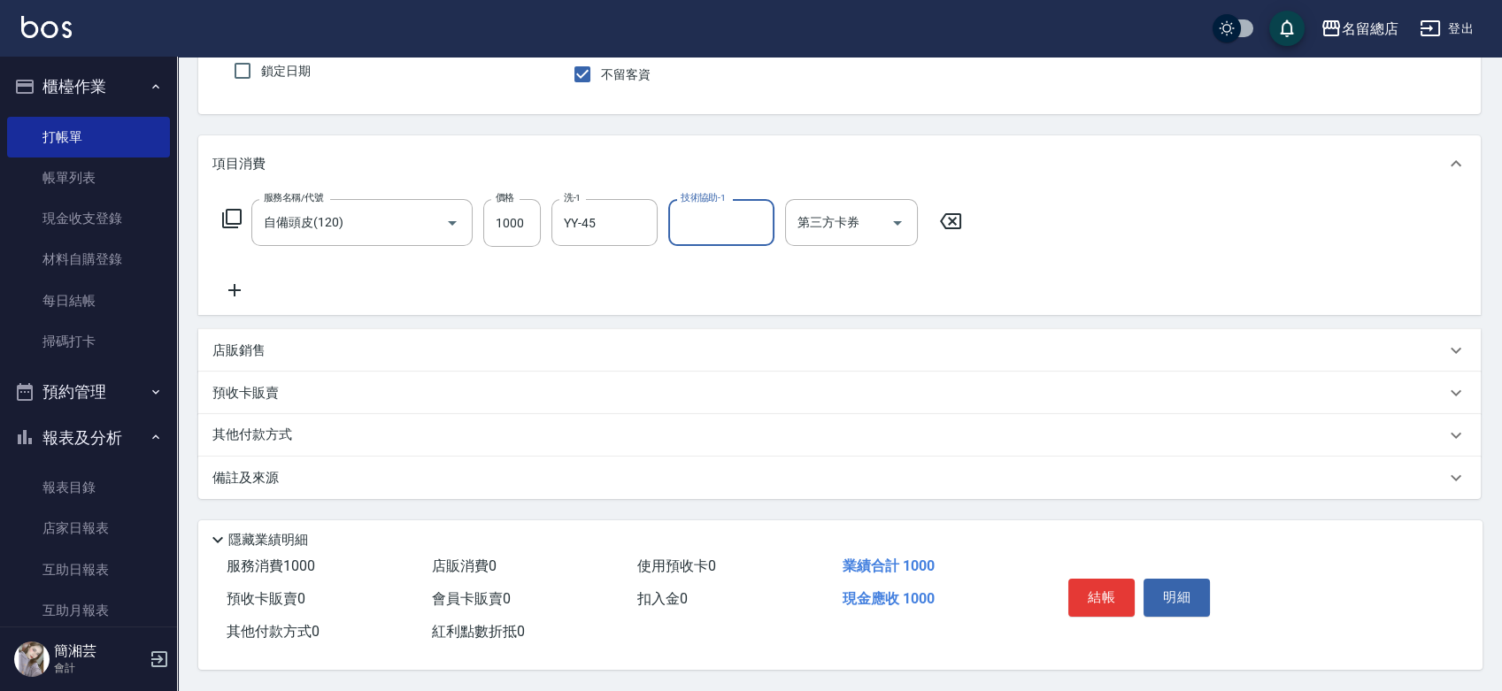
click at [325, 426] on div "其他付款方式" at bounding box center [828, 435] width 1233 height 19
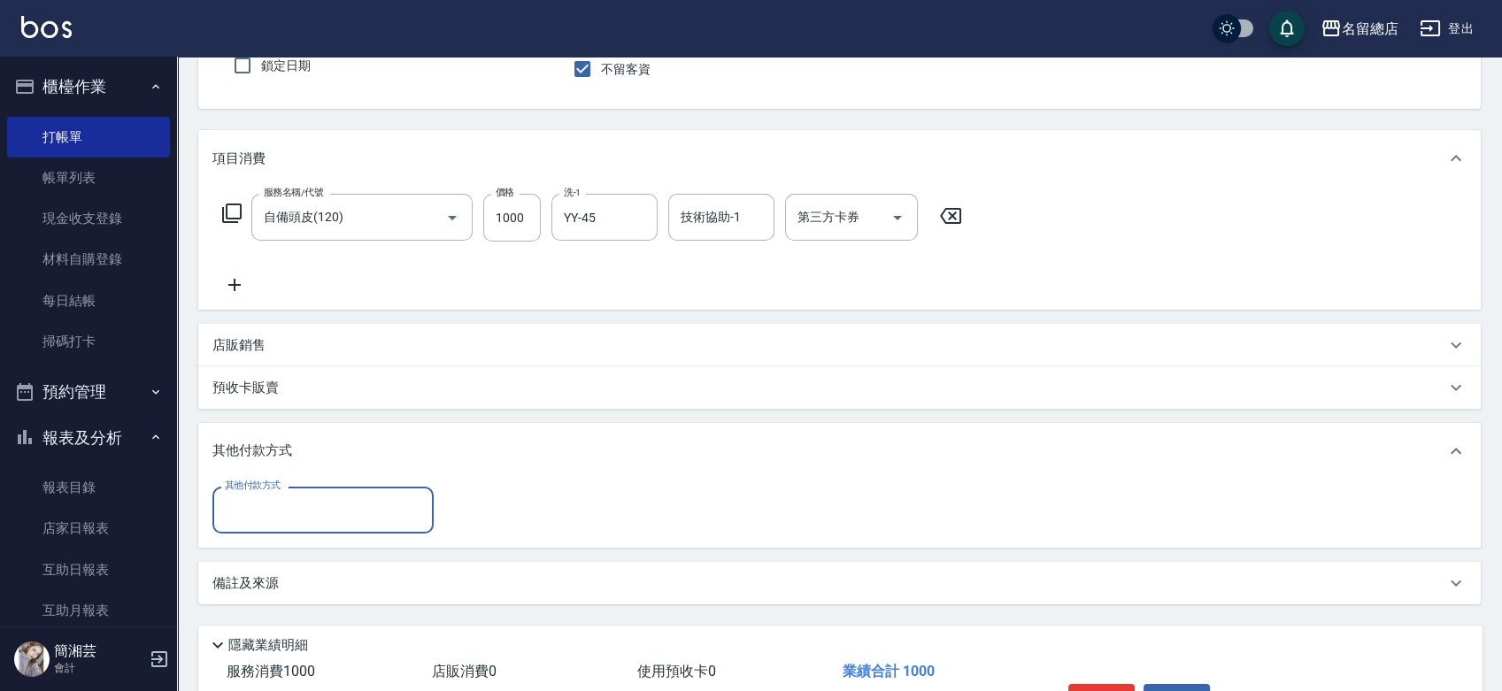
scroll to position [0, 0]
click at [285, 515] on input "其他付款方式" at bounding box center [322, 510] width 205 height 31
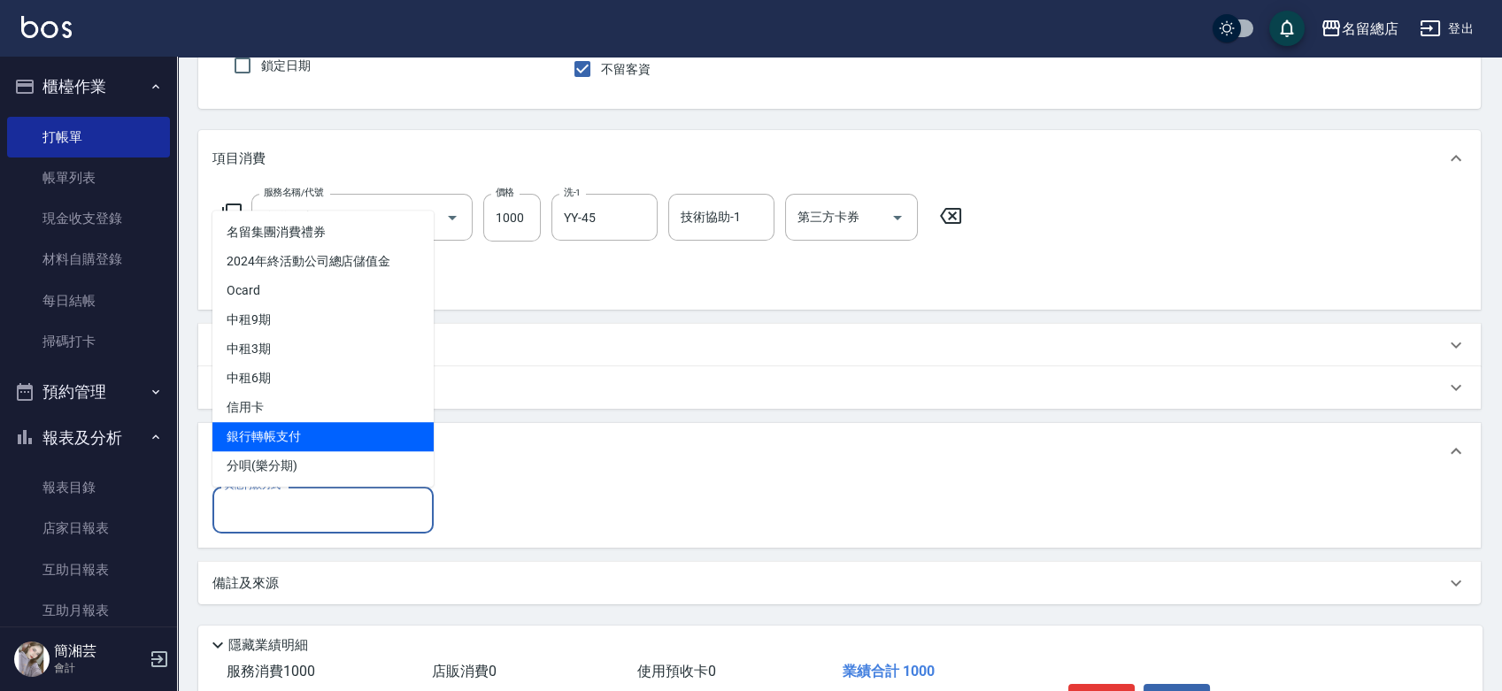
click at [271, 439] on span "銀行轉帳支付" at bounding box center [322, 436] width 221 height 29
type input "銀行轉帳支付"
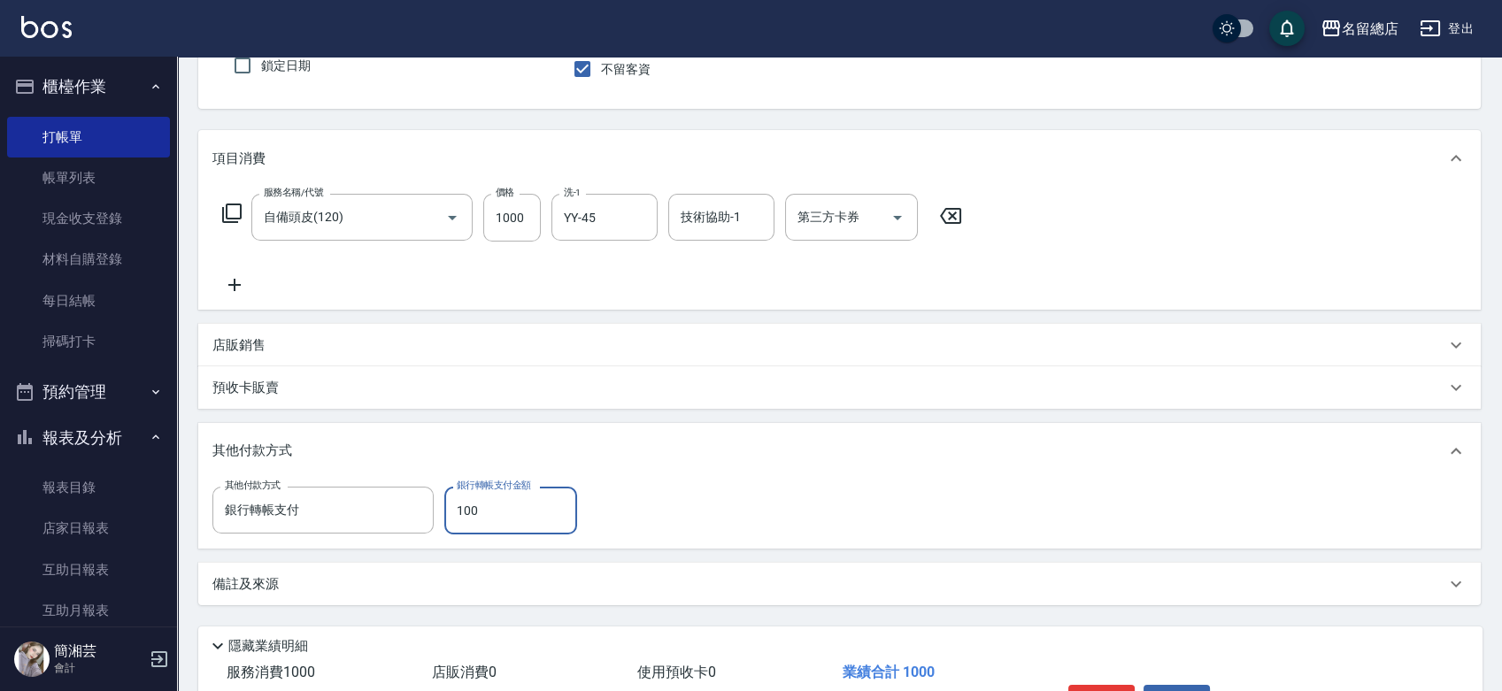
type input "1000"
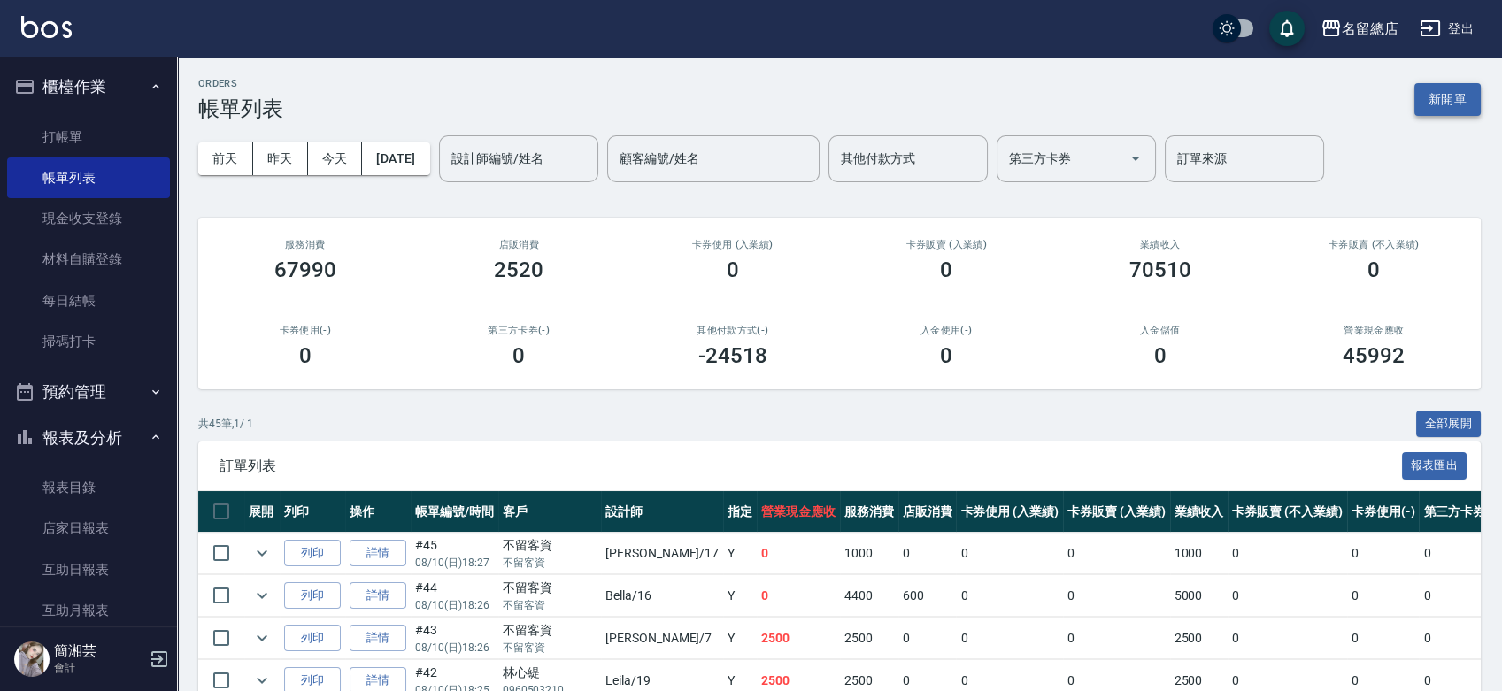
click at [1432, 93] on button "新開單" at bounding box center [1448, 99] width 66 height 33
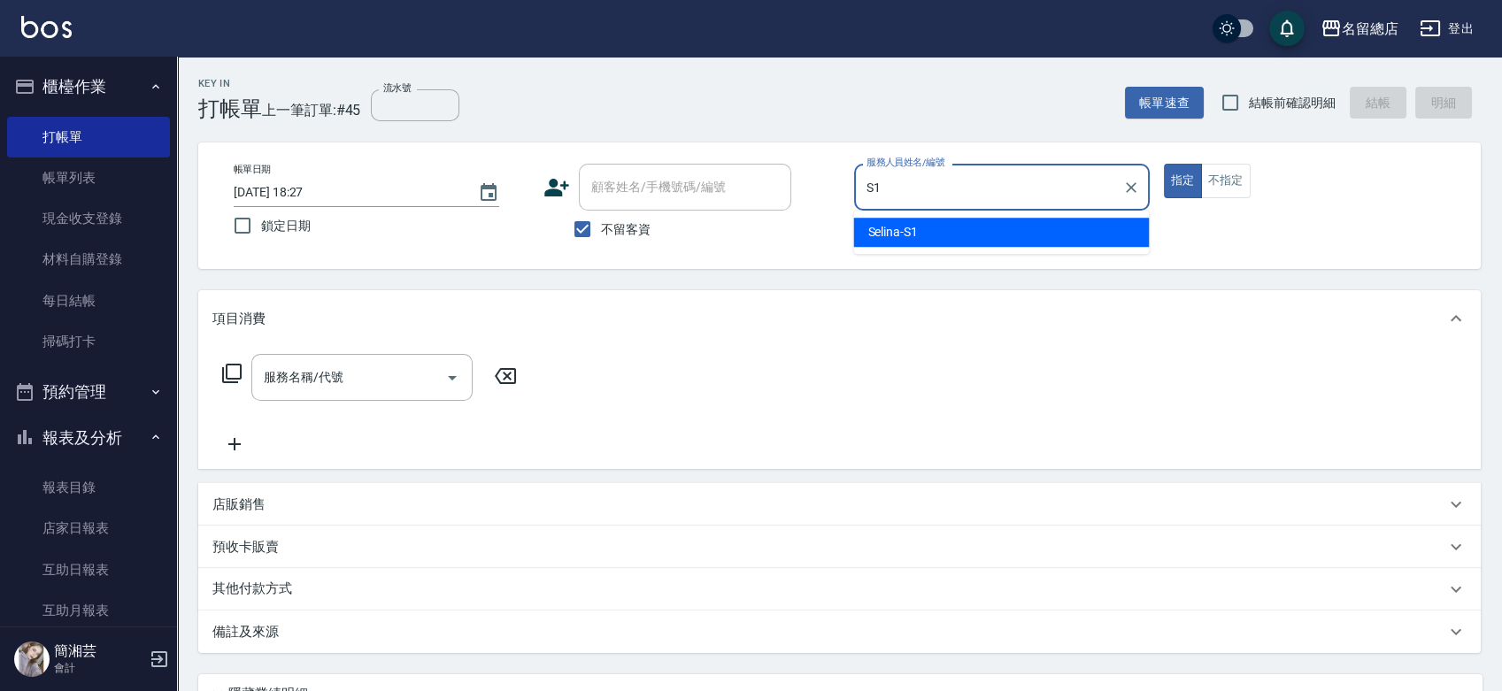
type input "Selina-S1"
type button "true"
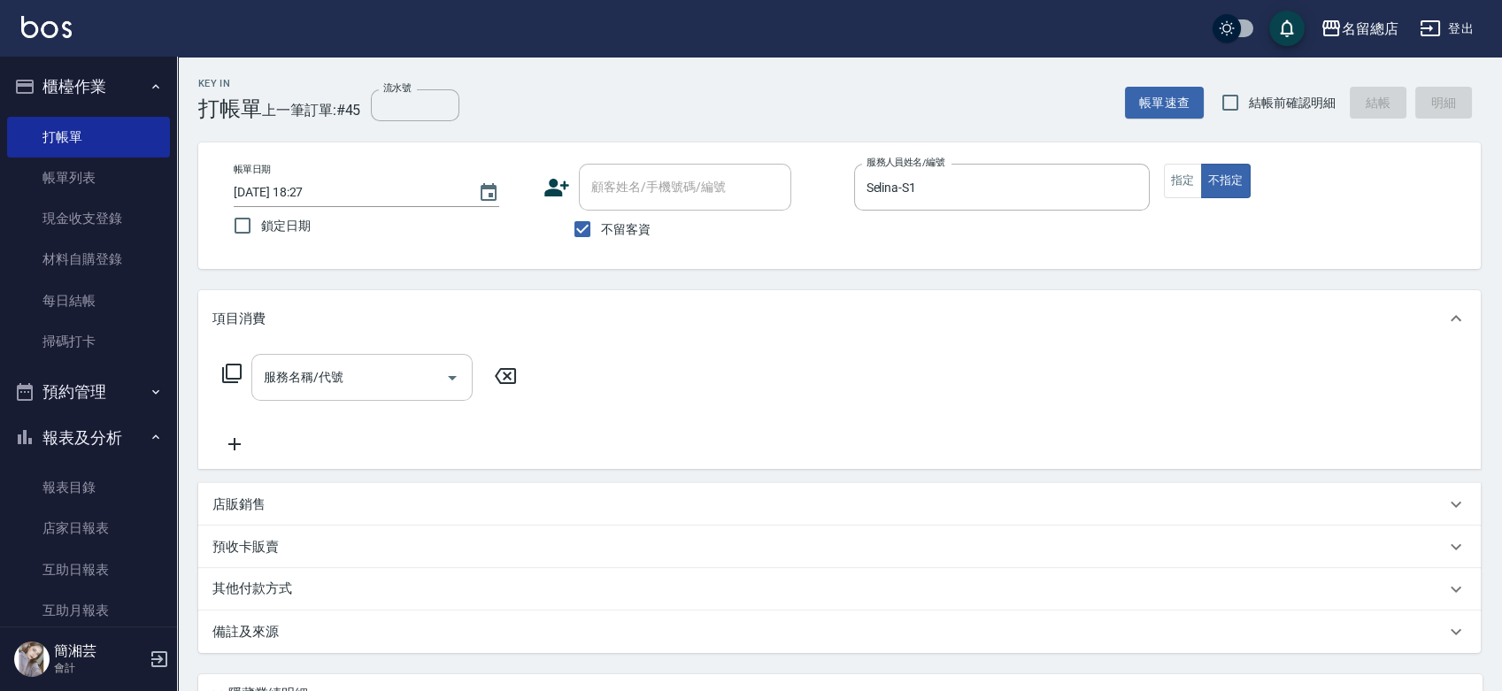
click at [319, 372] on input "服務名稱/代號" at bounding box center [348, 377] width 179 height 31
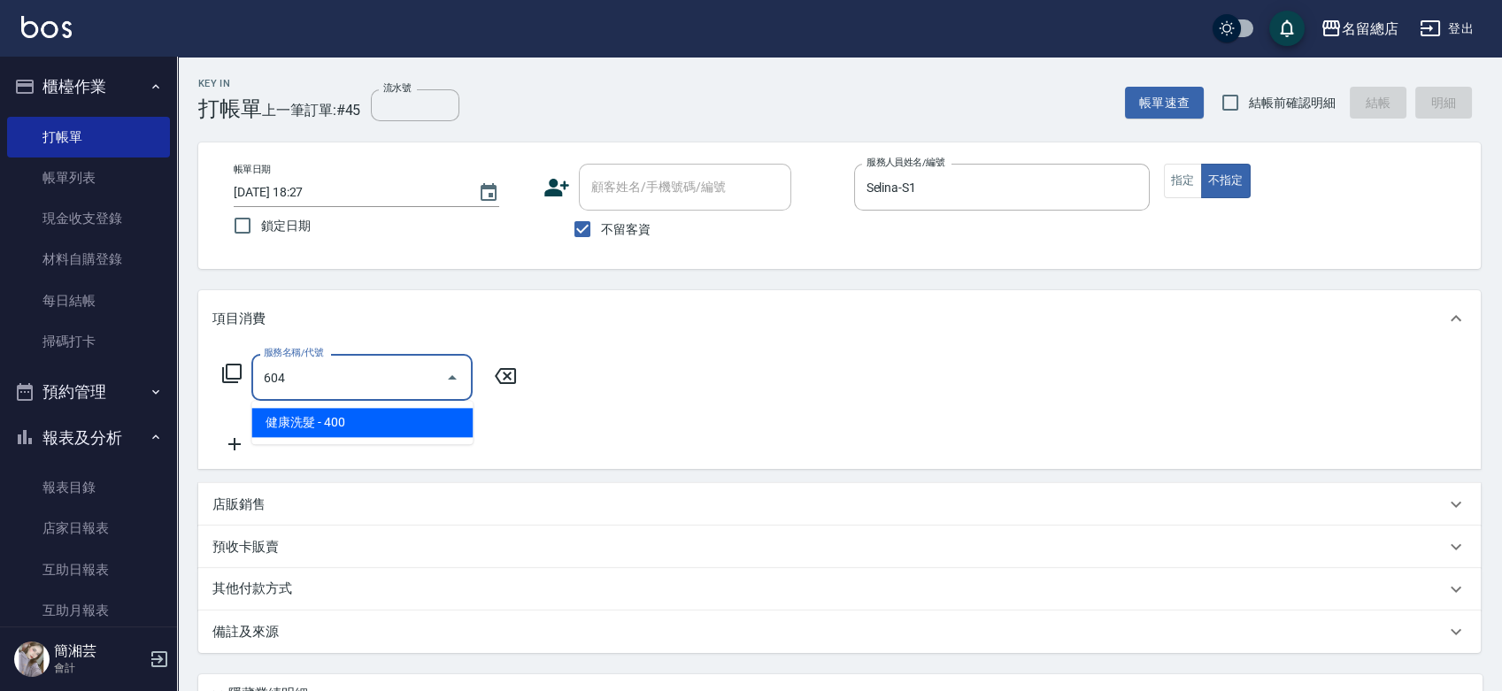
type input "健康洗髮(604)"
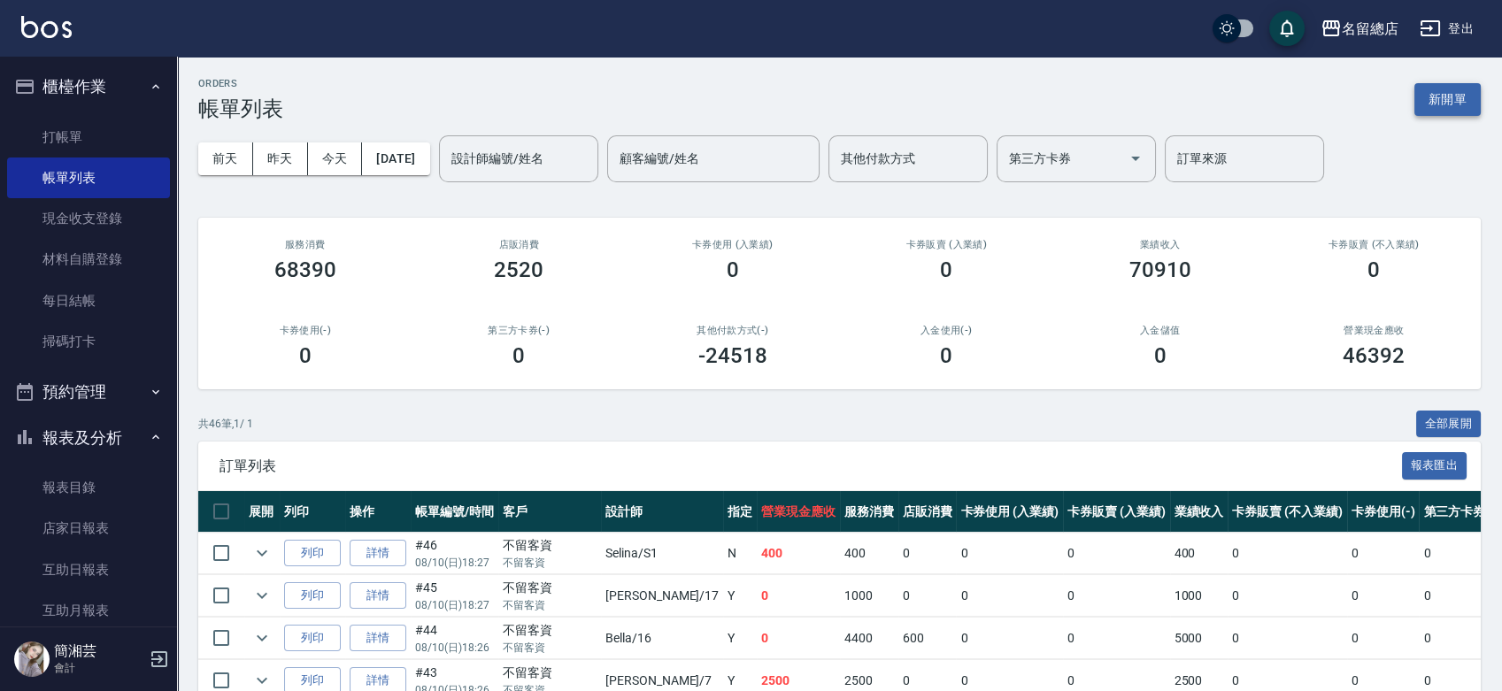
click at [1473, 104] on button "新開單" at bounding box center [1448, 99] width 66 height 33
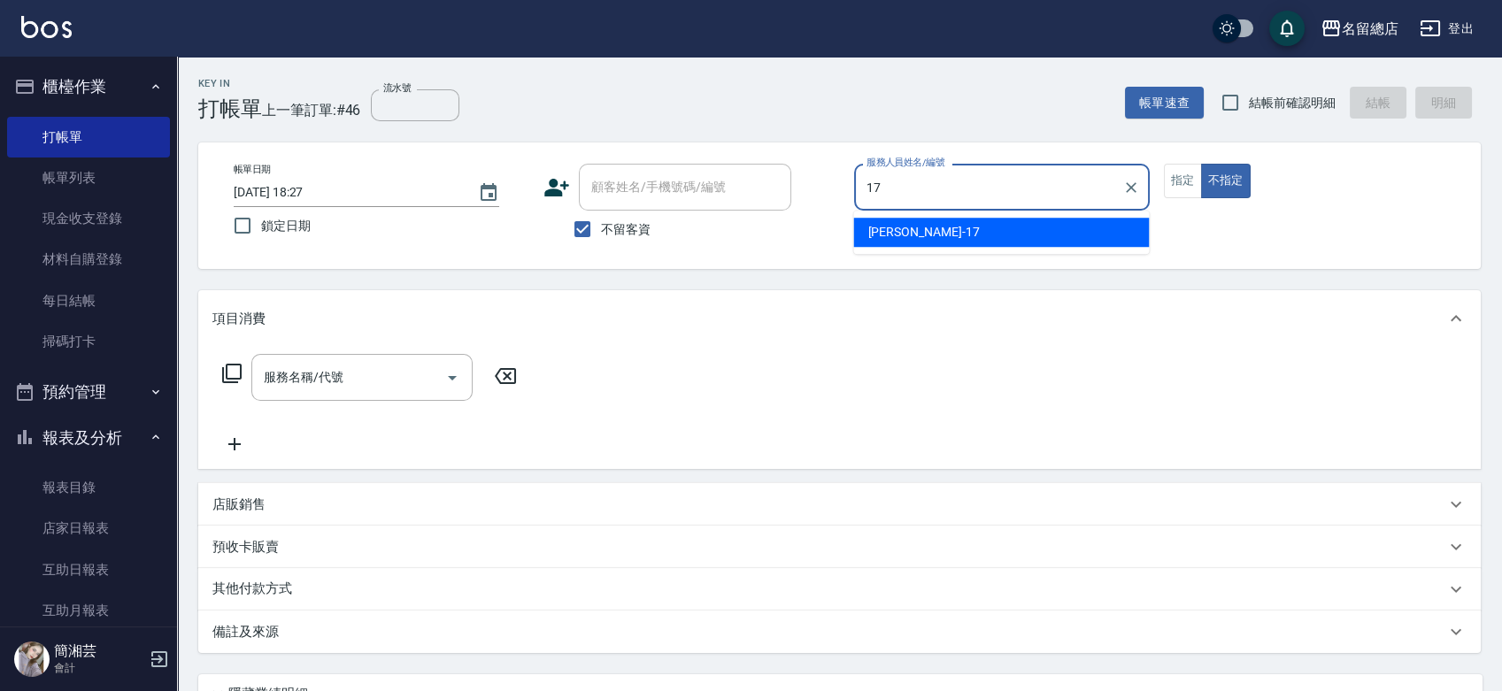
type input "[PERSON_NAME]-17"
type button "false"
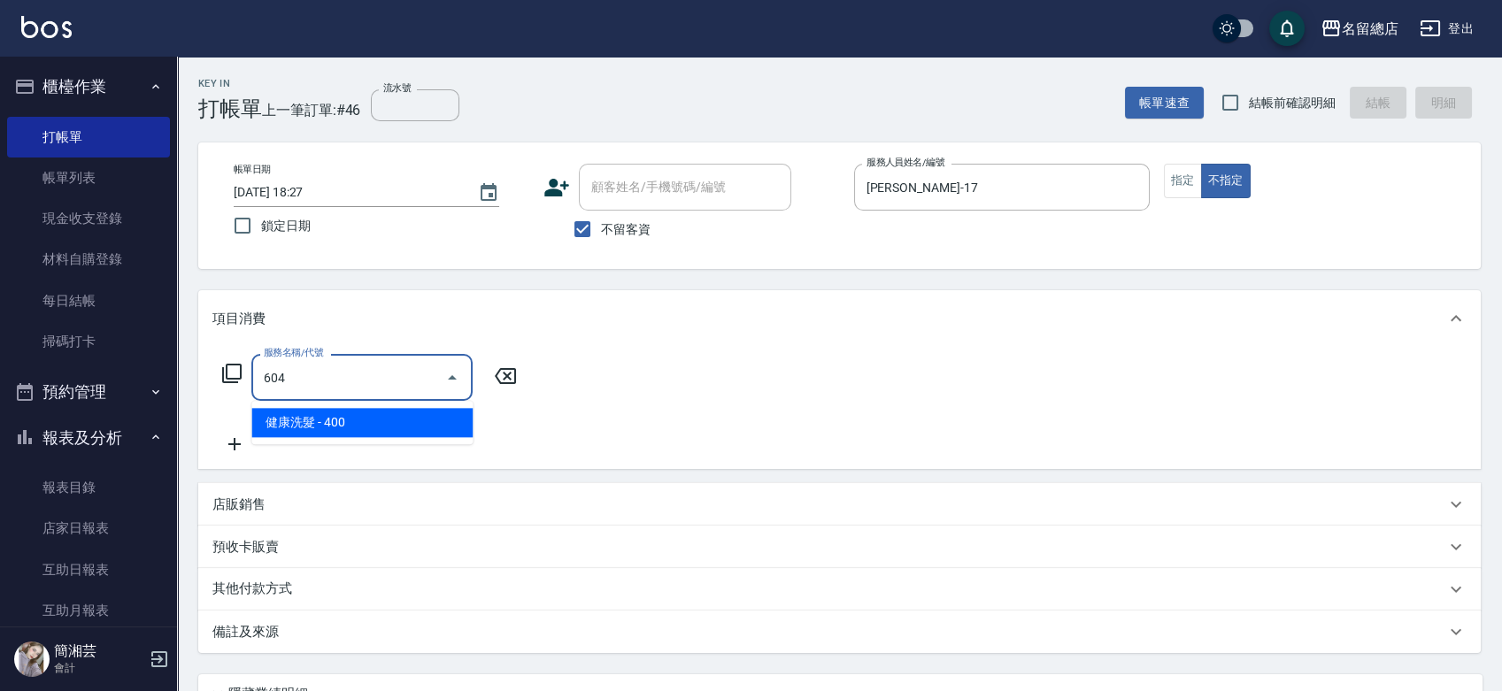
type input "健康洗髮(604)"
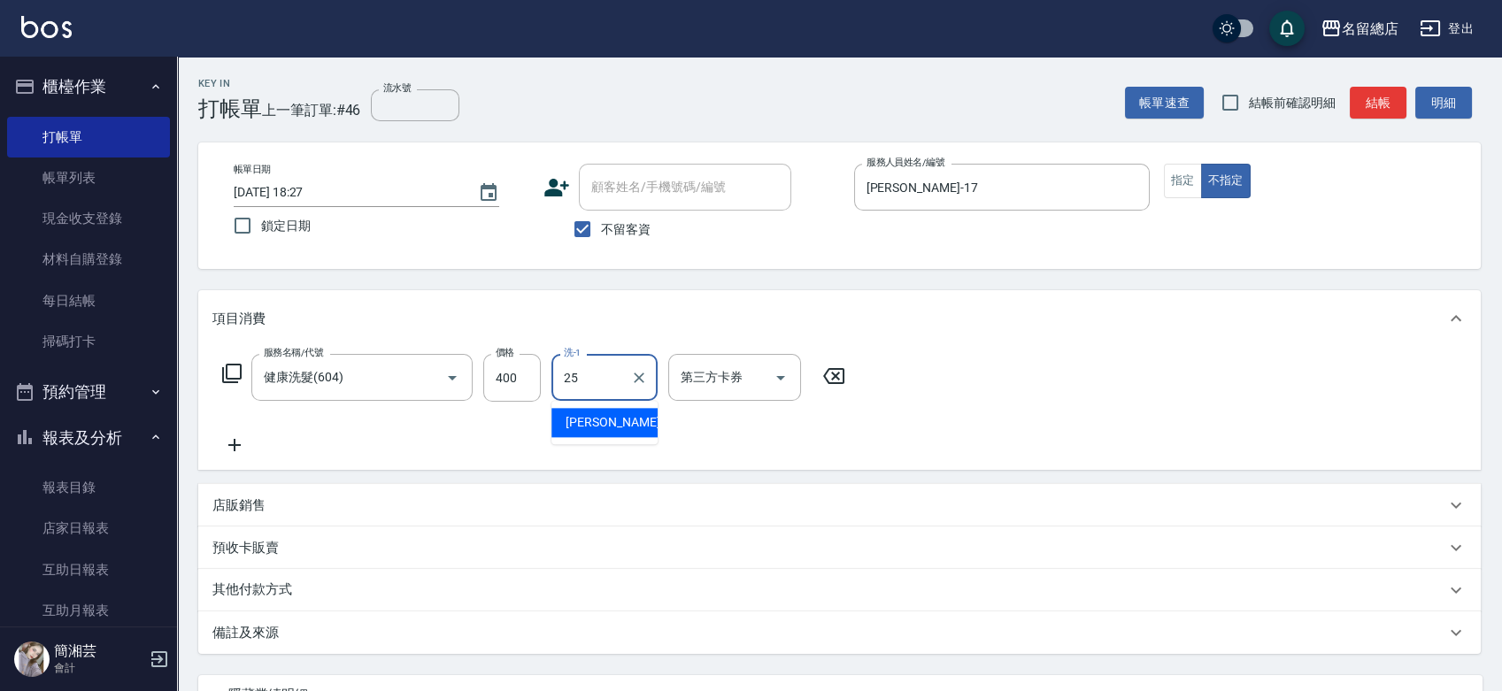
type input "[PERSON_NAME]-25"
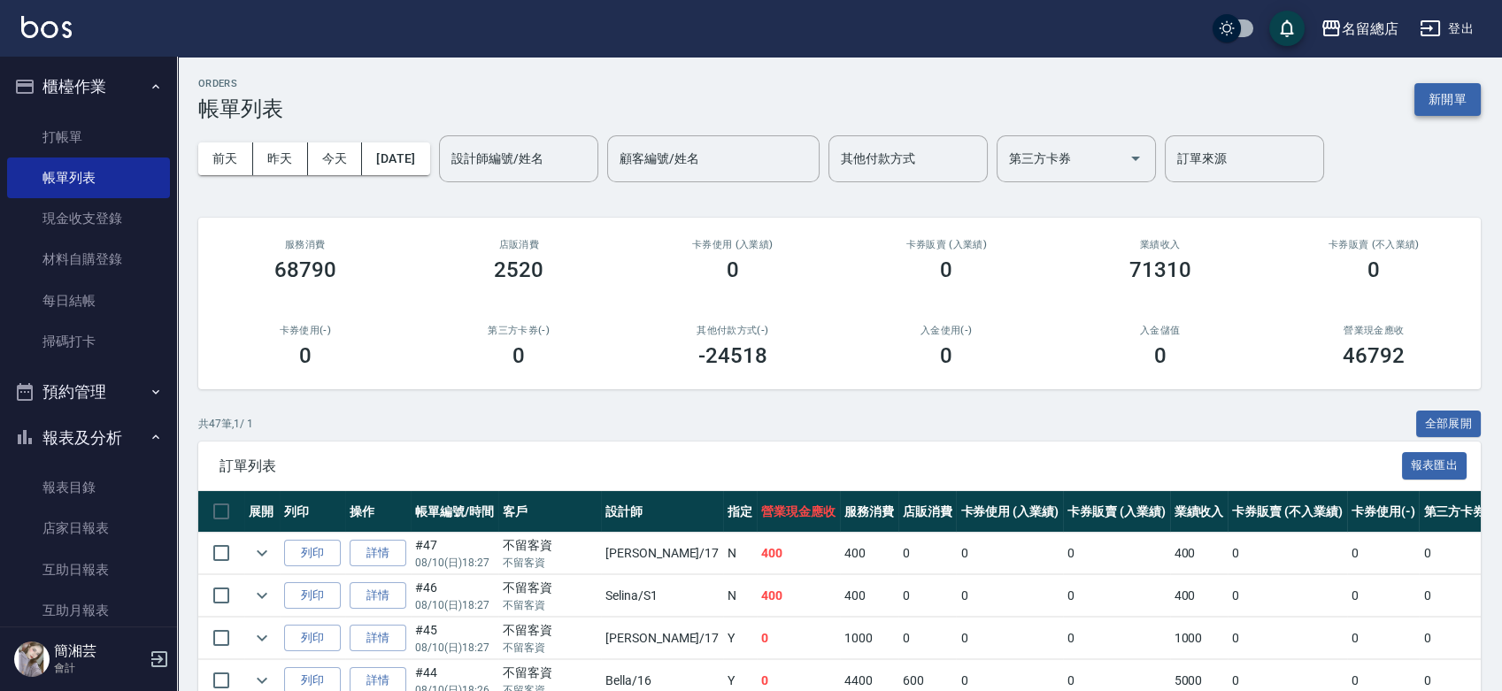
click at [1455, 99] on button "新開單" at bounding box center [1448, 99] width 66 height 33
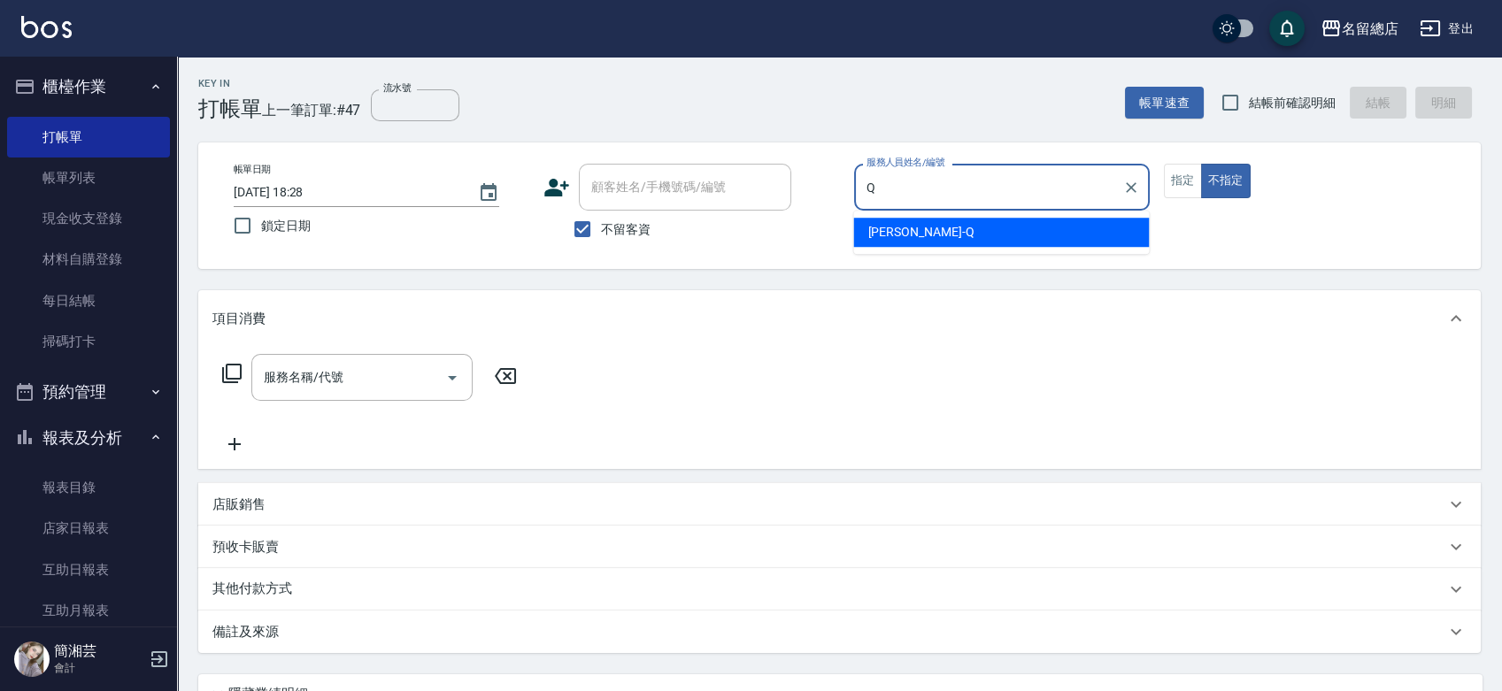
type input "[PERSON_NAME]"
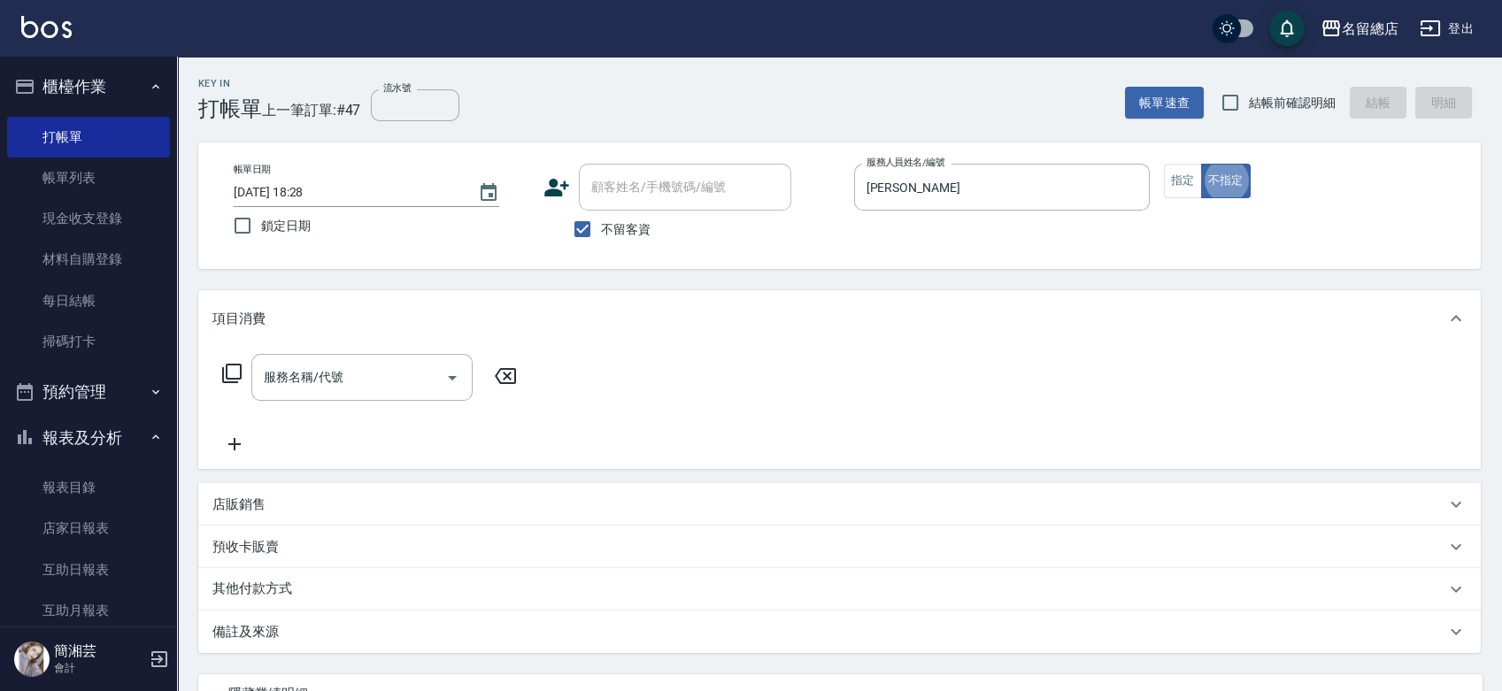
type button "false"
click at [355, 380] on input "服務名稱/代號" at bounding box center [348, 377] width 179 height 31
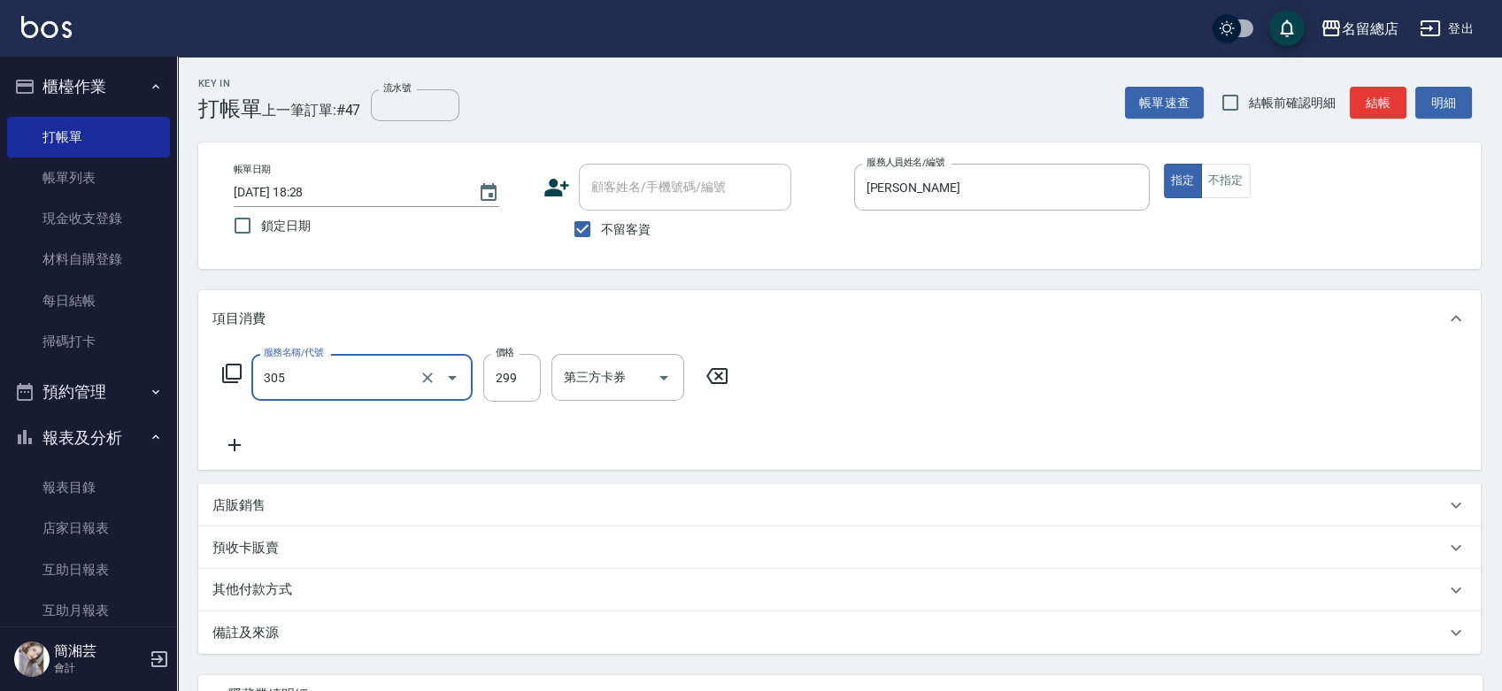
type input "剪髮(305)"
type input "400"
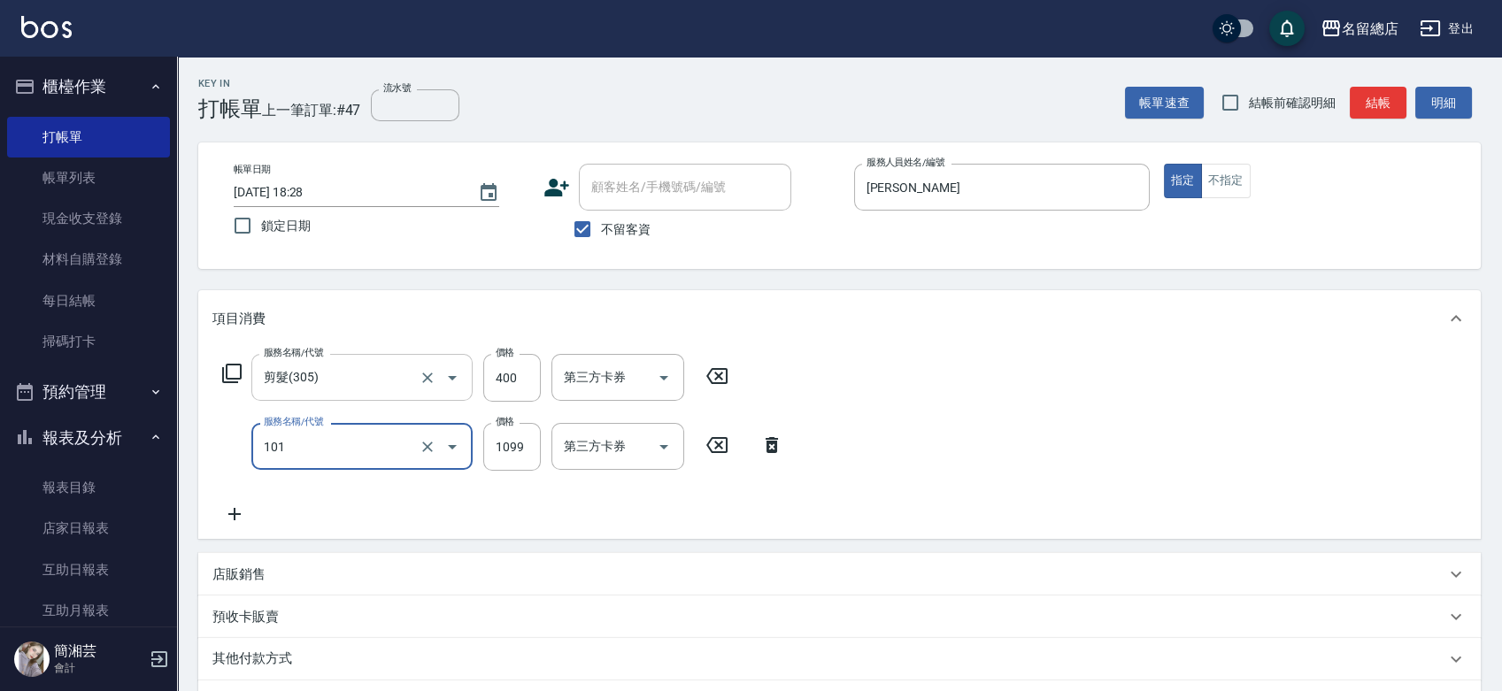
type input "蘊活頭皮1099(101)"
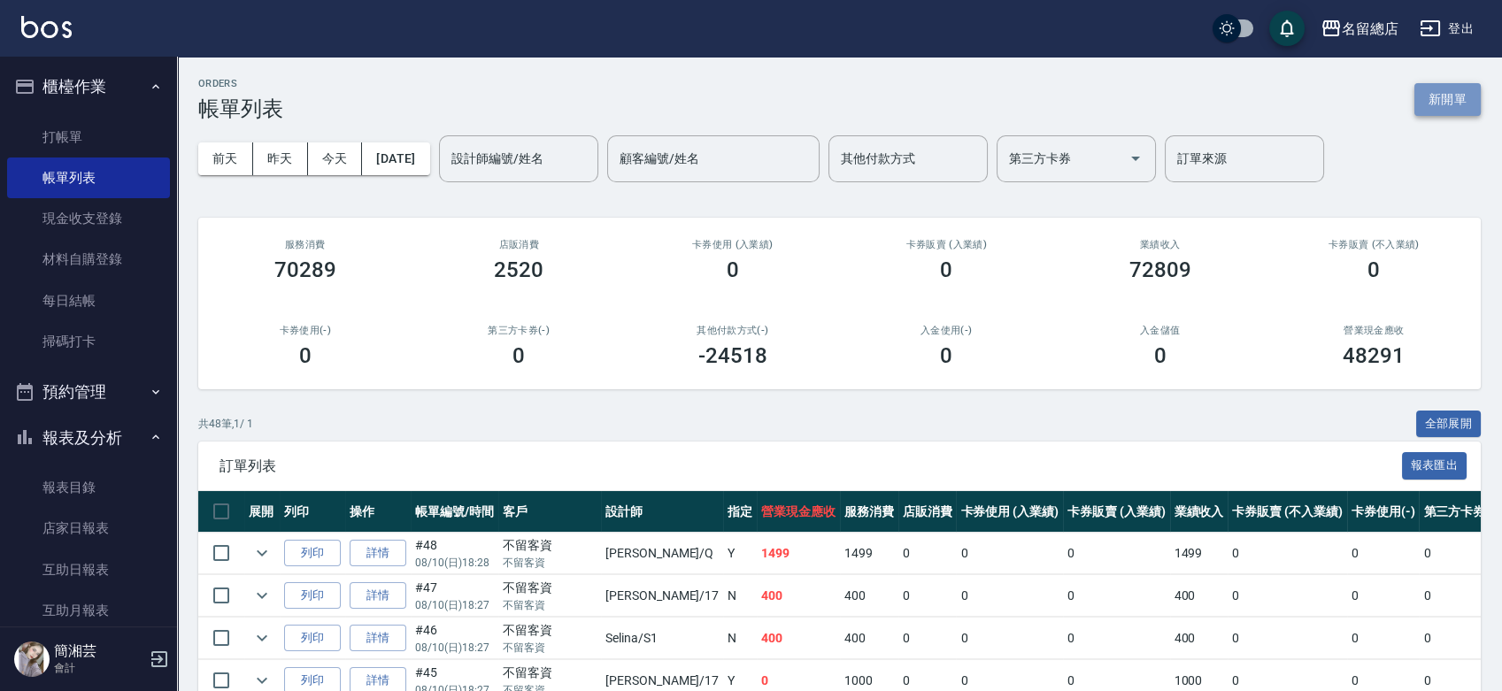
click at [1462, 103] on button "新開單" at bounding box center [1448, 99] width 66 height 33
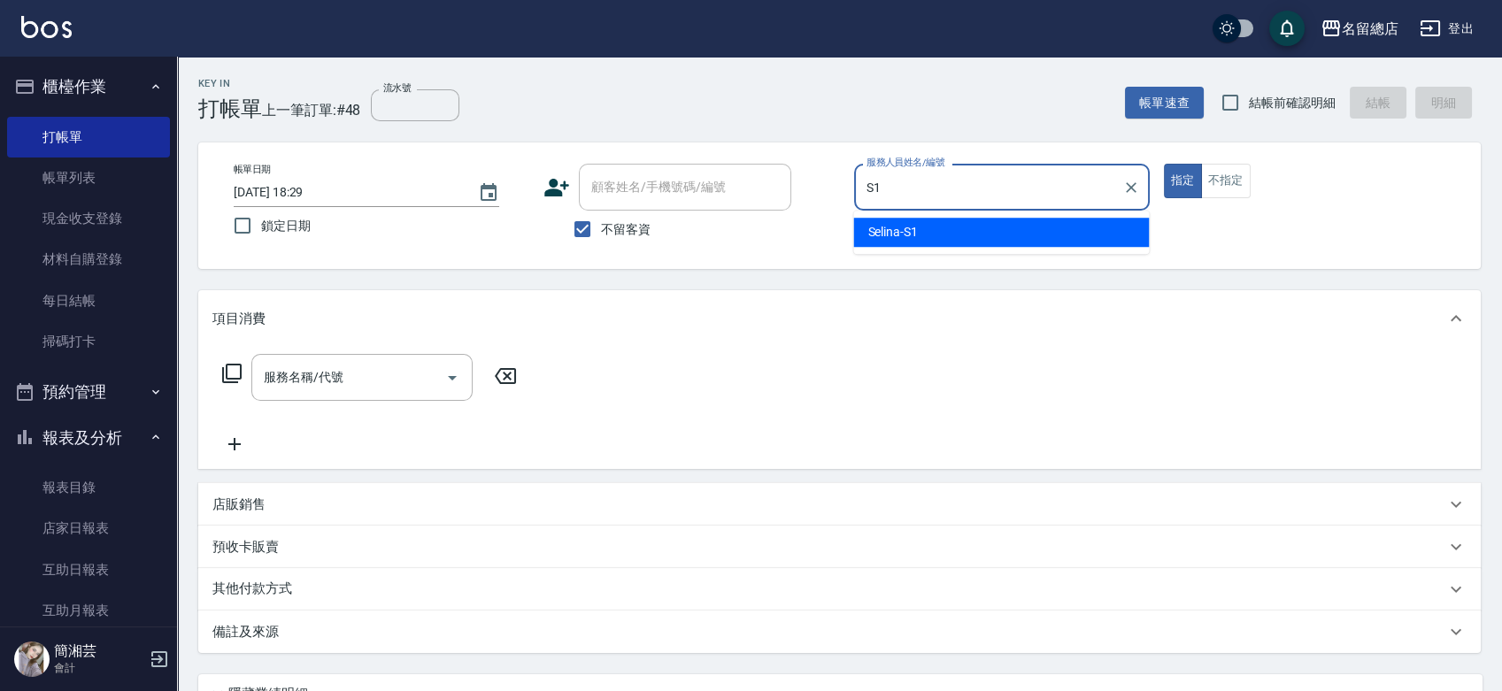
type input "Selina-S1"
type button "true"
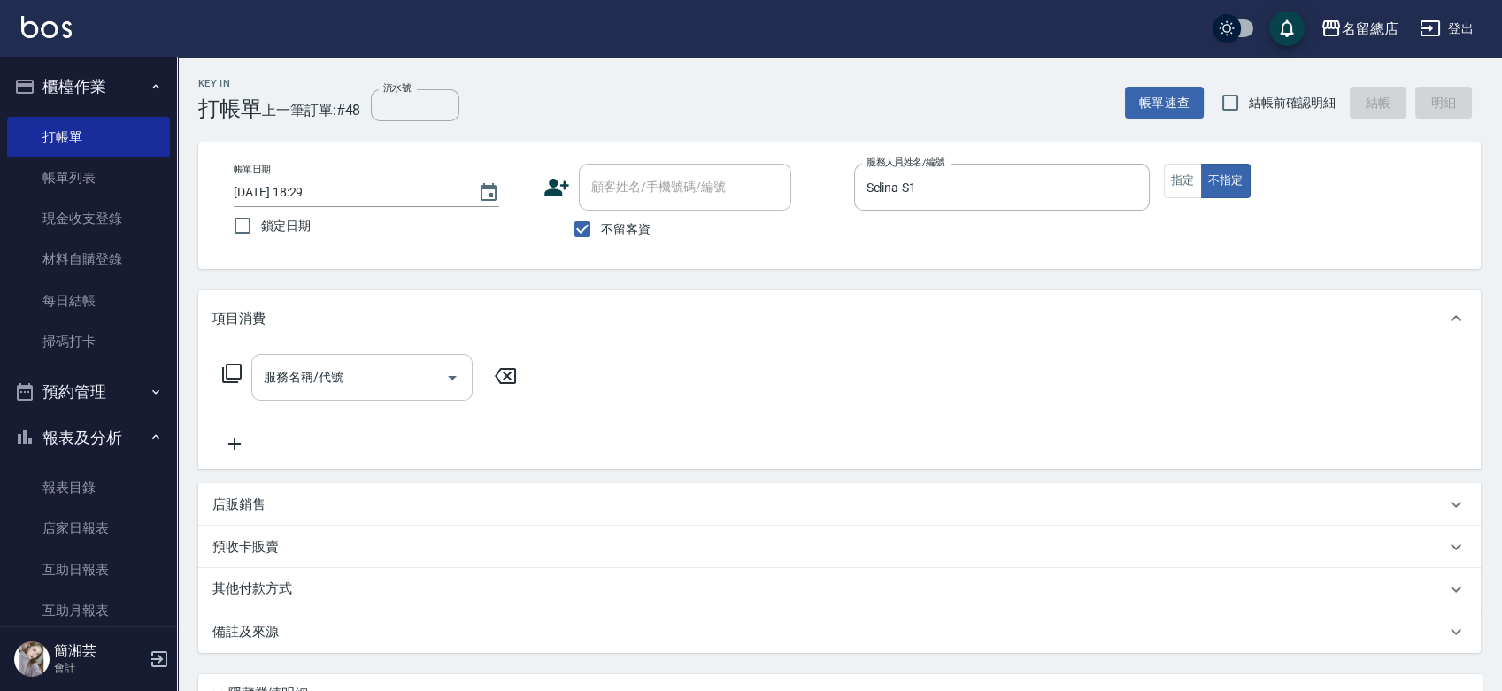
click at [335, 381] on input "服務名稱/代號" at bounding box center [348, 377] width 179 height 31
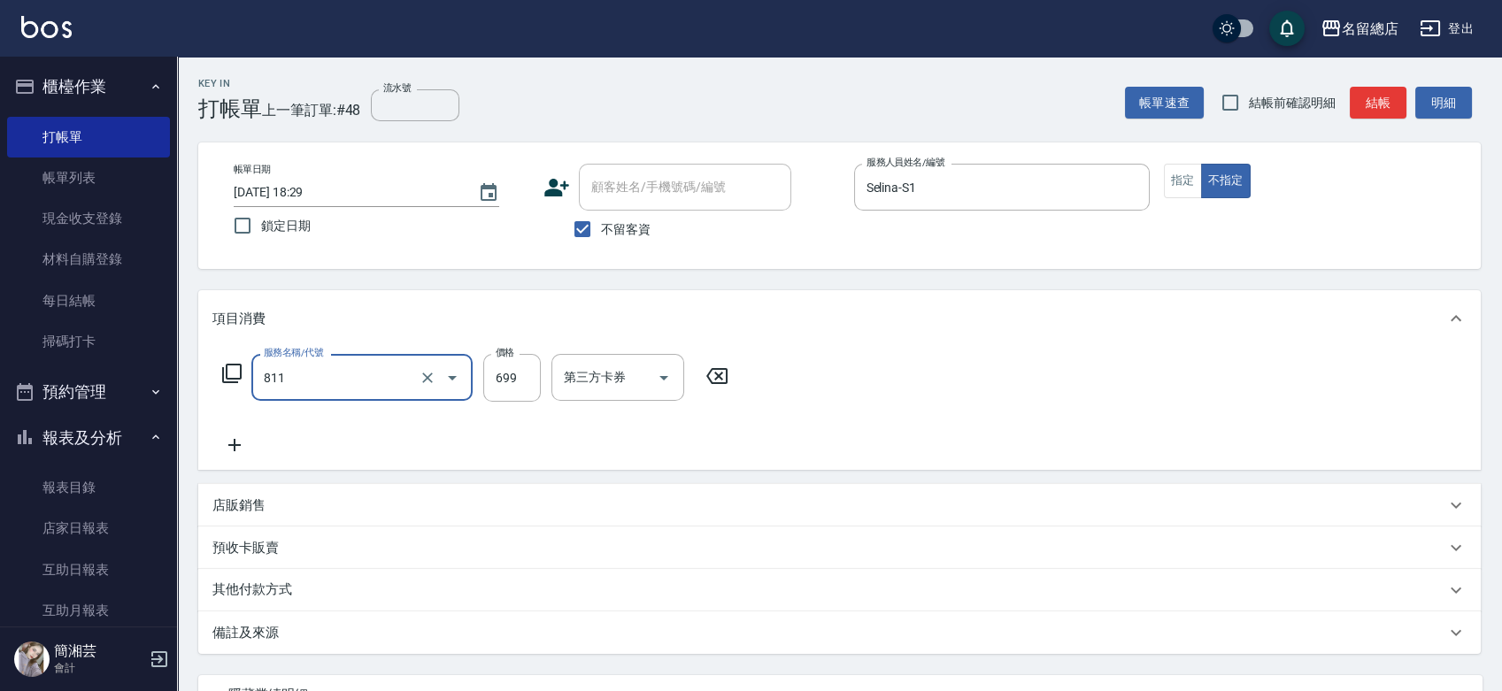
type input "洗+剪(811)"
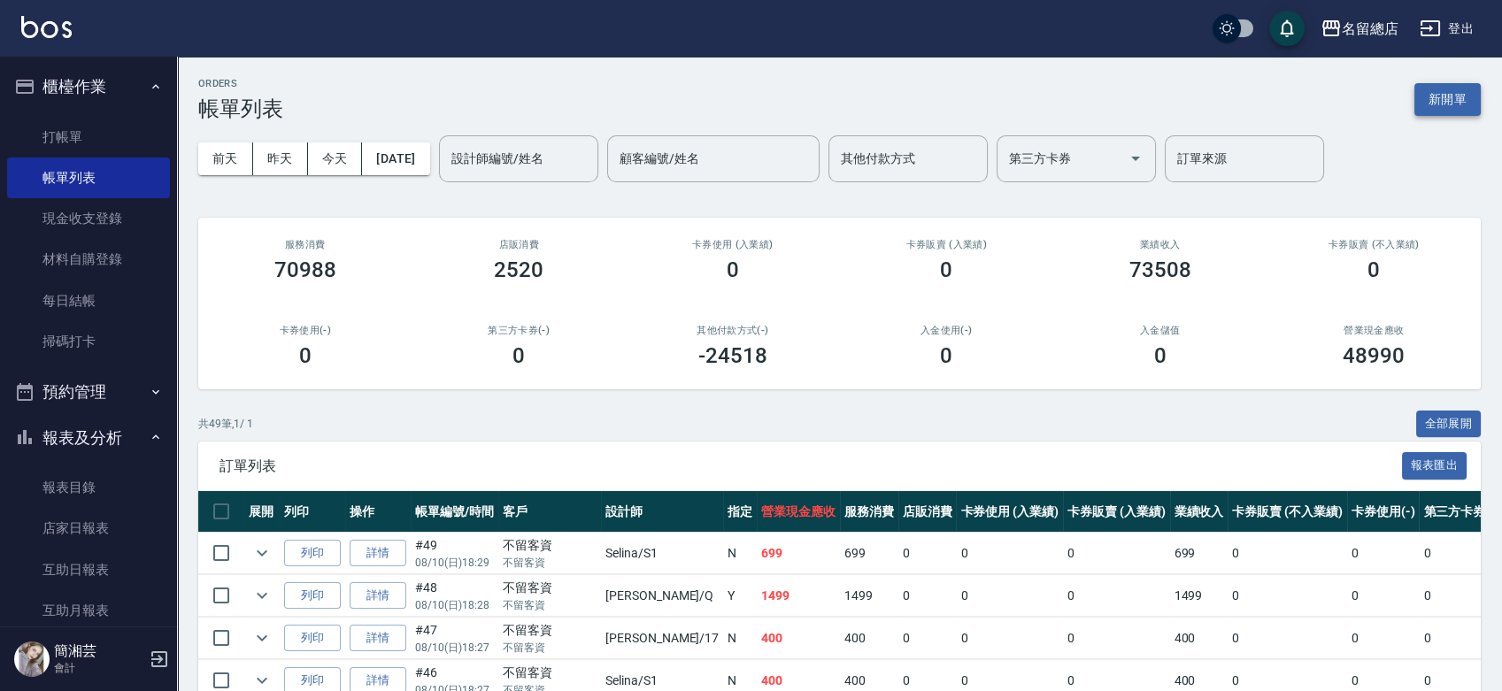
click at [1435, 96] on button "新開單" at bounding box center [1448, 99] width 66 height 33
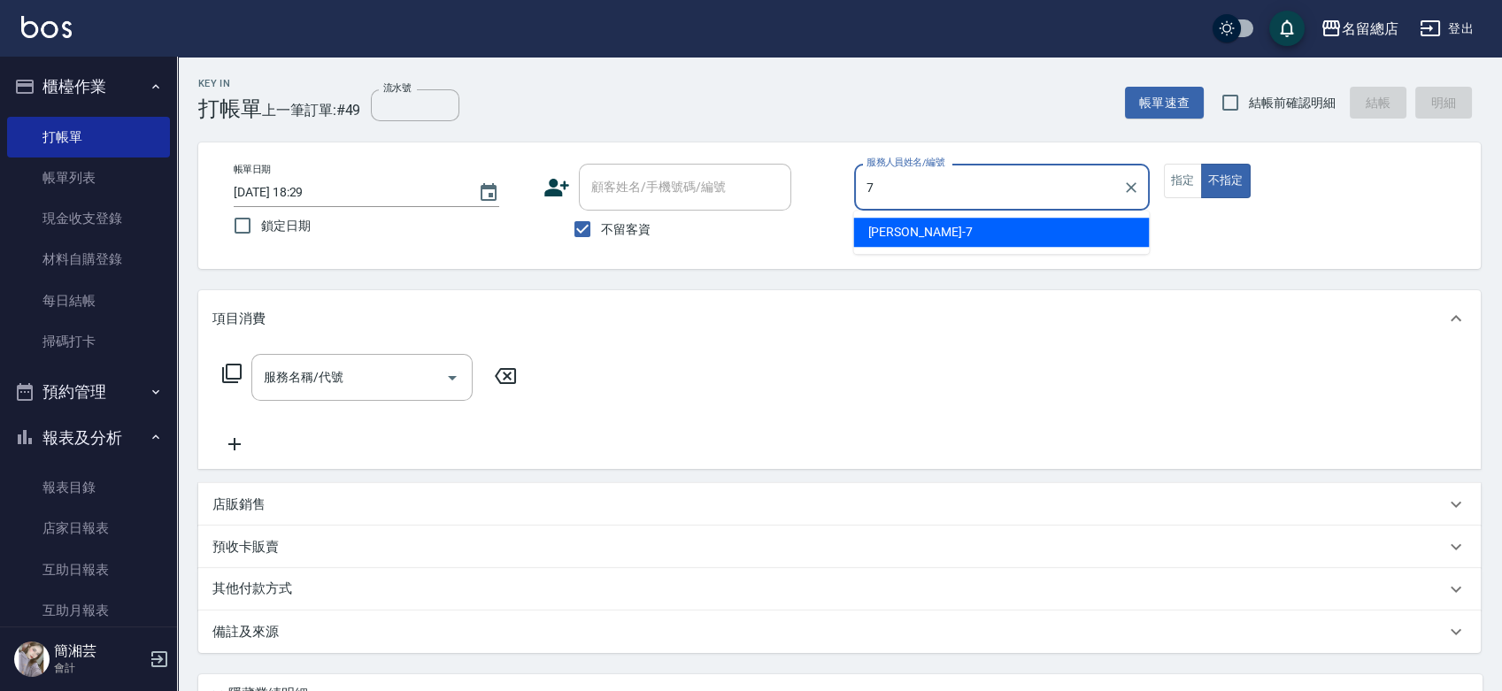
type input "Mick-7"
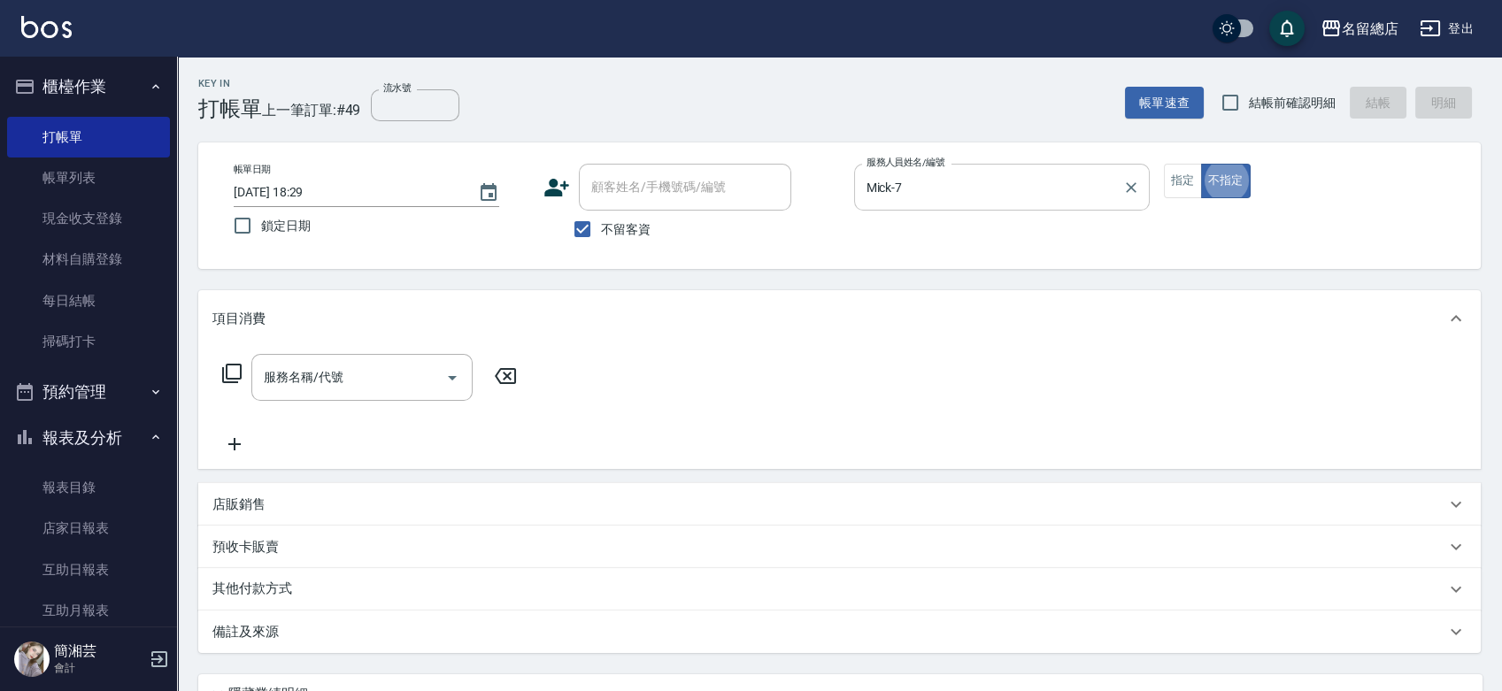
type button "false"
click at [369, 354] on div "服務名稱/代號" at bounding box center [361, 377] width 221 height 47
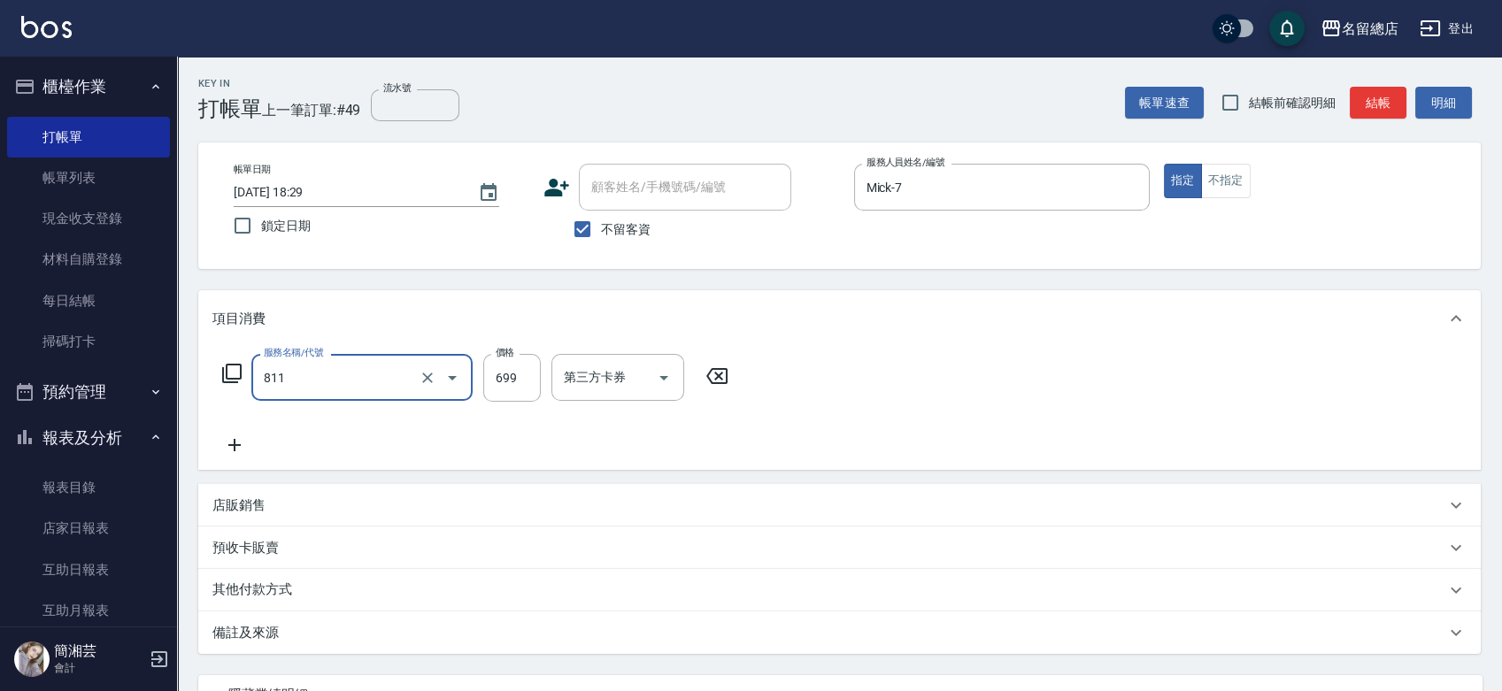
type input "洗+剪(811)"
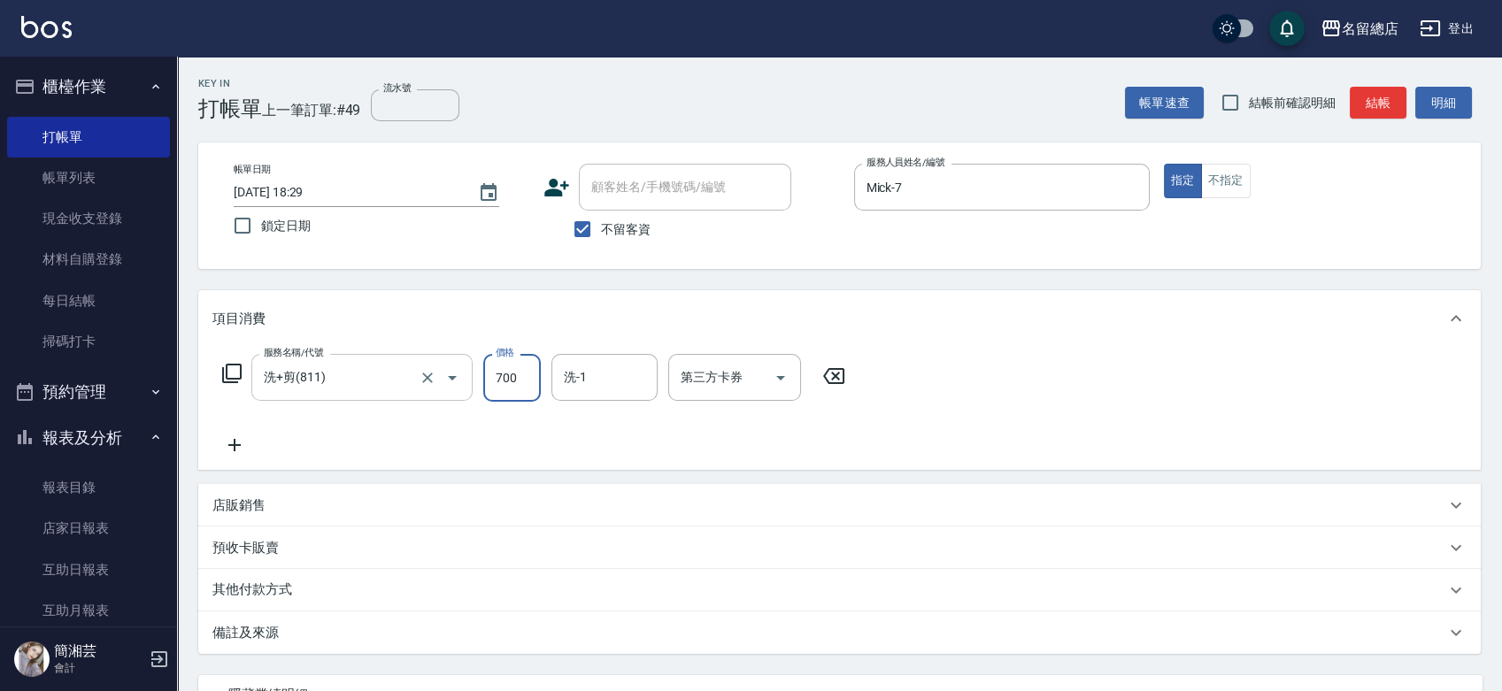
type input "700"
type input "[PERSON_NAME]-34"
click at [297, 593] on p "其他付款方式" at bounding box center [256, 590] width 89 height 19
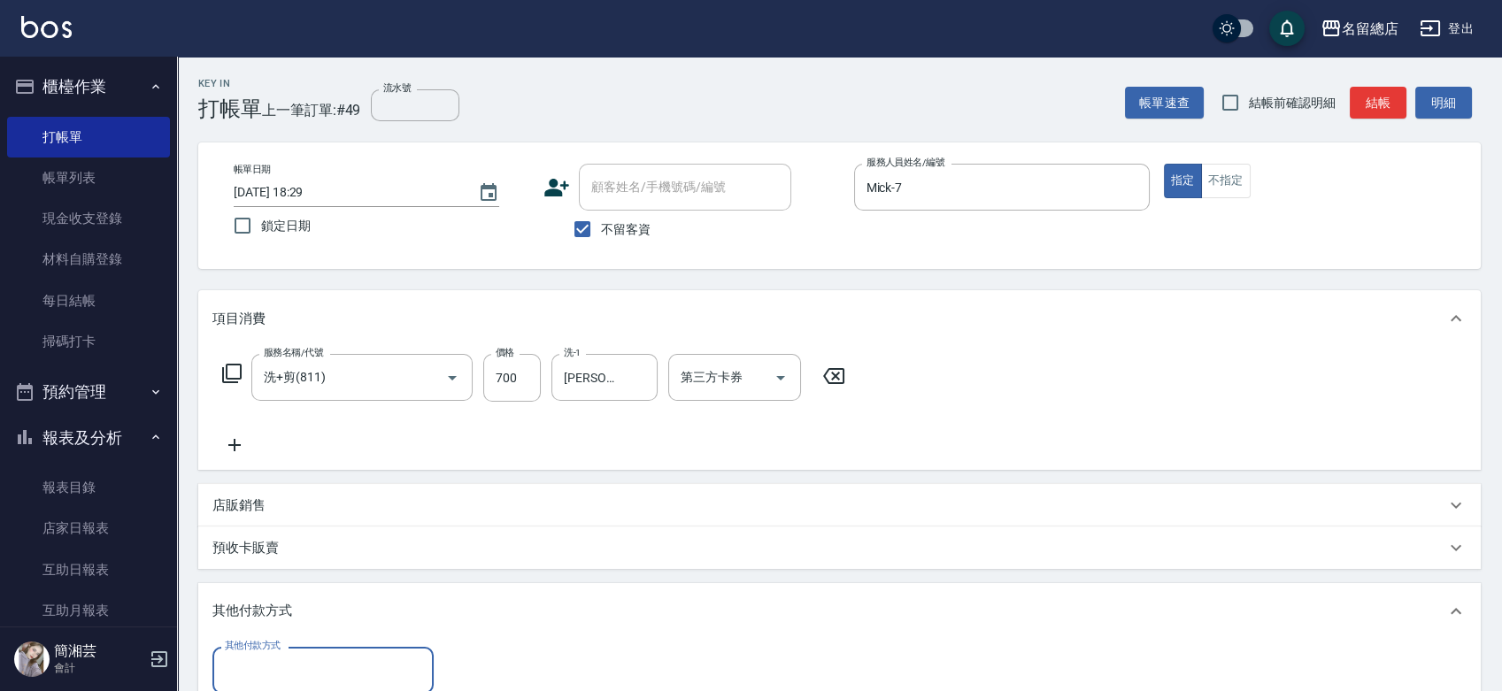
click at [305, 670] on input "其他付款方式" at bounding box center [322, 670] width 205 height 31
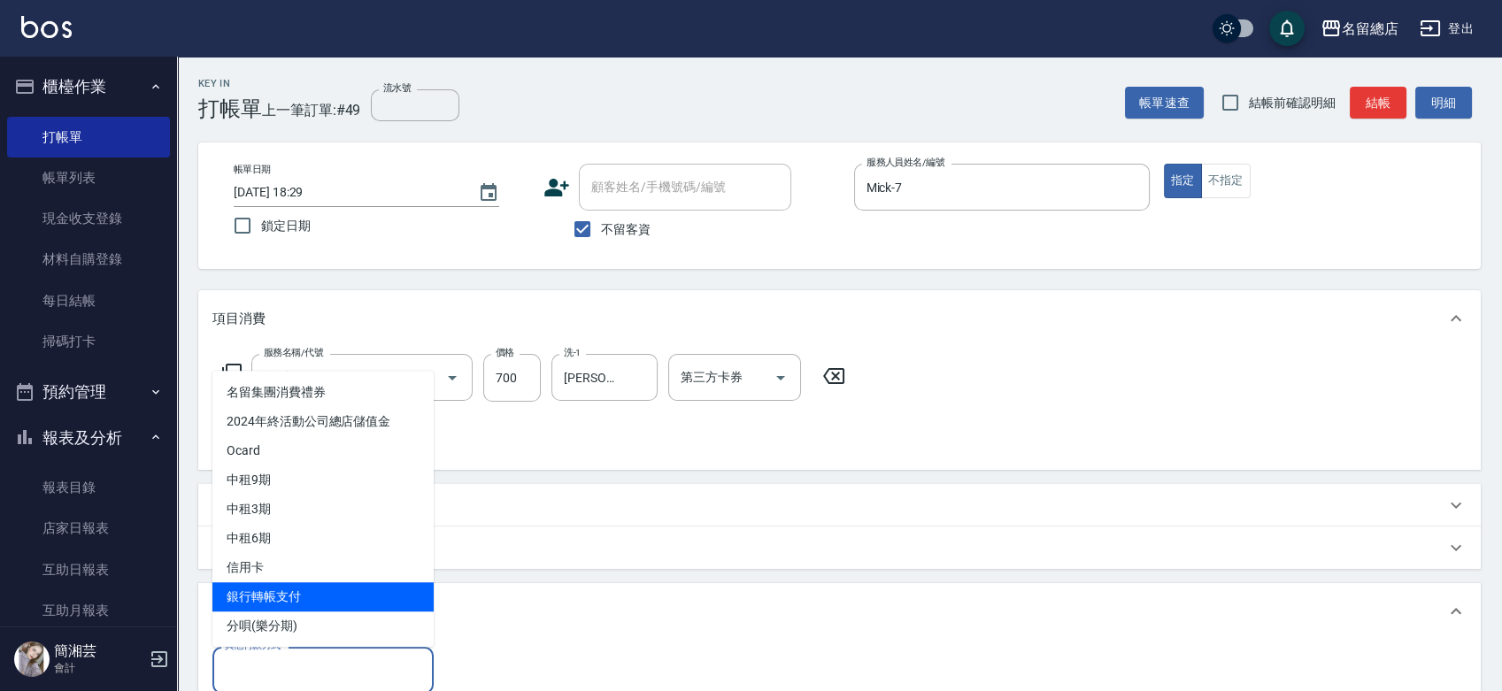
click at [290, 590] on span "銀行轉帳支付" at bounding box center [322, 597] width 221 height 29
type input "銀行轉帳支付"
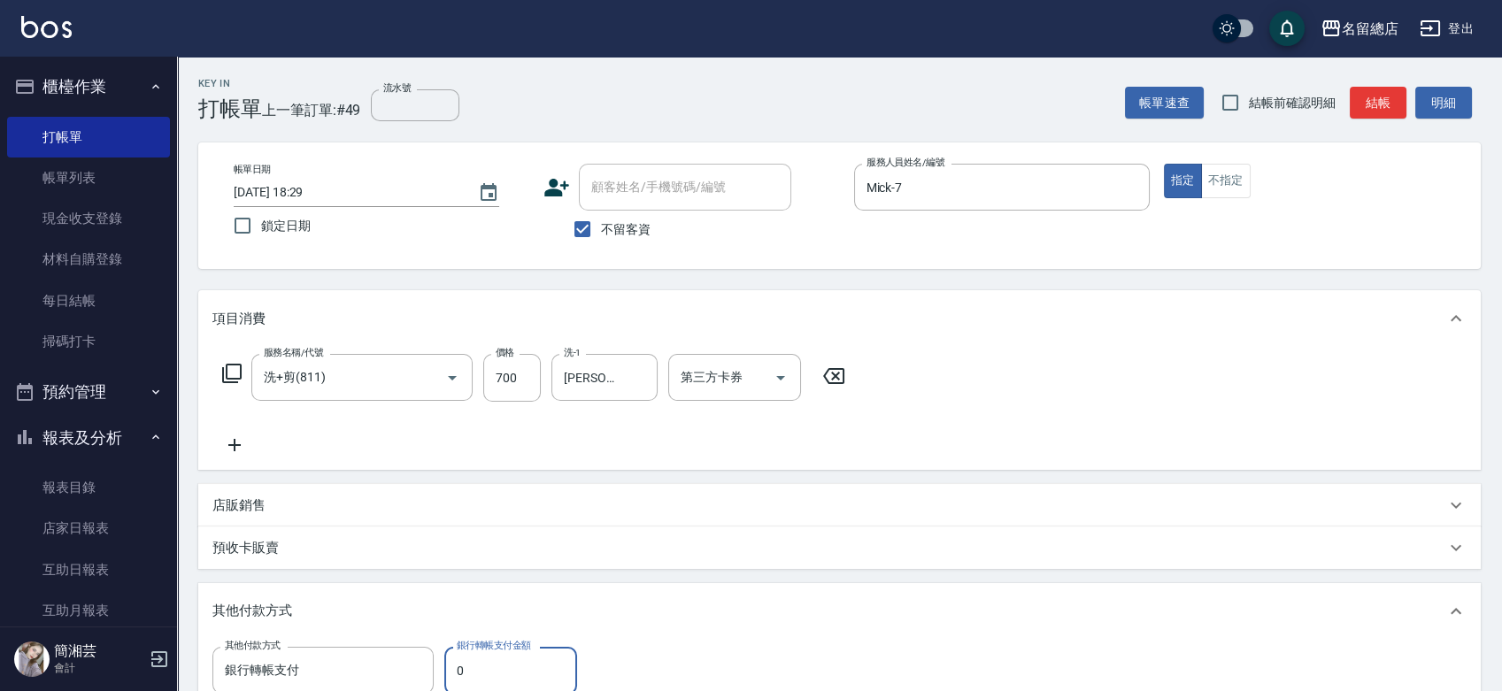
scroll to position [4, 0]
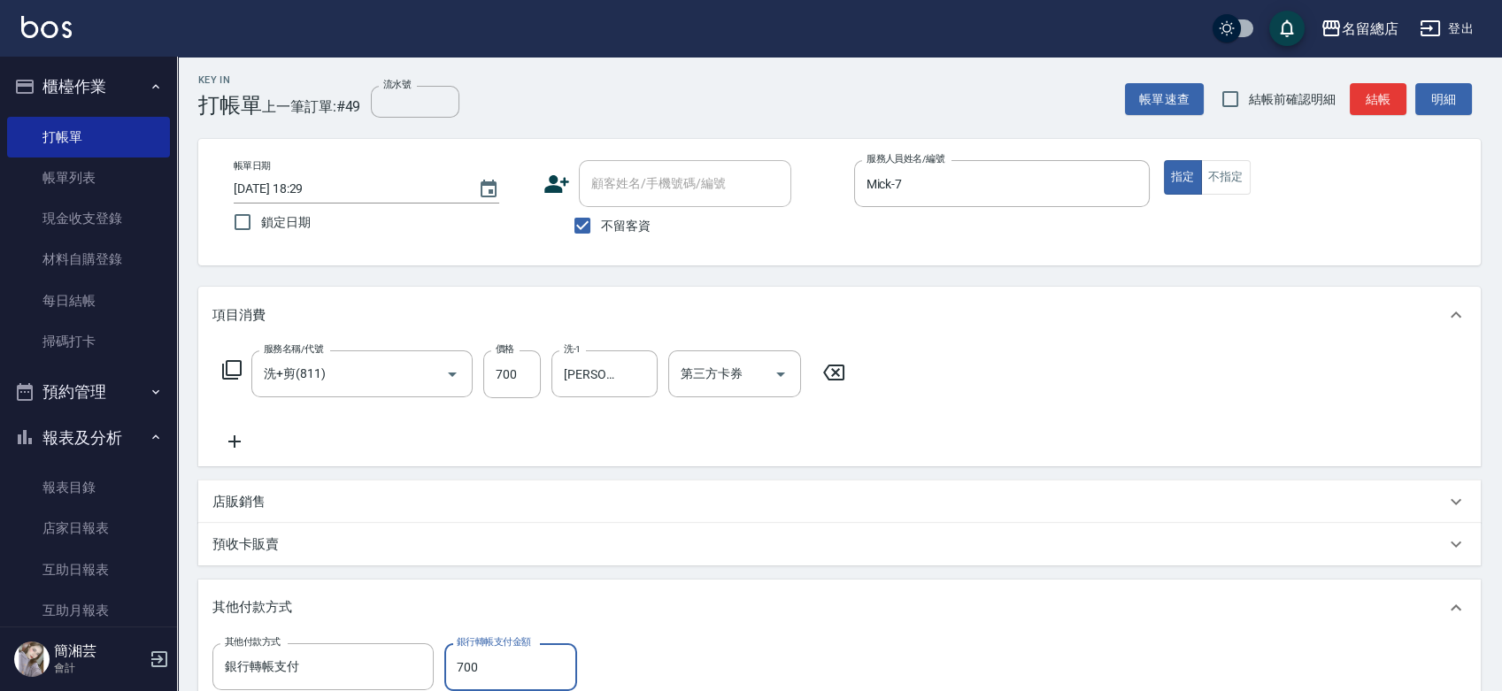
type input "700"
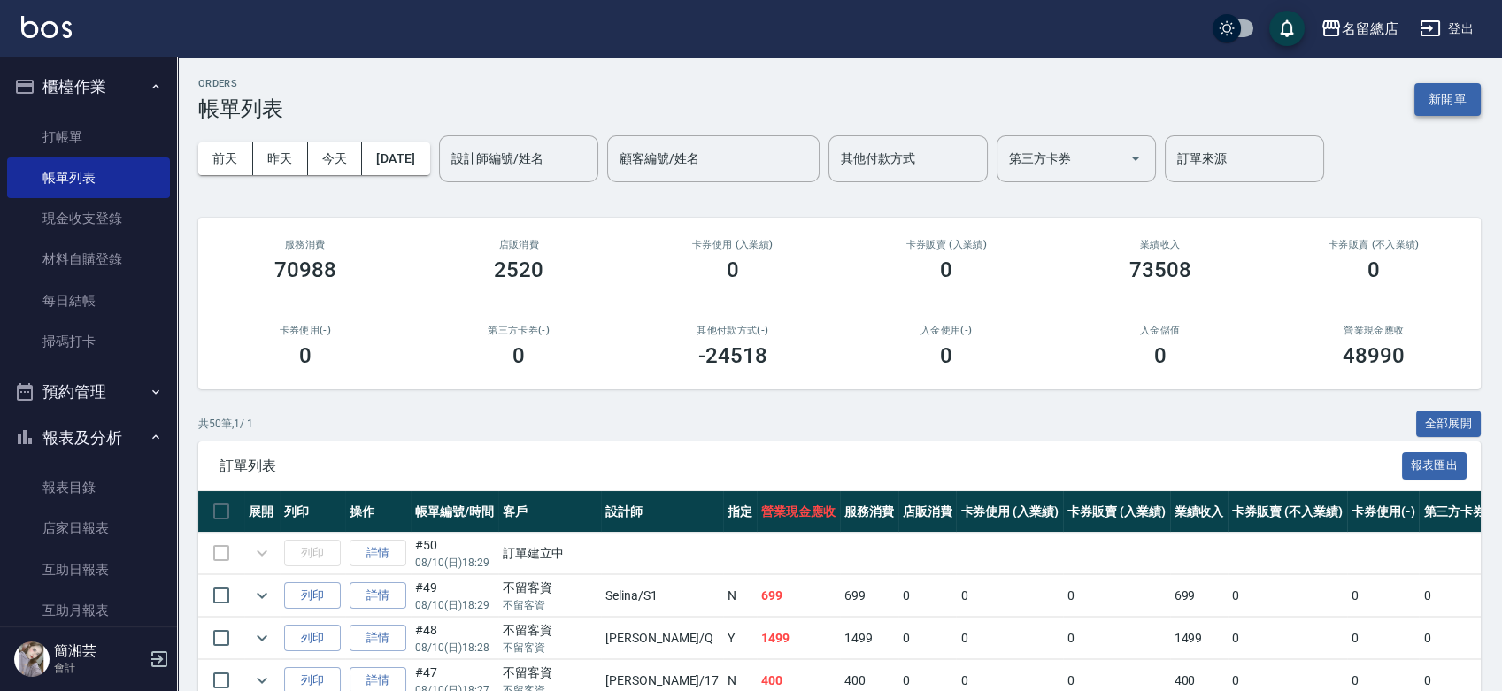
click at [1440, 104] on button "新開單" at bounding box center [1448, 99] width 66 height 33
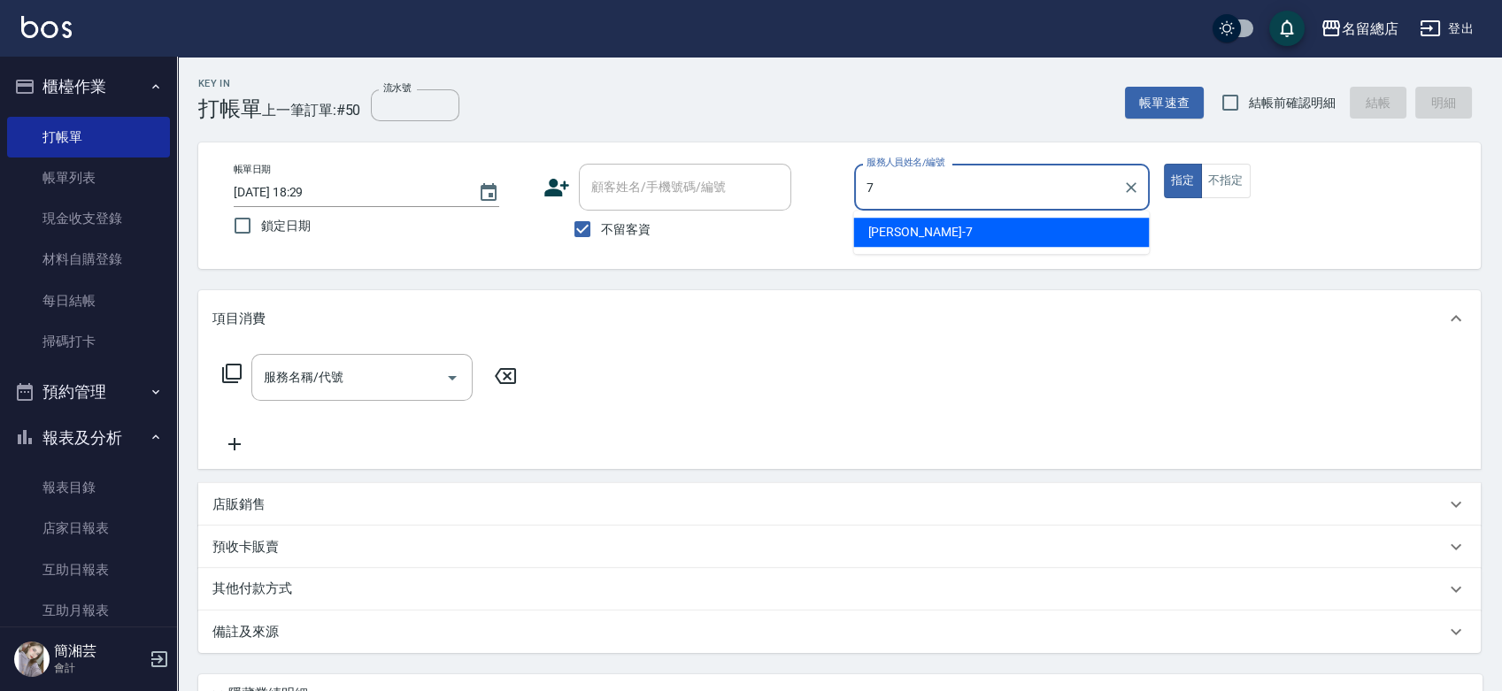
type input "Mick-7"
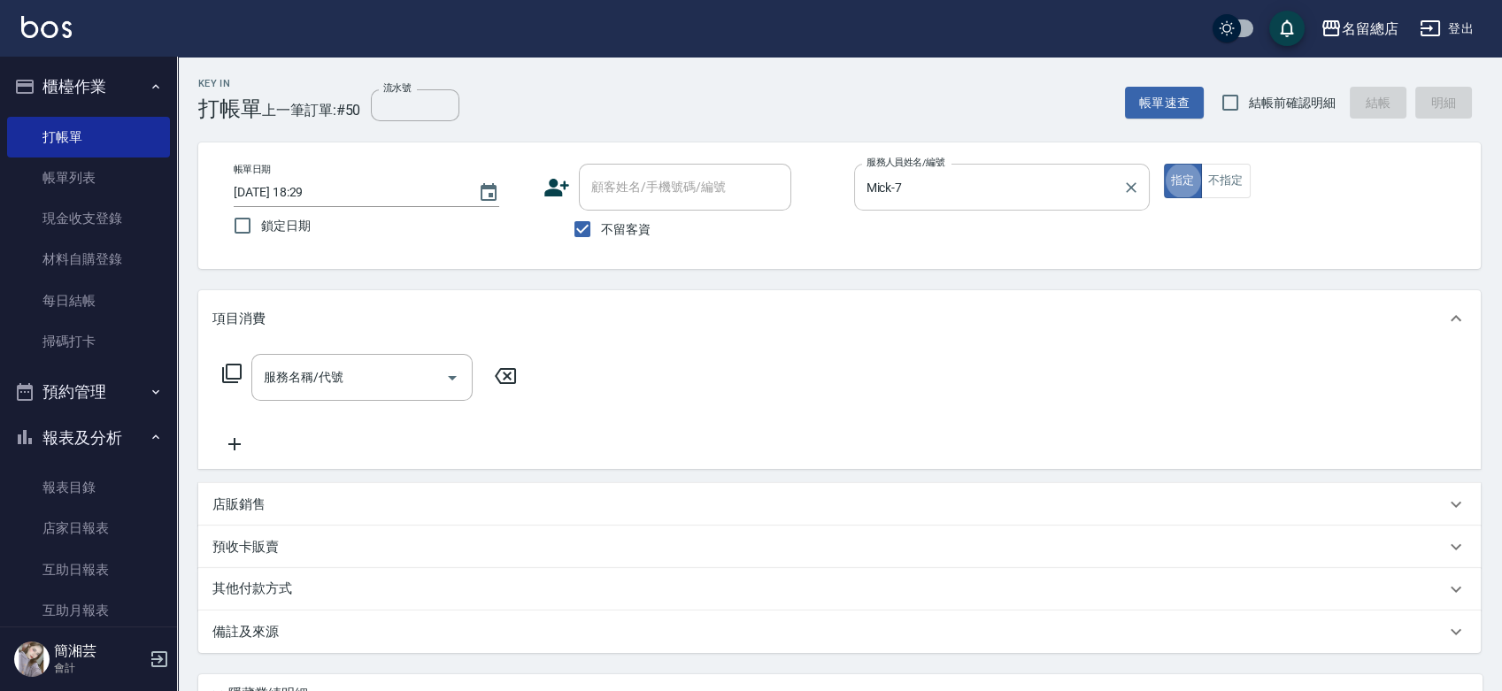
type button "true"
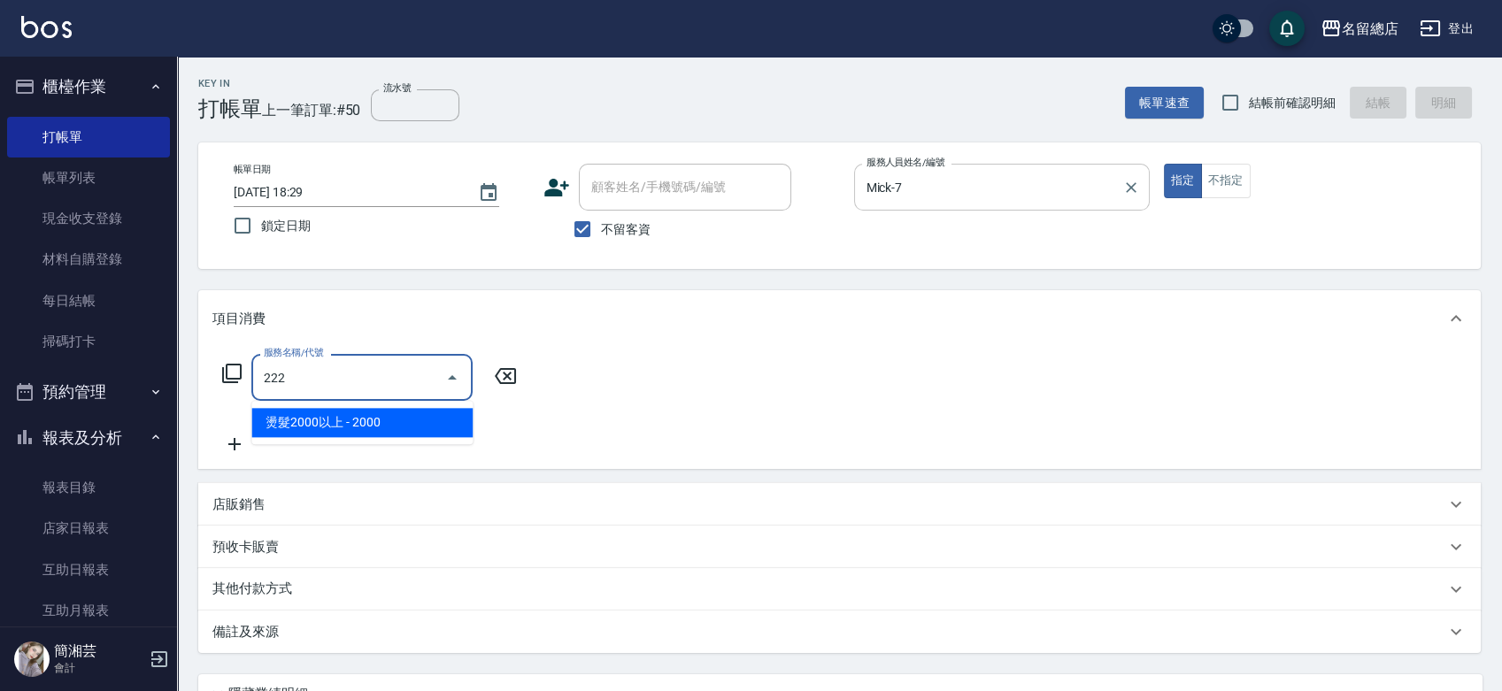
type input "燙髮2000以上(222)"
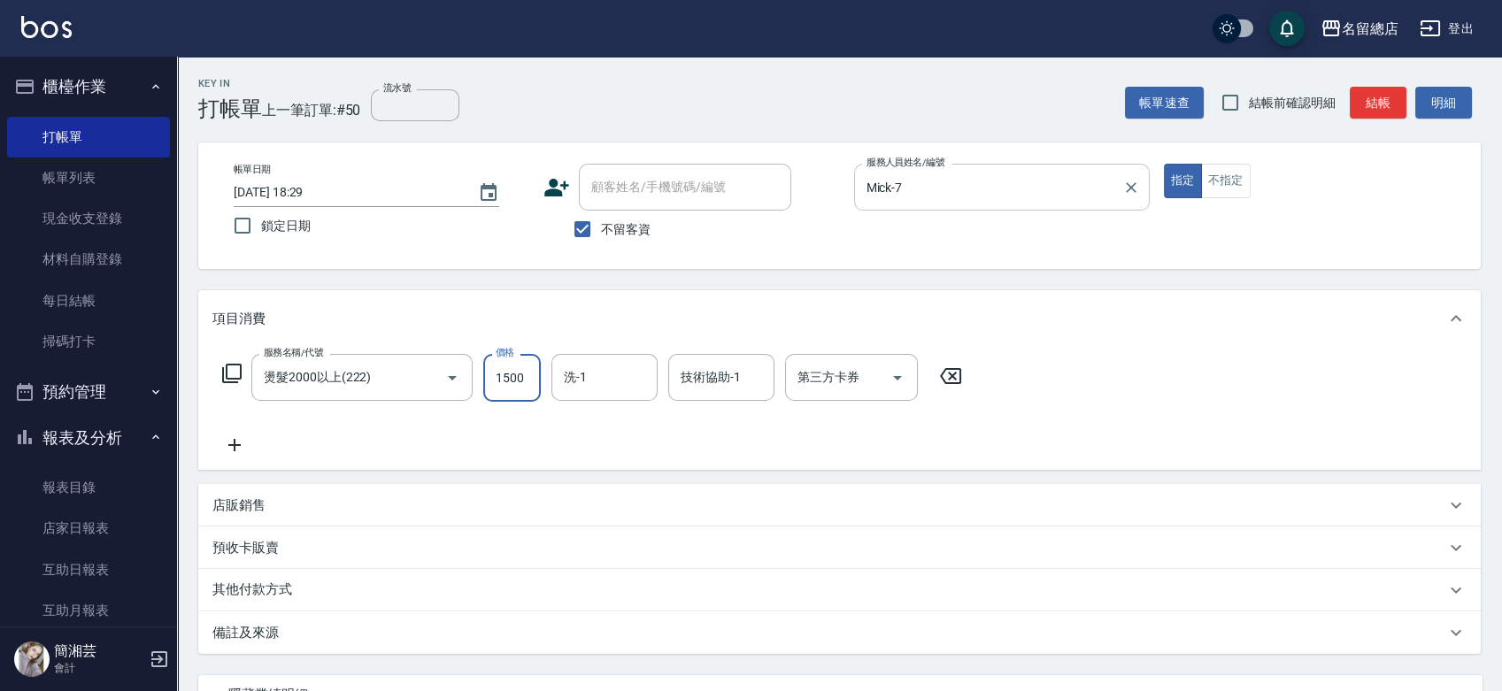
type input "1500"
type input "[PERSON_NAME]-34"
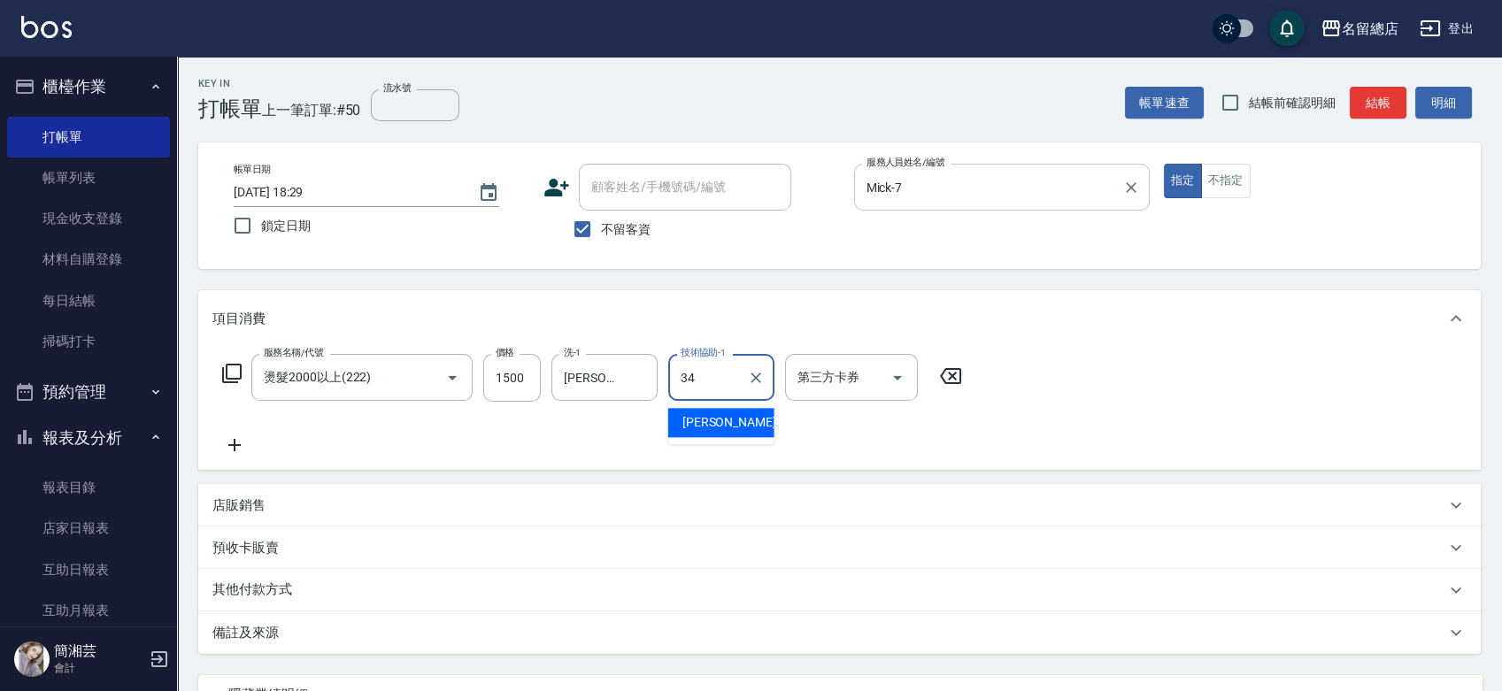
type input "[PERSON_NAME]-34"
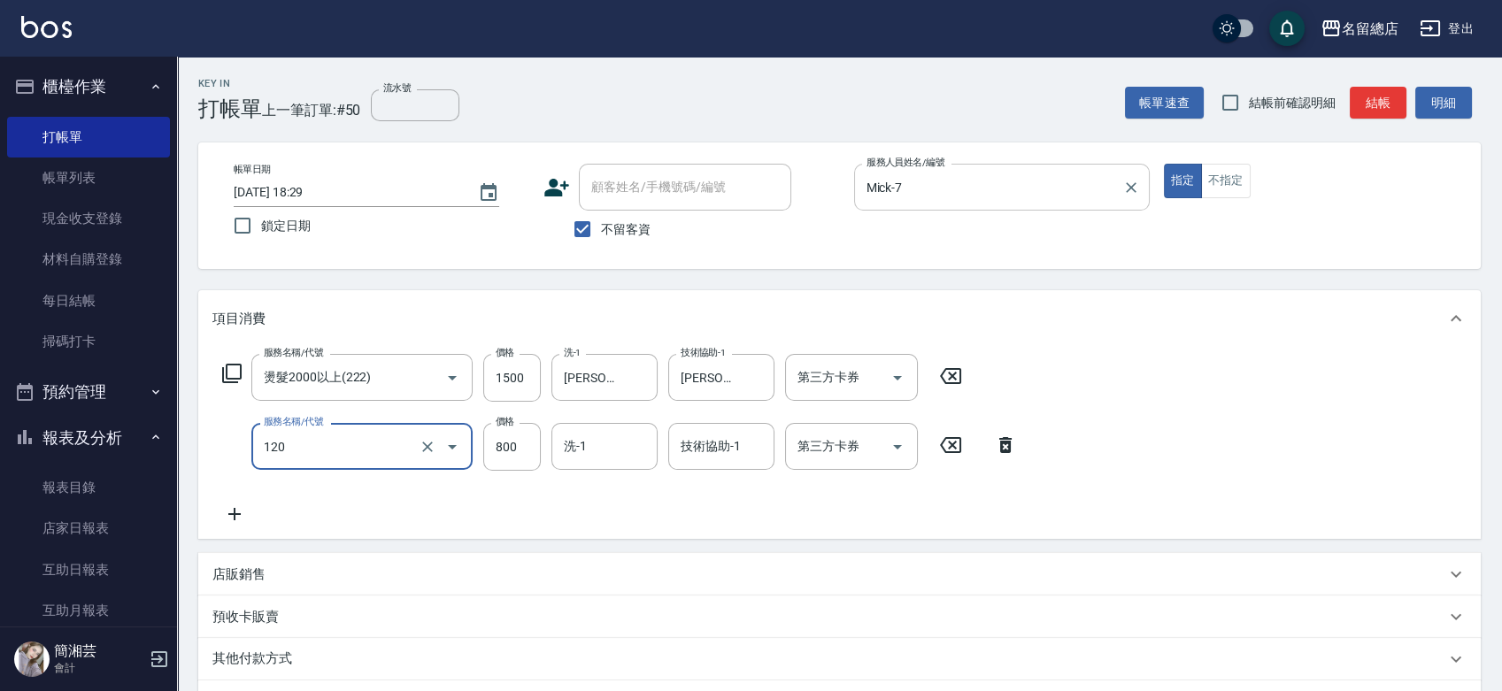
type input "自備頭皮(120)"
type input "1099"
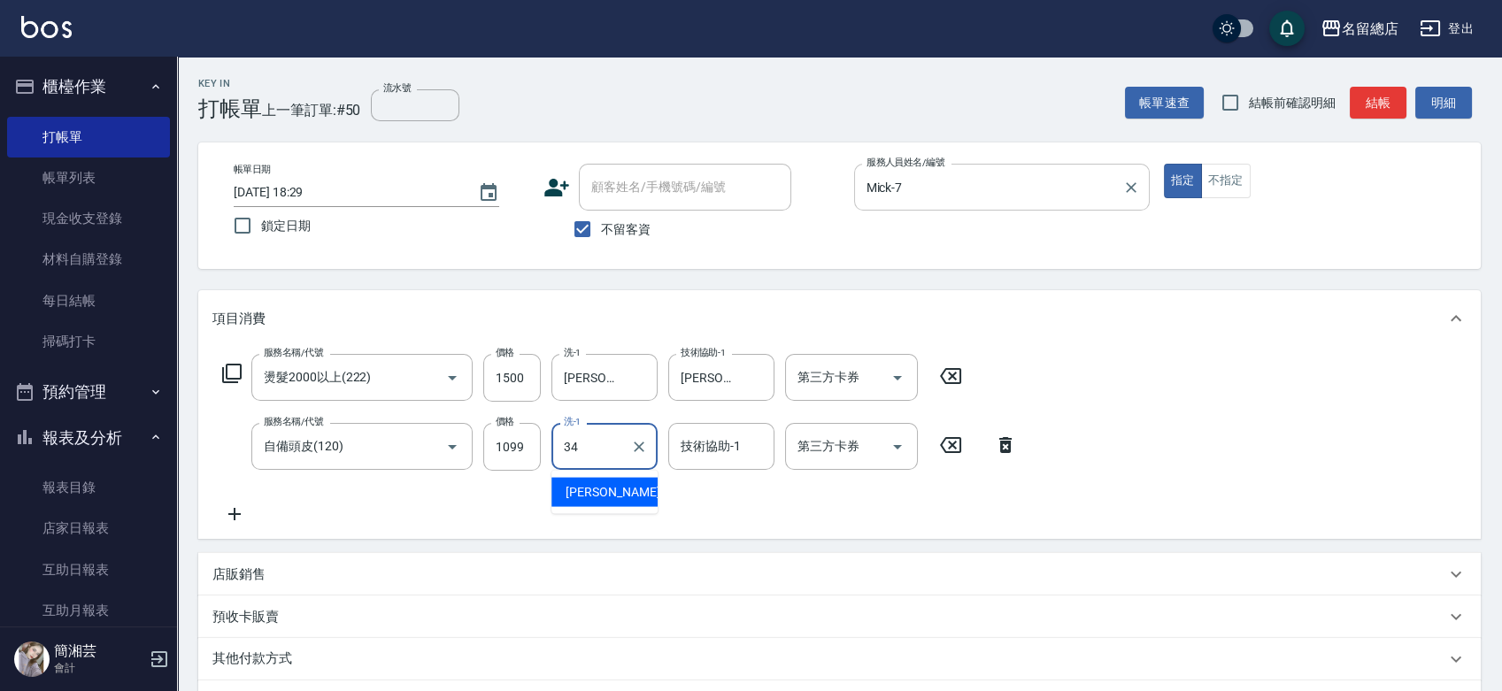
type input "[PERSON_NAME]-34"
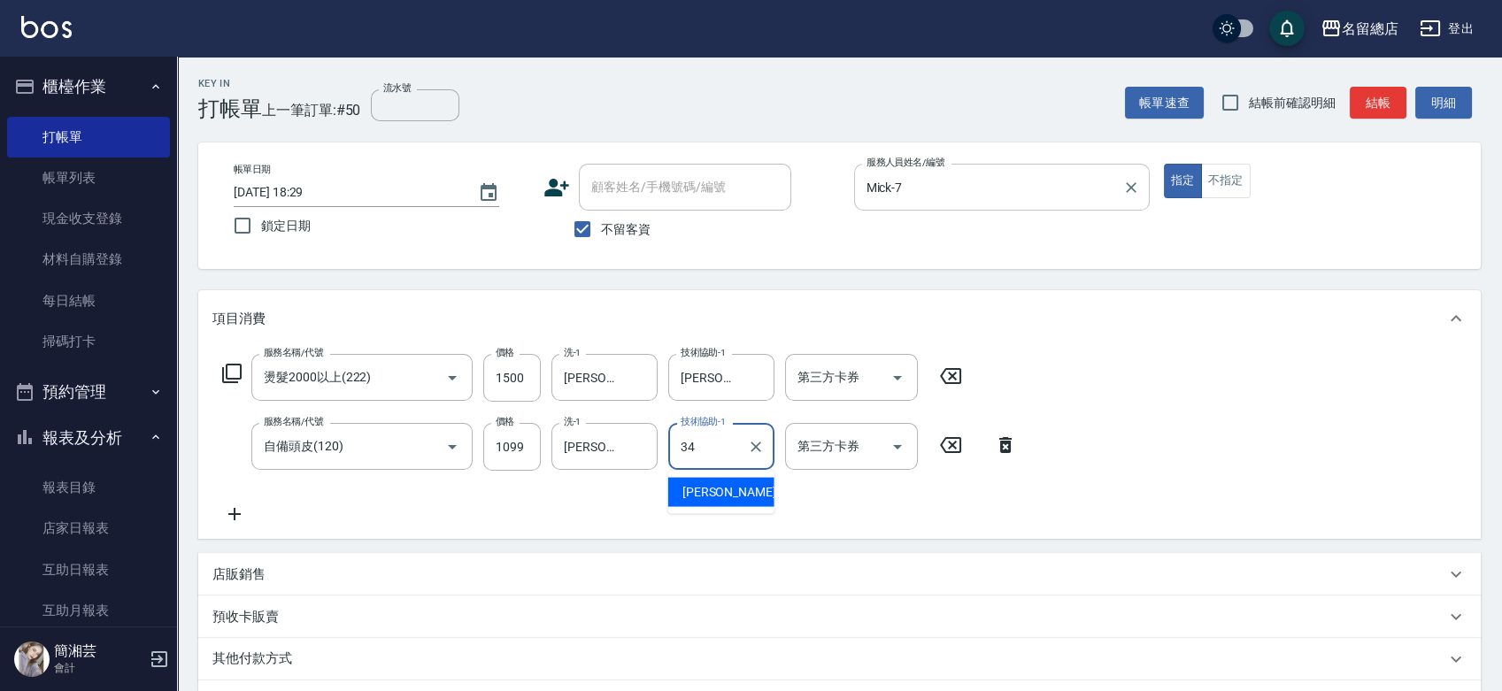
type input "[PERSON_NAME]-34"
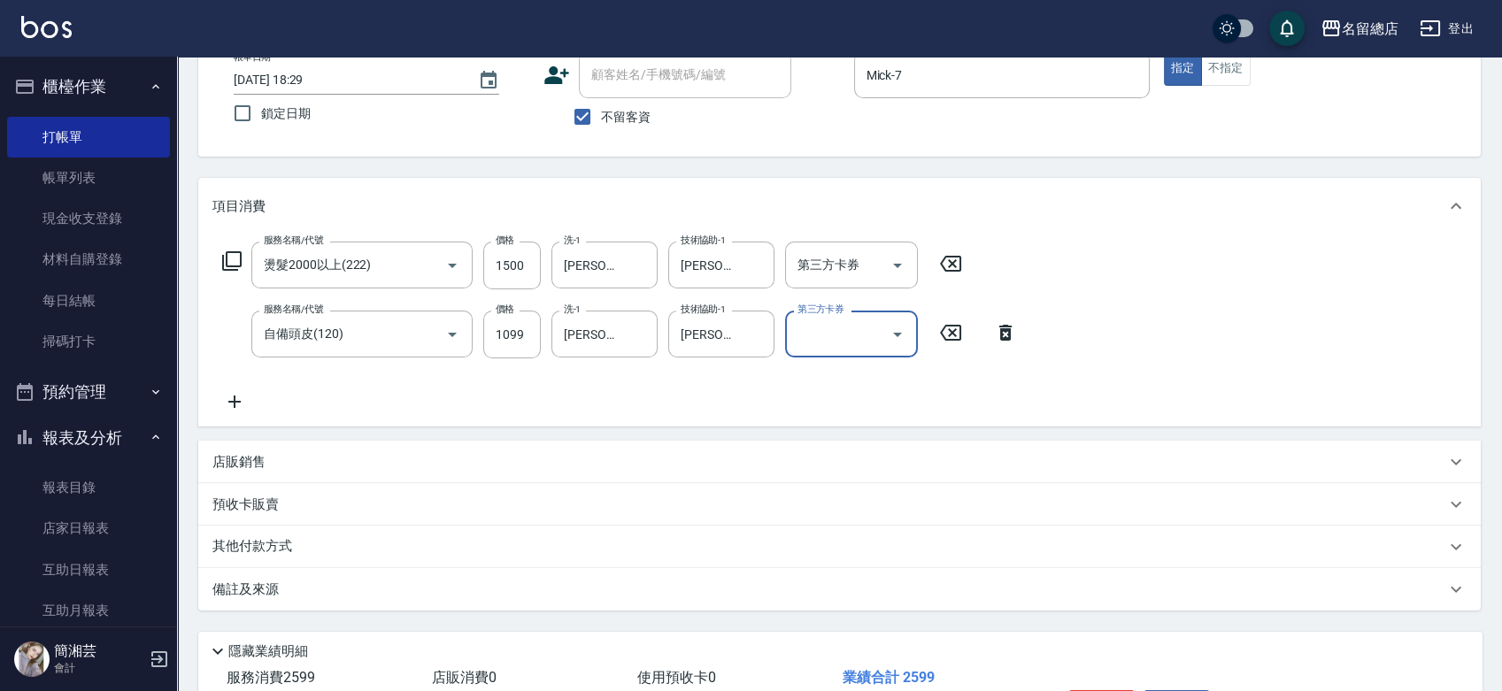
scroll to position [197, 0]
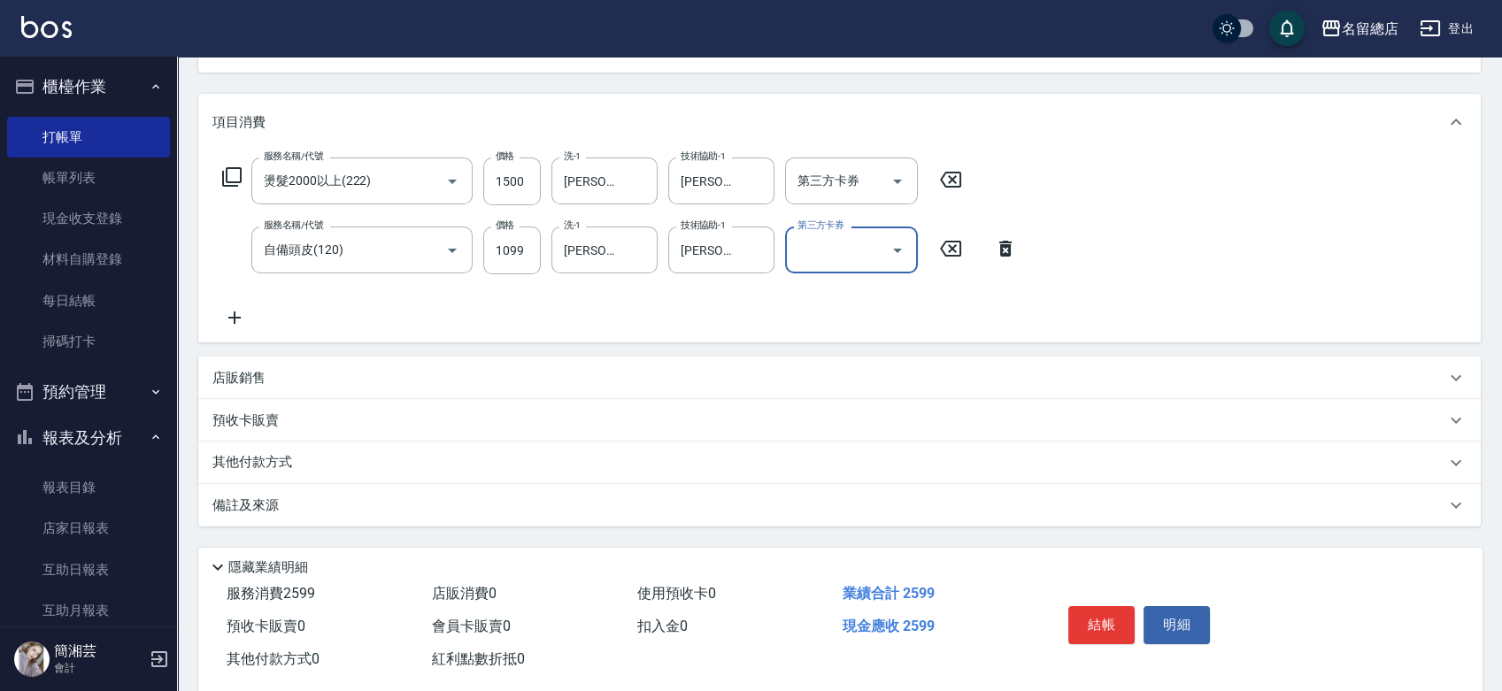
click at [374, 466] on div "其他付款方式" at bounding box center [828, 462] width 1233 height 19
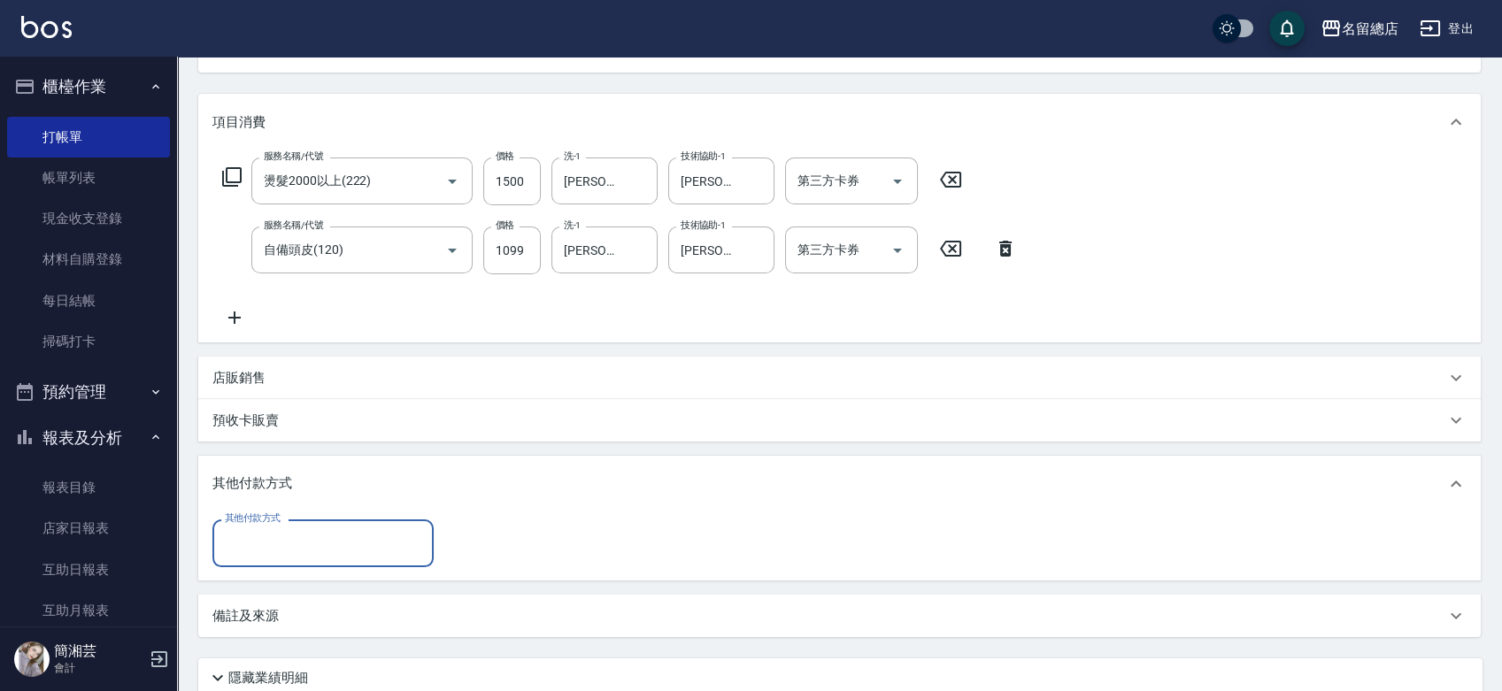
scroll to position [0, 0]
click at [368, 547] on input "其他付款方式" at bounding box center [322, 543] width 205 height 31
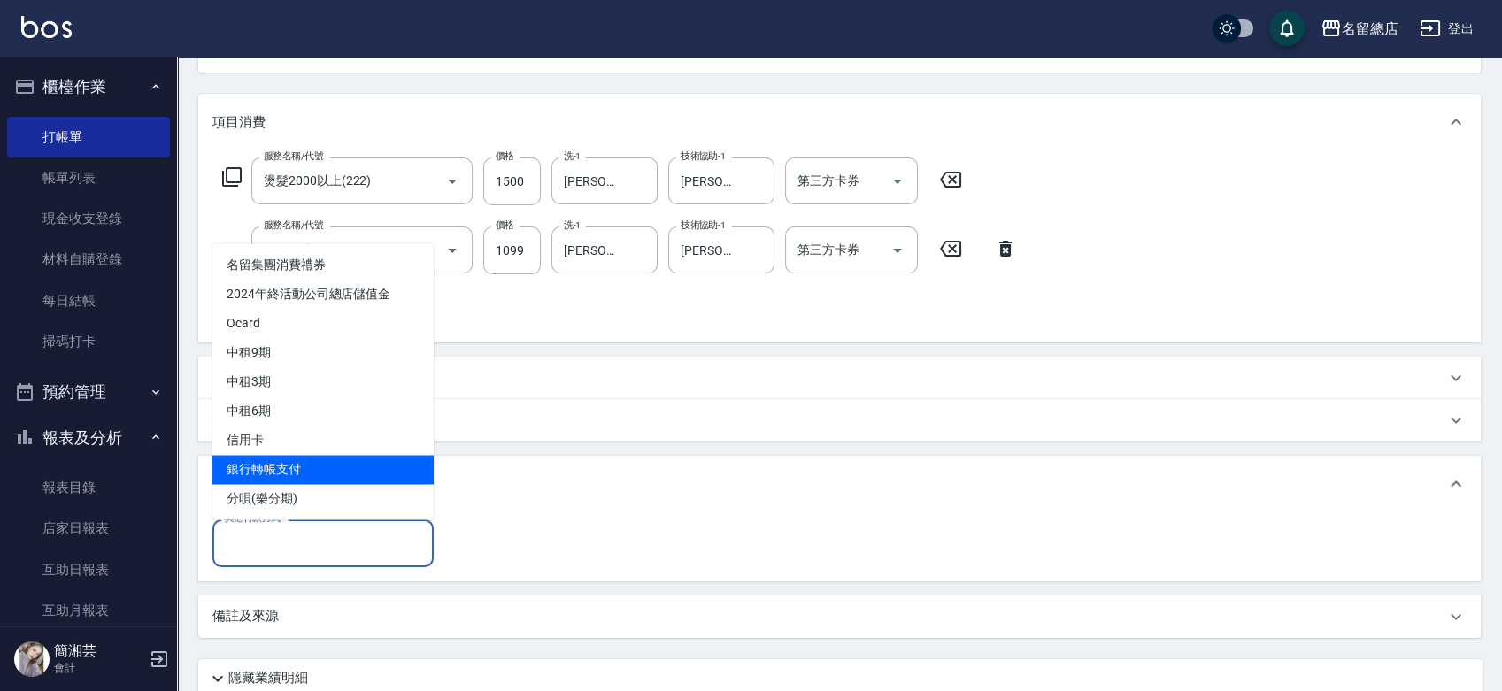
click at [354, 480] on span "銀行轉帳支付" at bounding box center [322, 469] width 221 height 29
type input "銀行轉帳支付"
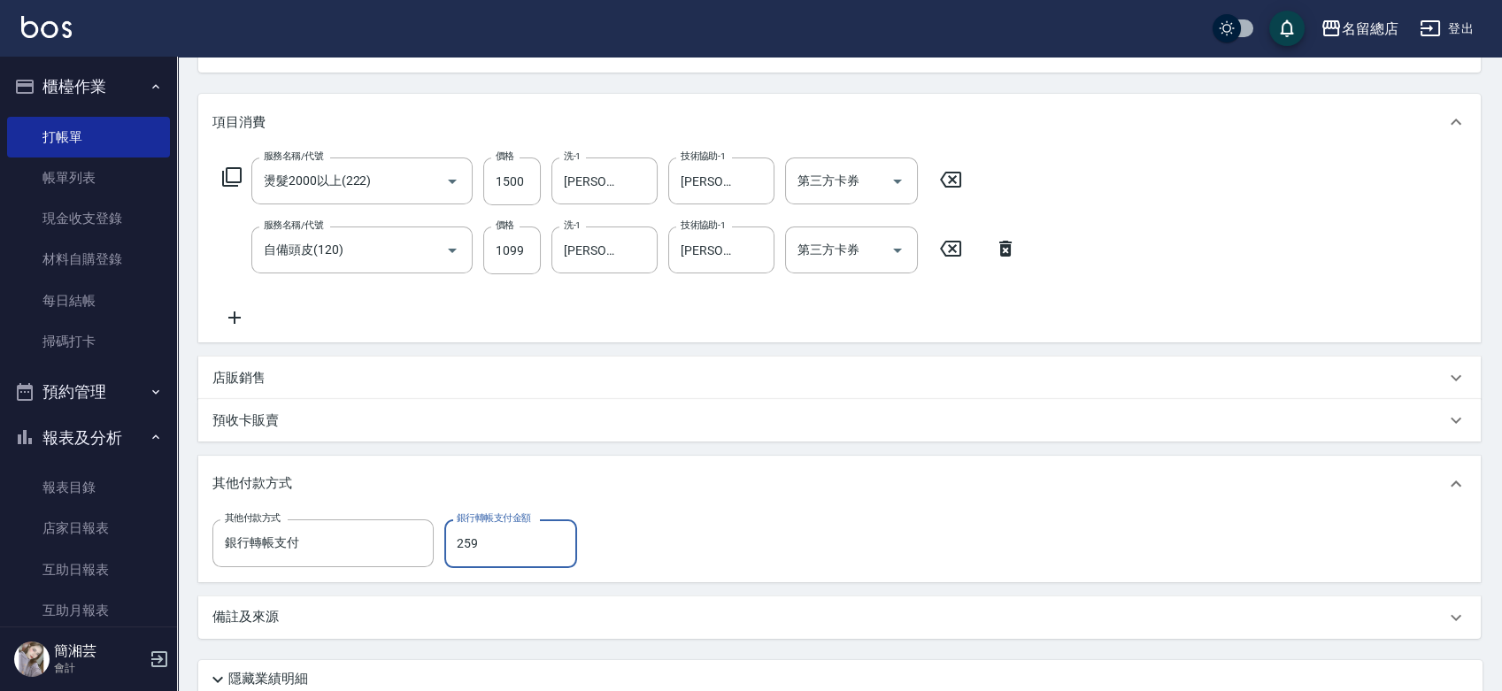
type input "2599"
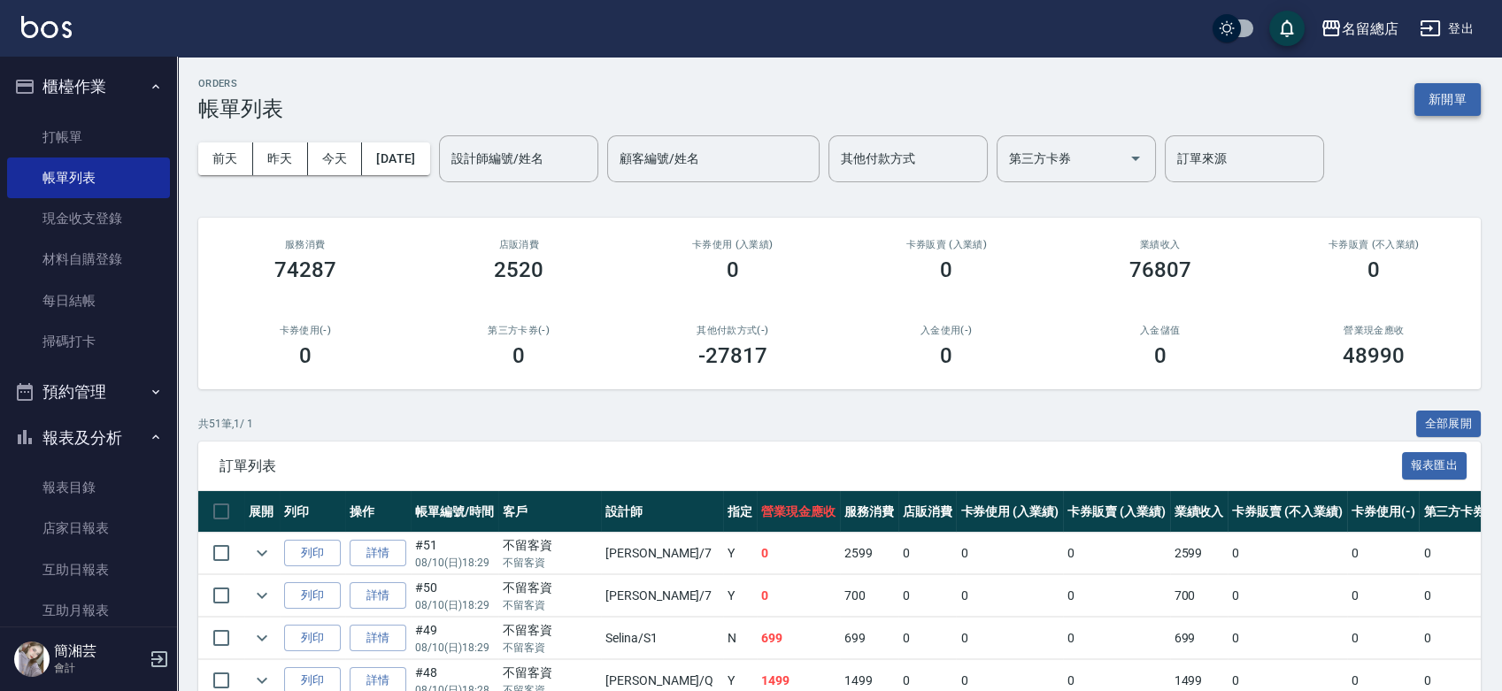
click at [1470, 84] on button "新開單" at bounding box center [1448, 99] width 66 height 33
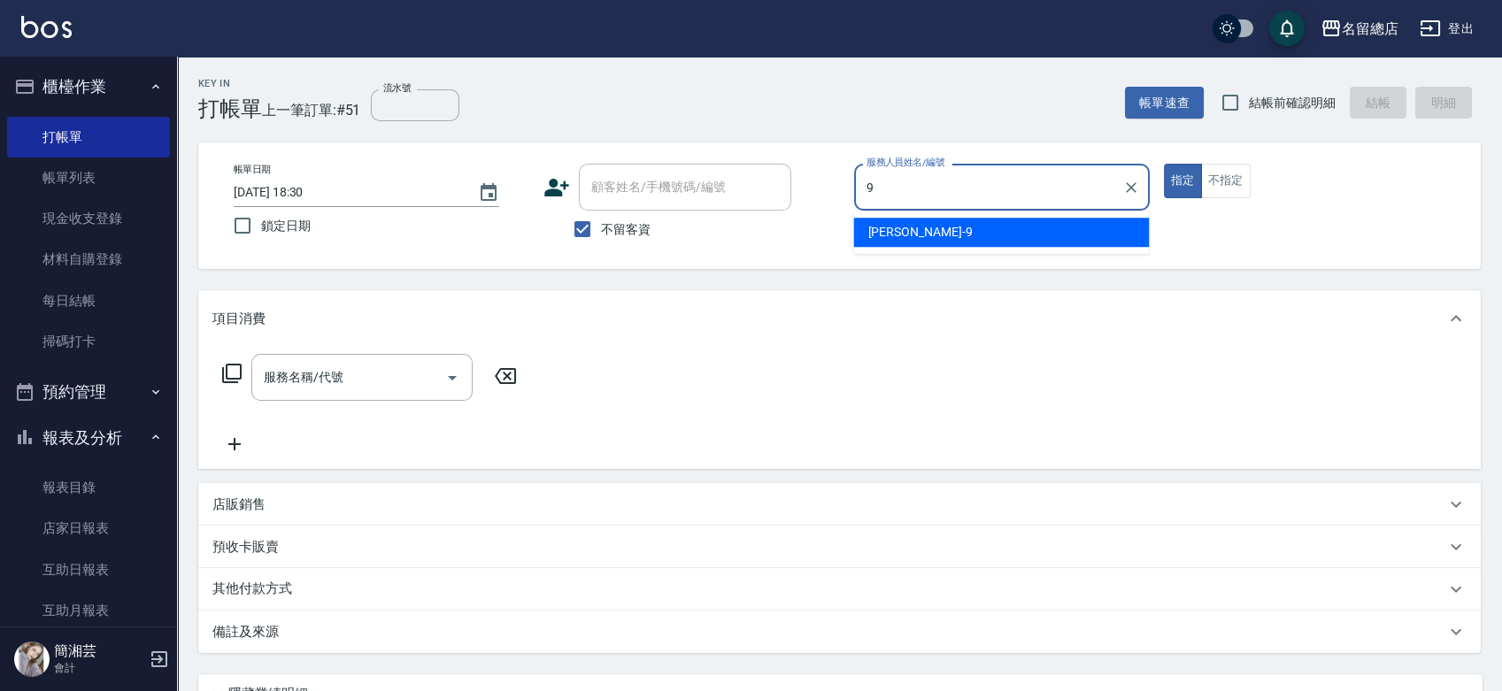
type input "[PERSON_NAME]-9"
type button "true"
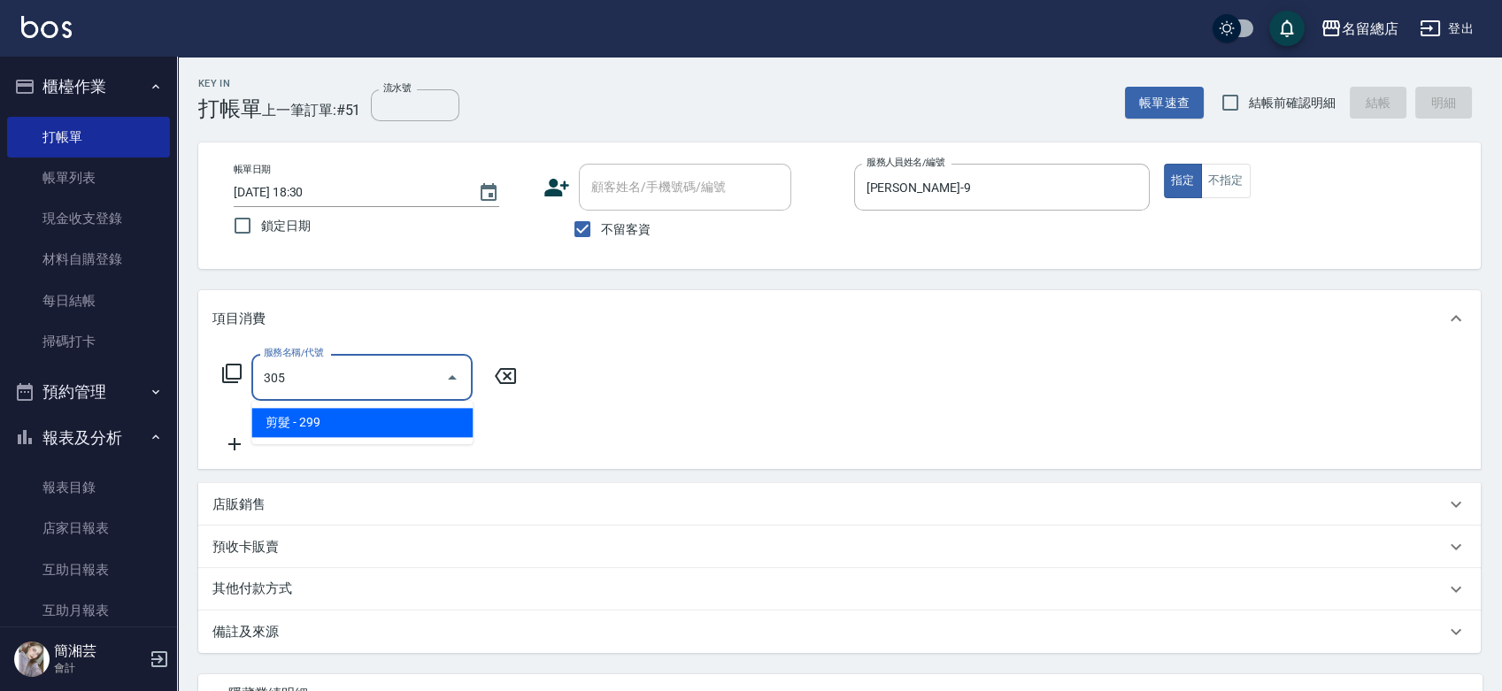
type input "剪髮(305)"
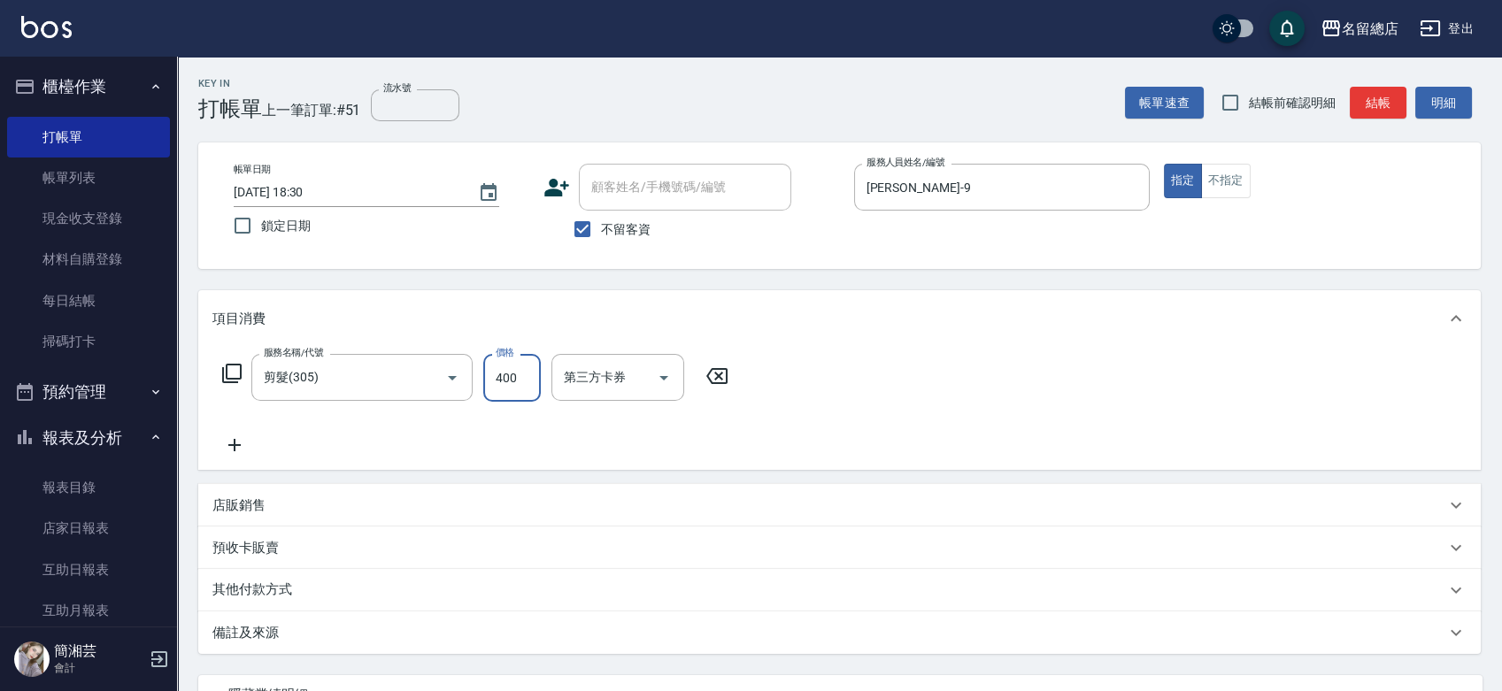
type input "400"
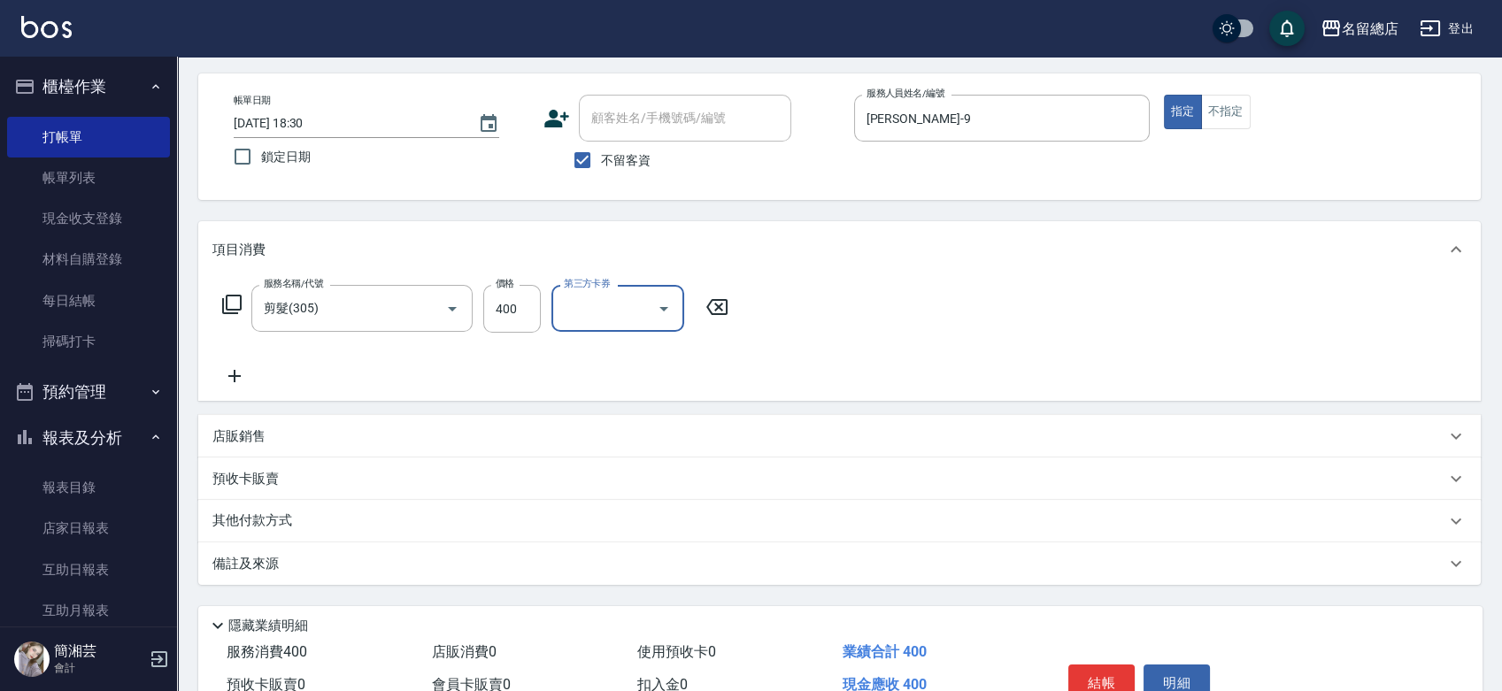
scroll to position [160, 0]
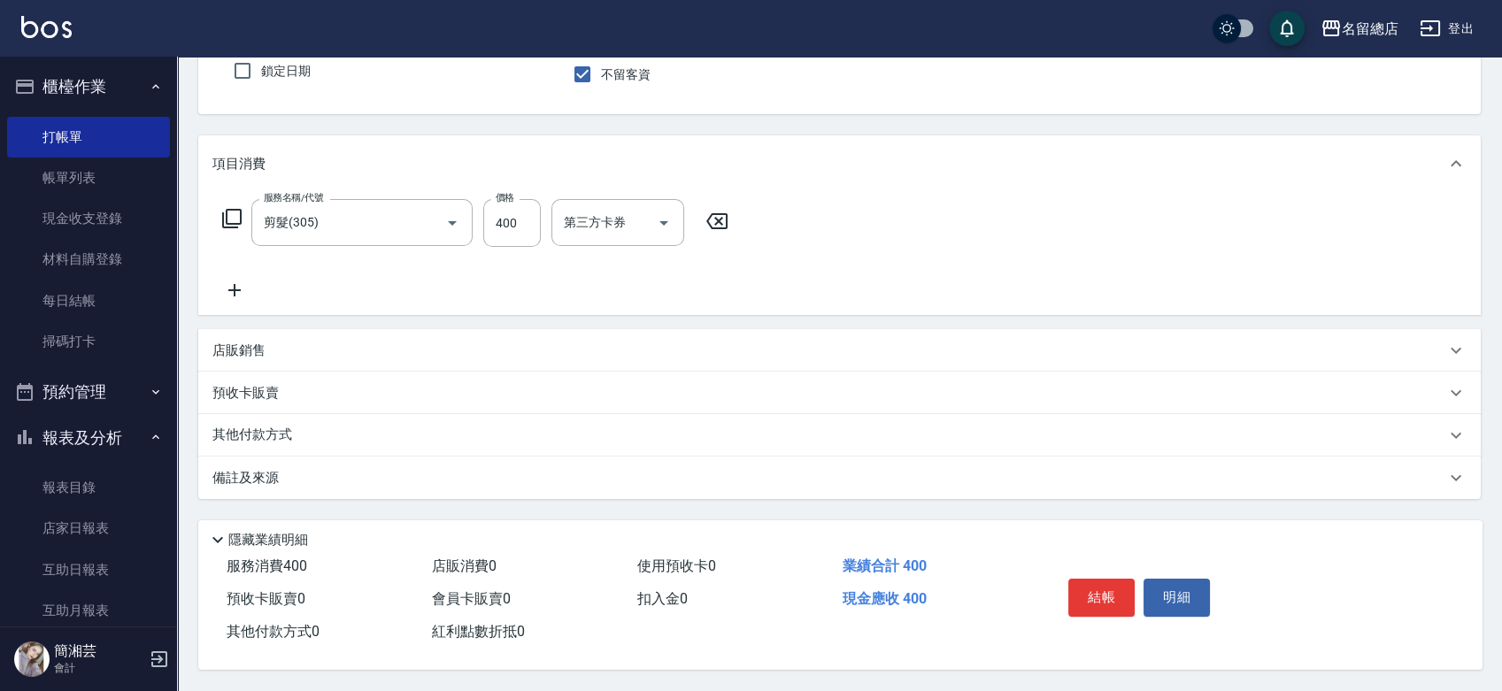
click at [300, 444] on div "其他付款方式" at bounding box center [839, 435] width 1283 height 42
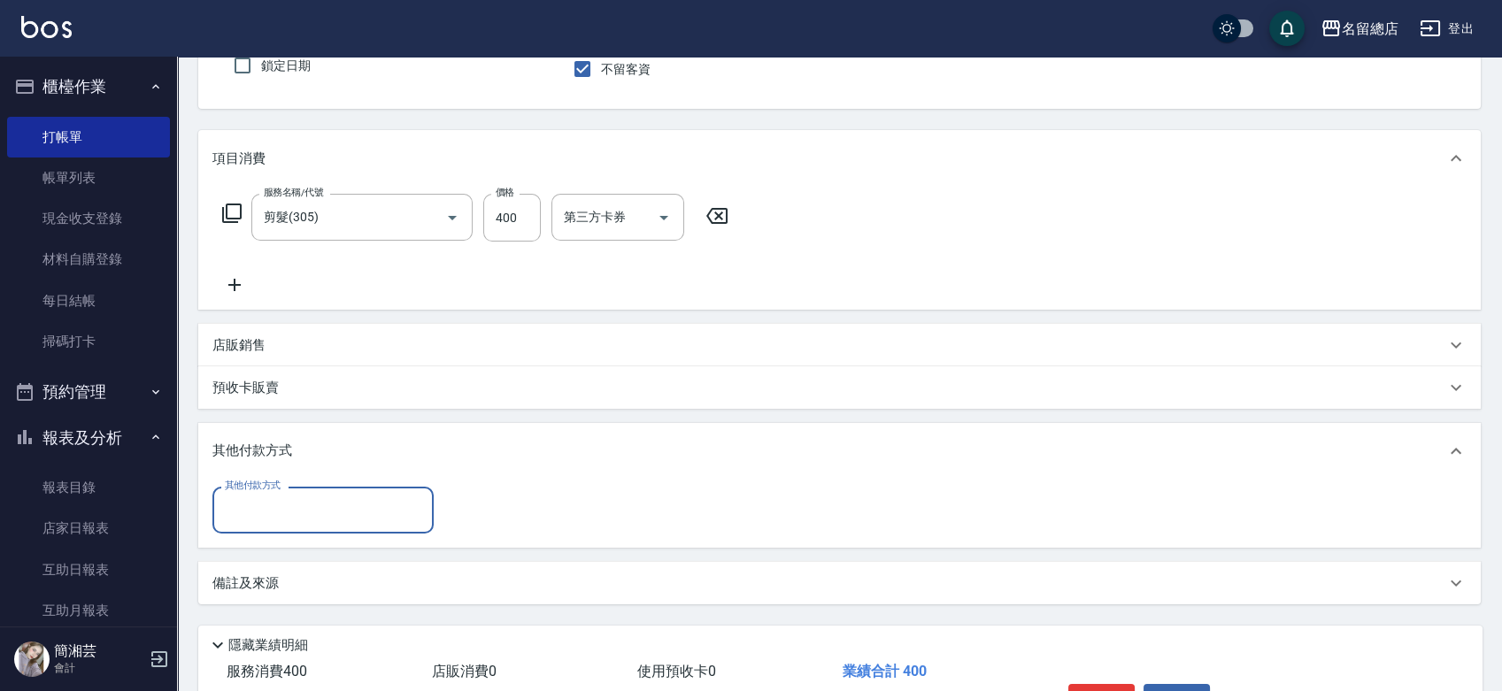
scroll to position [0, 0]
click at [292, 493] on div "其他付款方式" at bounding box center [322, 510] width 221 height 47
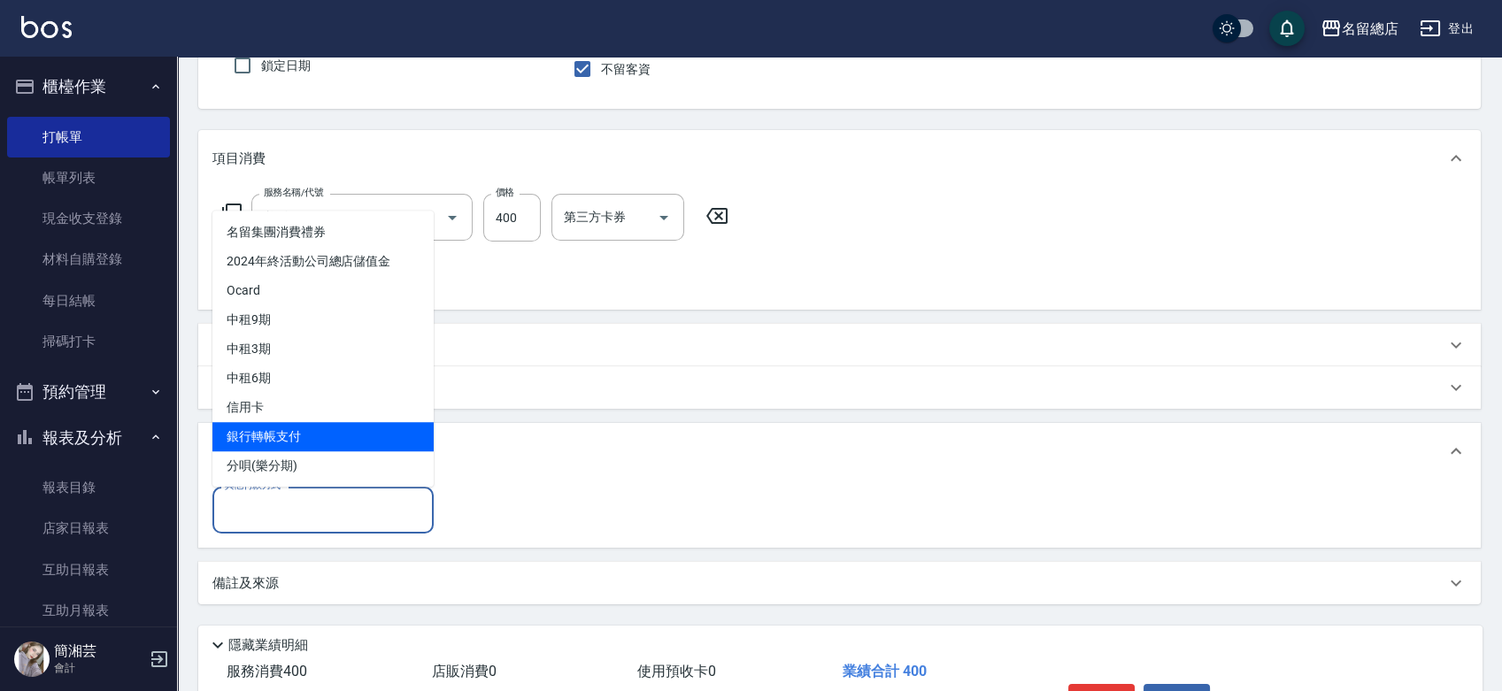
click at [293, 431] on span "銀行轉帳支付" at bounding box center [322, 436] width 221 height 29
type input "銀行轉帳支付"
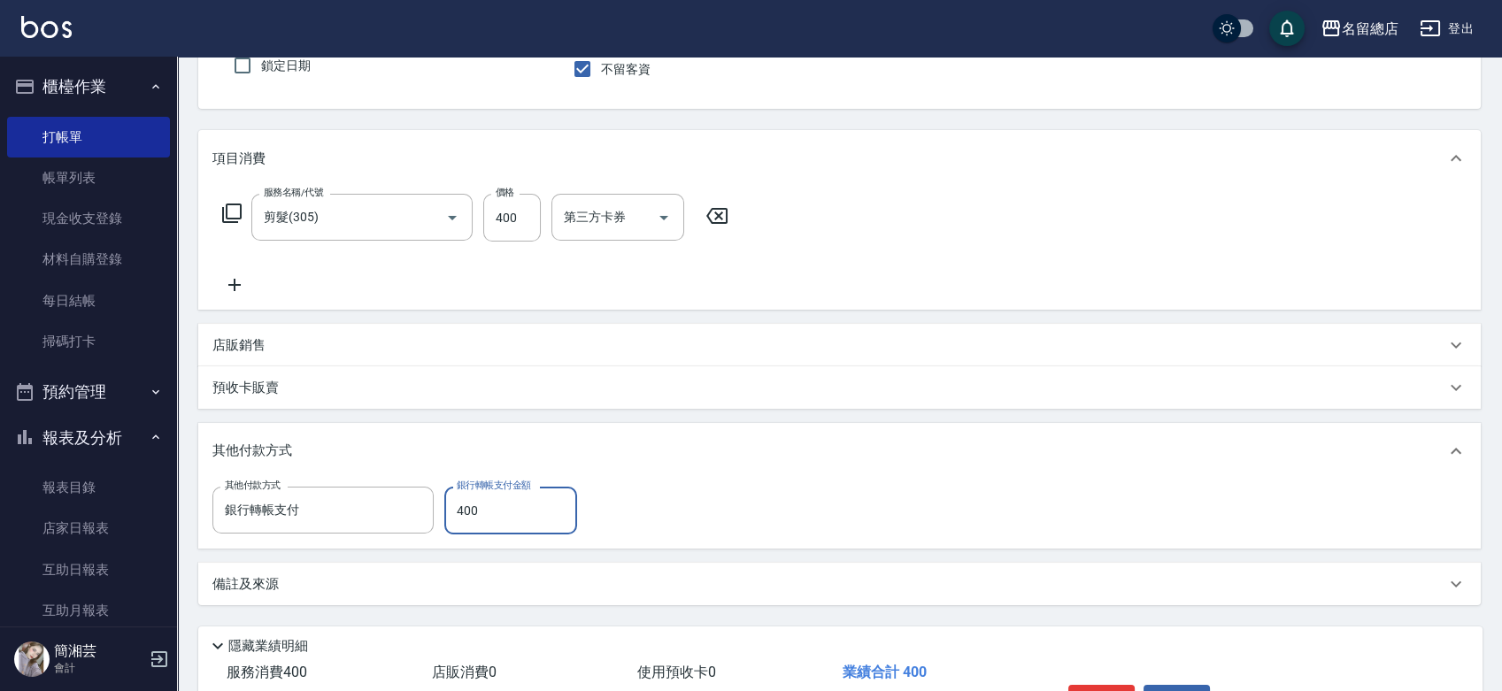
type input "400"
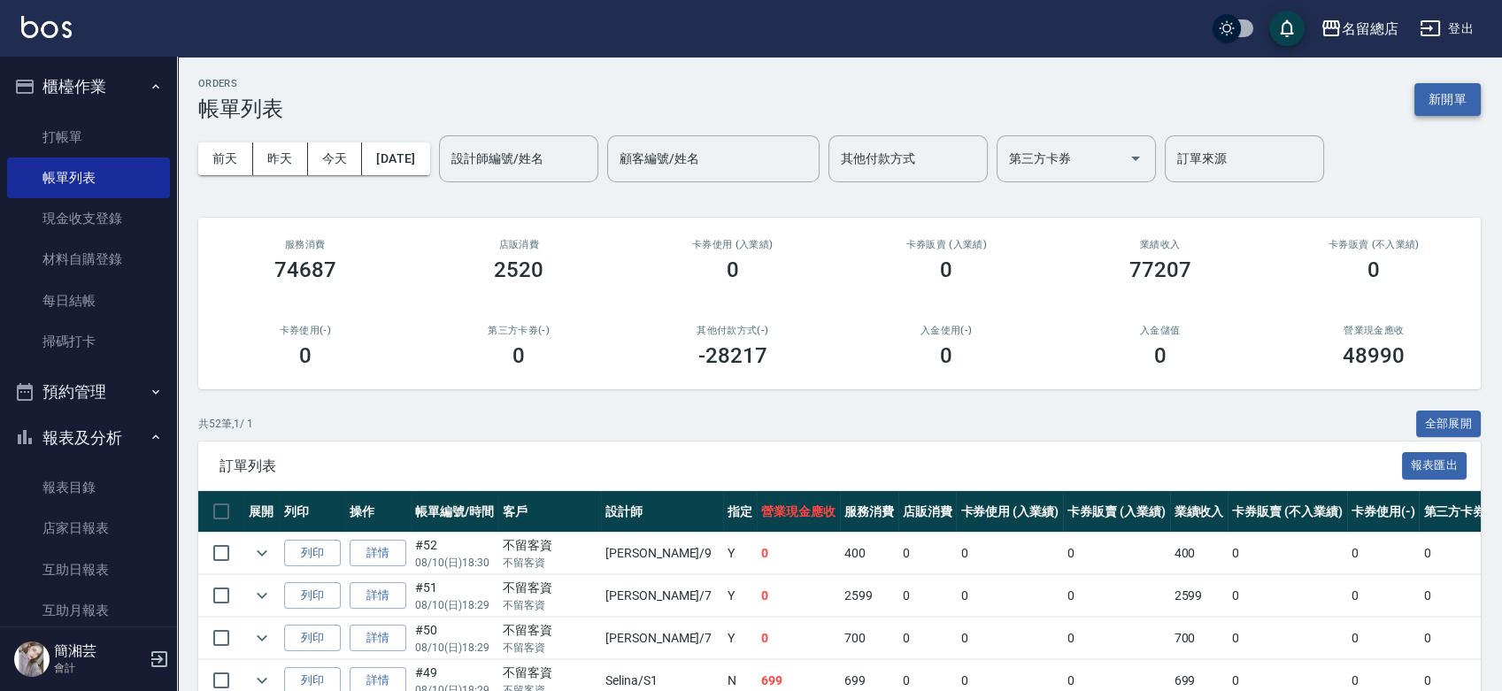
click at [1445, 90] on button "新開單" at bounding box center [1448, 99] width 66 height 33
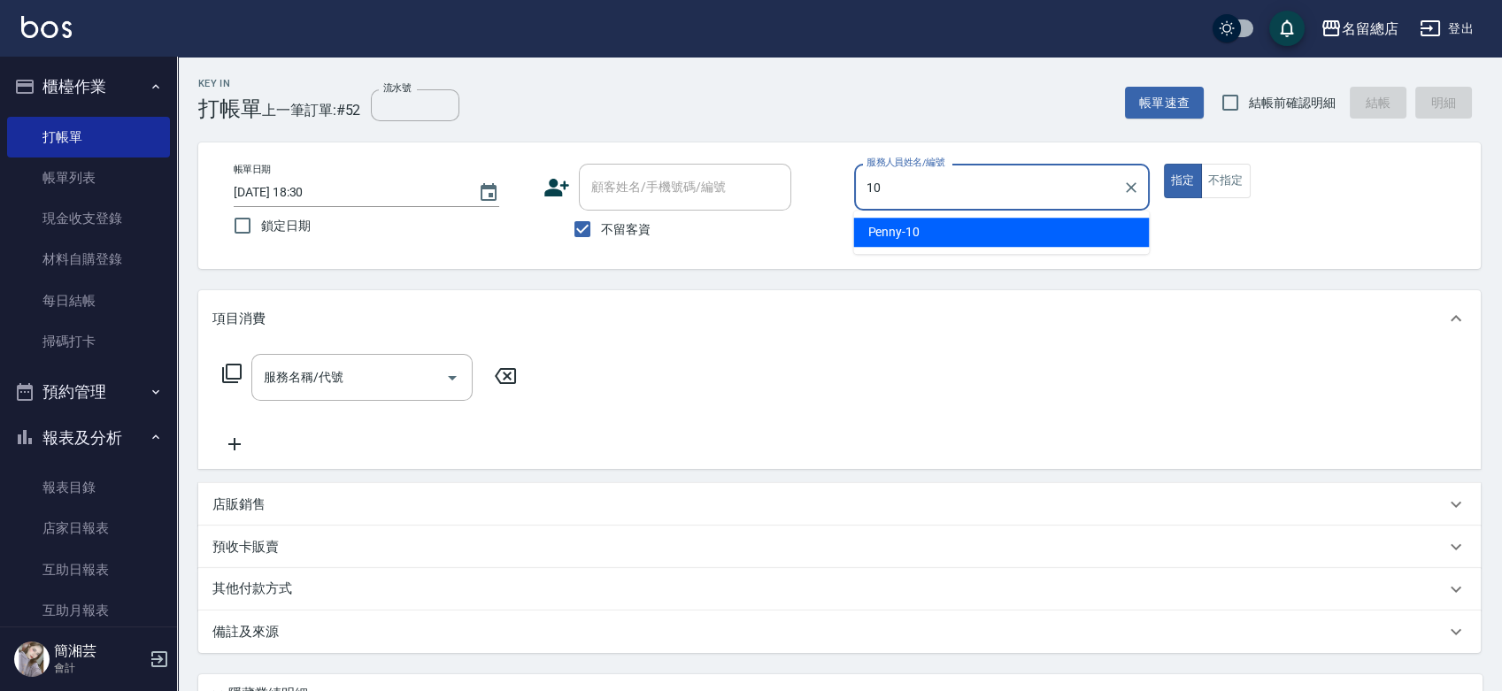
type input "Penny-10"
type button "true"
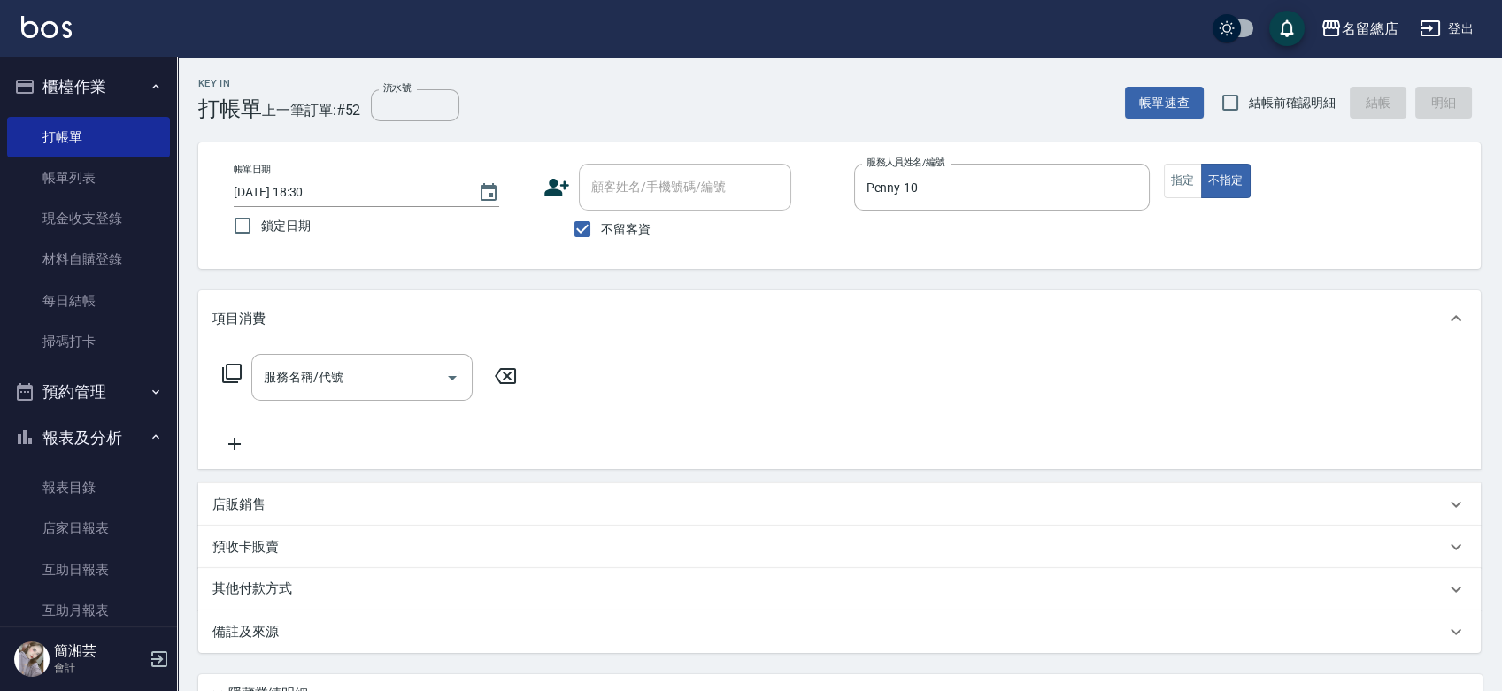
click at [368, 345] on div "項目消費" at bounding box center [839, 318] width 1283 height 57
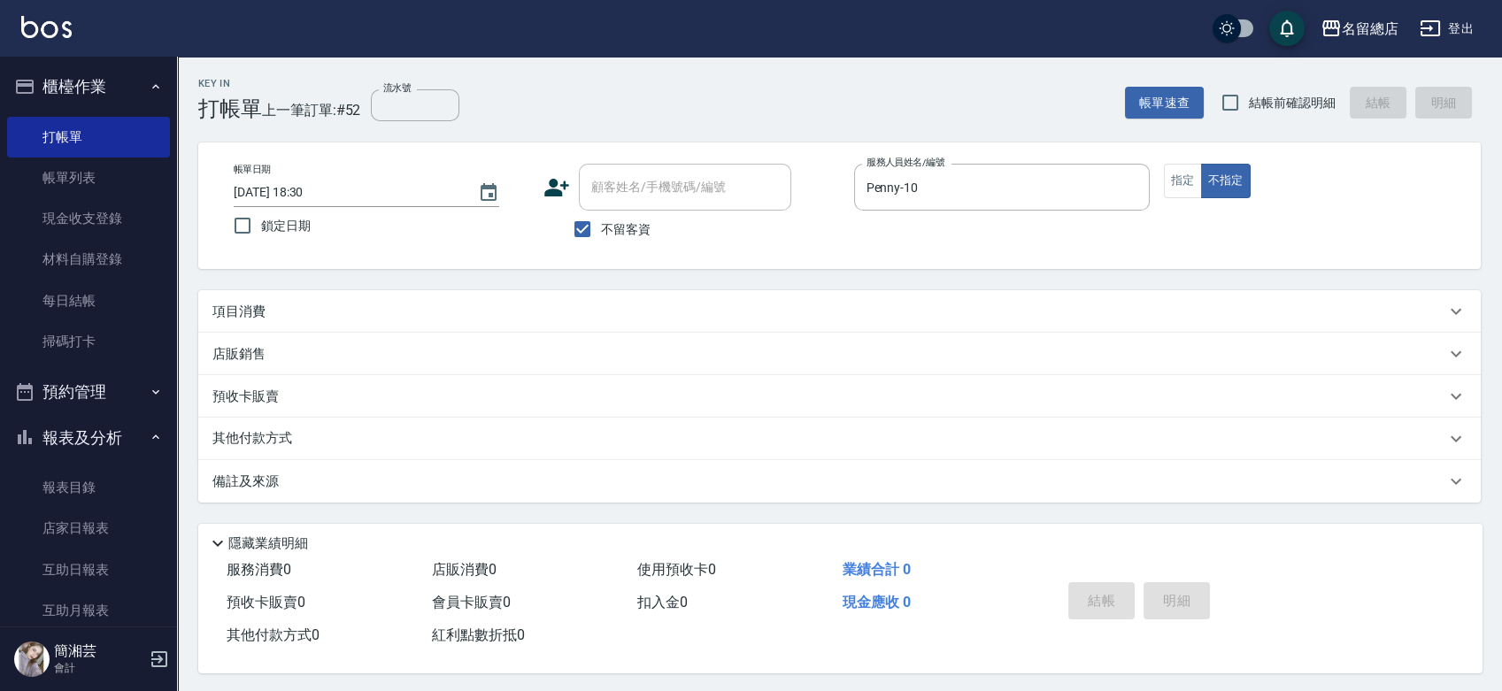
click at [327, 289] on div "Key In 打帳單 上一筆訂單:#52 流水號 流水號 帳單速查 結帳前確認明細 結帳 明細 帳單日期 [DATE] 18:30 鎖定日期 顧客姓名/手機號…" at bounding box center [839, 376] width 1325 height 638
click at [321, 303] on div "項目消費" at bounding box center [828, 312] width 1233 height 19
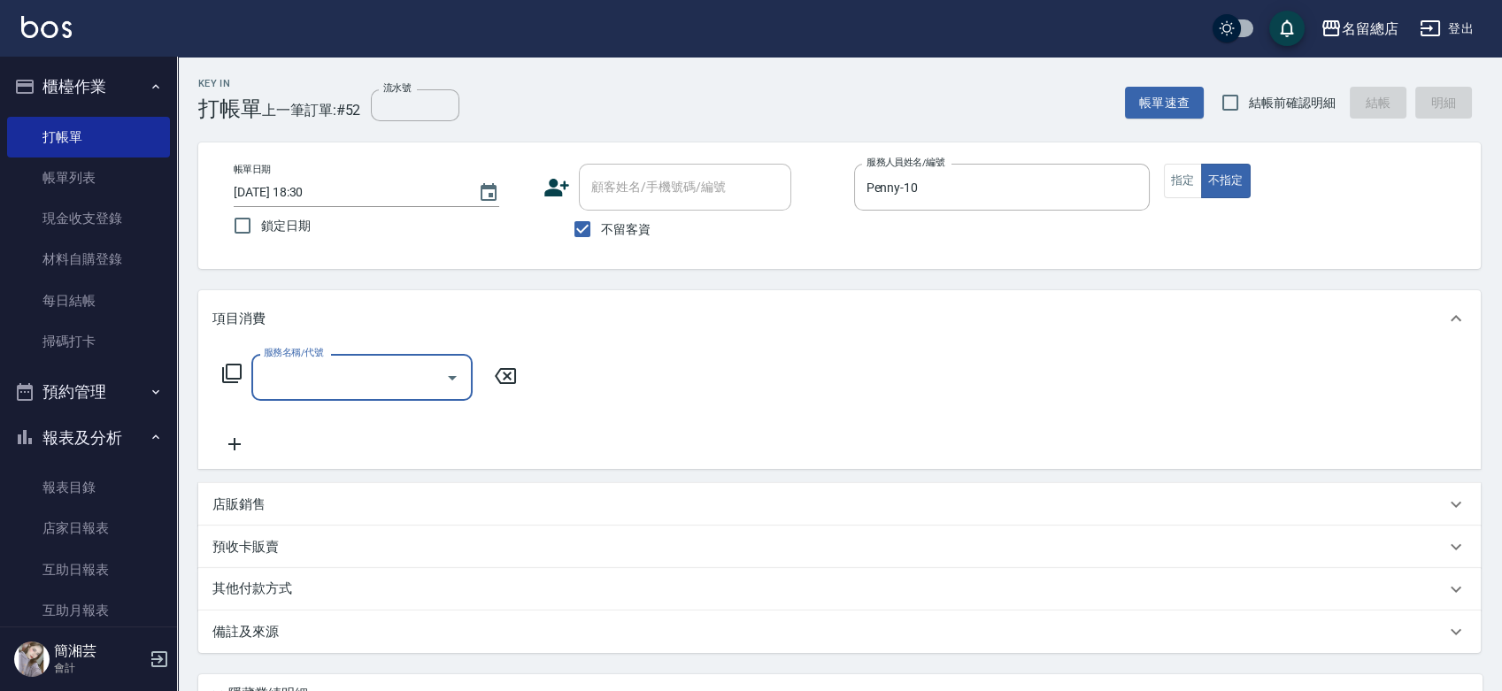
click at [313, 358] on label "服務名稱/代號" at bounding box center [293, 352] width 59 height 13
click at [313, 362] on input "服務名稱/代號" at bounding box center [348, 377] width 179 height 31
type input "6"
type input "染髮1500以上(502)"
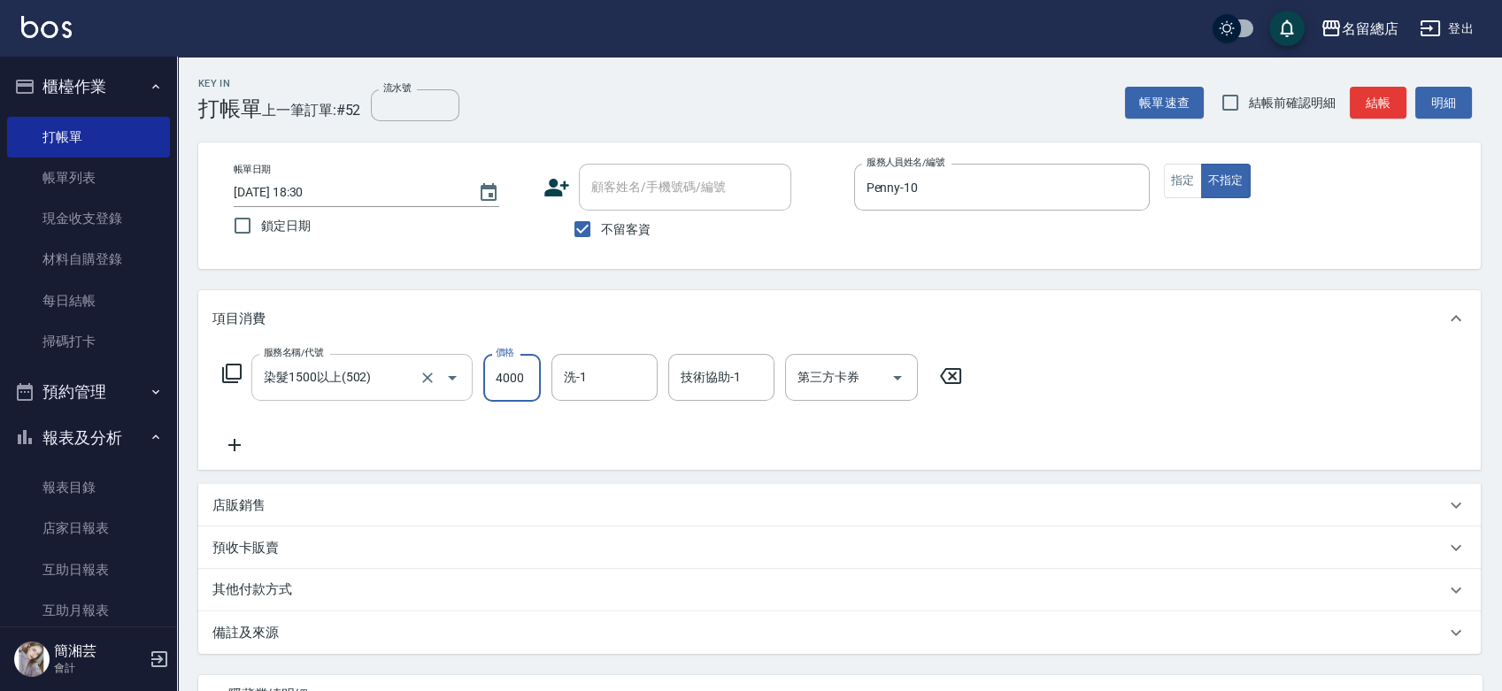
type input "4000"
type input "[PERSON_NAME]-26"
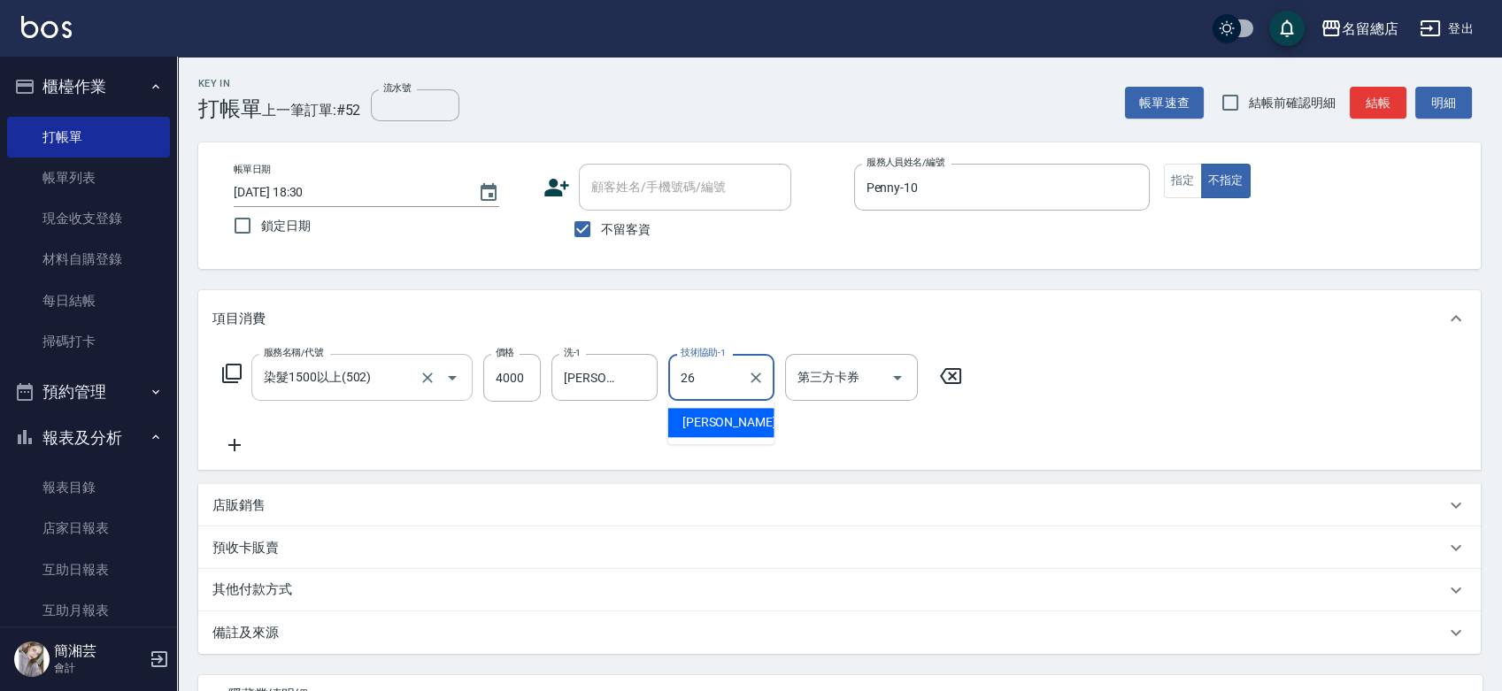
type input "[PERSON_NAME]-26"
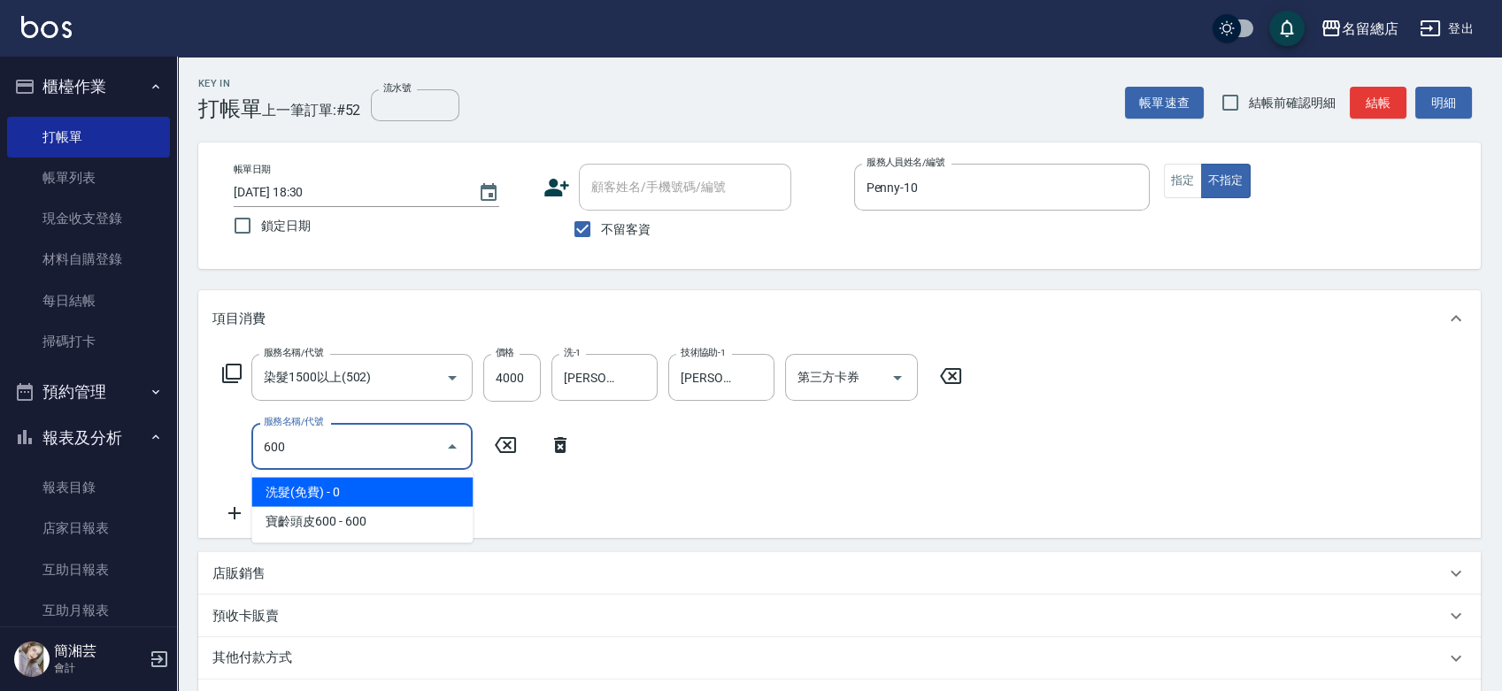
type input "洗髮(免費)(600)"
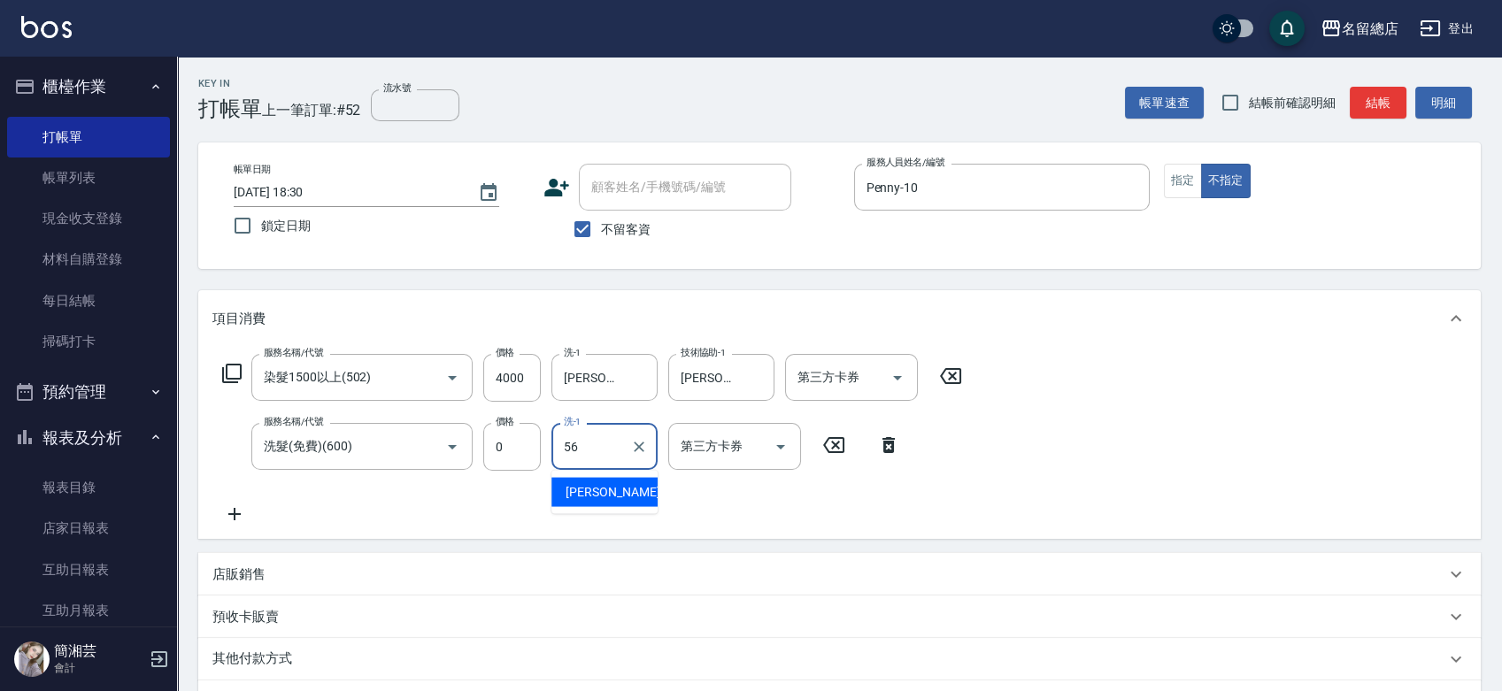
type input "[PERSON_NAME]-56"
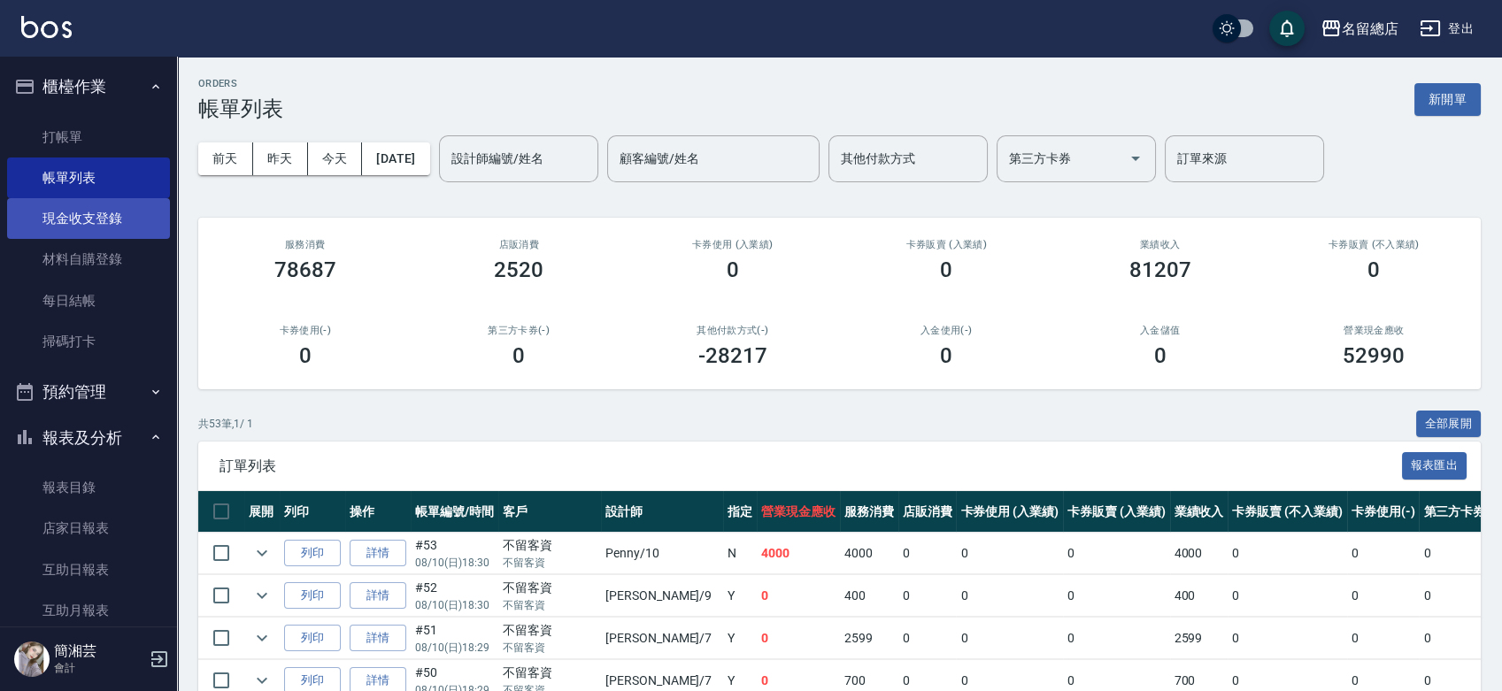
click at [82, 232] on link "現金收支登錄" at bounding box center [88, 218] width 163 height 41
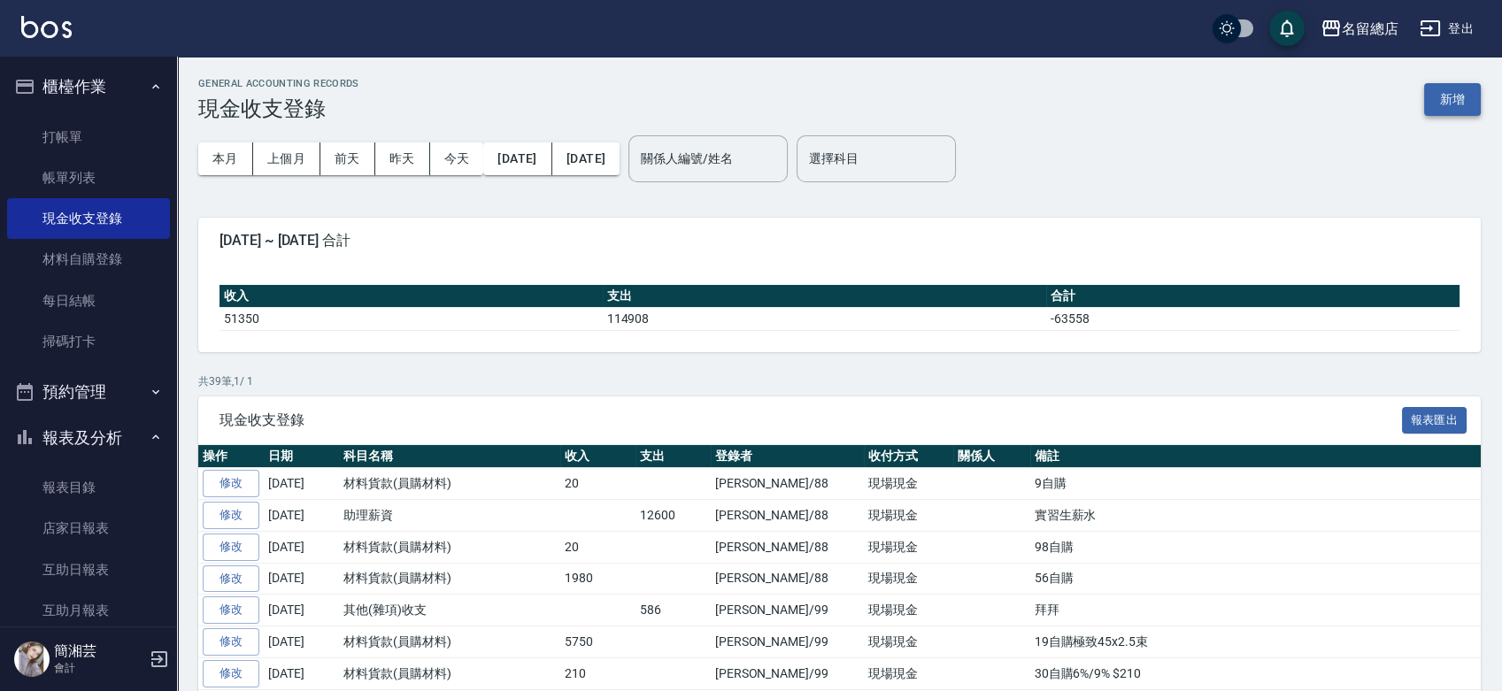
click at [1445, 91] on button "新增" at bounding box center [1452, 99] width 57 height 33
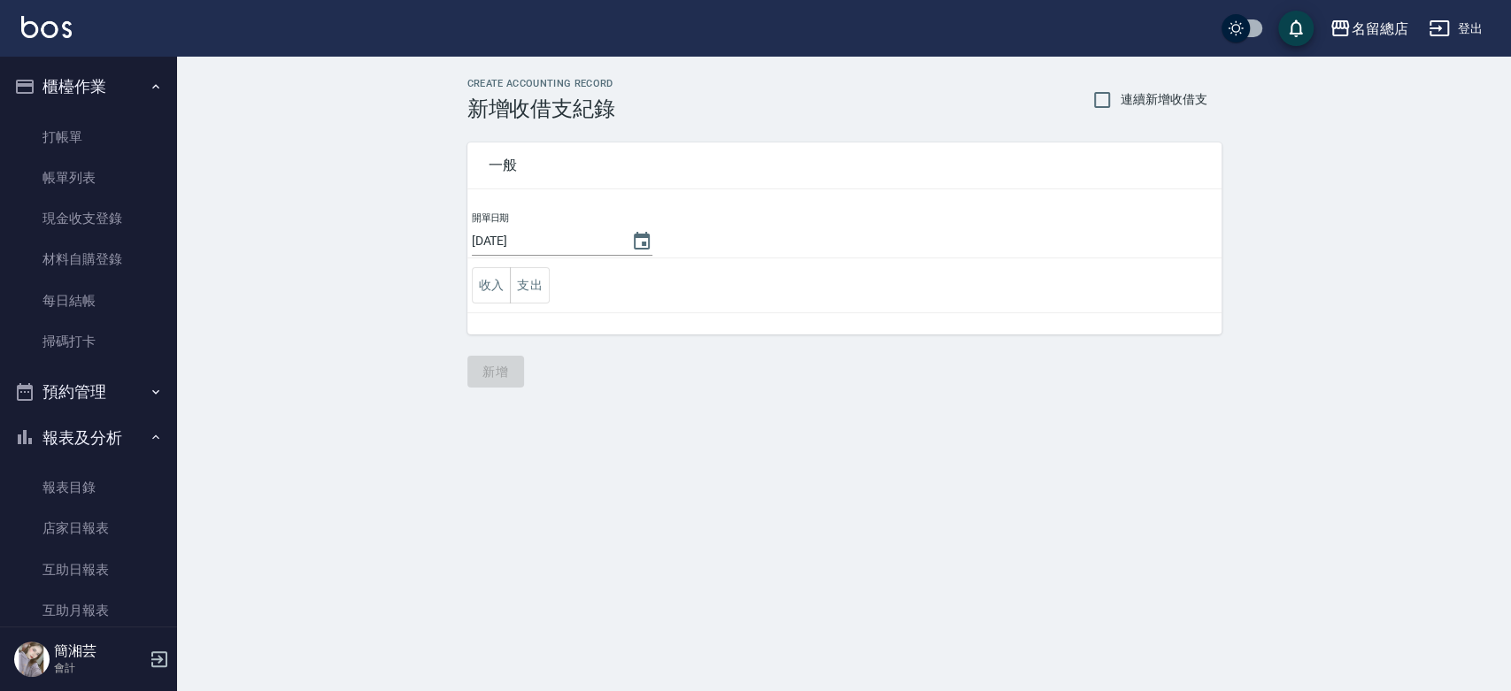
click at [464, 291] on div "一般 開單日期 [DATE] 收入 支出" at bounding box center [834, 227] width 776 height 213
click at [498, 289] on button "收入" at bounding box center [492, 285] width 40 height 36
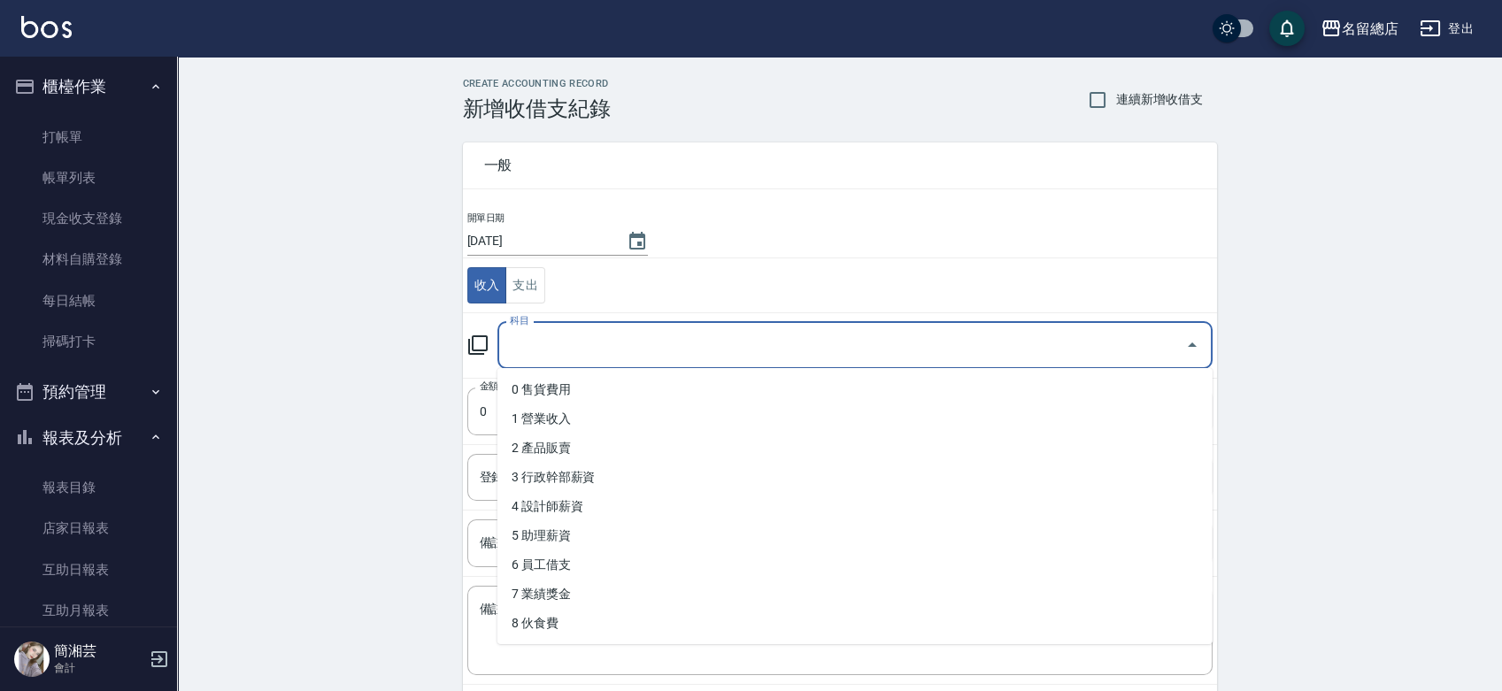
click at [550, 357] on input "科目" at bounding box center [841, 345] width 673 height 31
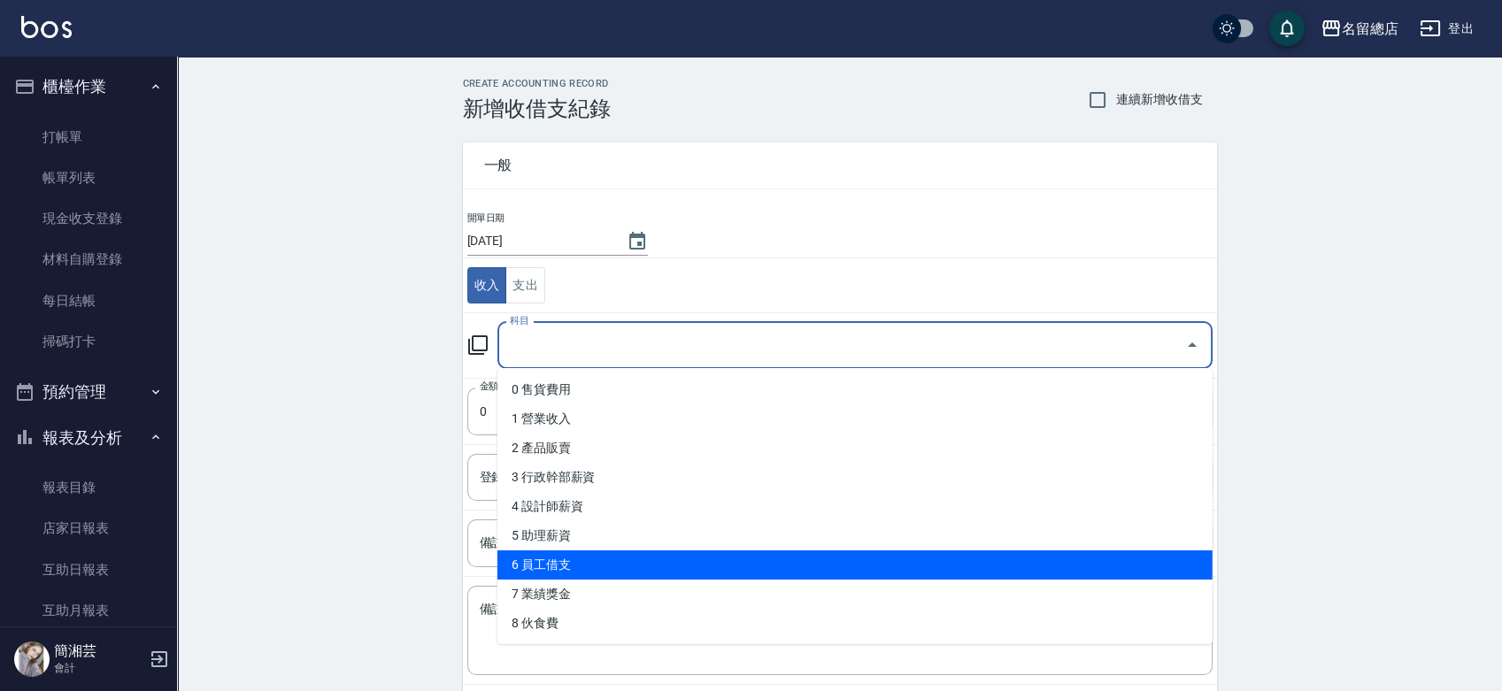
scroll to position [295, 0]
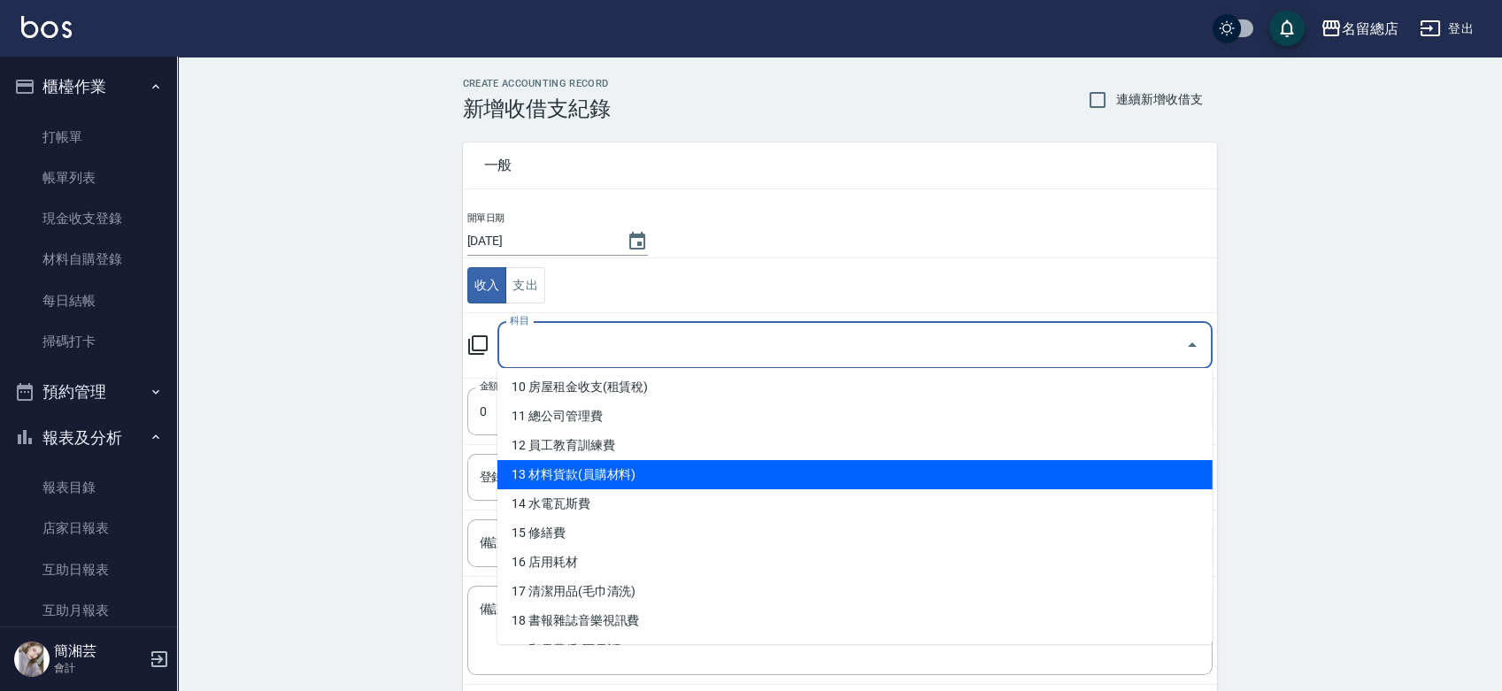
click at [600, 475] on li "13 材料貨款(員購材料)" at bounding box center [855, 474] width 715 height 29
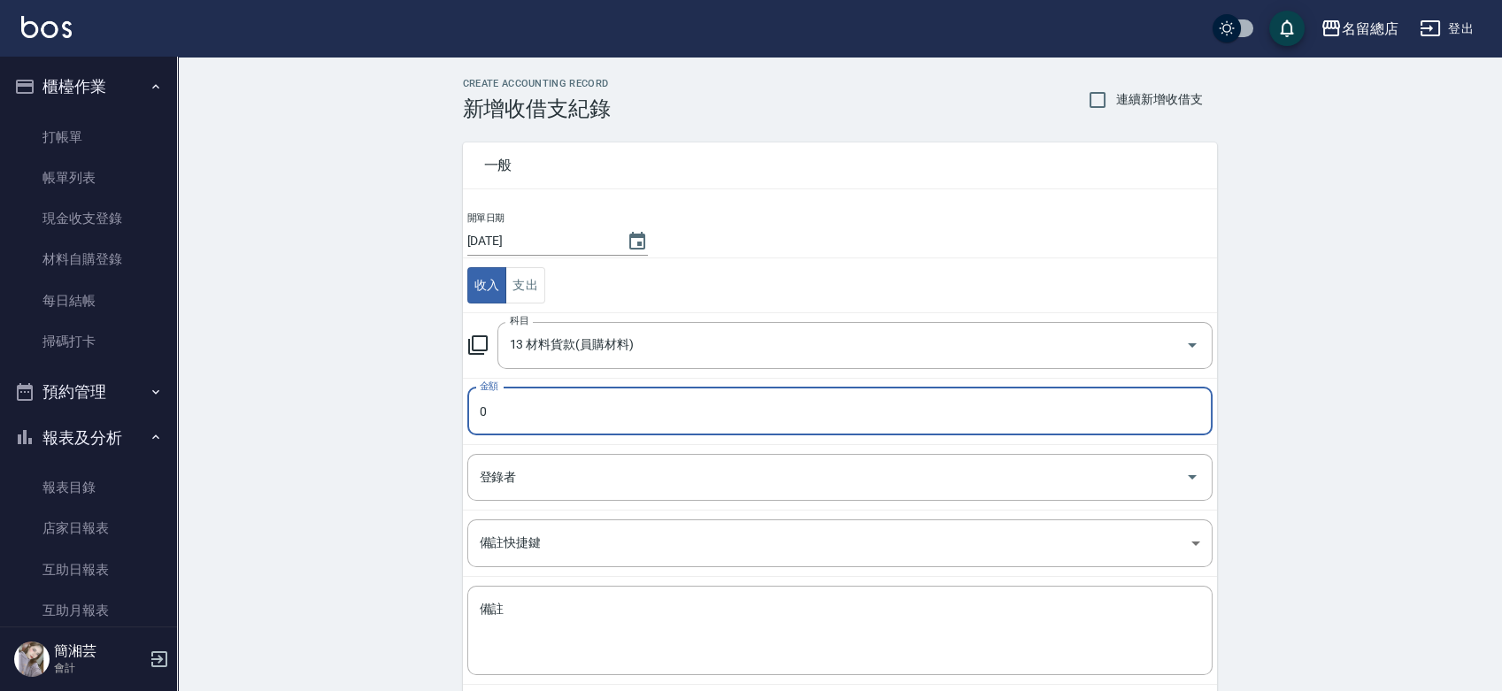
type input "13 材料貨款(員購材料)"
type input "210"
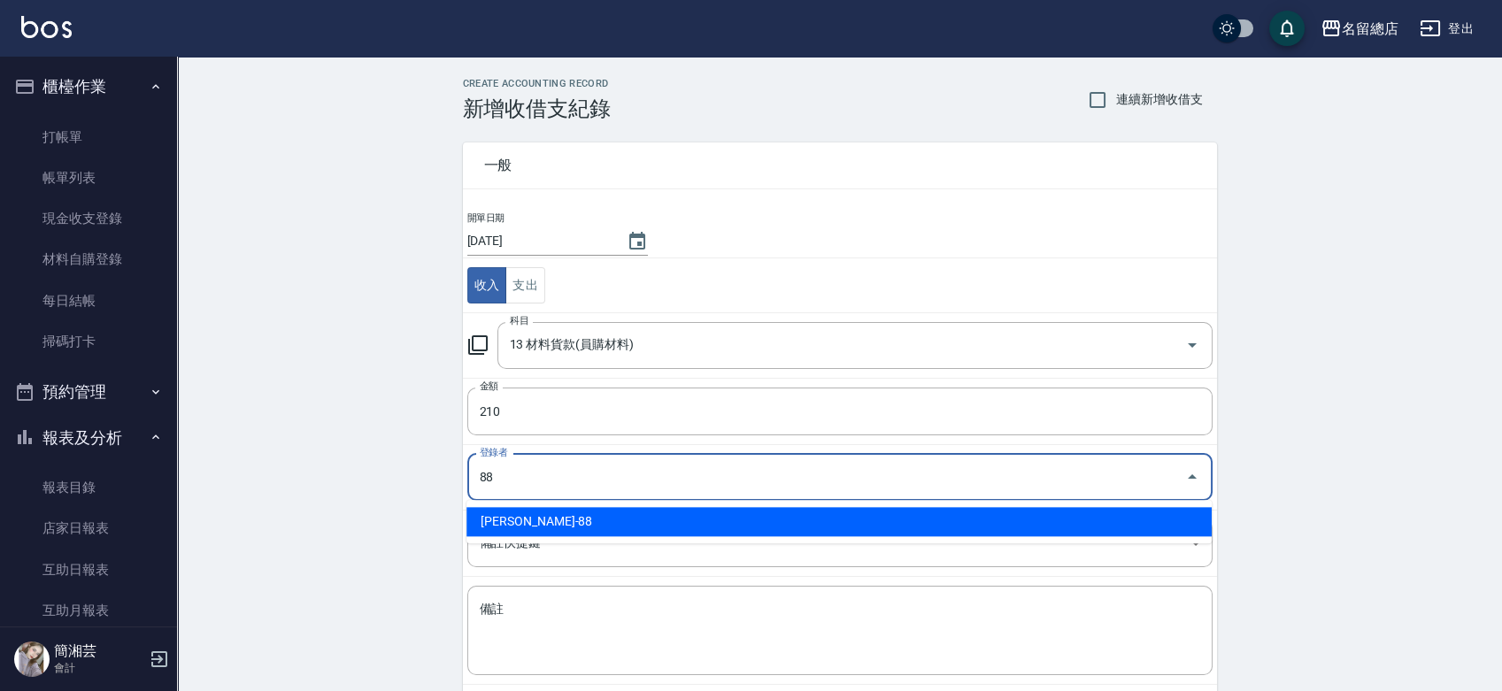
type input "[PERSON_NAME]-88"
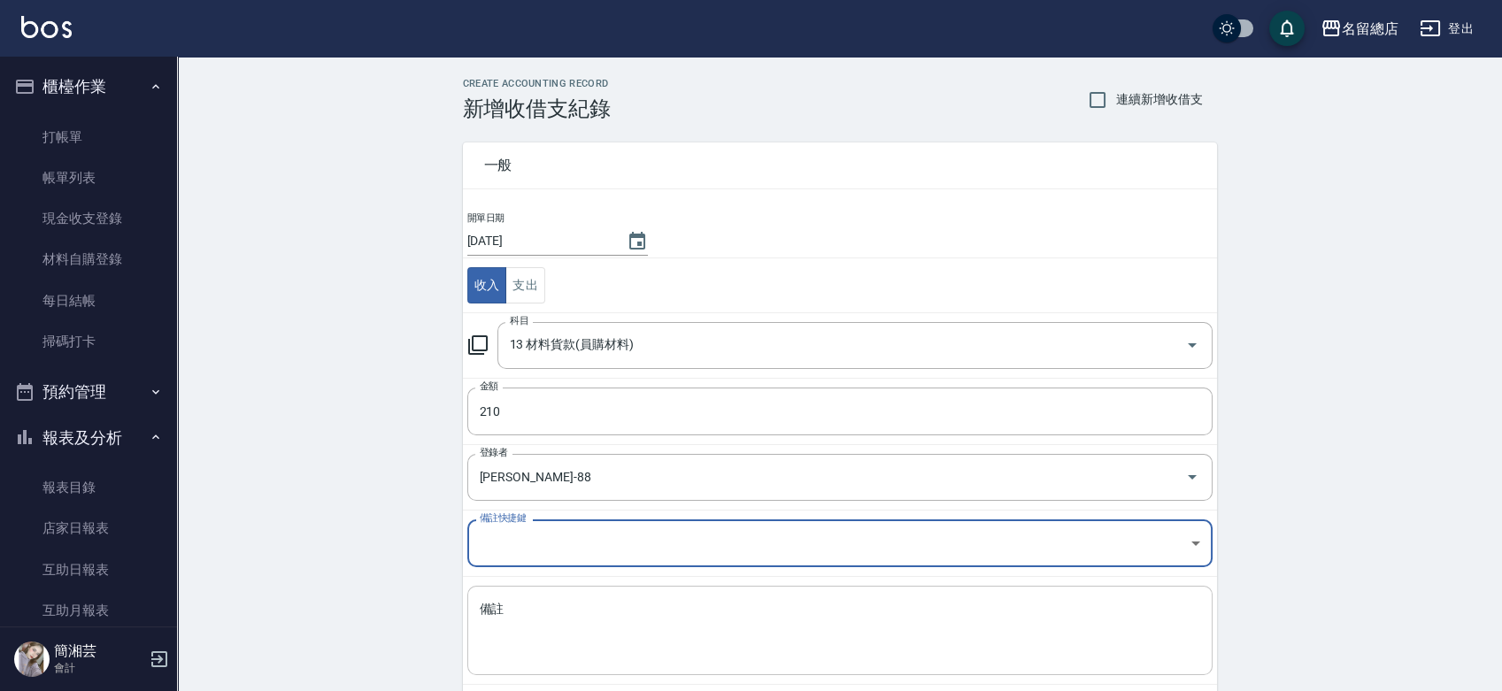
click at [537, 652] on textarea "備註" at bounding box center [840, 631] width 721 height 60
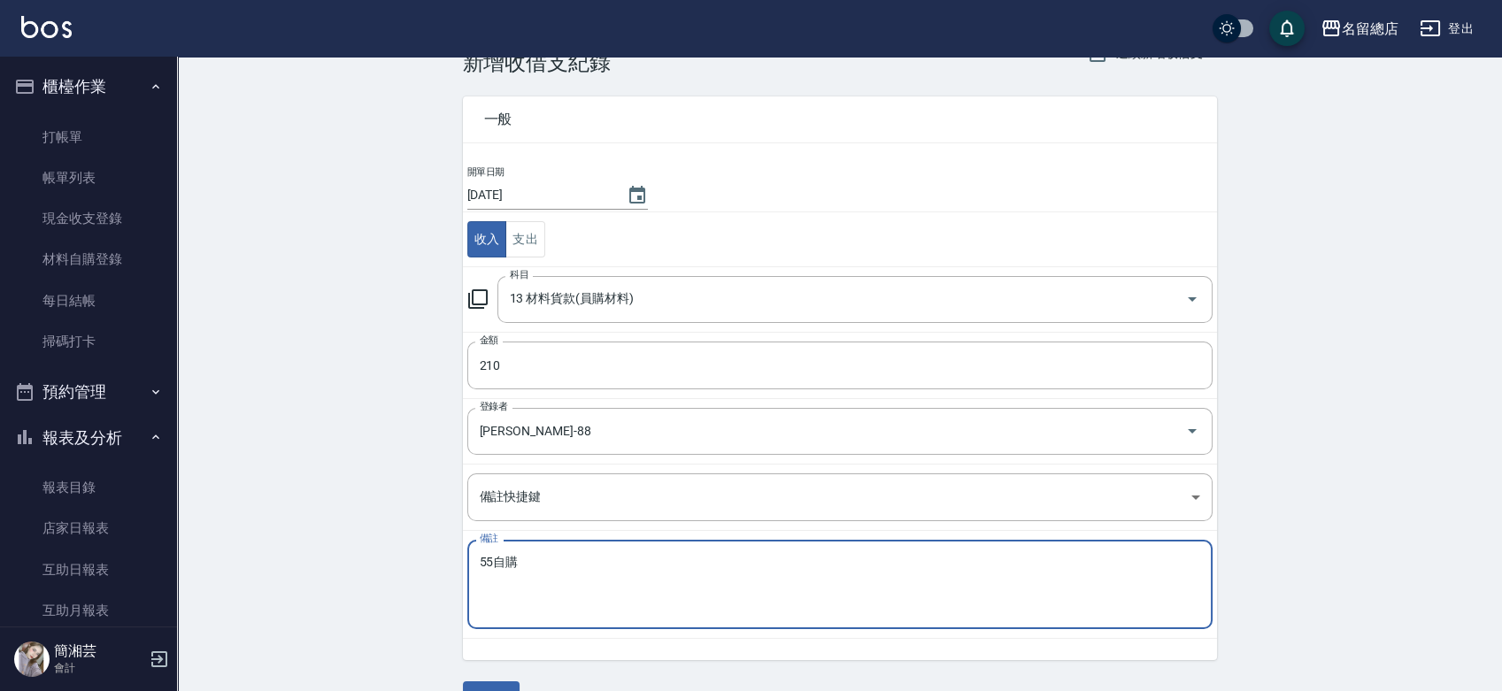
scroll to position [89, 0]
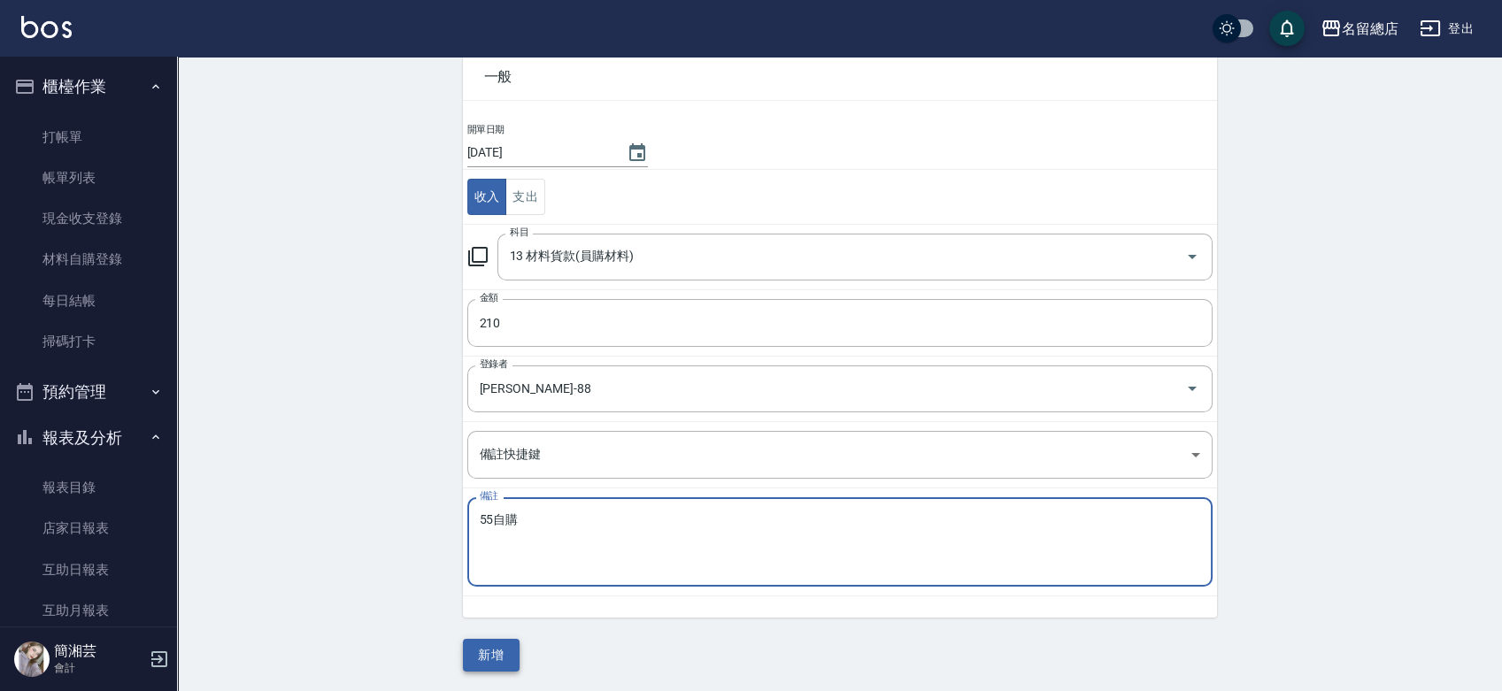
type textarea "55自購"
click at [498, 645] on button "新增" at bounding box center [491, 655] width 57 height 33
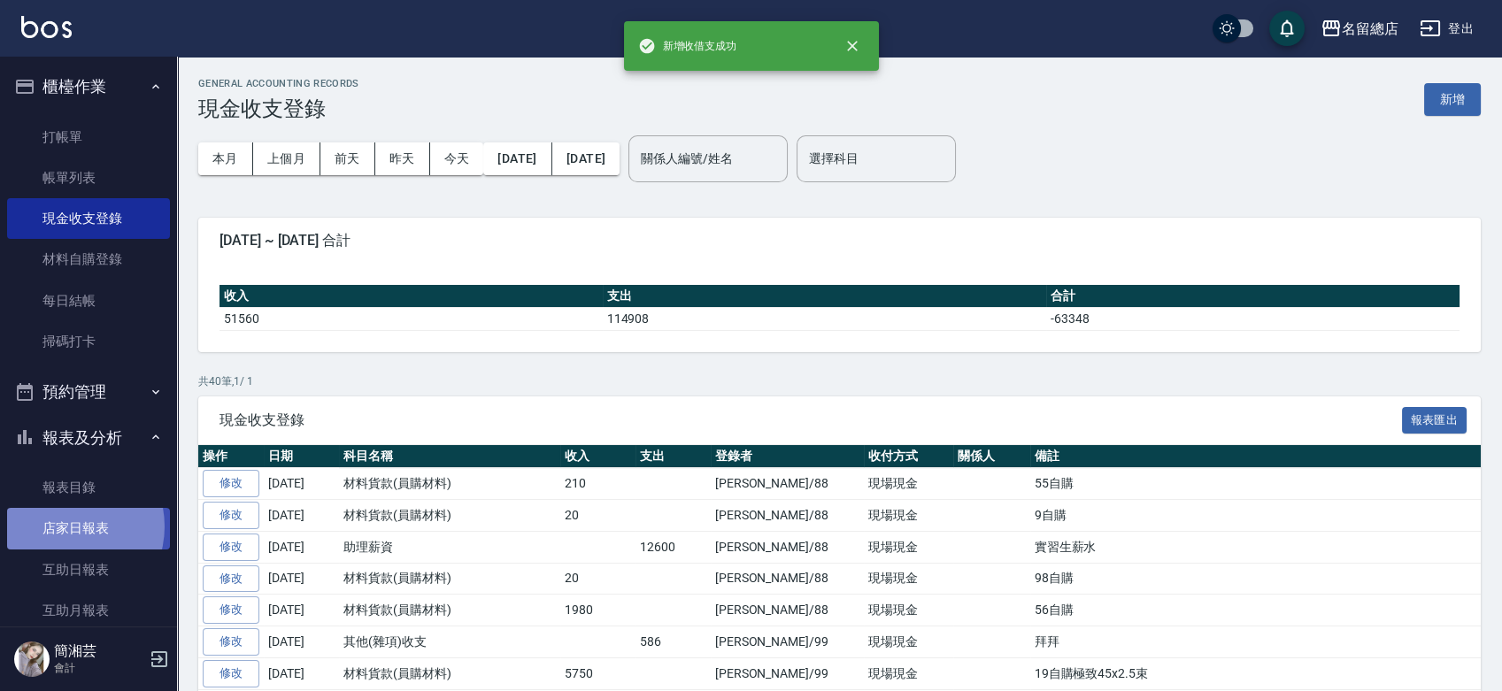
click at [64, 527] on link "店家日報表" at bounding box center [88, 528] width 163 height 41
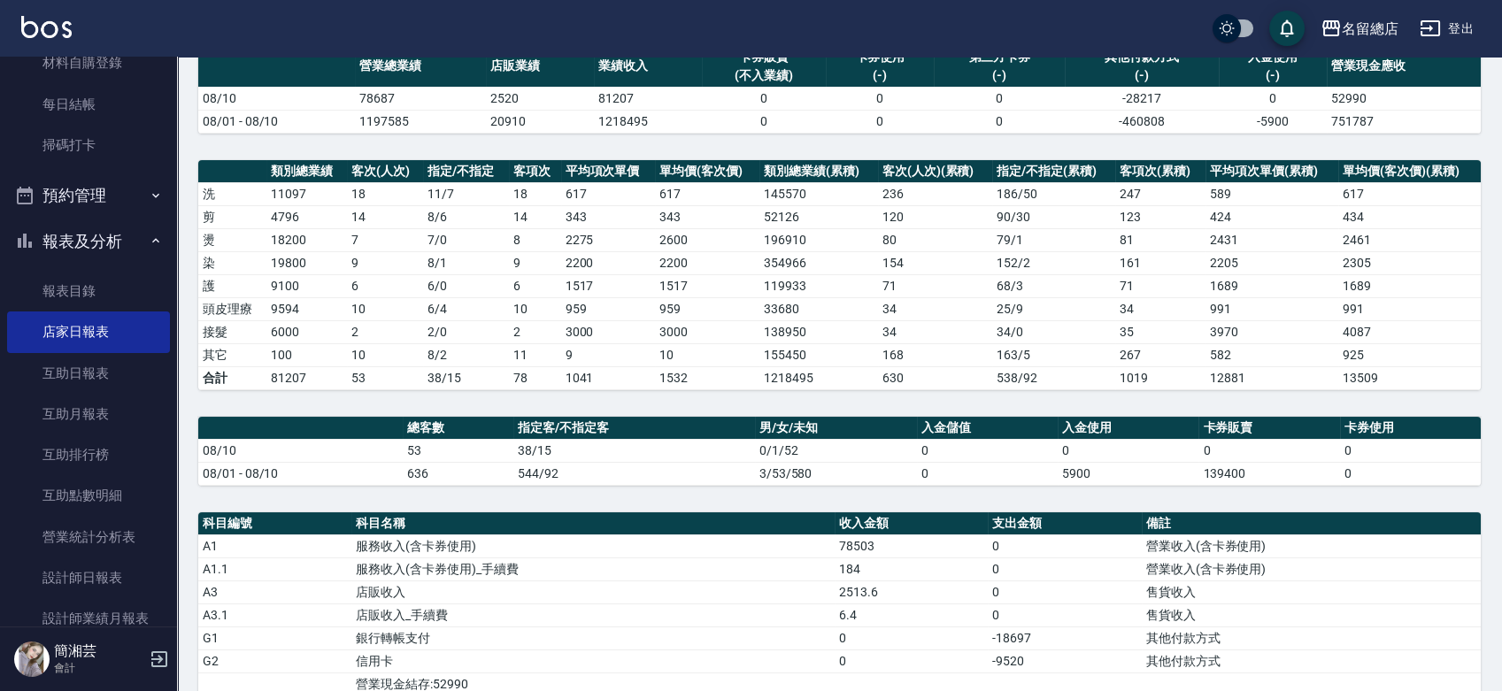
scroll to position [197, 0]
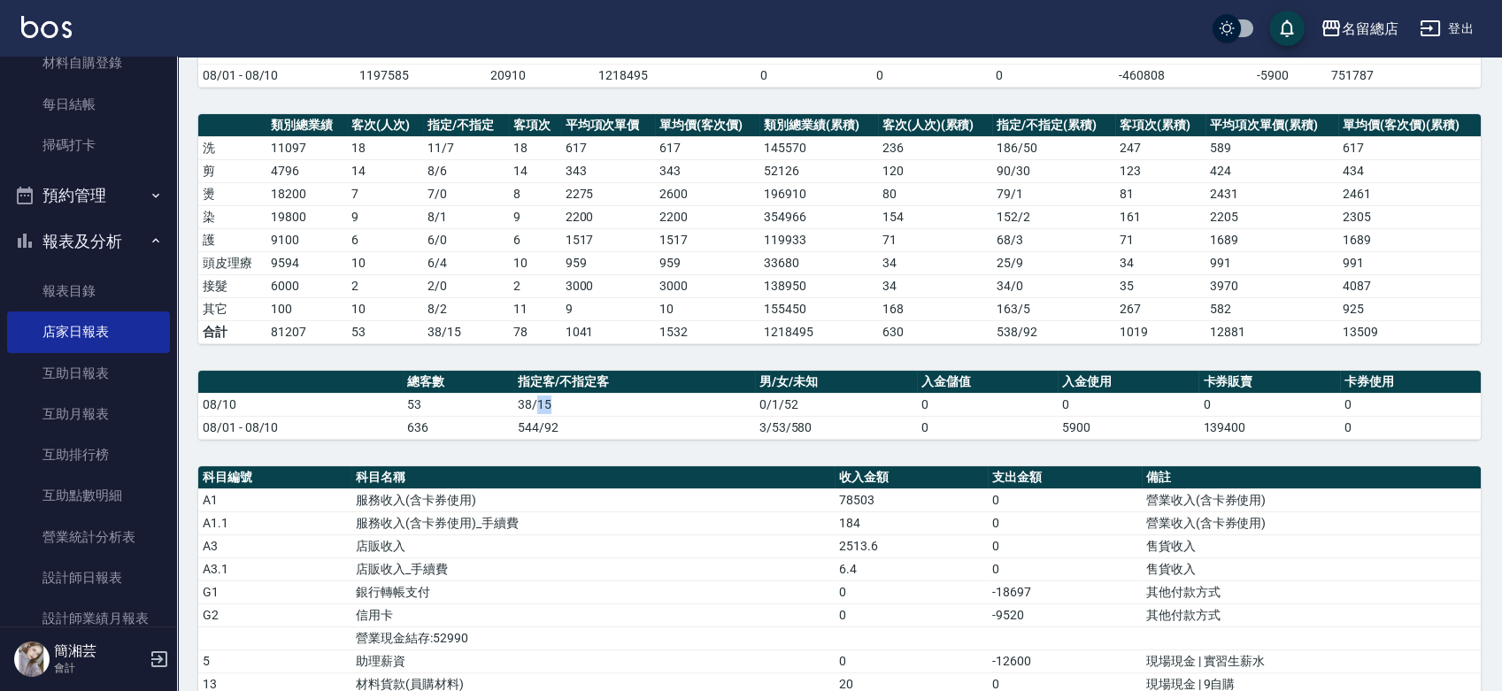
drag, startPoint x: 534, startPoint y: 402, endPoint x: 568, endPoint y: 403, distance: 34.5
click at [558, 404] on td "38/15" at bounding box center [634, 404] width 242 height 23
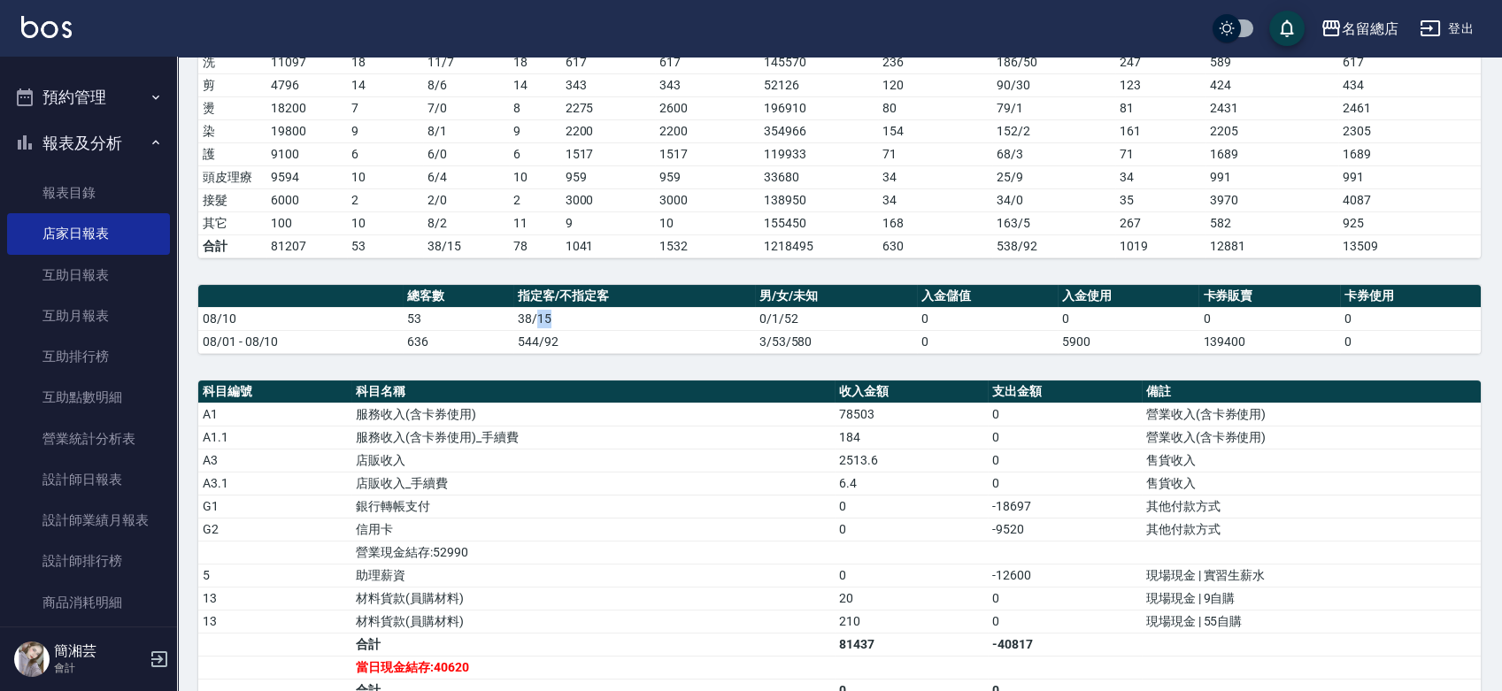
scroll to position [295, 0]
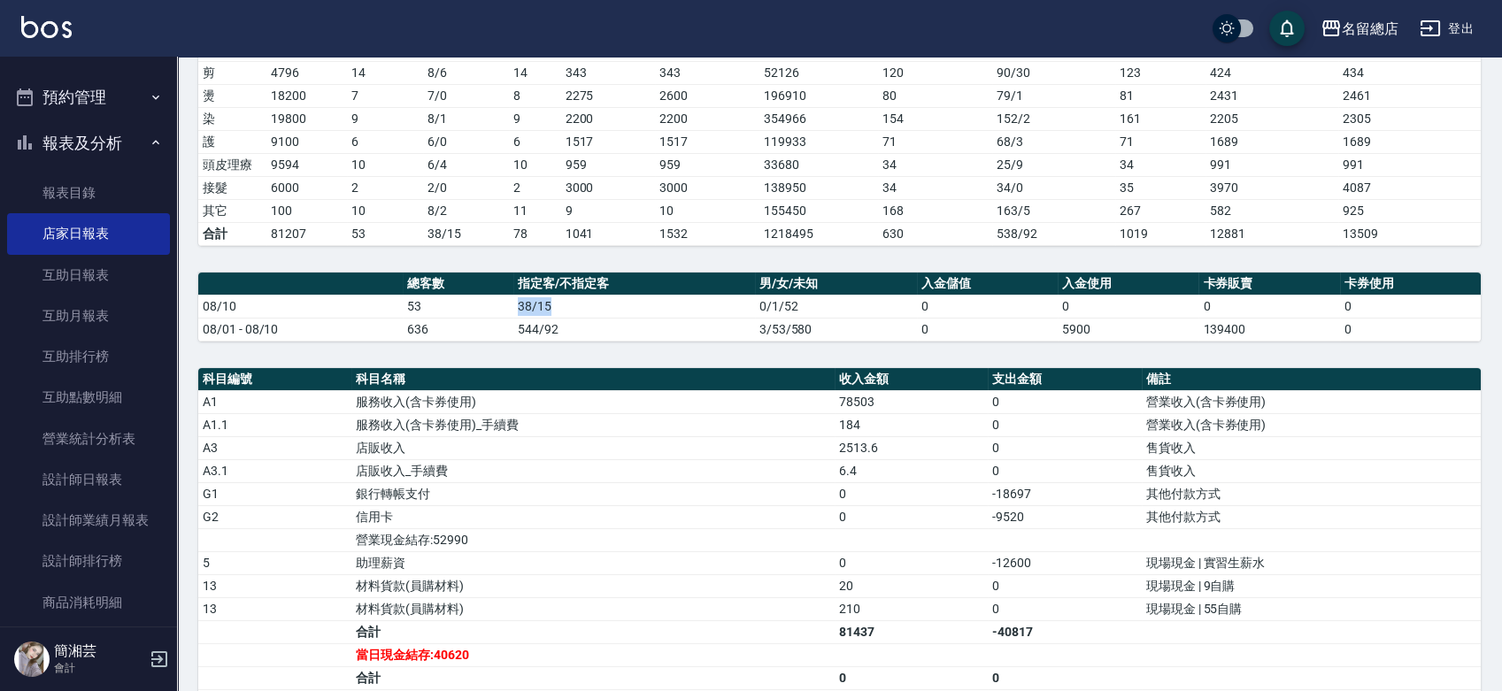
drag, startPoint x: 511, startPoint y: 306, endPoint x: 573, endPoint y: 301, distance: 62.2
click at [573, 301] on td "38/15" at bounding box center [634, 306] width 242 height 23
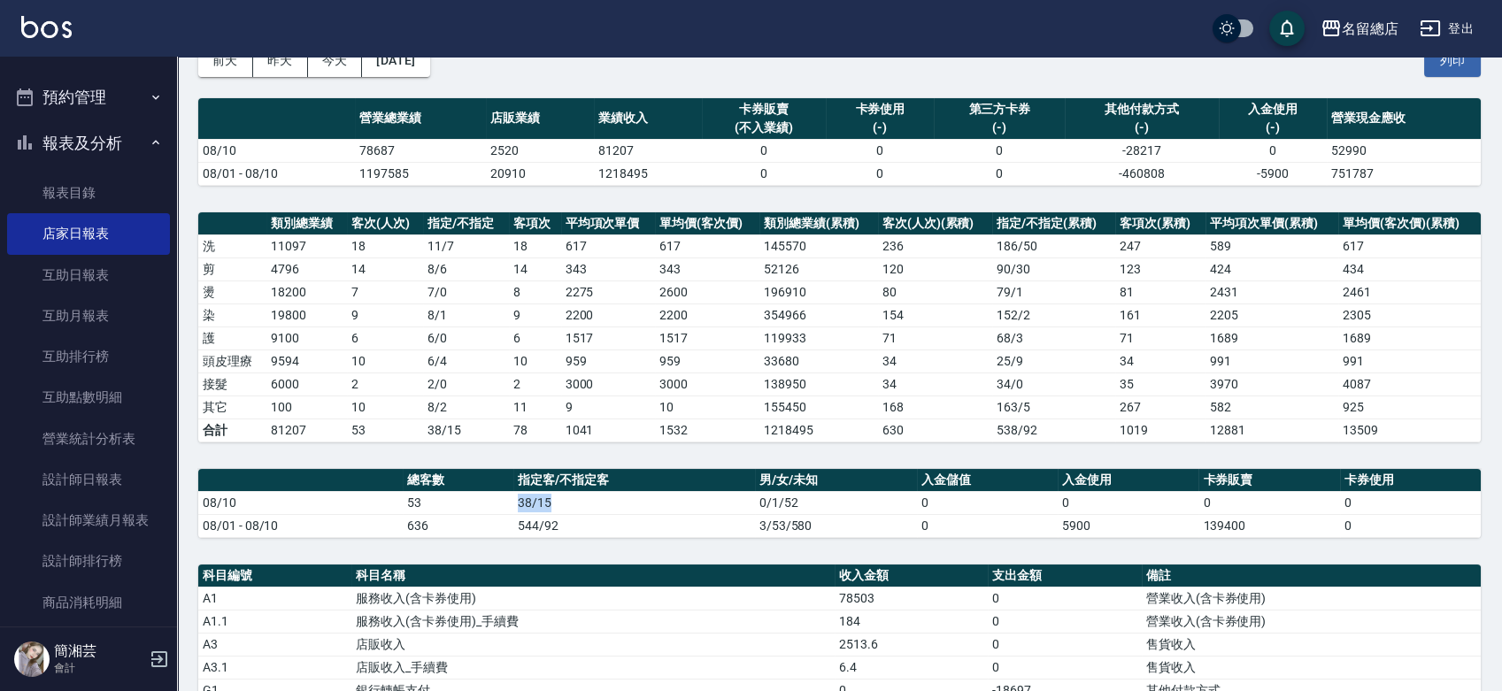
scroll to position [0, 0]
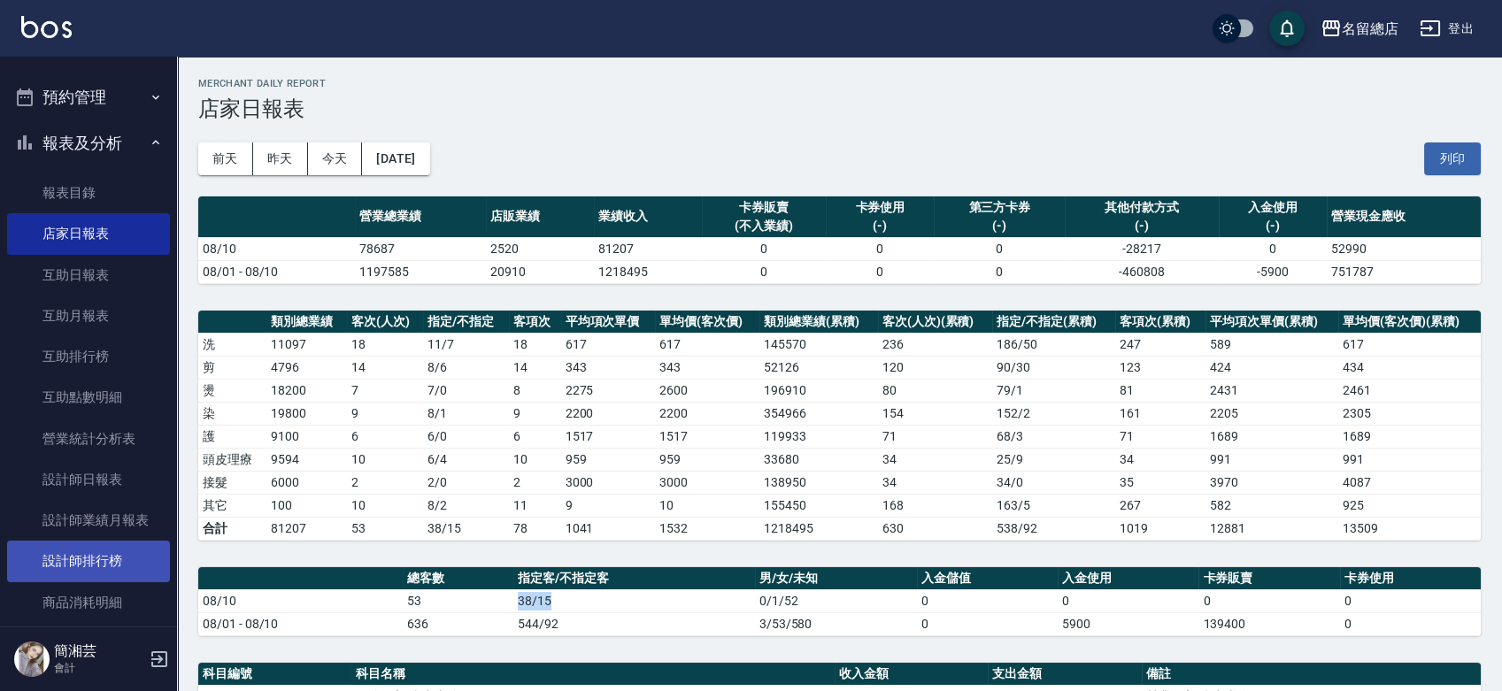
click at [118, 565] on link "設計師排行榜" at bounding box center [88, 561] width 163 height 41
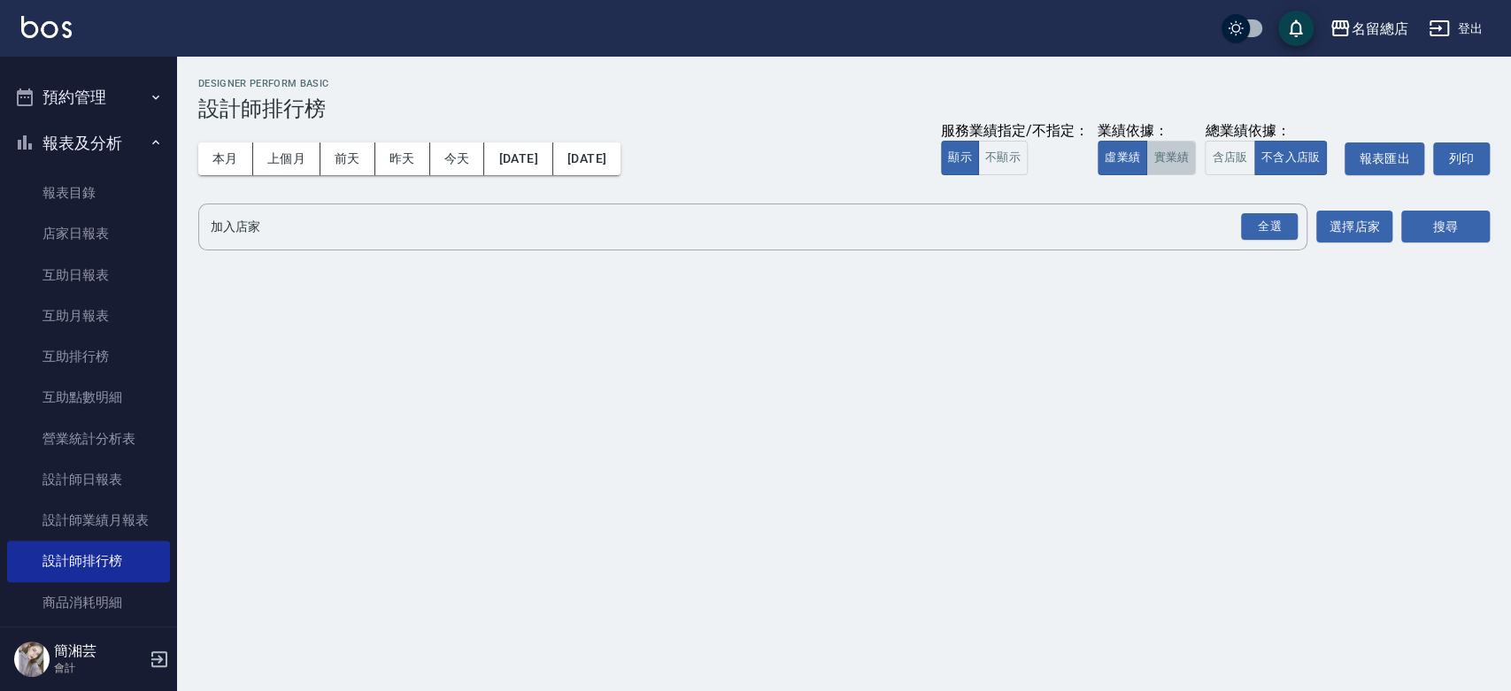
drag, startPoint x: 1159, startPoint y: 144, endPoint x: 1192, endPoint y: 174, distance: 45.1
click at [1159, 145] on button "實業績" at bounding box center [1171, 158] width 50 height 35
click at [1256, 222] on div "全選" at bounding box center [1269, 226] width 57 height 27
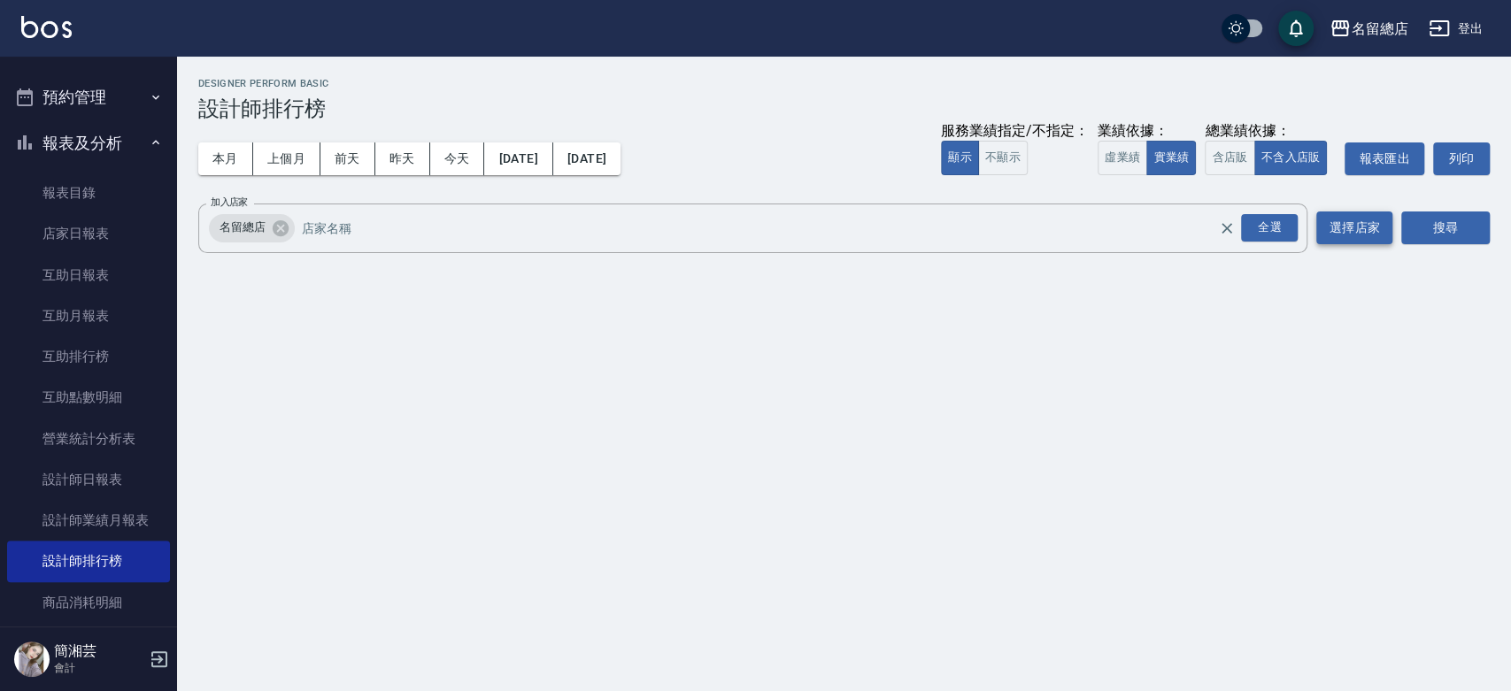
drag, startPoint x: 1438, startPoint y: 229, endPoint x: 1324, endPoint y: 223, distance: 113.5
click at [1436, 229] on button "搜尋" at bounding box center [1445, 228] width 89 height 33
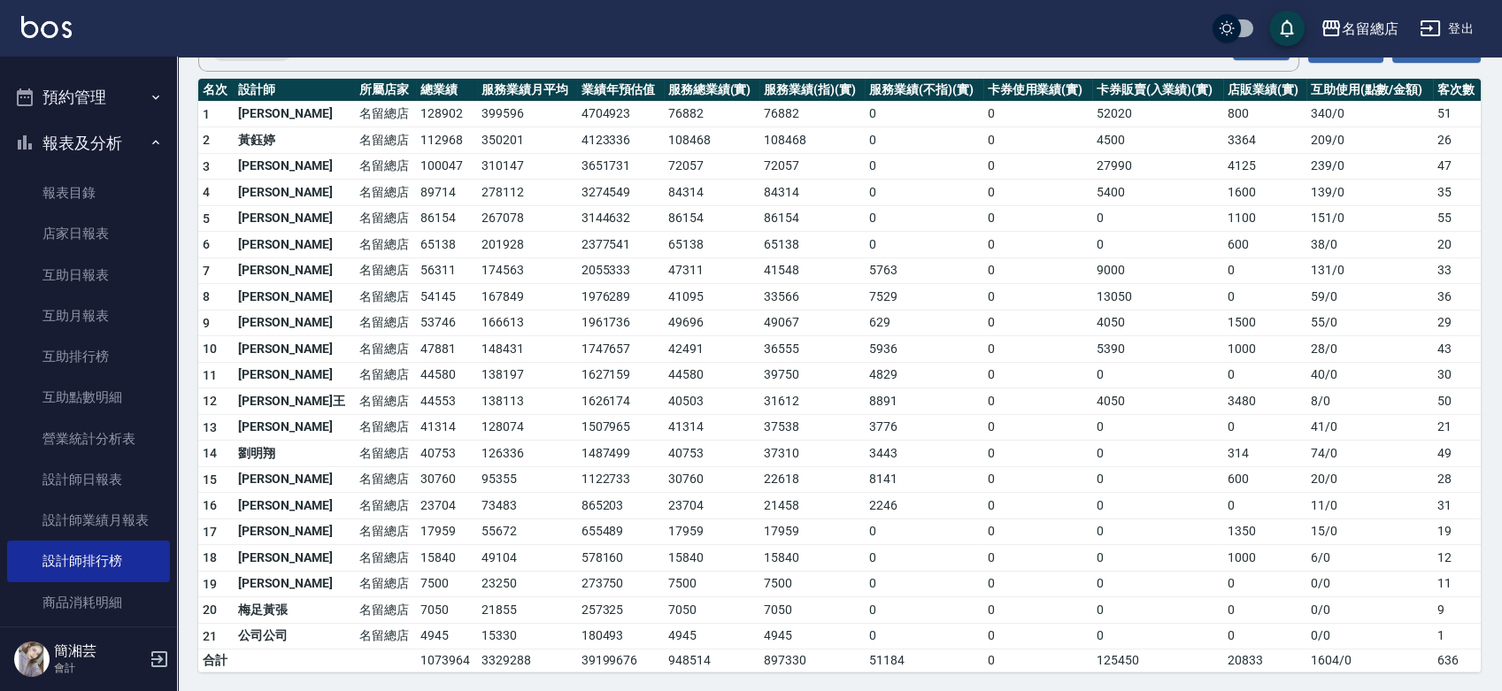
scroll to position [83, 0]
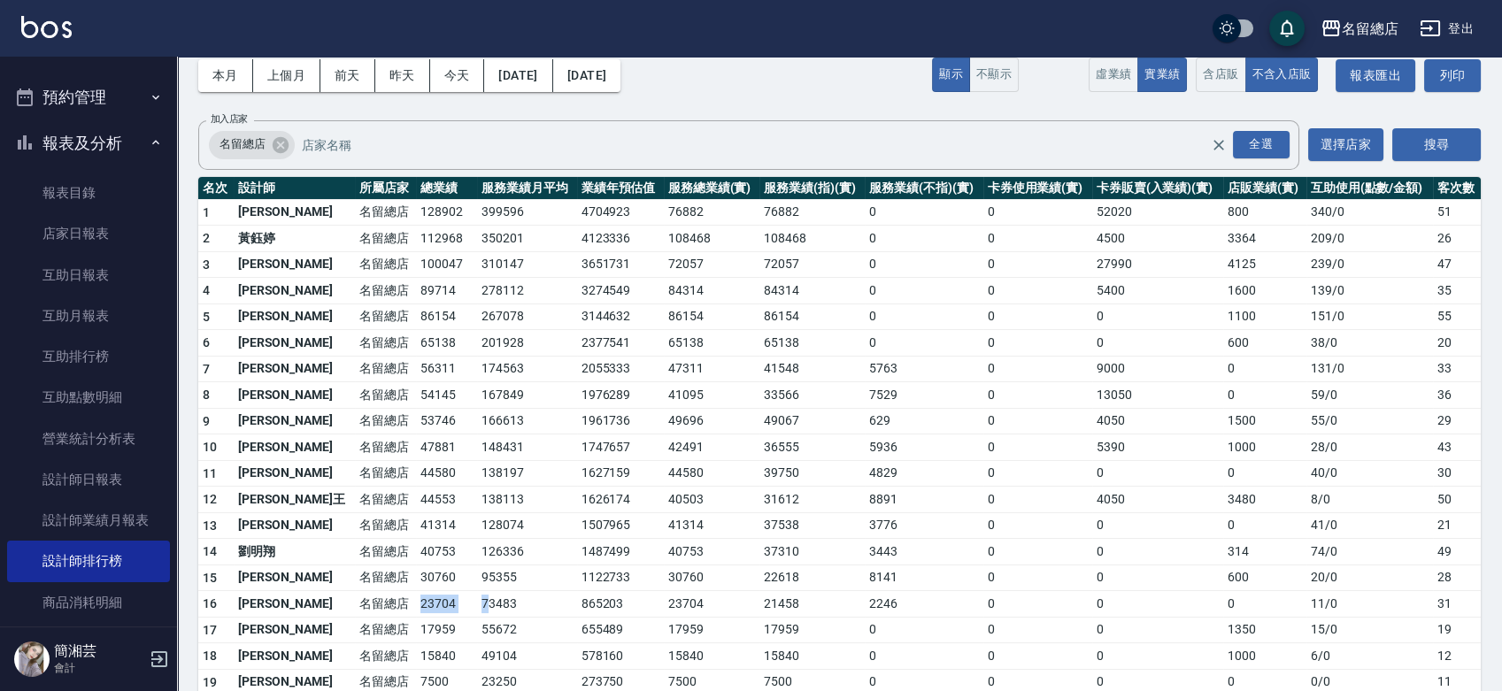
drag, startPoint x: 358, startPoint y: 600, endPoint x: 442, endPoint y: 593, distance: 84.4
click at [439, 594] on tr "16 [PERSON_NAME][PERSON_NAME]留總店 23704 73483 865203 23704 21458 2246 0 0 0 11 /…" at bounding box center [839, 604] width 1283 height 27
click at [577, 455] on td "1747657" at bounding box center [620, 448] width 87 height 27
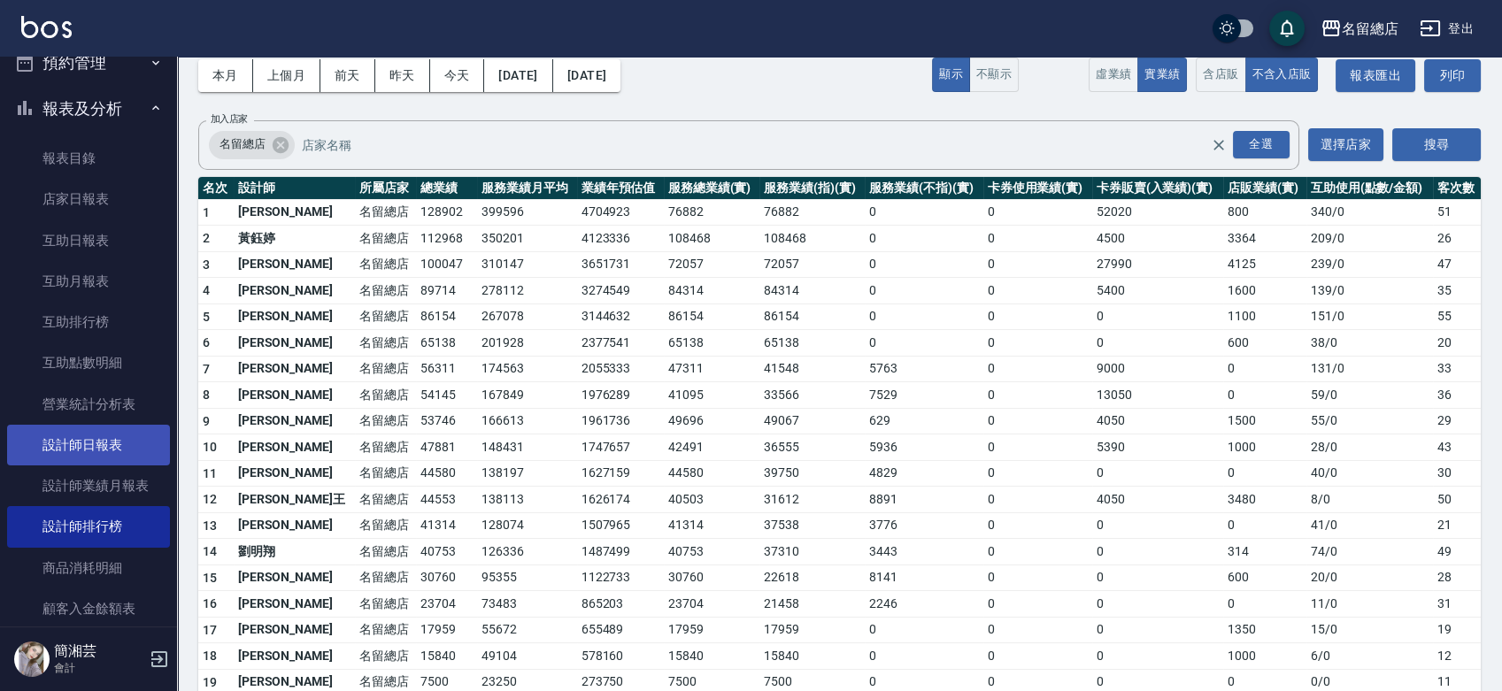
scroll to position [295, 0]
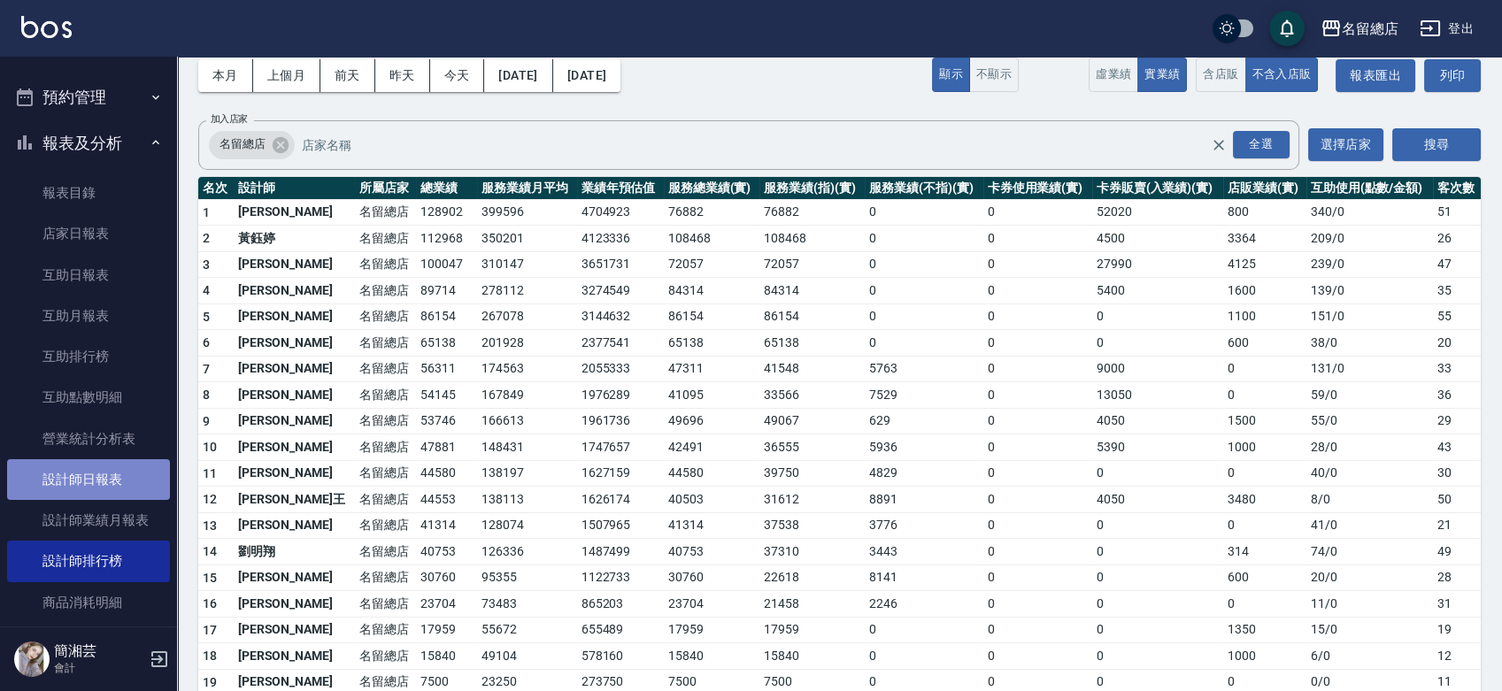
click at [89, 482] on link "設計師日報表" at bounding box center [88, 479] width 163 height 41
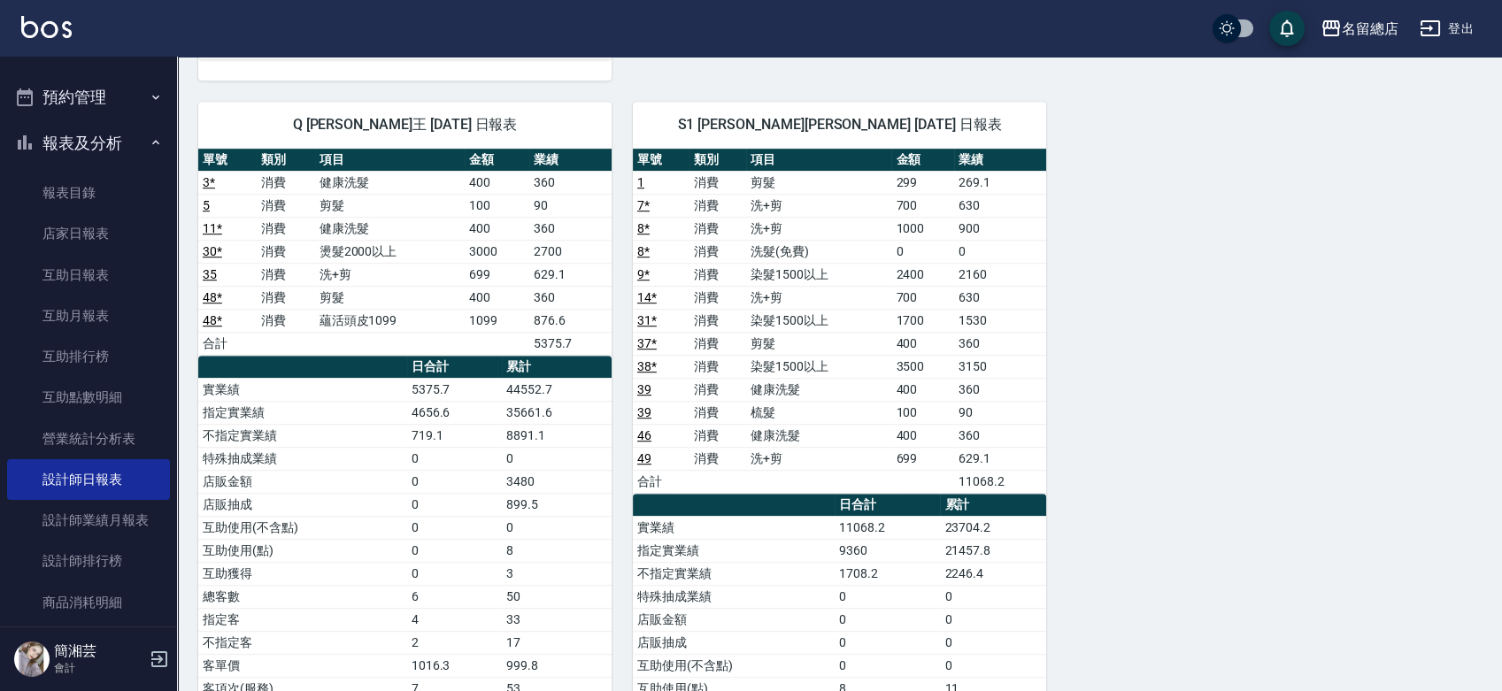
scroll to position [2262, 0]
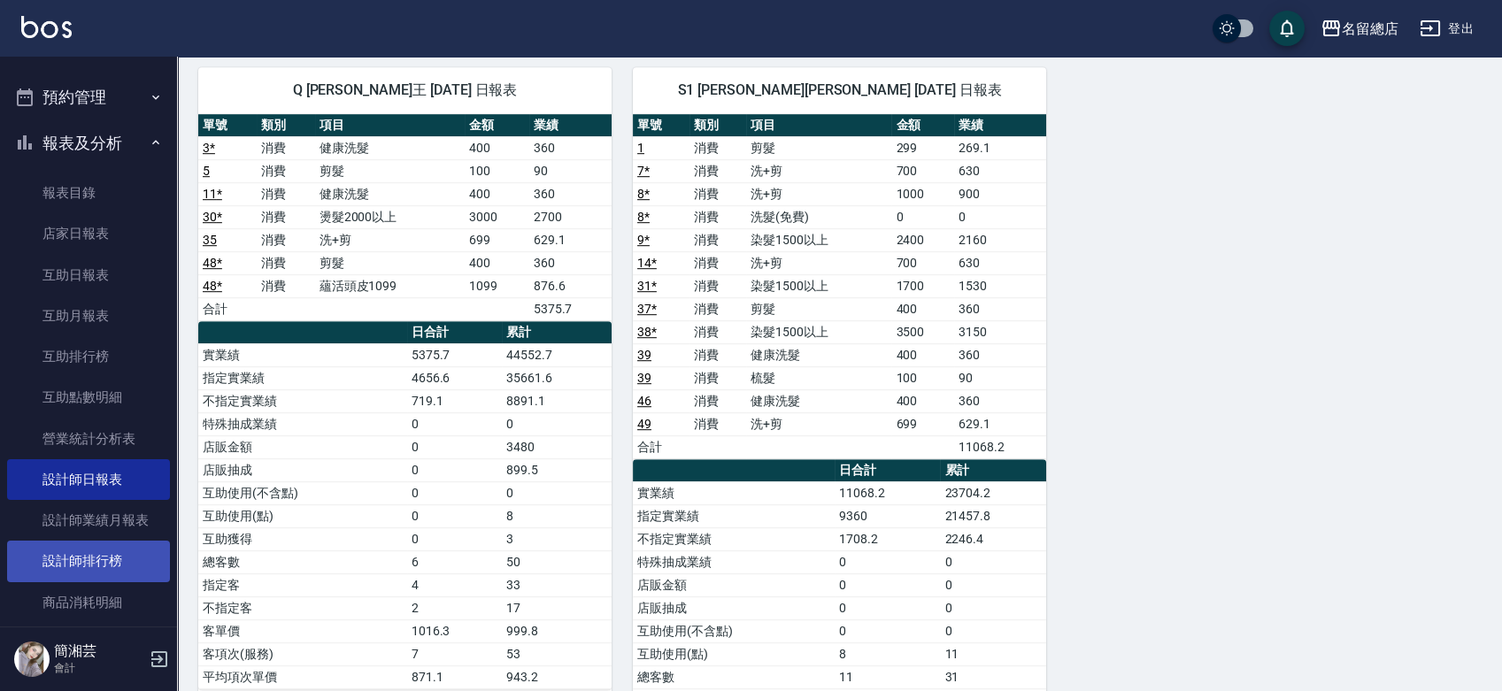
click at [125, 552] on link "設計師排行榜" at bounding box center [88, 561] width 163 height 41
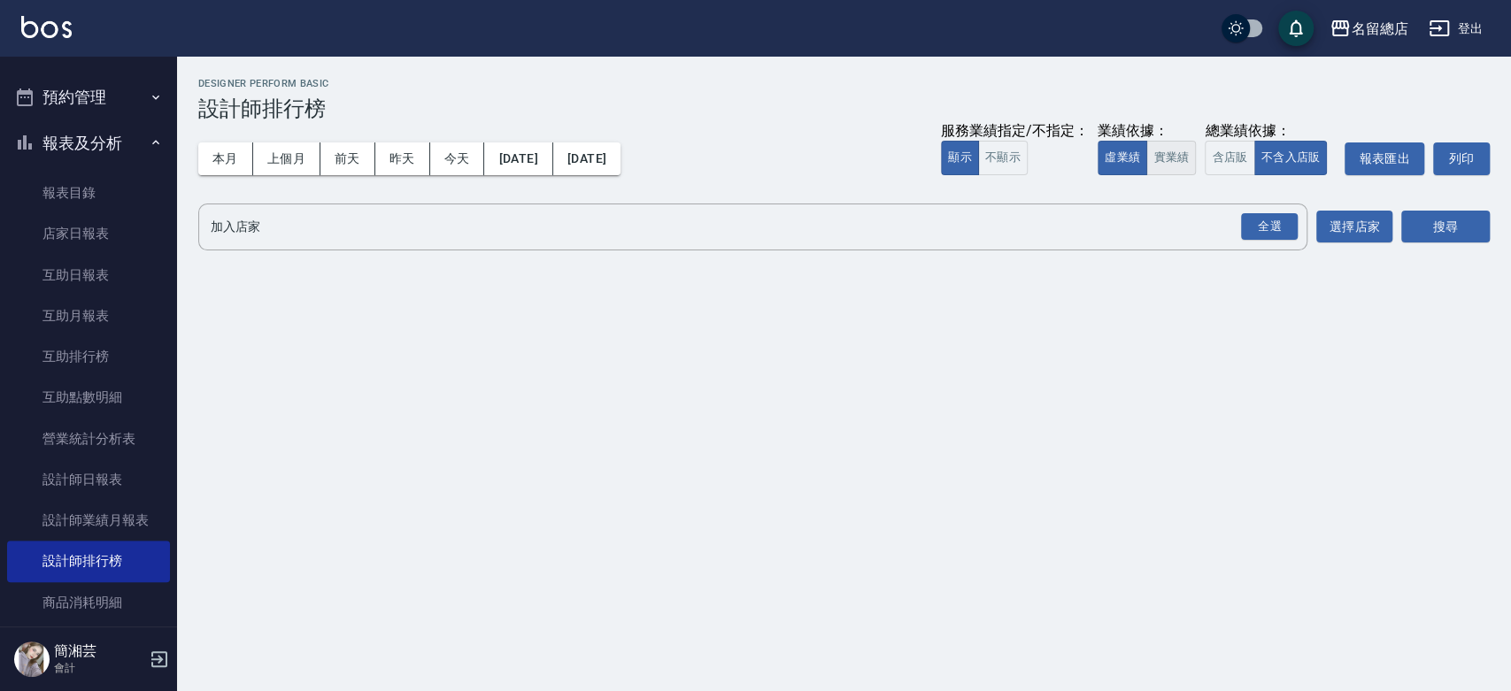
click at [1170, 160] on button "實業績" at bounding box center [1171, 158] width 50 height 35
click at [1275, 231] on div "全選" at bounding box center [1269, 226] width 57 height 27
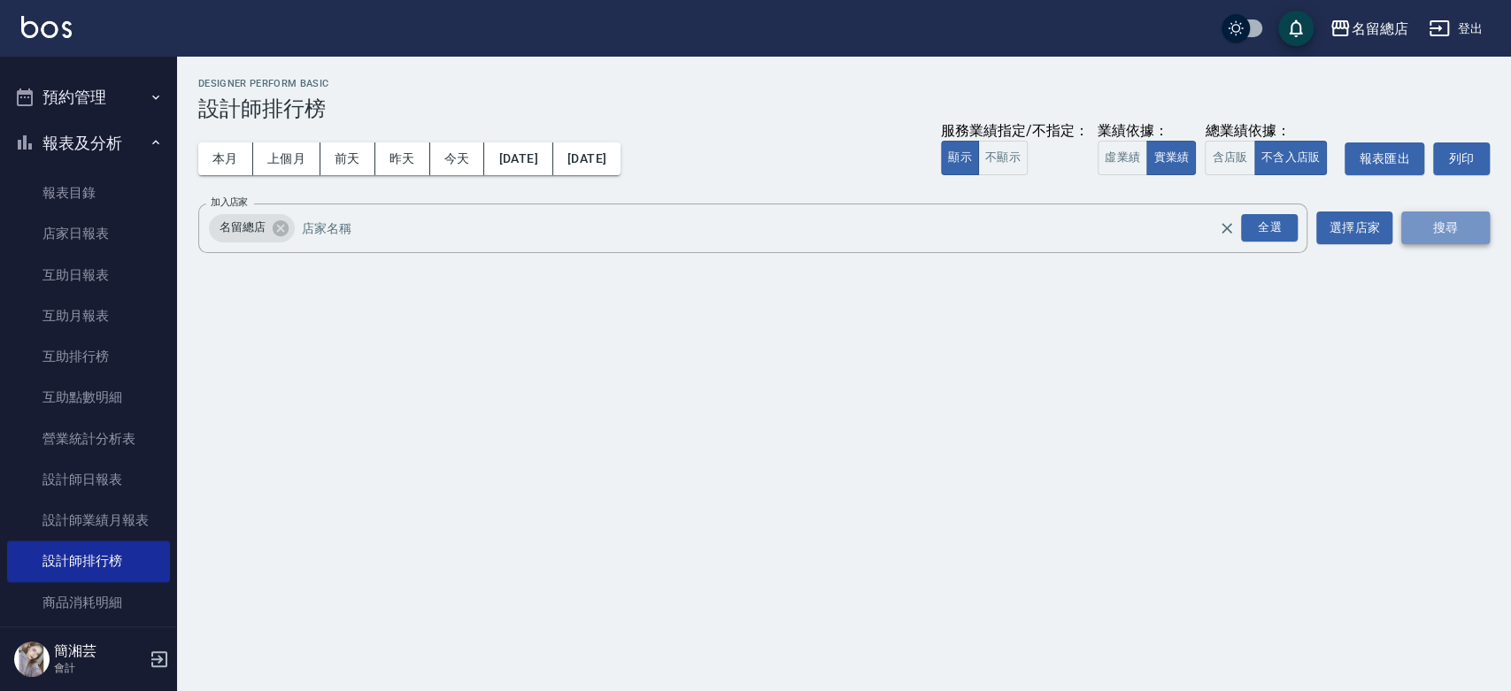
click at [1474, 228] on button "搜尋" at bounding box center [1445, 228] width 89 height 33
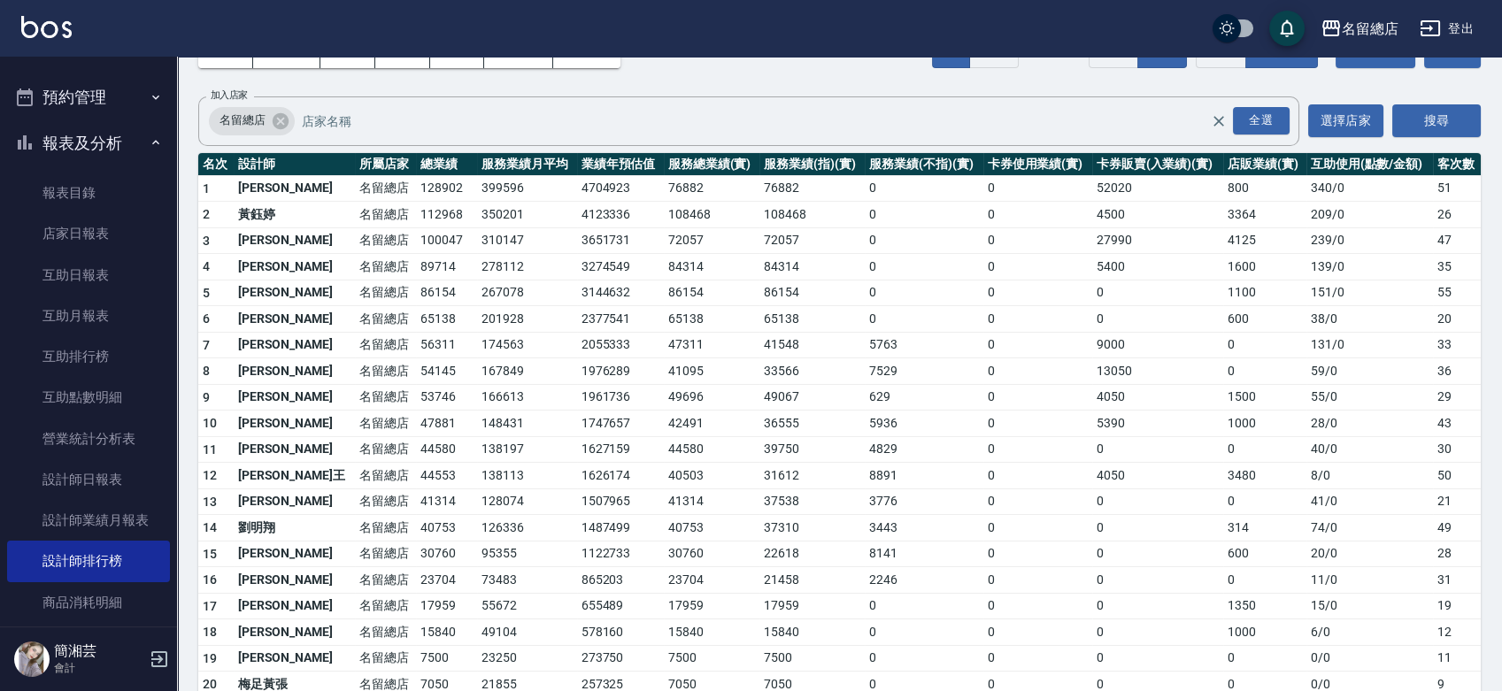
scroll to position [181, 0]
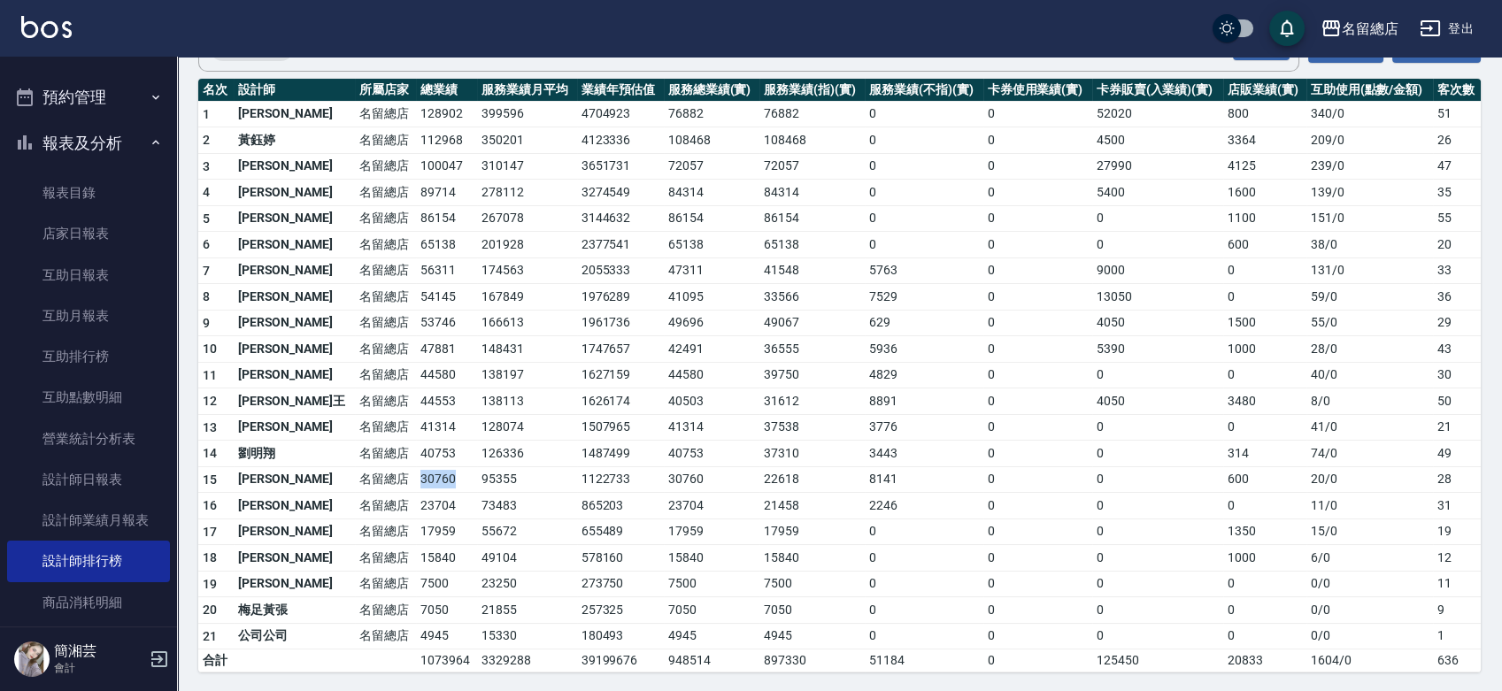
drag, startPoint x: 361, startPoint y: 475, endPoint x: 421, endPoint y: 481, distance: 59.6
click at [421, 481] on td "30760" at bounding box center [446, 480] width 61 height 27
drag, startPoint x: 368, startPoint y: 426, endPoint x: 415, endPoint y: 431, distance: 47.2
click at [416, 431] on td "41314" at bounding box center [446, 427] width 61 height 27
click at [420, 404] on td "44553" at bounding box center [446, 402] width 61 height 27
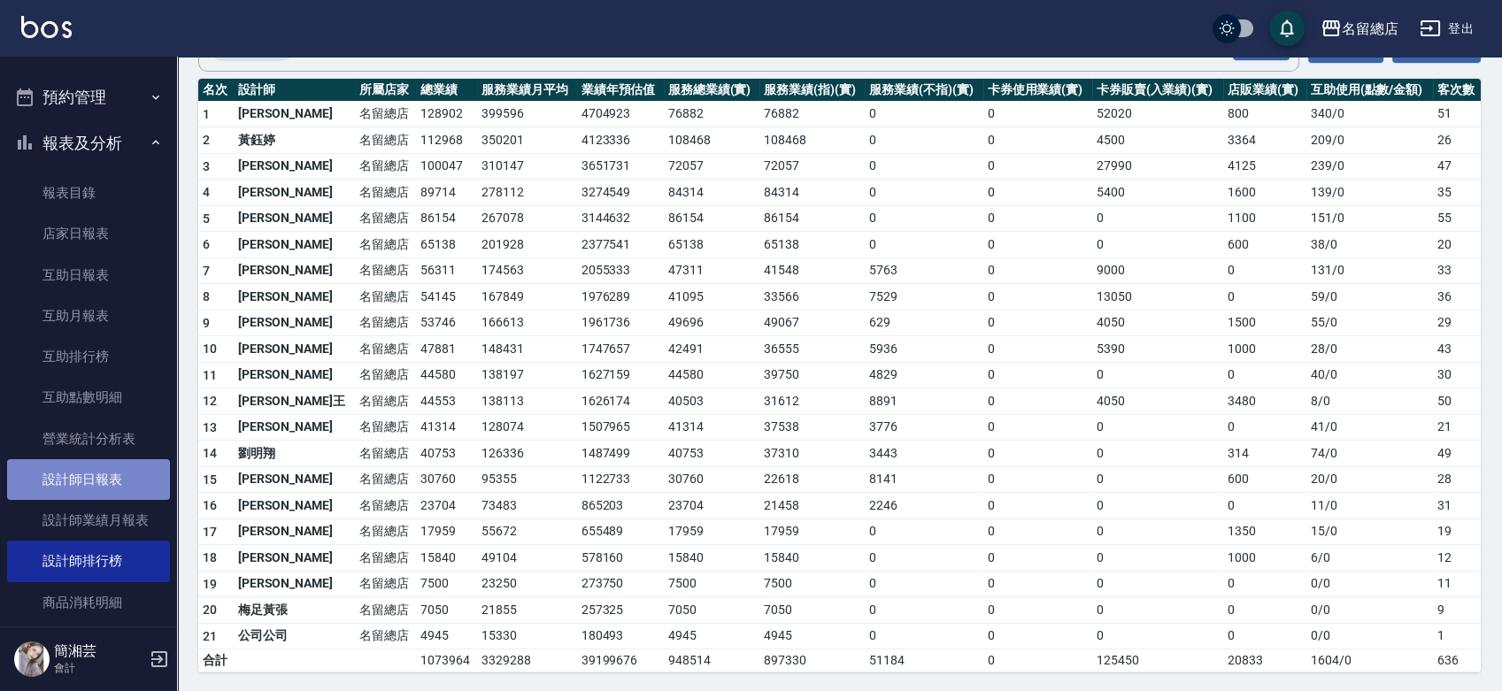
click at [120, 473] on link "設計師日報表" at bounding box center [88, 479] width 163 height 41
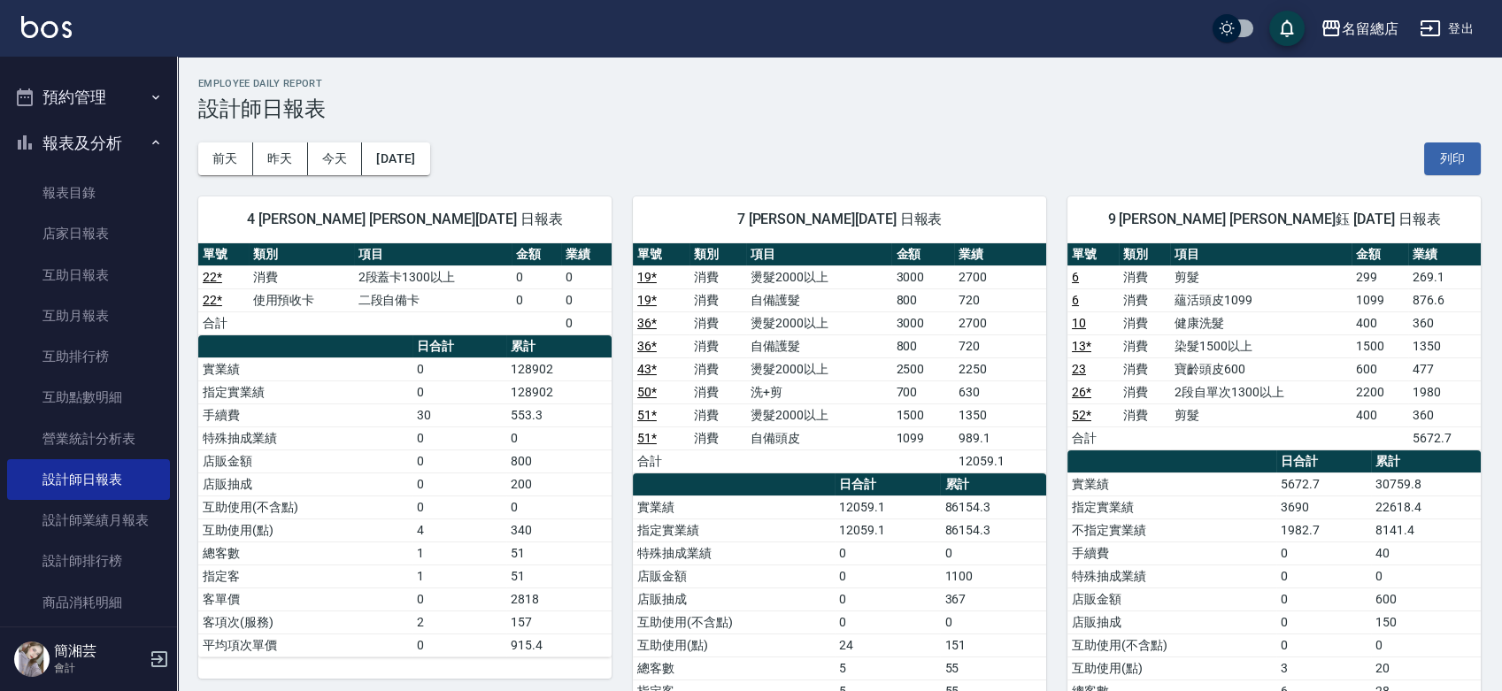
scroll to position [98, 0]
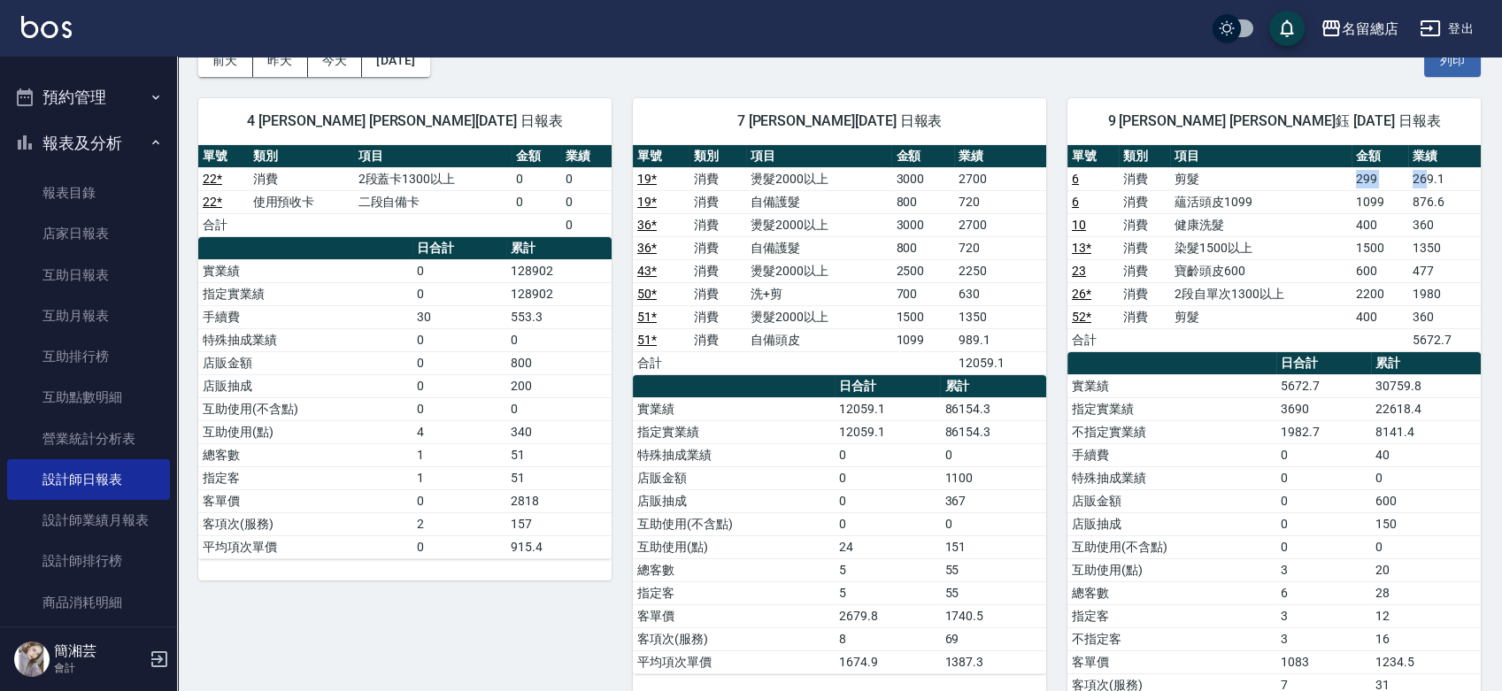
drag, startPoint x: 1360, startPoint y: 177, endPoint x: 1427, endPoint y: 187, distance: 68.0
click at [1427, 187] on tr "6 消費 剪髮 299 269.1" at bounding box center [1274, 178] width 413 height 23
drag, startPoint x: 1360, startPoint y: 197, endPoint x: 1418, endPoint y: 205, distance: 58.9
click at [1418, 205] on tr "6 消費 蘊活頭皮1099 1099 876.6" at bounding box center [1274, 201] width 413 height 23
drag, startPoint x: 1354, startPoint y: 220, endPoint x: 1401, endPoint y: 220, distance: 46.9
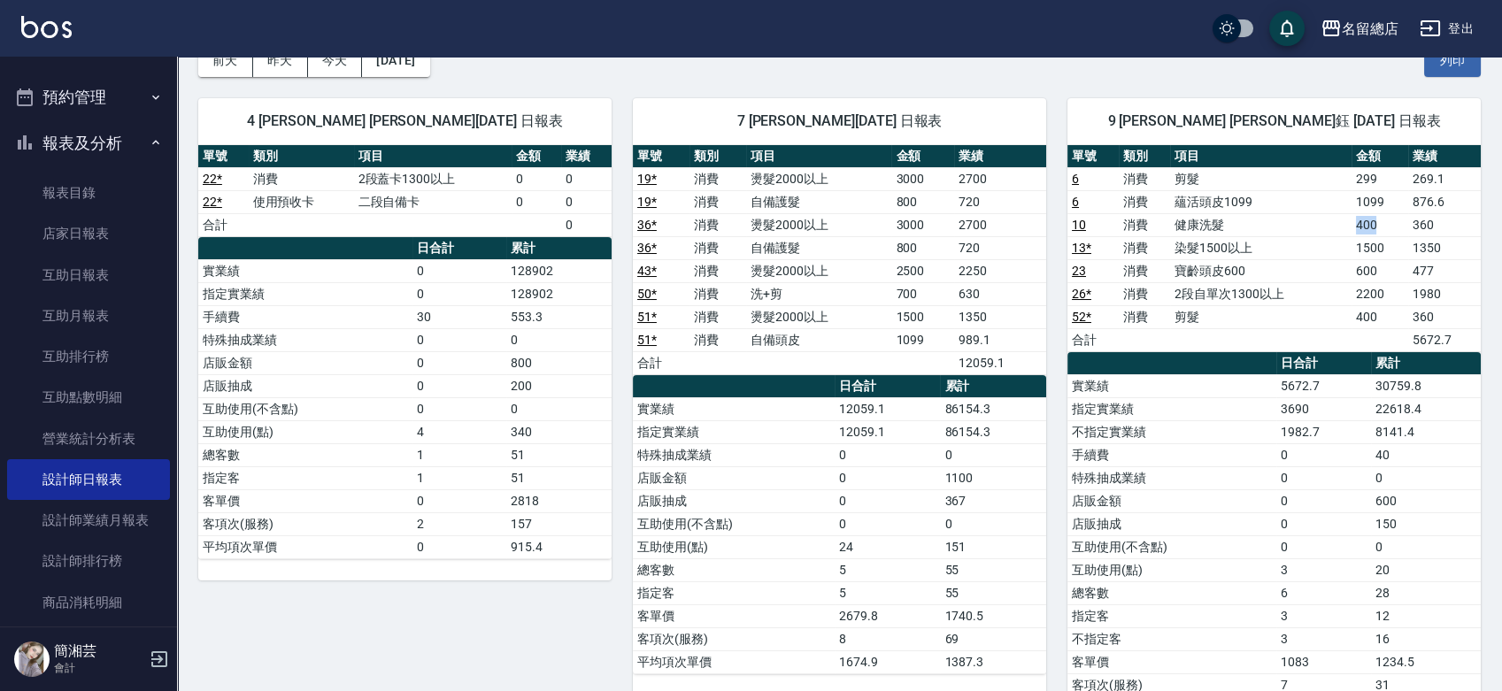
click at [1401, 220] on td "400" at bounding box center [1380, 224] width 57 height 23
drag, startPoint x: 1358, startPoint y: 251, endPoint x: 1399, endPoint y: 251, distance: 40.7
click at [1399, 251] on td "1500" at bounding box center [1380, 247] width 57 height 23
drag, startPoint x: 1359, startPoint y: 274, endPoint x: 1381, endPoint y: 274, distance: 22.1
click at [1381, 274] on td "600" at bounding box center [1380, 270] width 57 height 23
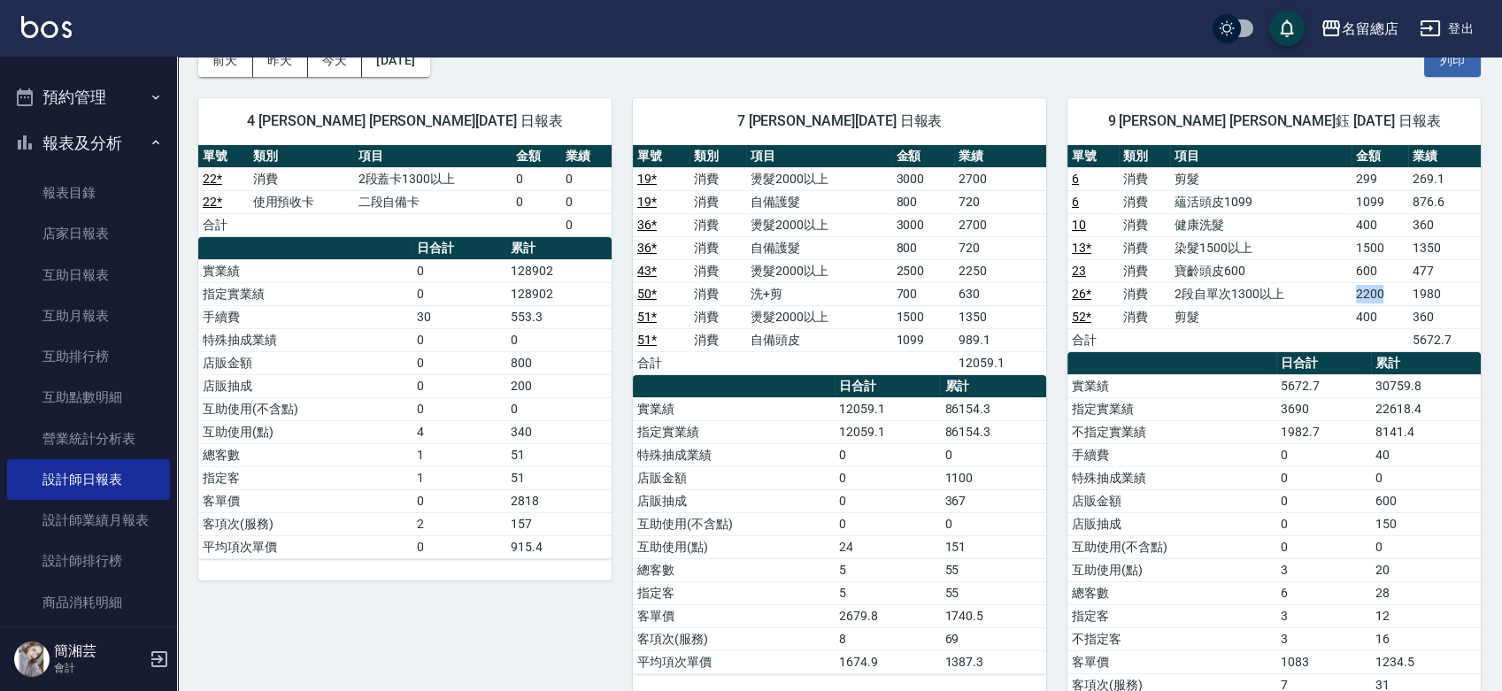
drag, startPoint x: 1355, startPoint y: 299, endPoint x: 1403, endPoint y: 297, distance: 47.8
click at [1403, 297] on td "2200" at bounding box center [1380, 293] width 57 height 23
drag, startPoint x: 1338, startPoint y: 314, endPoint x: 1393, endPoint y: 313, distance: 54.9
click at [1393, 313] on tr "52 * 消費 剪髮 400 360" at bounding box center [1274, 316] width 413 height 23
click at [1396, 313] on td "400" at bounding box center [1380, 316] width 57 height 23
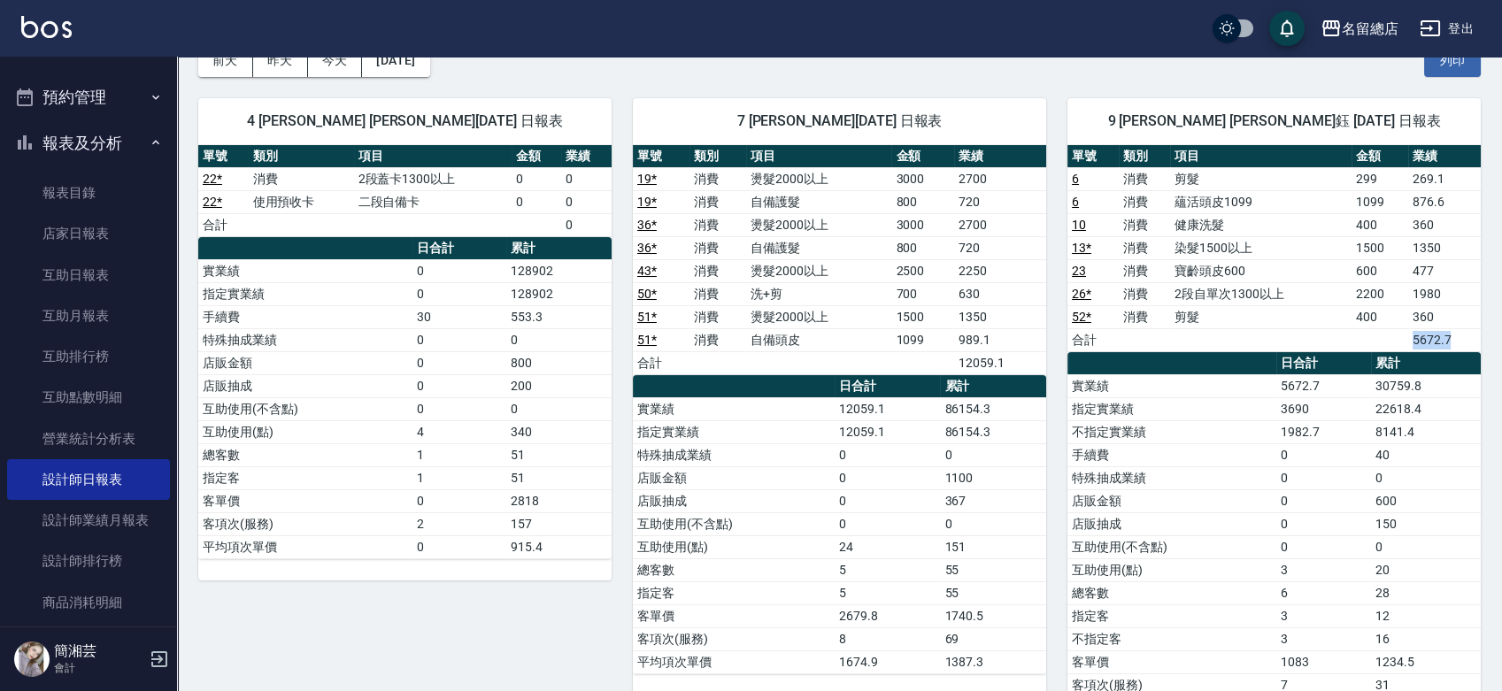
drag, startPoint x: 1414, startPoint y: 339, endPoint x: 1480, endPoint y: 350, distance: 67.2
click at [1480, 350] on td "5672.7" at bounding box center [1444, 339] width 73 height 23
click at [1478, 350] on td "5672.7" at bounding box center [1444, 339] width 73 height 23
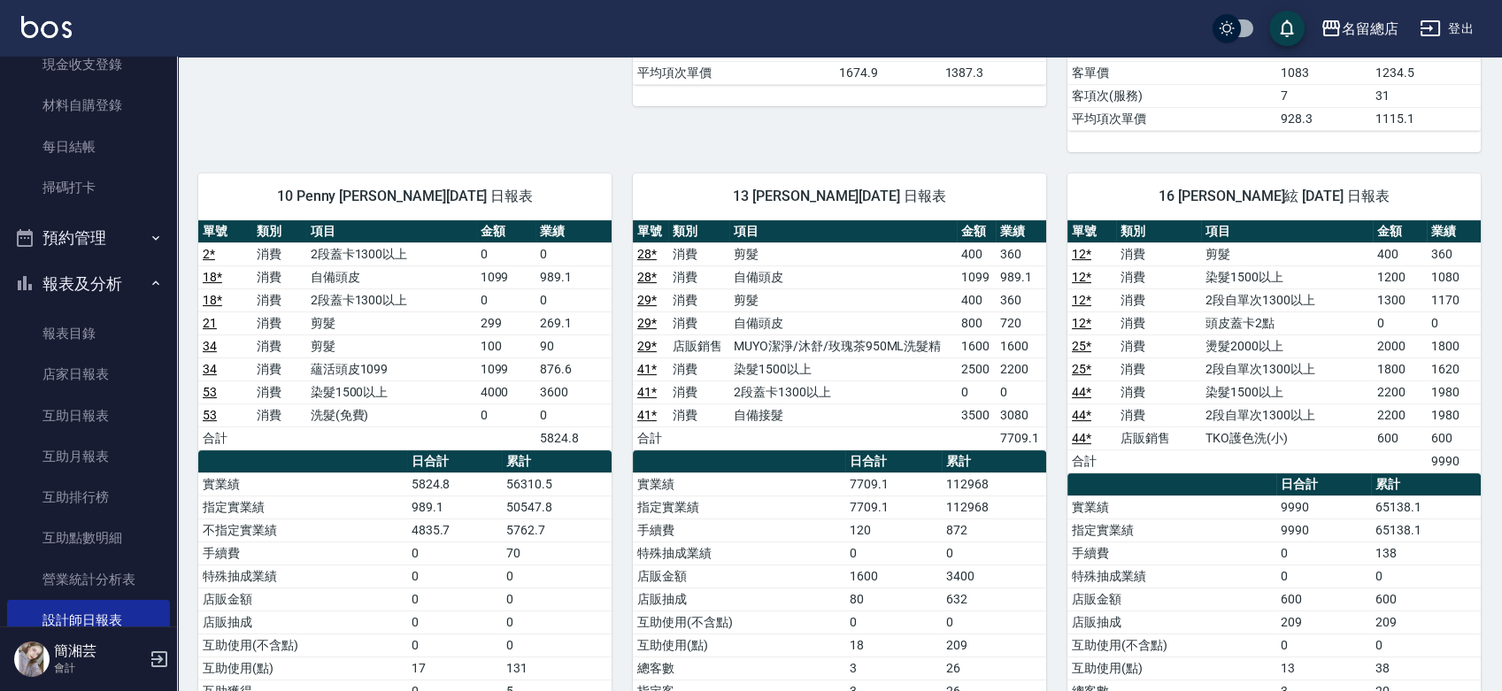
scroll to position [0, 0]
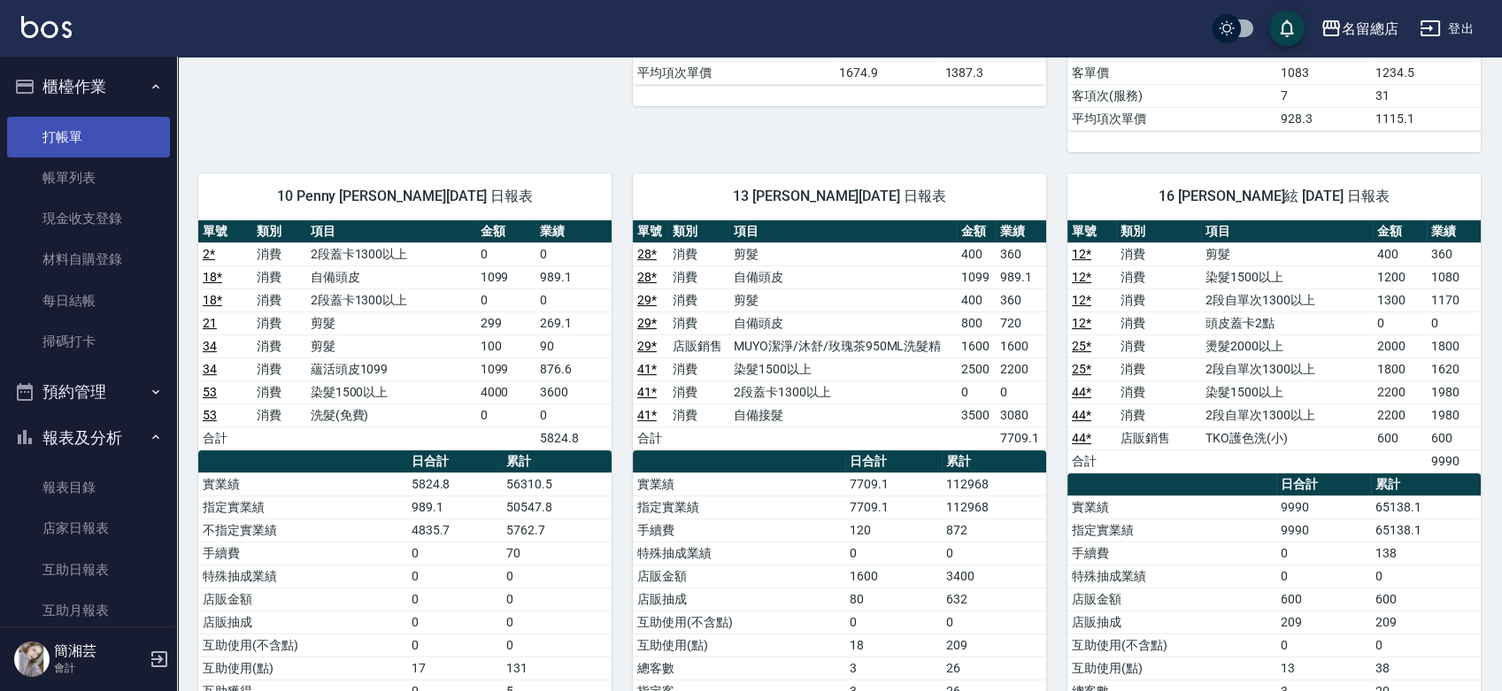
click at [112, 118] on link "打帳單" at bounding box center [88, 137] width 163 height 41
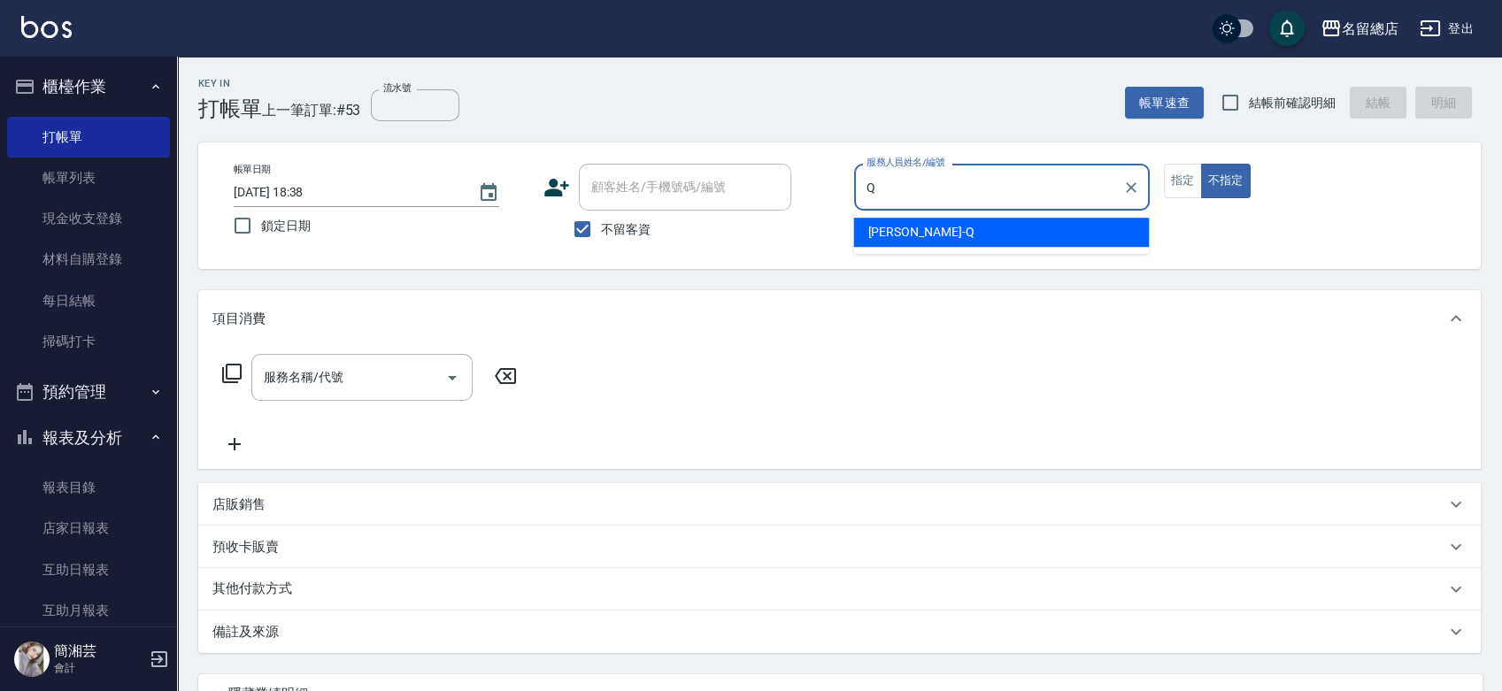
type input "[PERSON_NAME]"
type button "false"
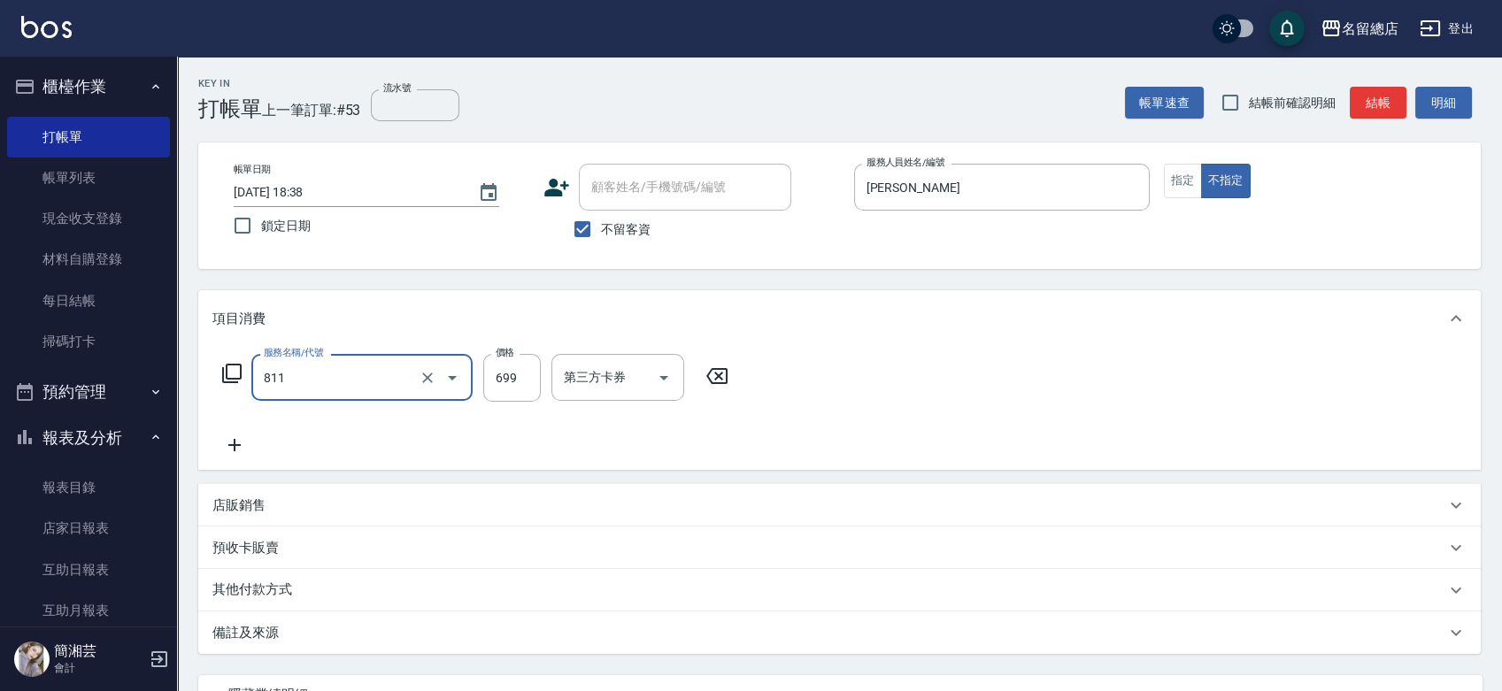
type input "洗+剪(811)"
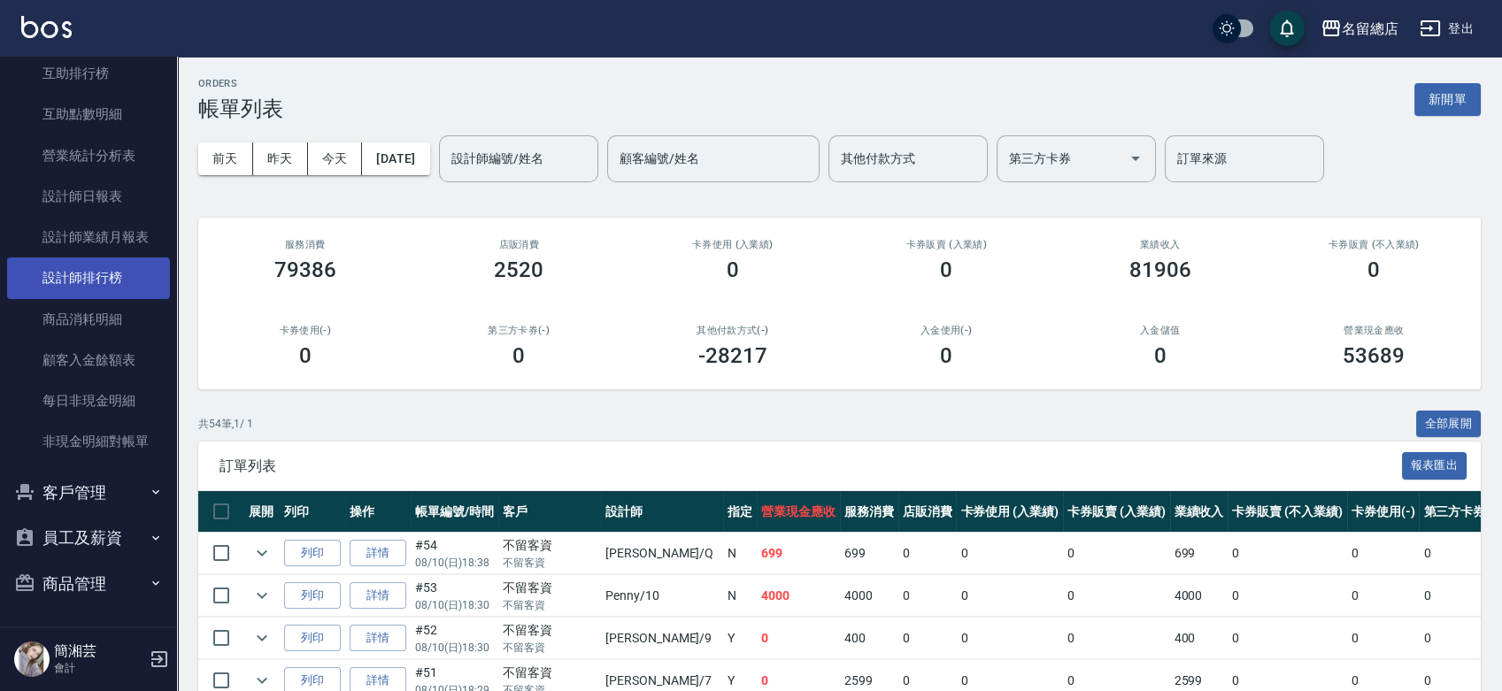
click at [88, 263] on link "設計師排行榜" at bounding box center [88, 278] width 163 height 41
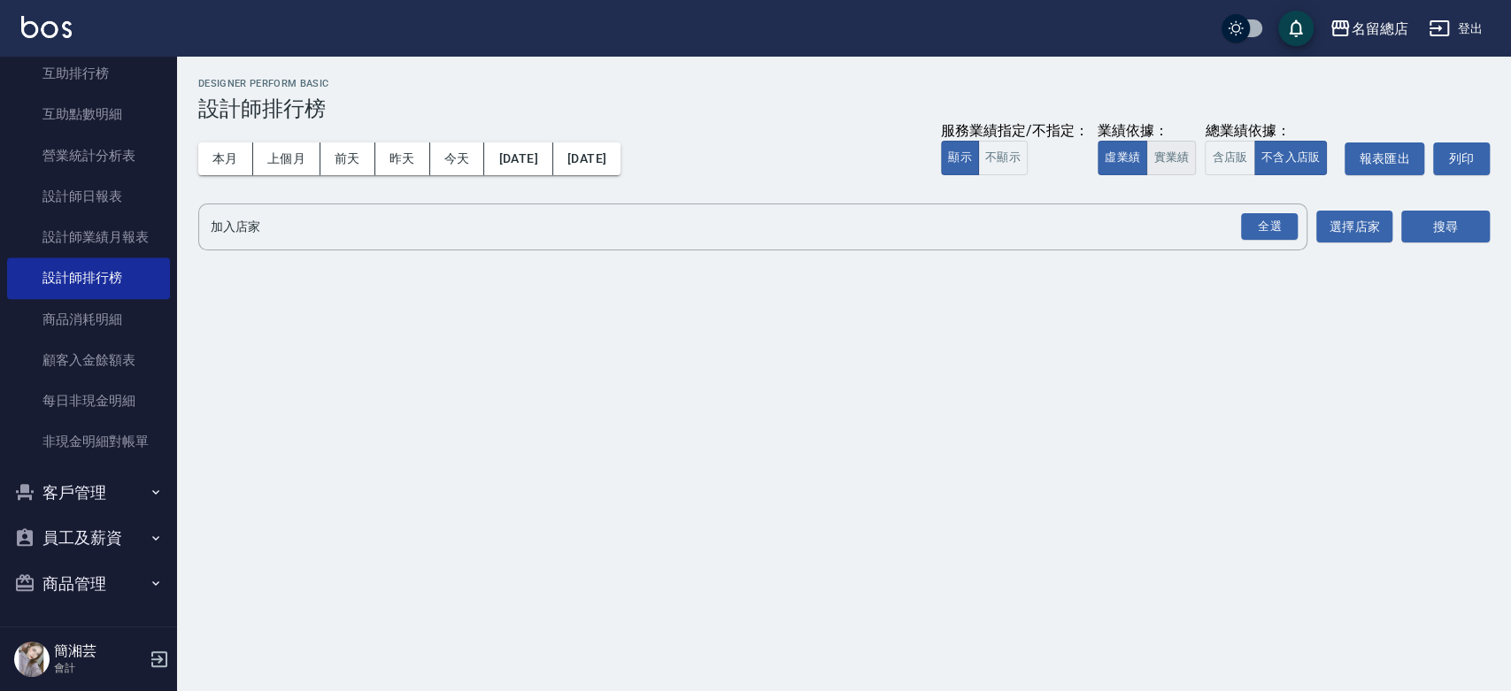
click at [1160, 158] on button "實業績" at bounding box center [1171, 158] width 50 height 35
click at [1283, 218] on div "全選" at bounding box center [1269, 226] width 57 height 27
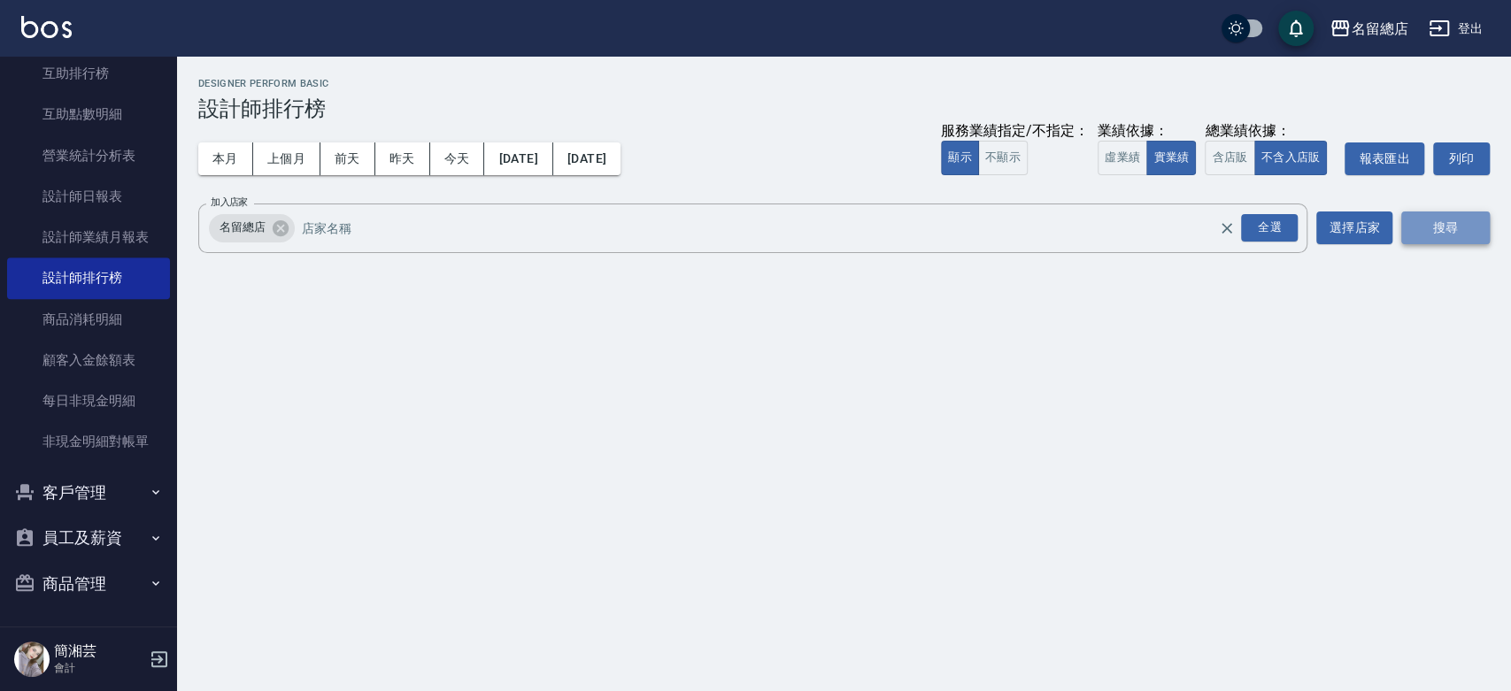
click at [1465, 225] on button "搜尋" at bounding box center [1445, 228] width 89 height 33
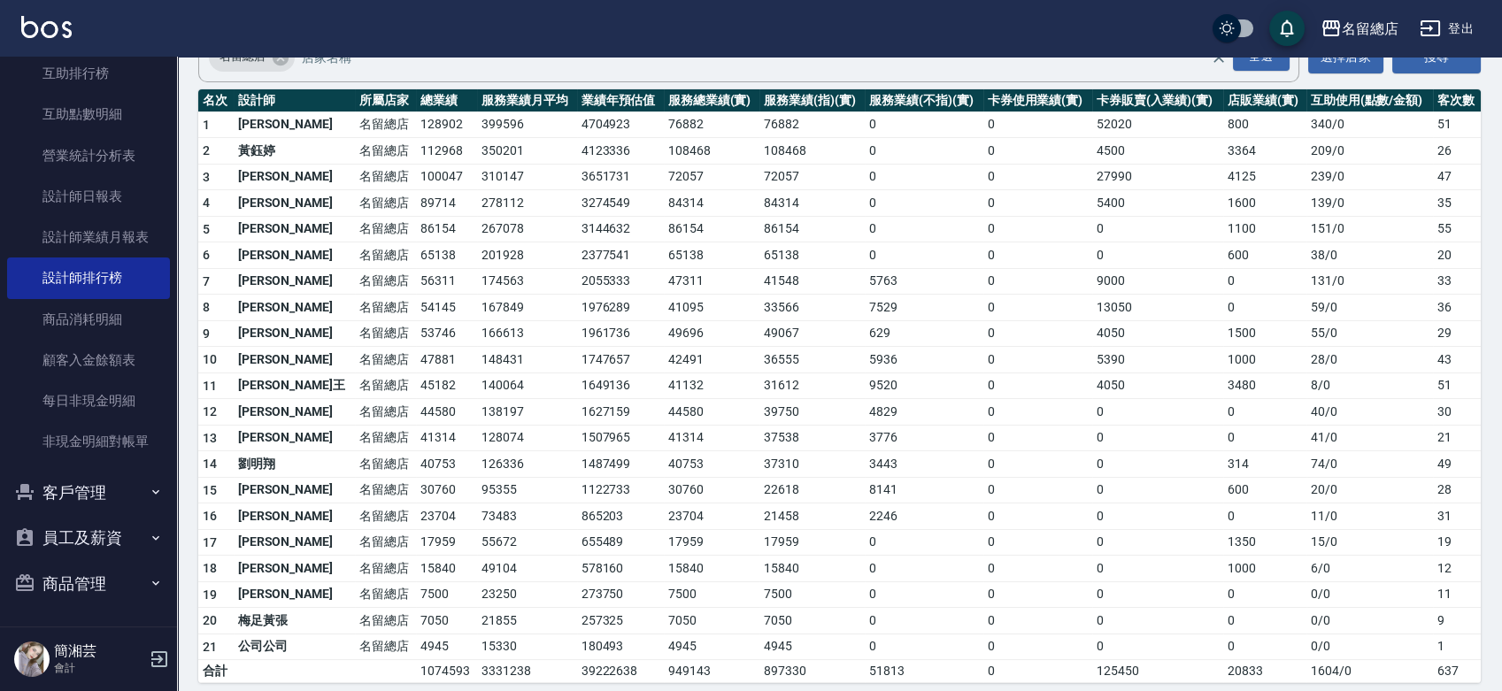
scroll to position [181, 0]
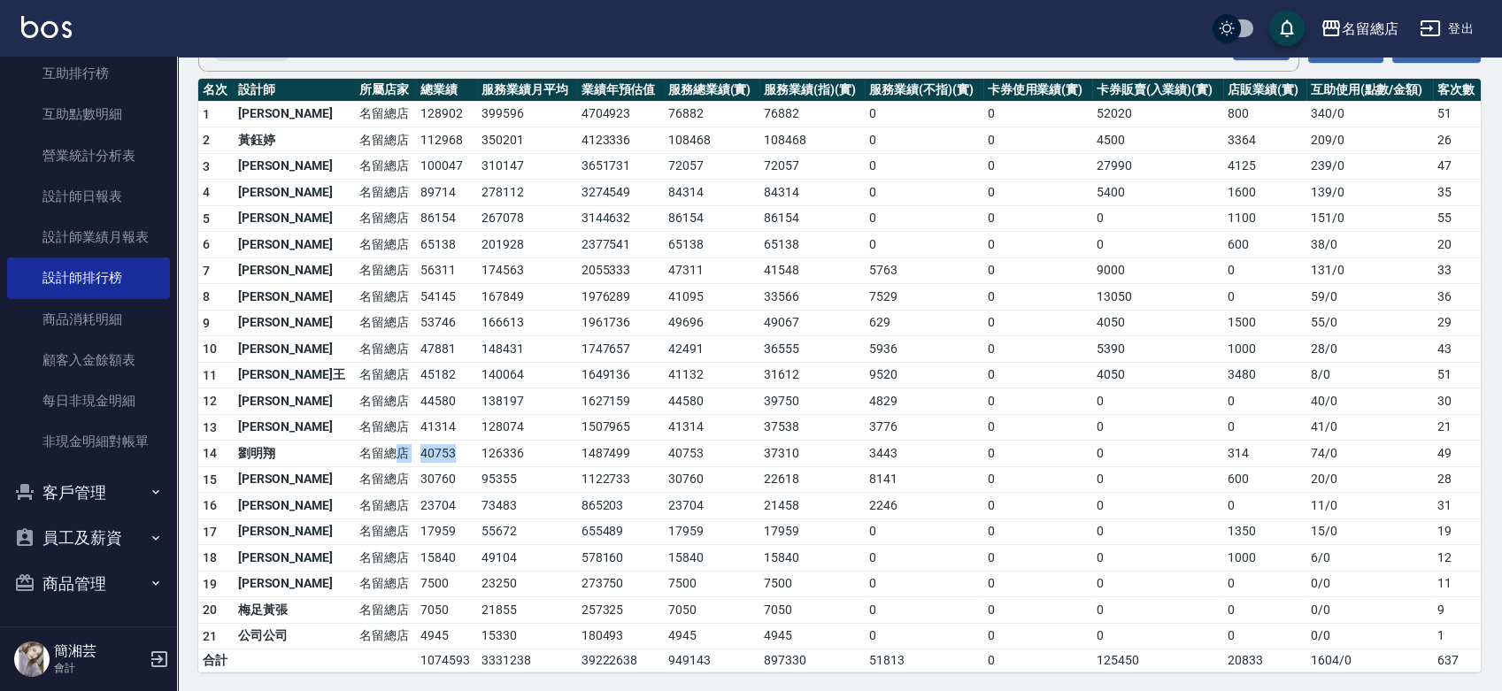
click at [342, 457] on tr "14 [PERSON_NAME]留總店 40753 126336 1487499 40753 37310 3443 0 0 314 74 / 0 49" at bounding box center [839, 454] width 1283 height 27
click at [477, 472] on td "95355" at bounding box center [527, 480] width 100 height 27
click at [416, 454] on td "40753" at bounding box center [446, 454] width 61 height 27
click at [416, 423] on td "41314" at bounding box center [446, 427] width 61 height 27
click at [416, 411] on td "44580" at bounding box center [446, 402] width 61 height 27
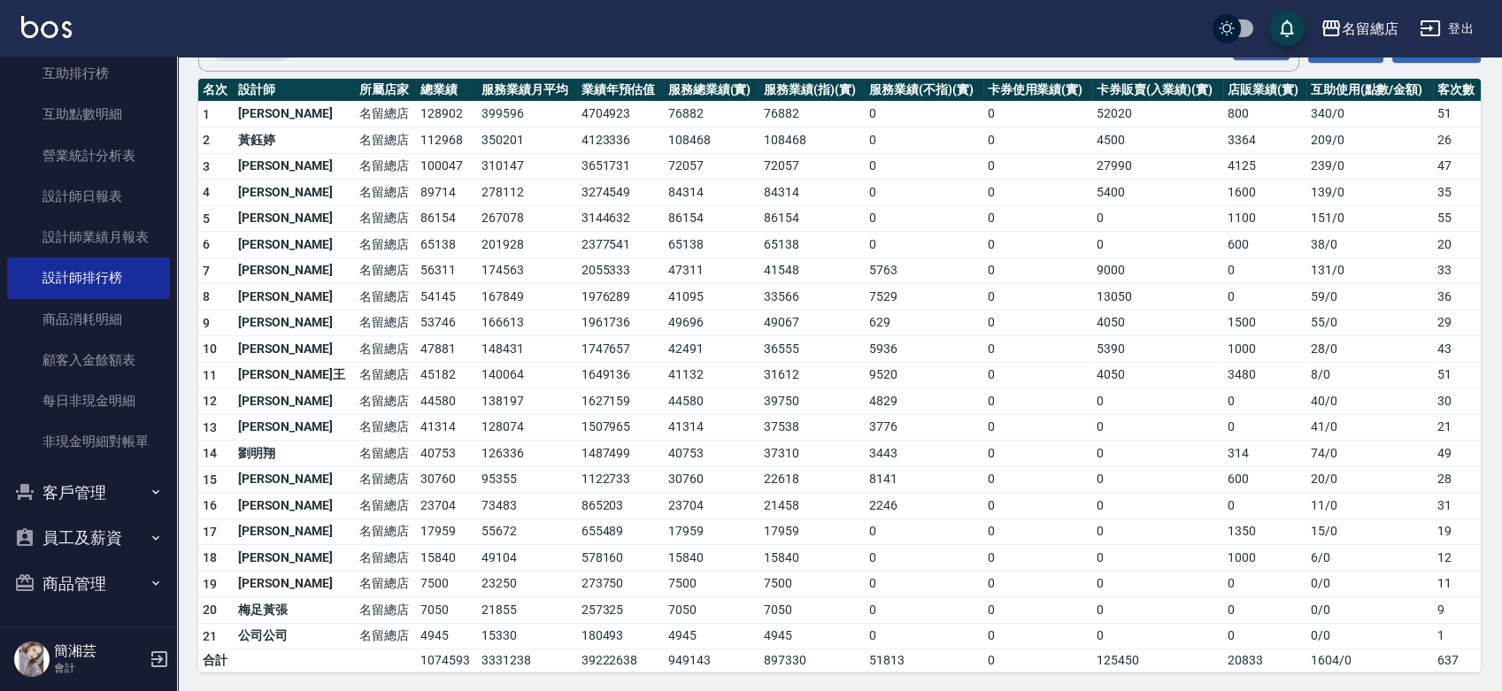
click at [416, 402] on td "44580" at bounding box center [446, 402] width 61 height 27
click at [477, 402] on td "138197" at bounding box center [527, 402] width 100 height 27
click at [416, 385] on td "45182" at bounding box center [446, 375] width 61 height 27
click at [416, 353] on td "47881" at bounding box center [446, 349] width 61 height 27
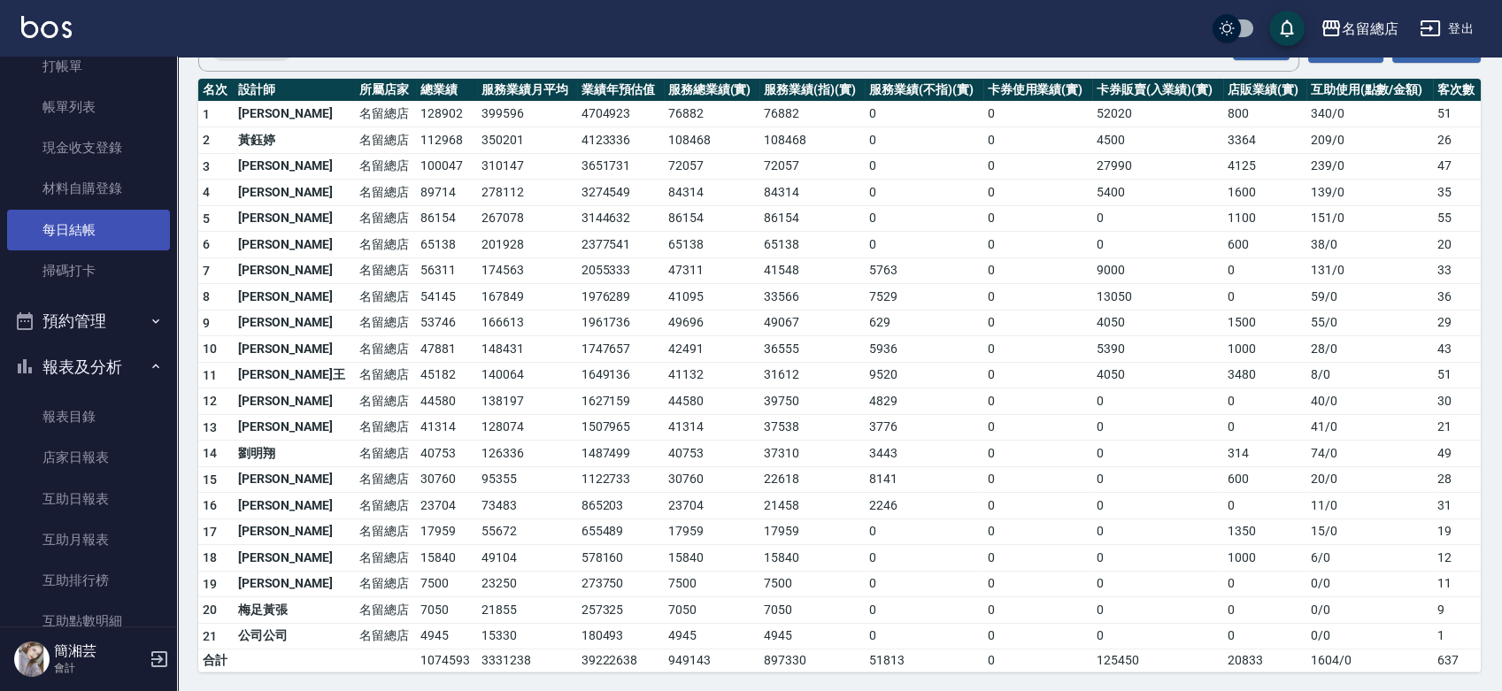
scroll to position [0, 0]
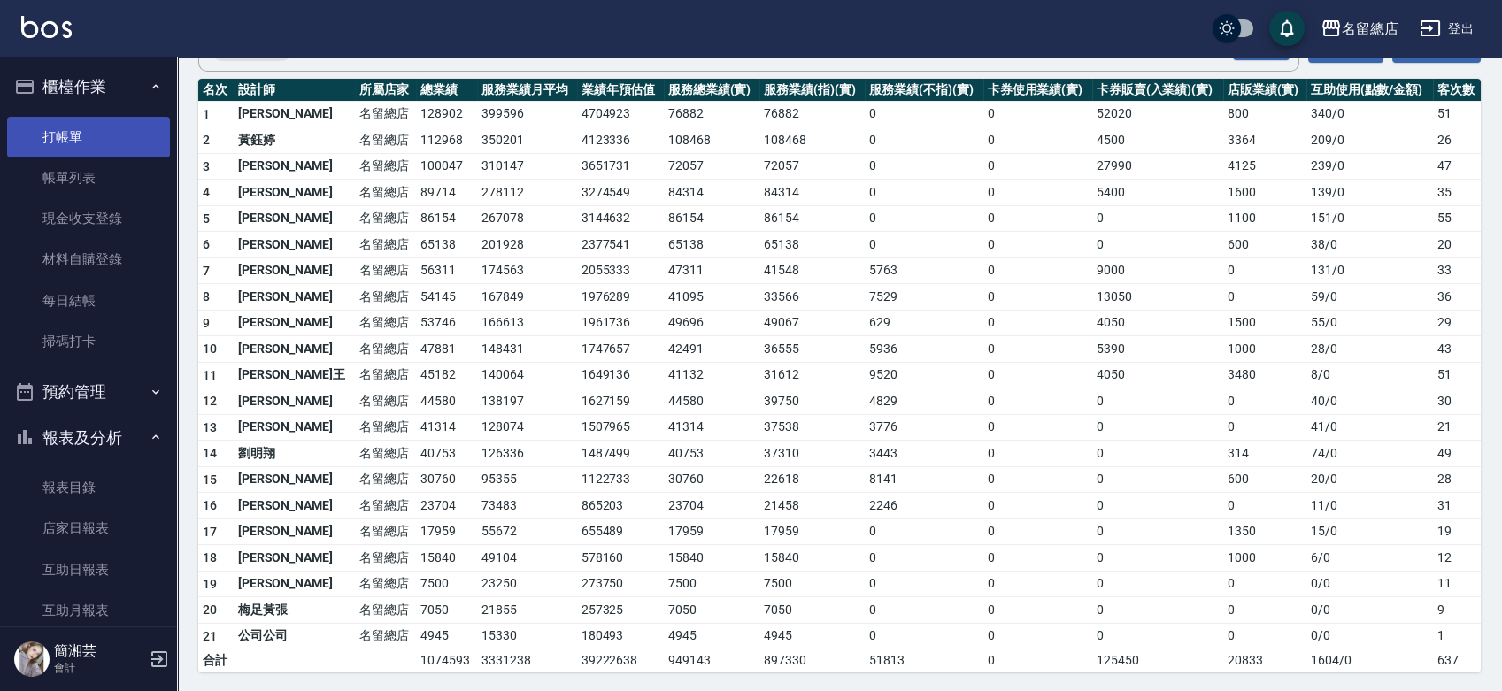
click at [120, 141] on link "打帳單" at bounding box center [88, 137] width 163 height 41
